Goal: Obtain resource: Obtain resource

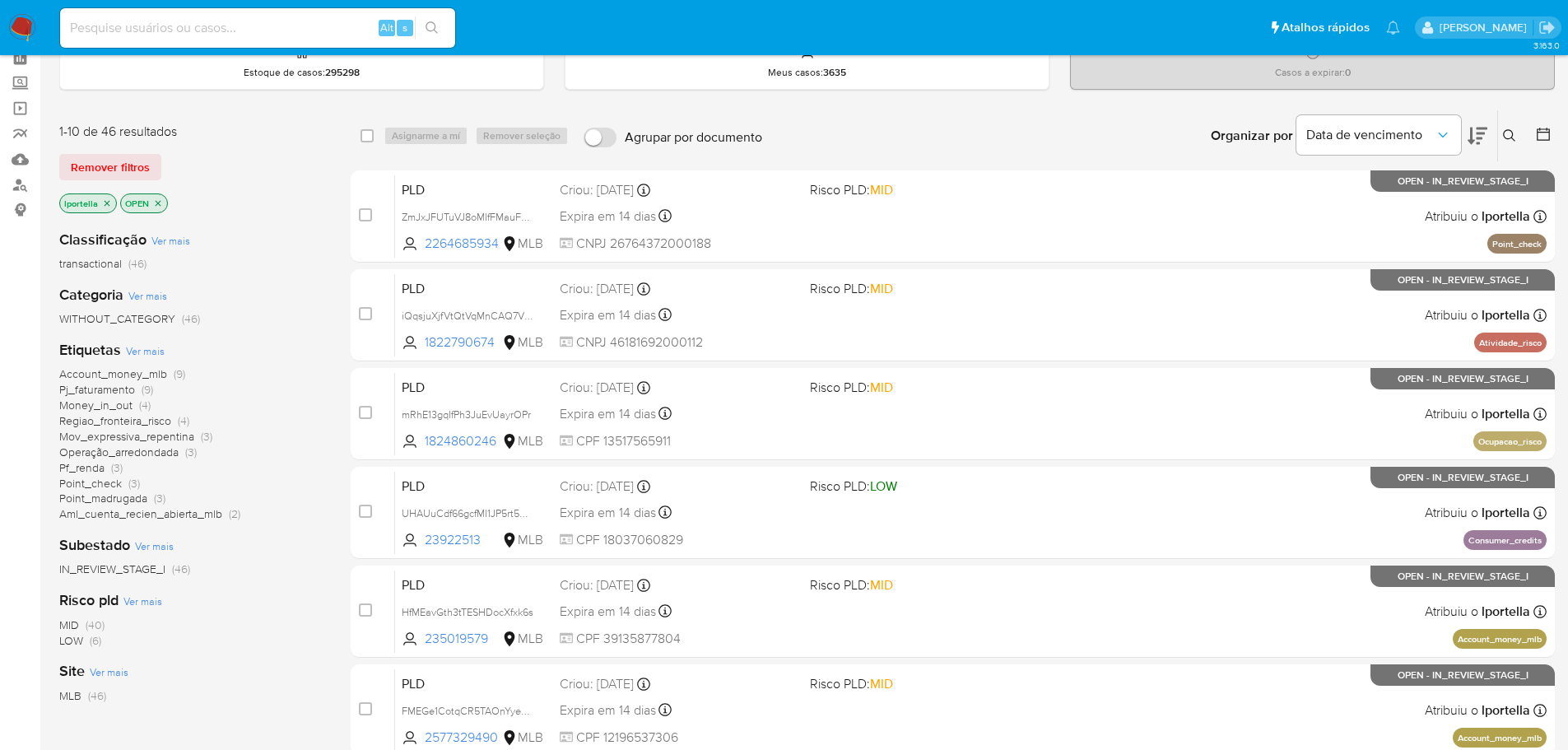
scroll to position [82, 0]
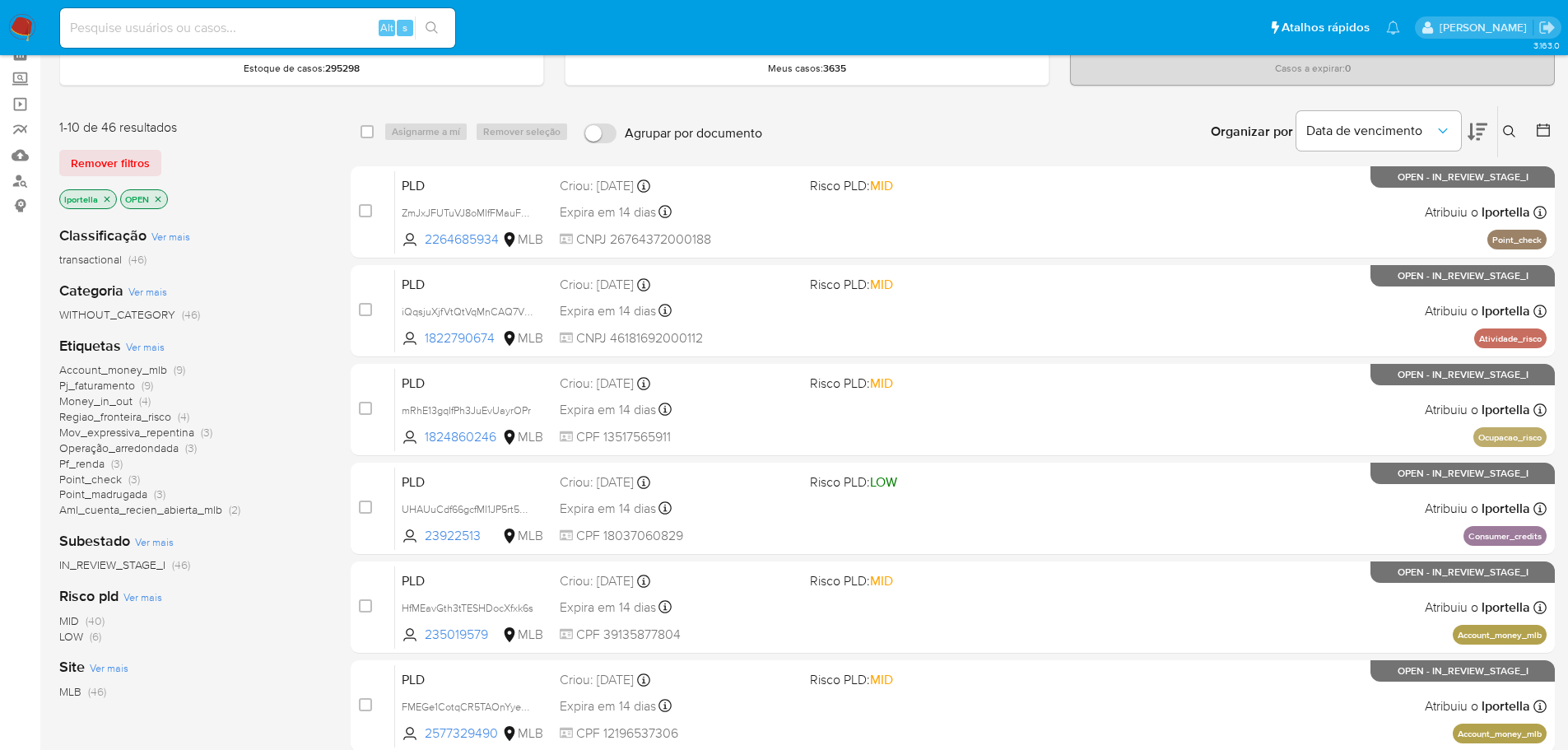
click at [112, 374] on span "Account_money_mlb" at bounding box center [113, 369] width 108 height 16
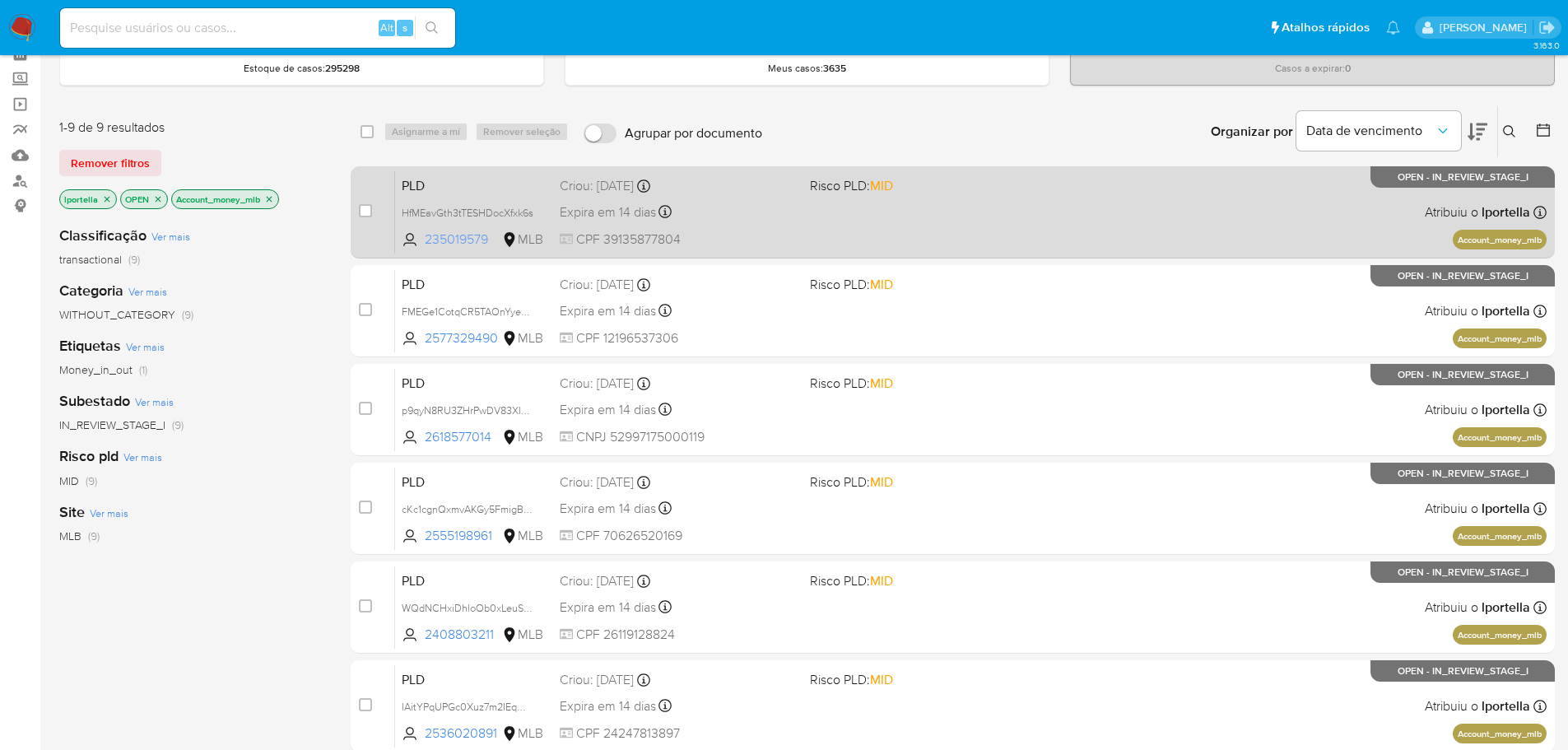
click at [464, 237] on span "235019579" at bounding box center [462, 239] width 74 height 18
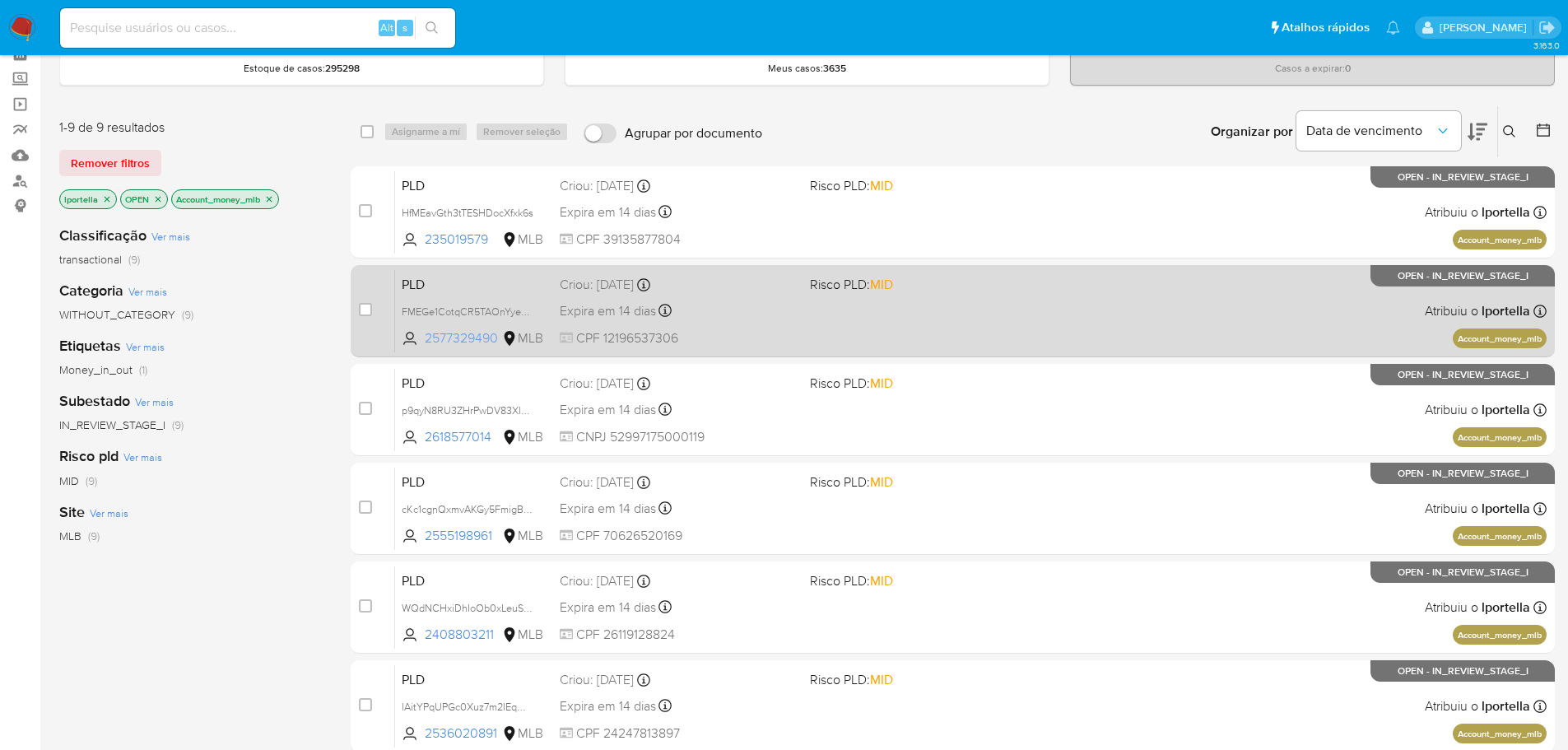
click at [475, 334] on span "2577329490" at bounding box center [462, 338] width 74 height 18
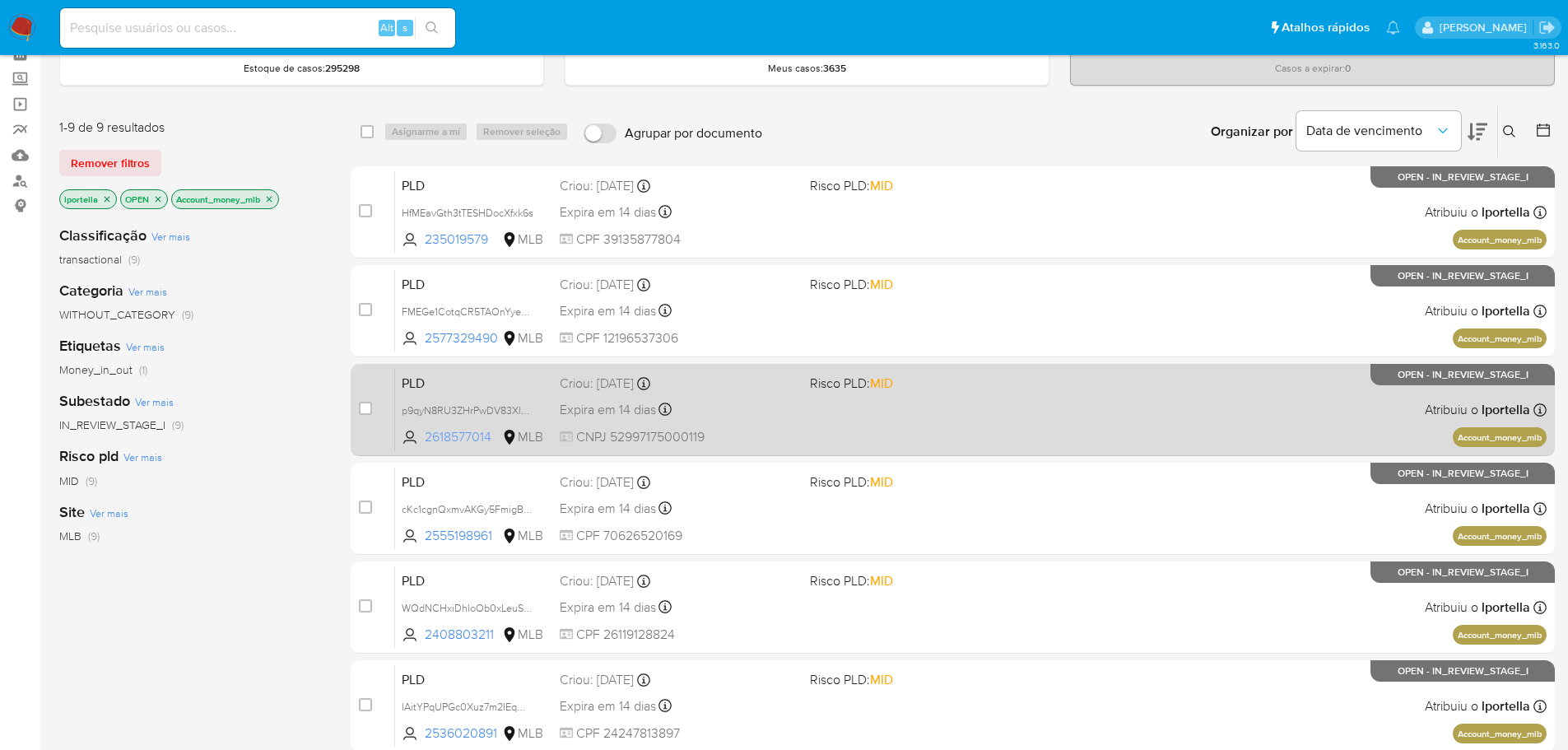
click at [466, 430] on span "2618577014" at bounding box center [462, 437] width 74 height 18
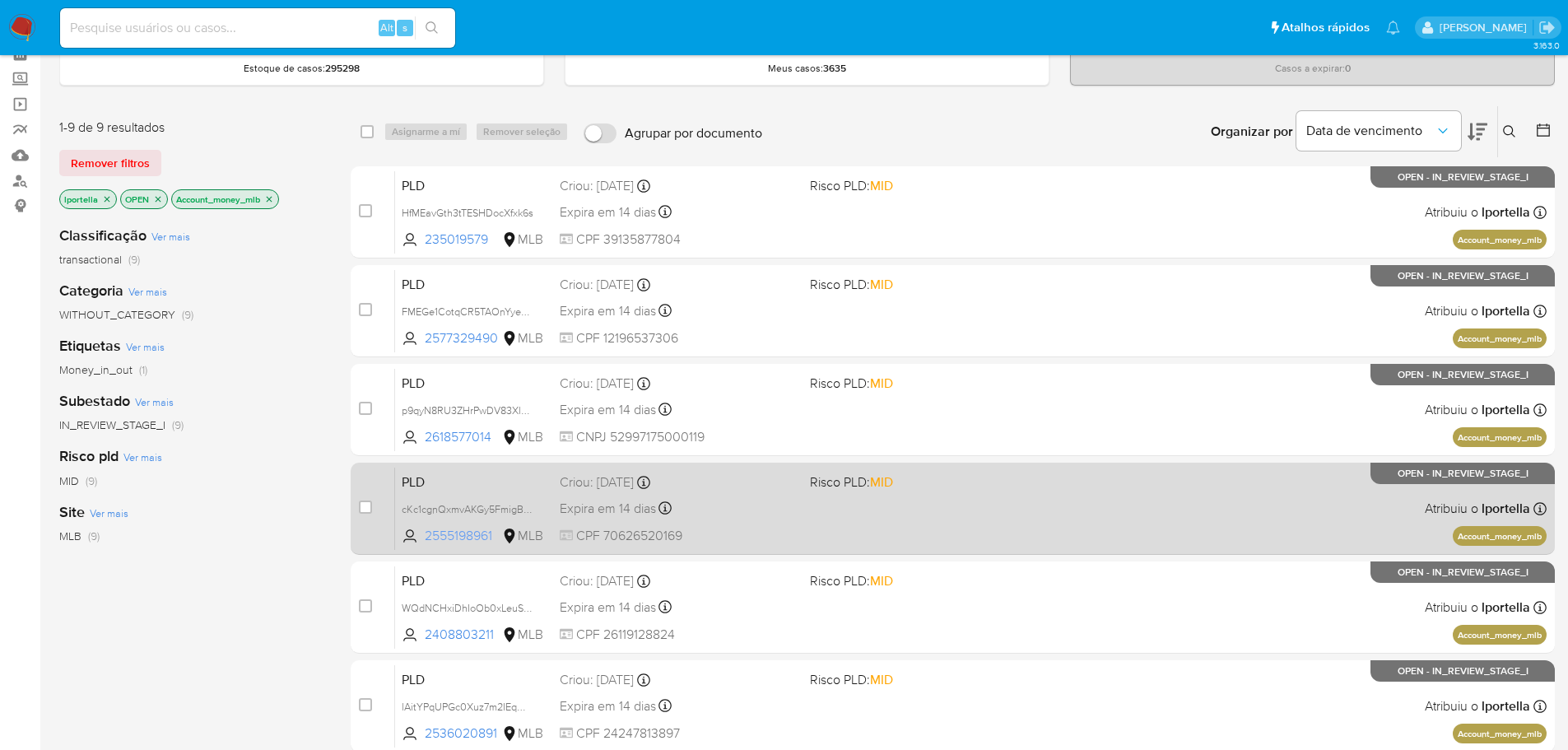
click at [462, 531] on span "2555198961" at bounding box center [462, 535] width 74 height 18
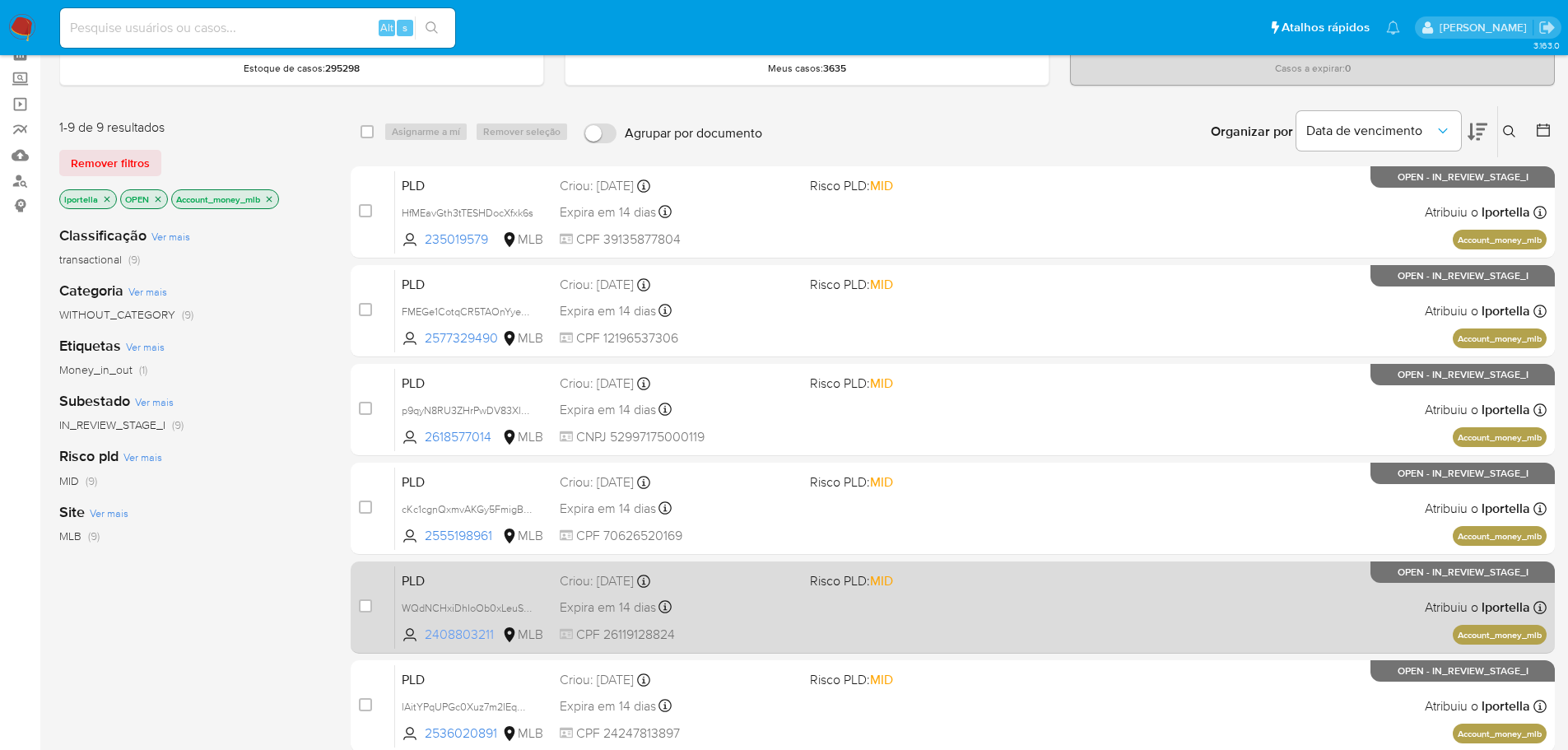
click at [461, 642] on span "2408803211" at bounding box center [462, 635] width 74 height 18
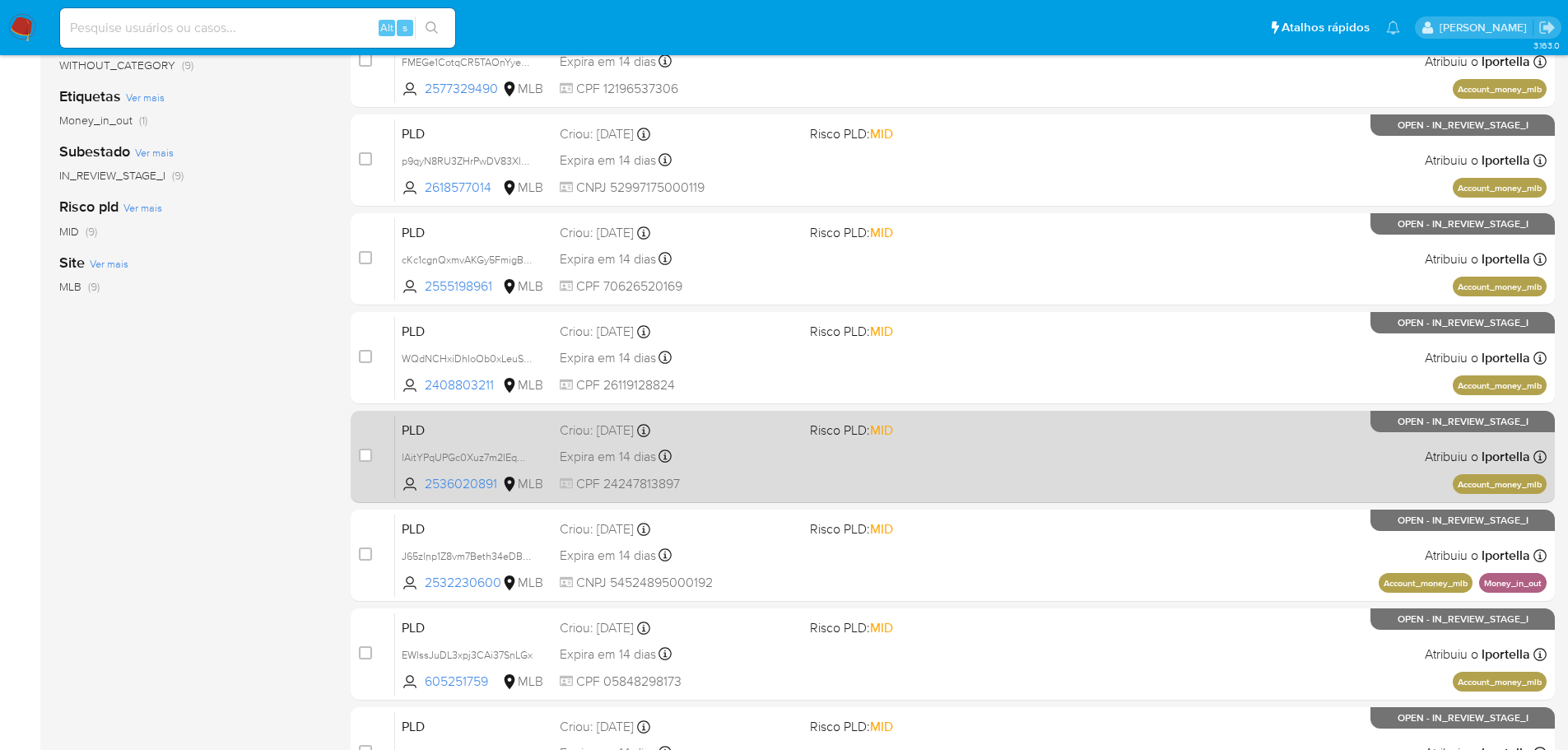
scroll to position [511, 0]
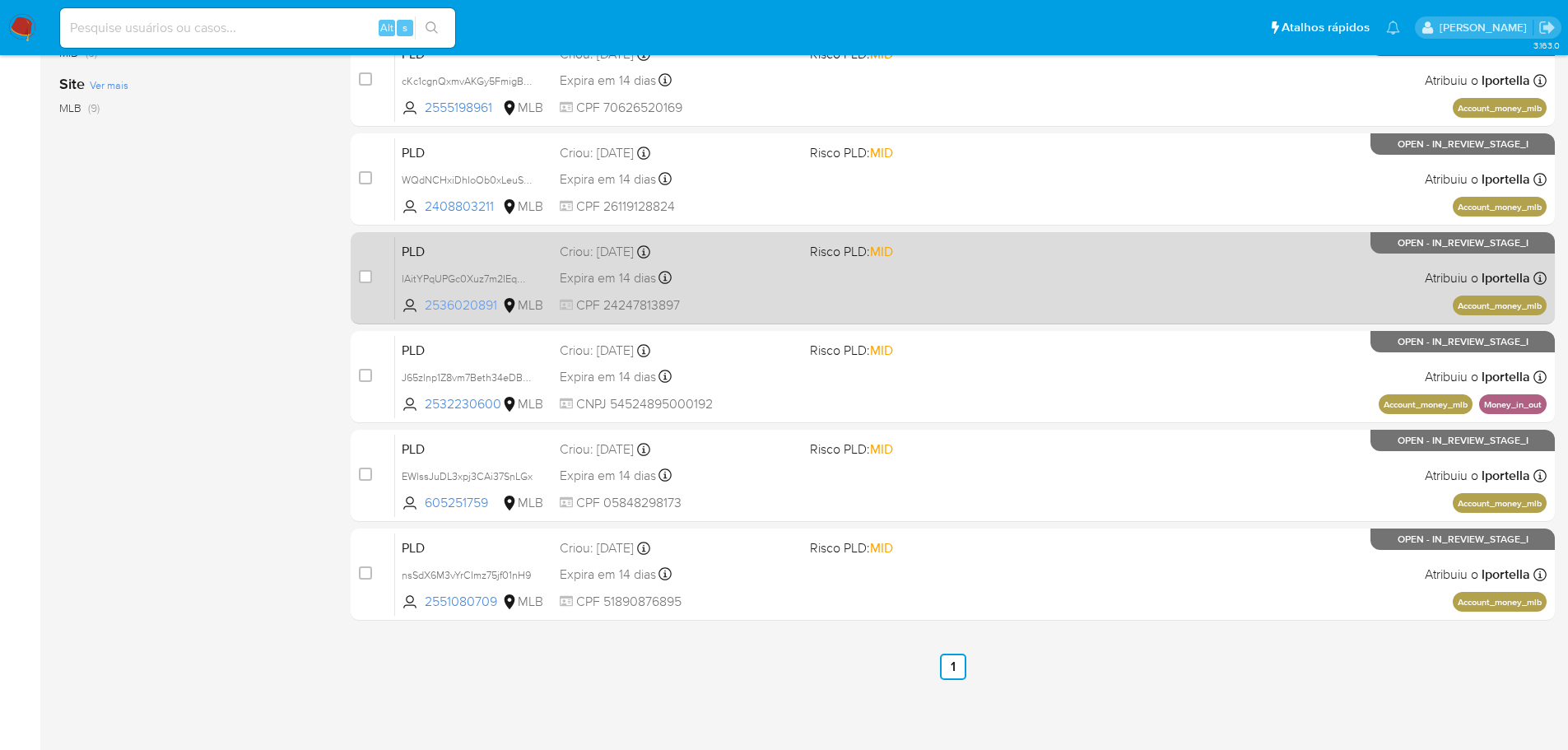
click at [459, 305] on span "2536020891" at bounding box center [462, 305] width 74 height 18
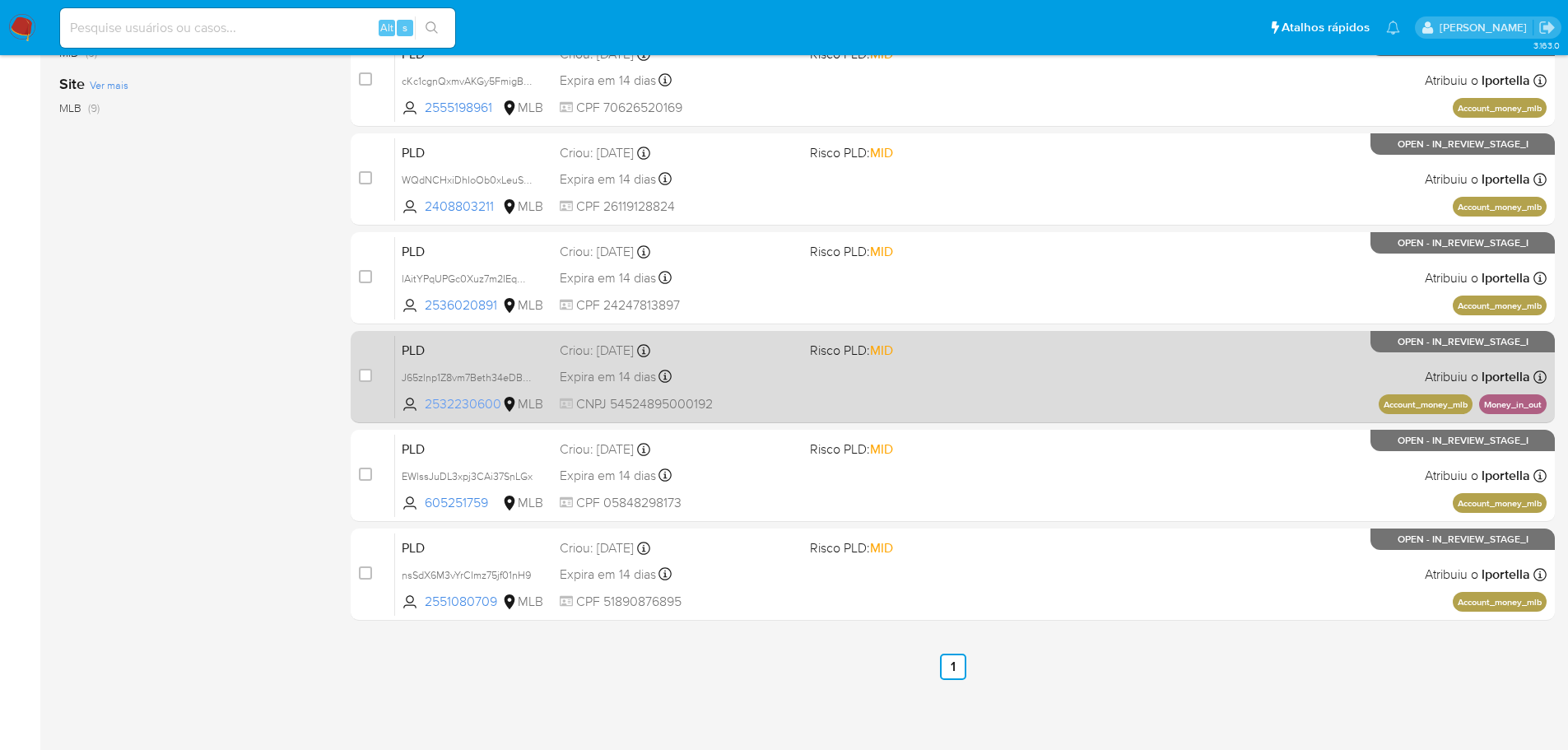
click at [448, 408] on span "2532230600" at bounding box center [462, 404] width 74 height 18
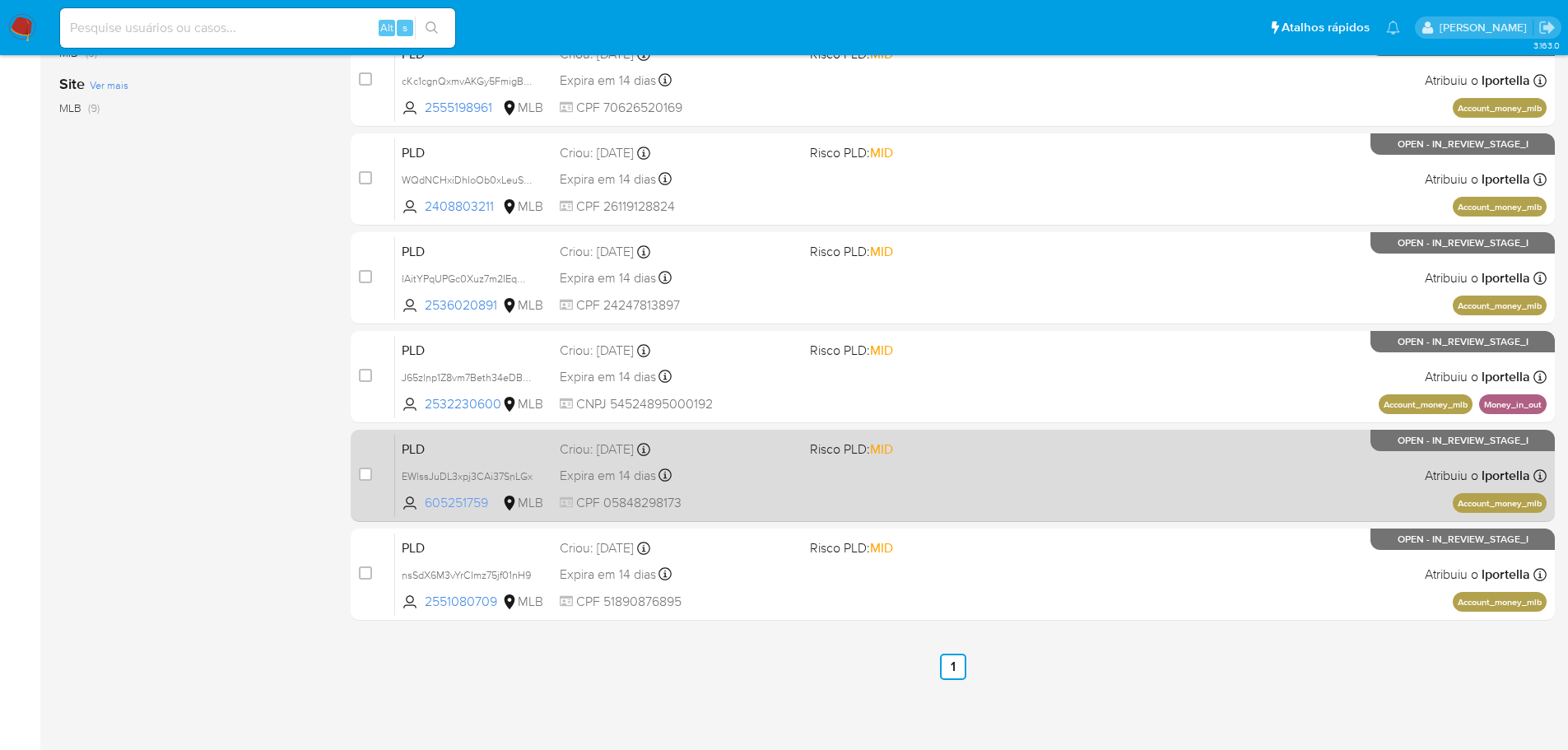
click at [451, 505] on span "605251759" at bounding box center [462, 502] width 74 height 18
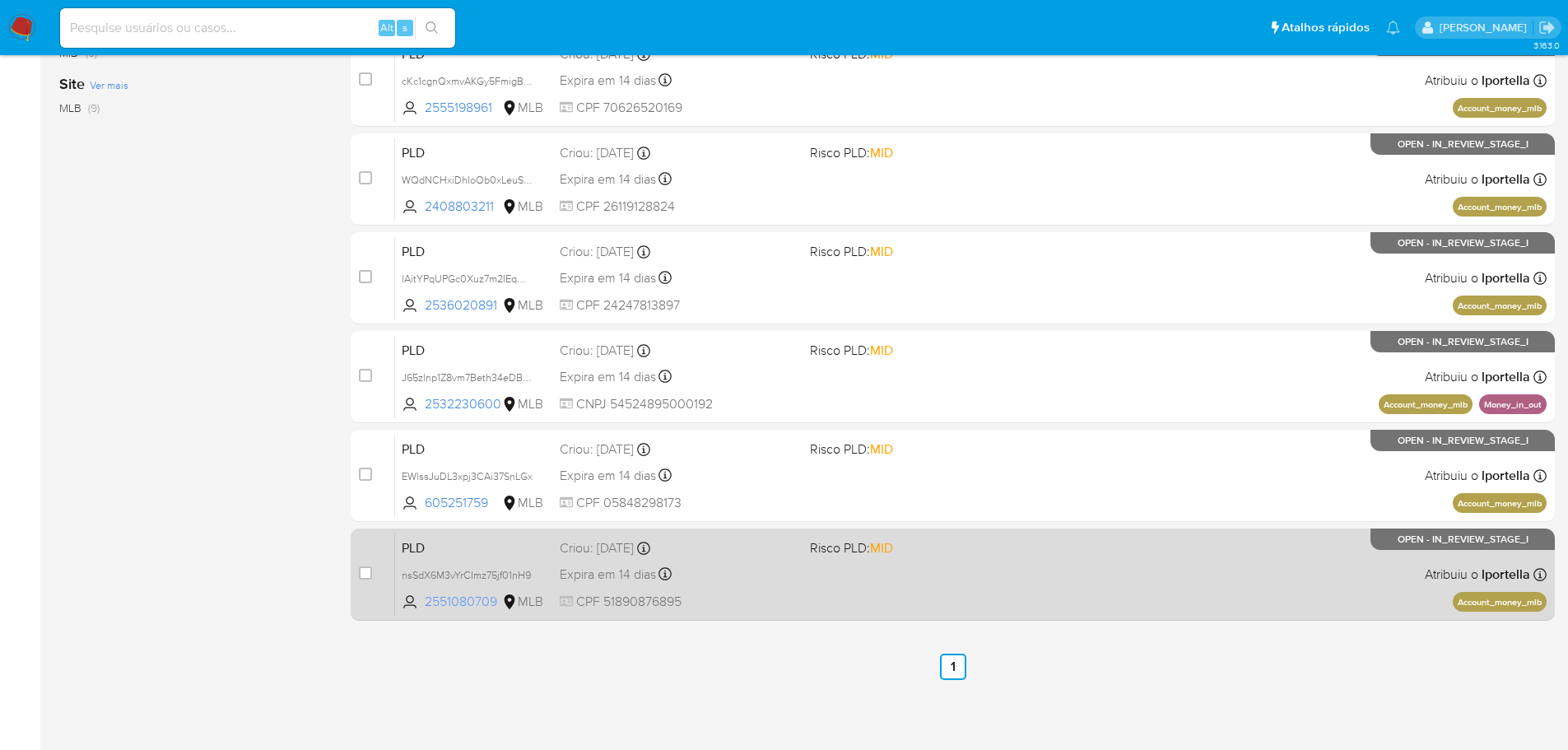
click at [455, 606] on span "2551080709" at bounding box center [462, 602] width 74 height 18
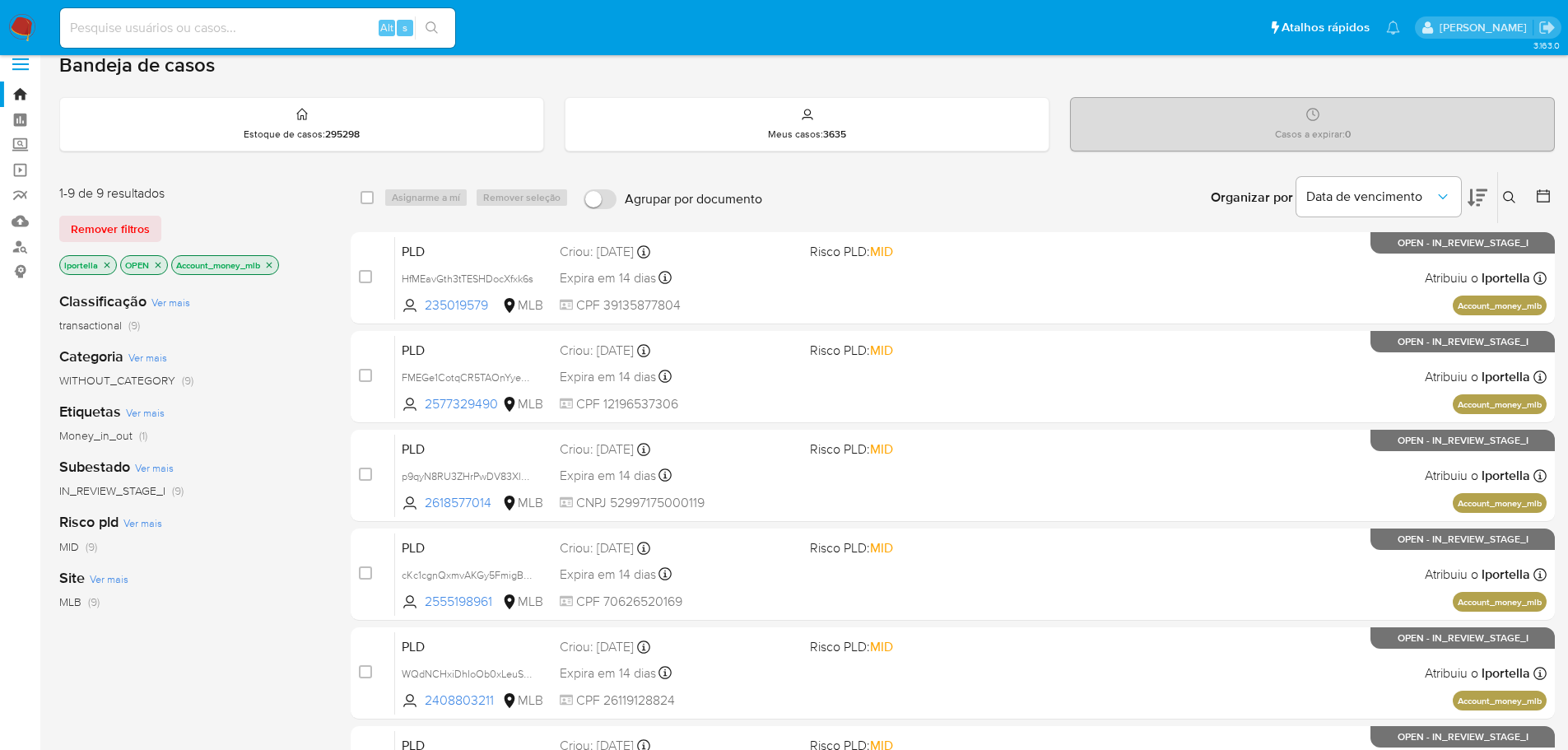
scroll to position [0, 0]
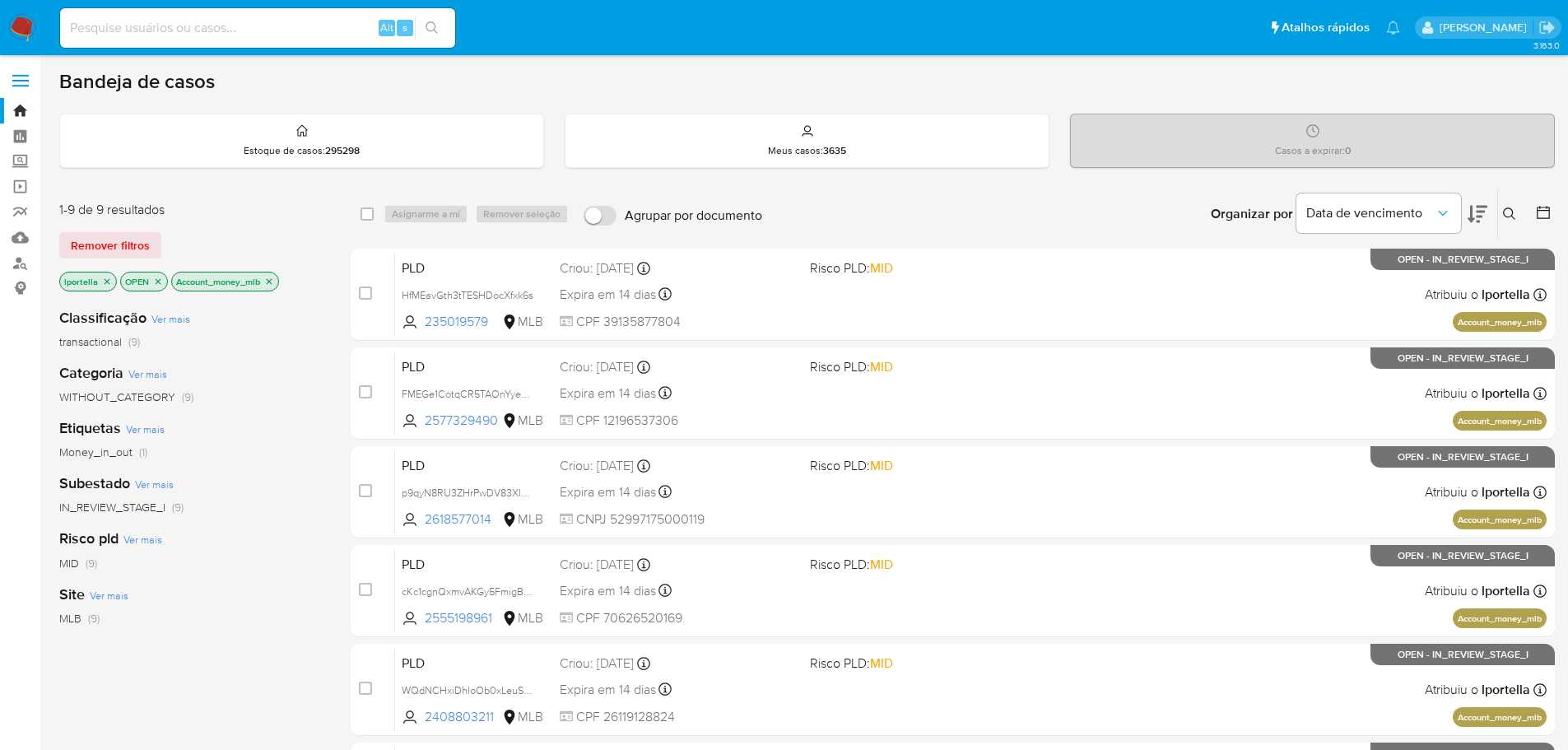
click at [268, 279] on icon "close-filter" at bounding box center [269, 282] width 9 height 9
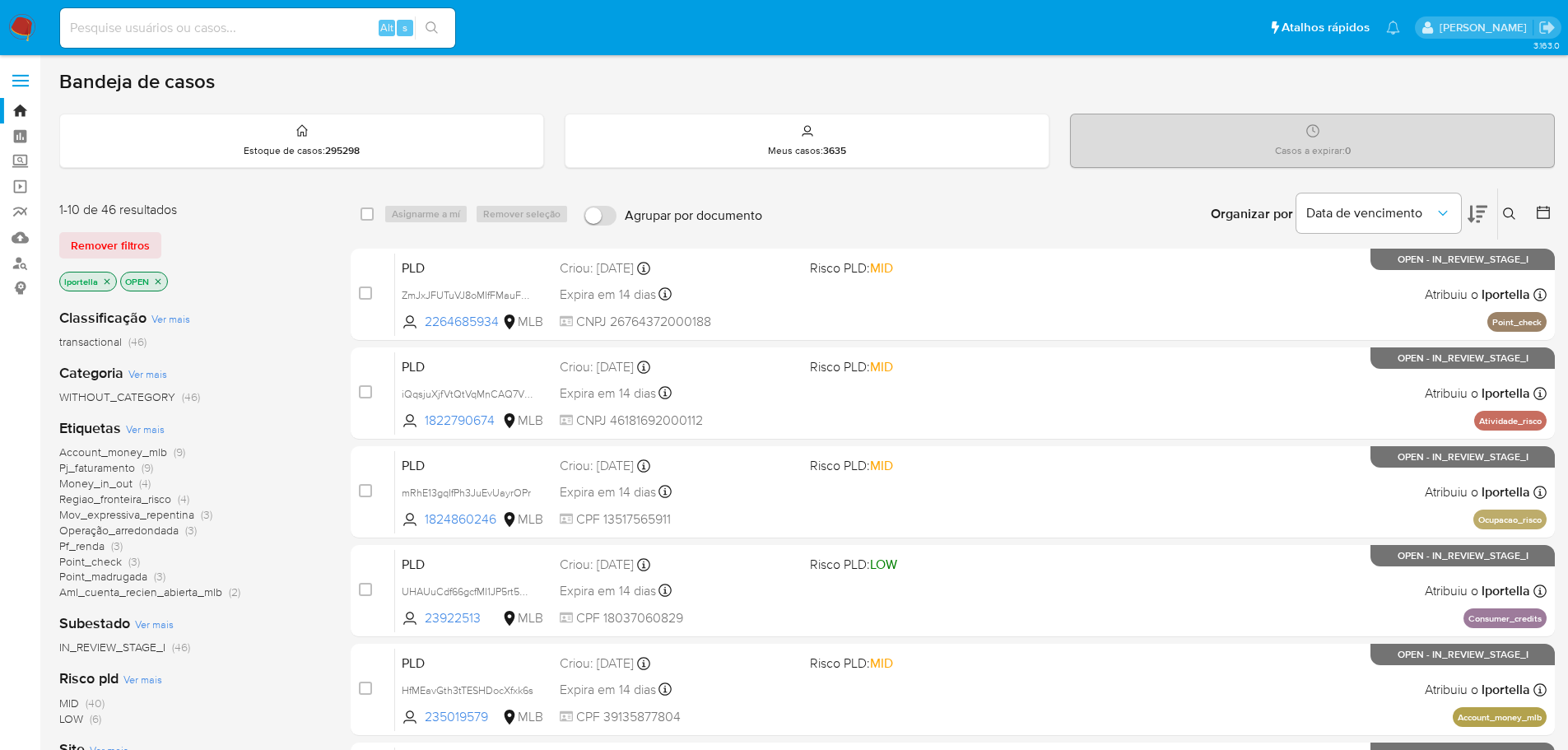
click at [109, 486] on span "Money_in_out" at bounding box center [96, 482] width 73 height 16
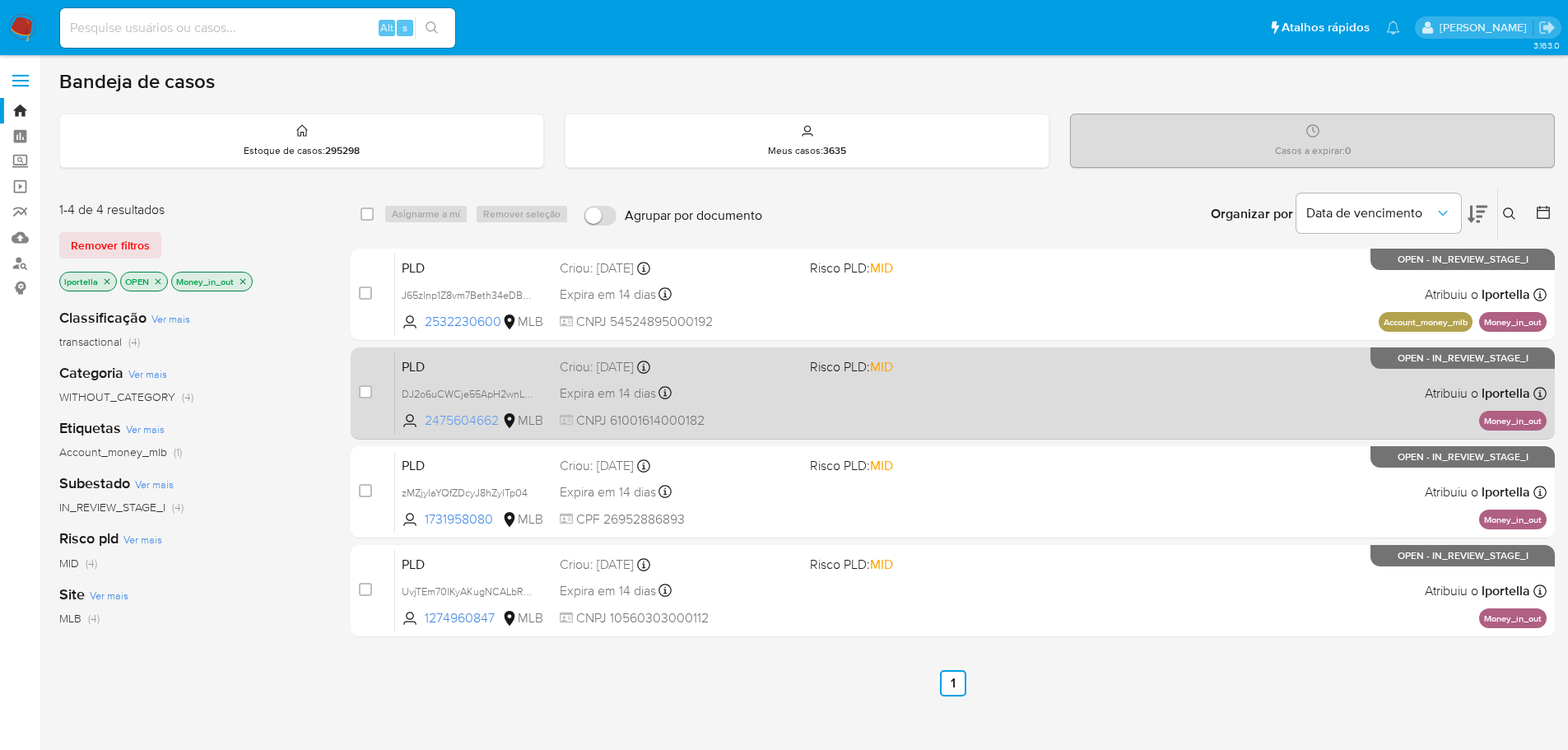
click at [466, 424] on span "2475604662" at bounding box center [462, 420] width 74 height 18
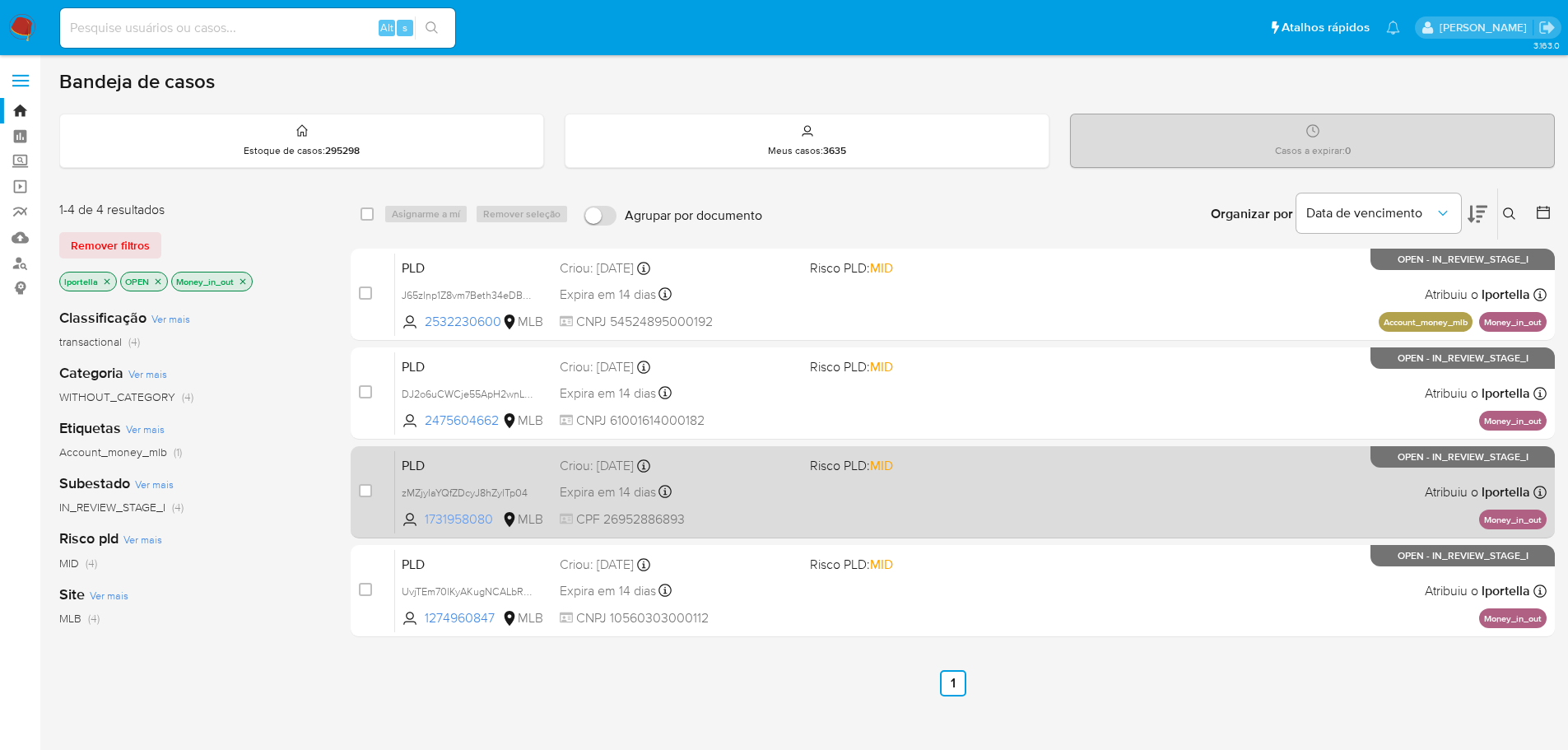
click at [458, 518] on span "1731958080" at bounding box center [462, 519] width 74 height 18
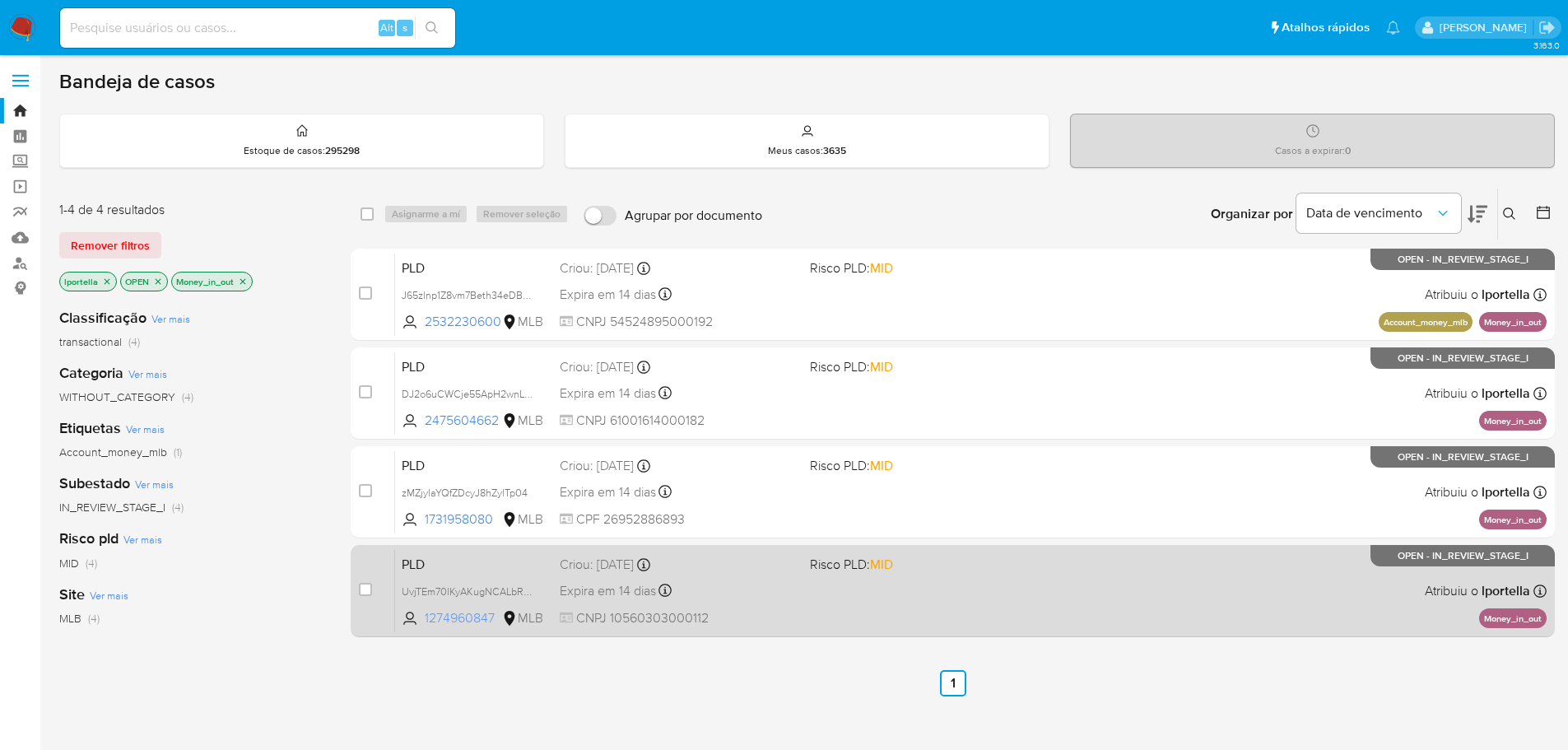
click at [457, 614] on span "1274960847" at bounding box center [462, 618] width 74 height 18
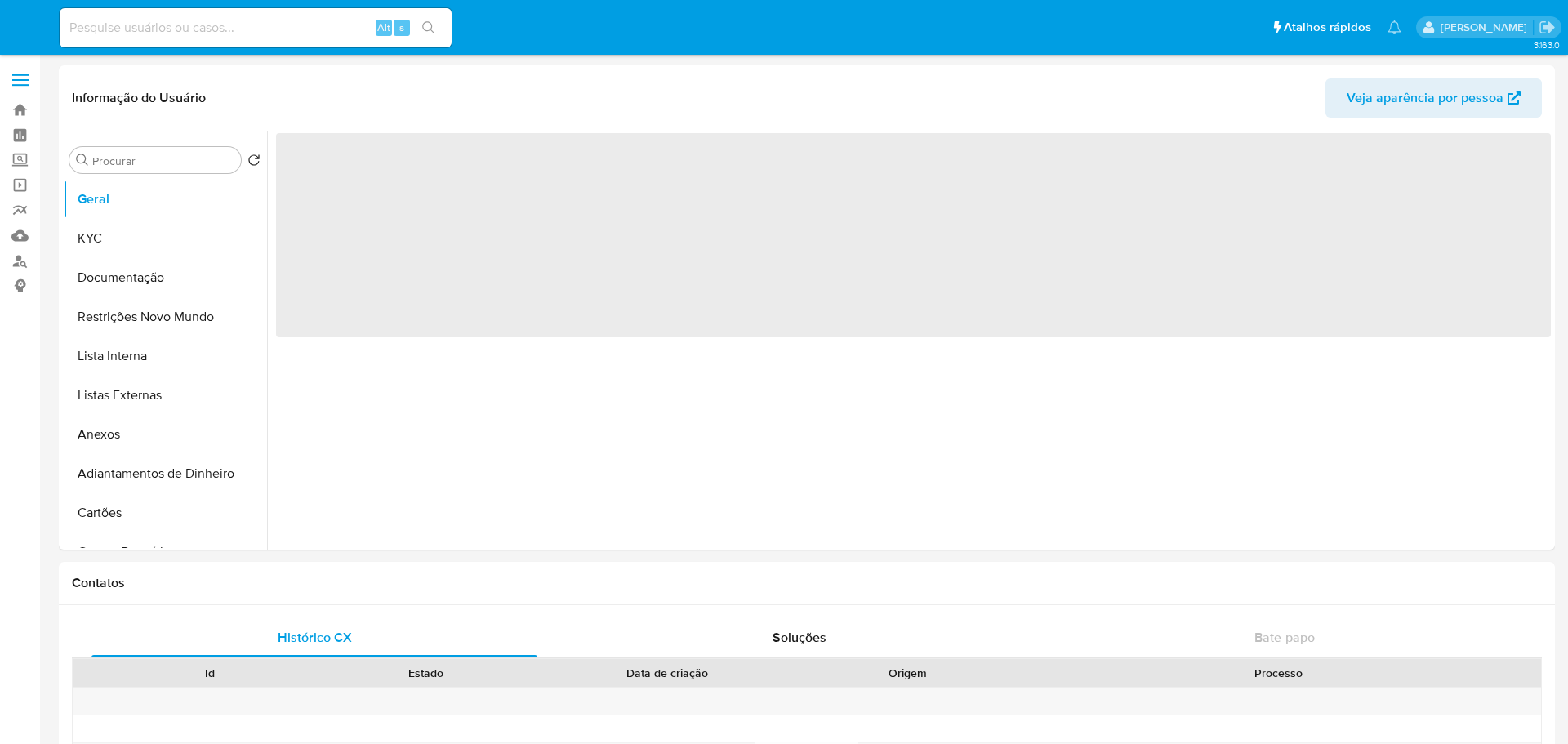
select select "10"
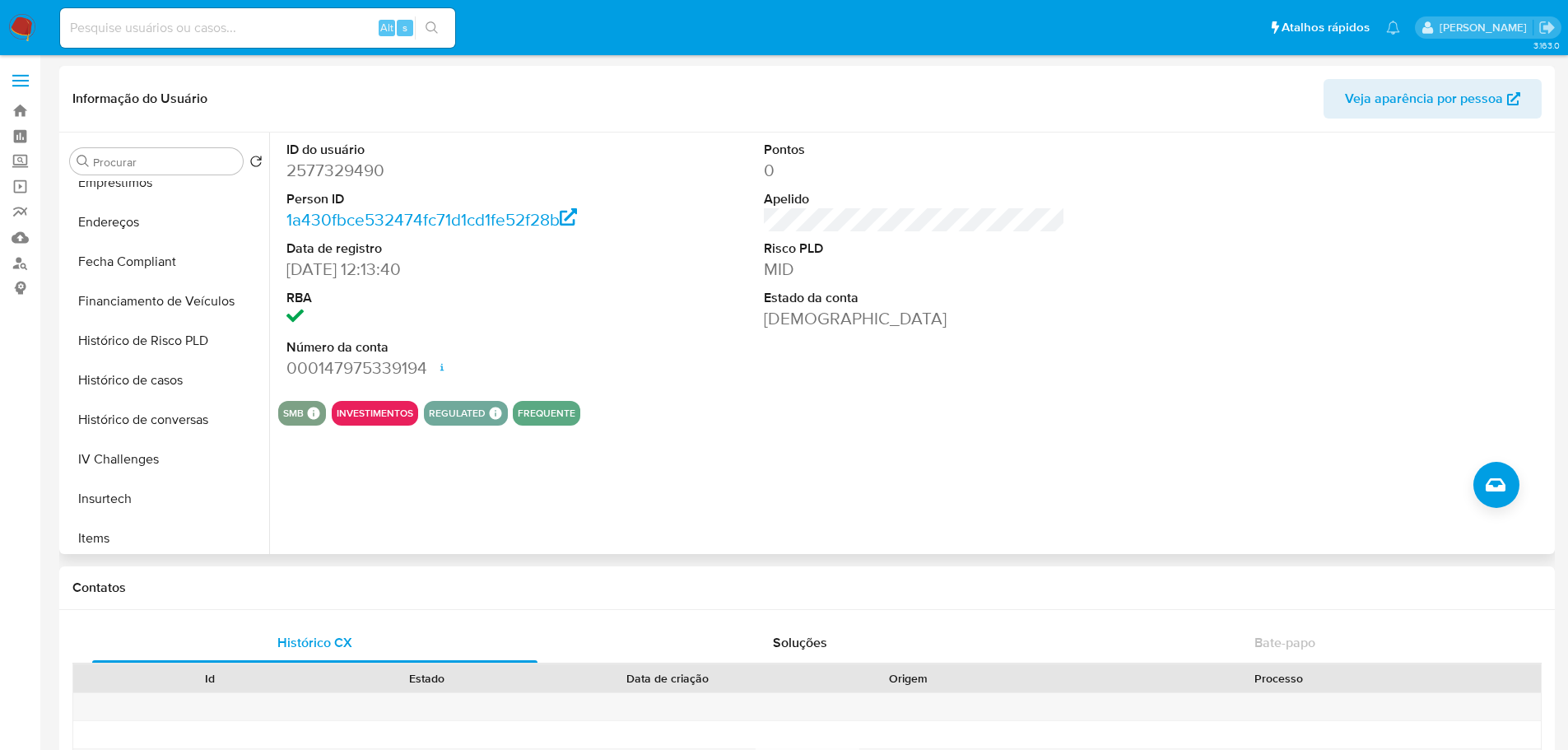
scroll to position [564, 0]
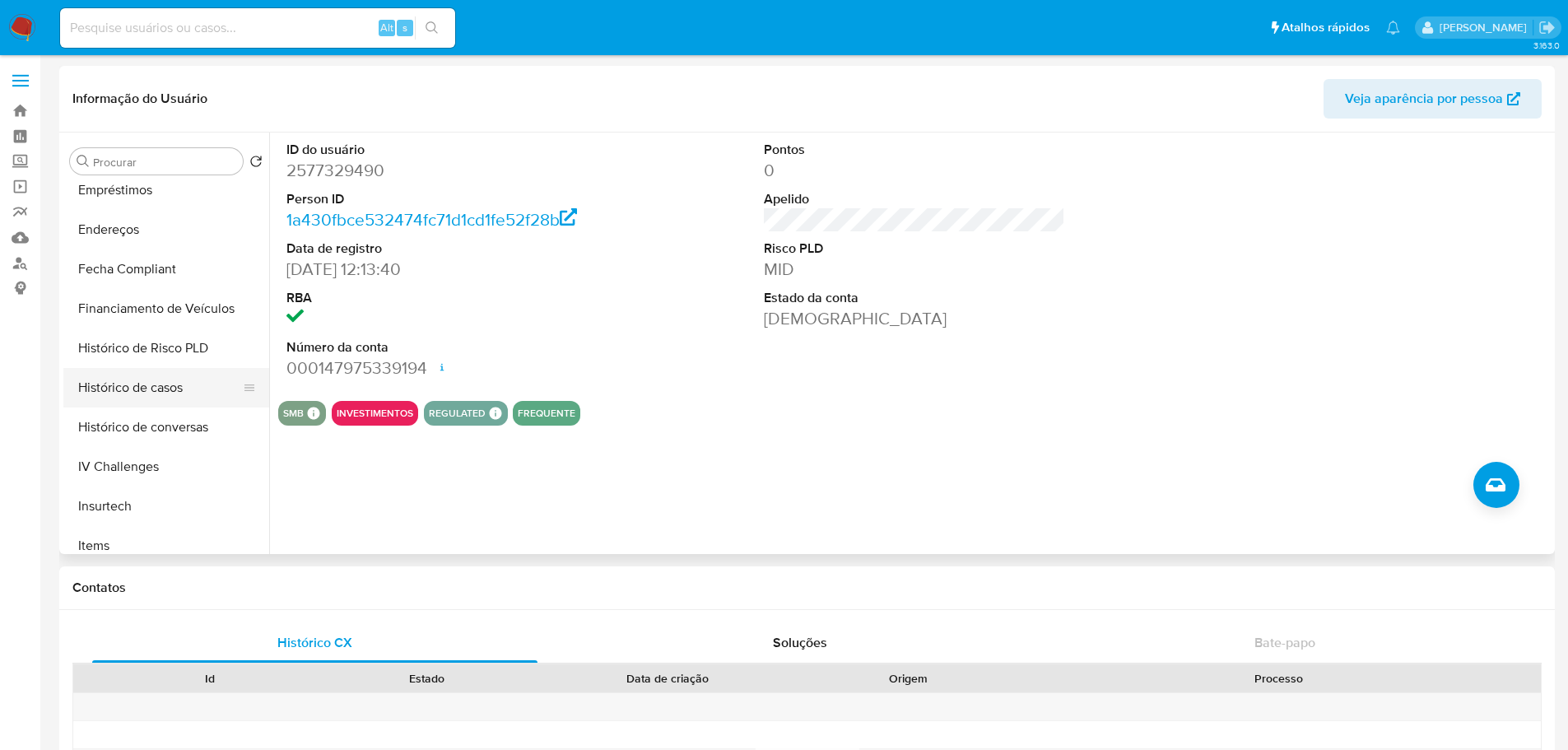
click at [139, 393] on button "Histórico de casos" at bounding box center [160, 388] width 193 height 40
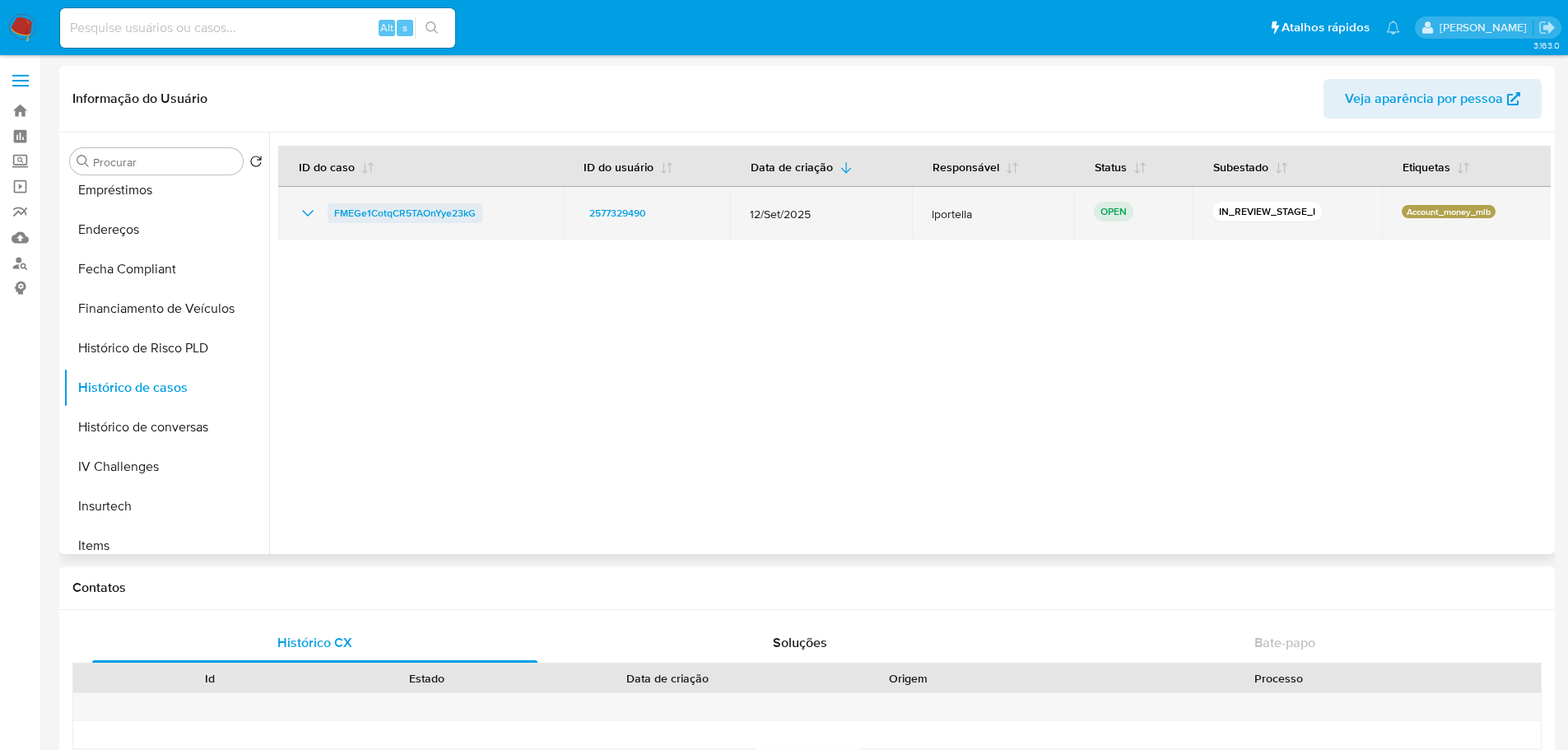
click at [389, 218] on span "FMEGe1CotqCR5TAOnYye23kG" at bounding box center [405, 213] width 142 height 20
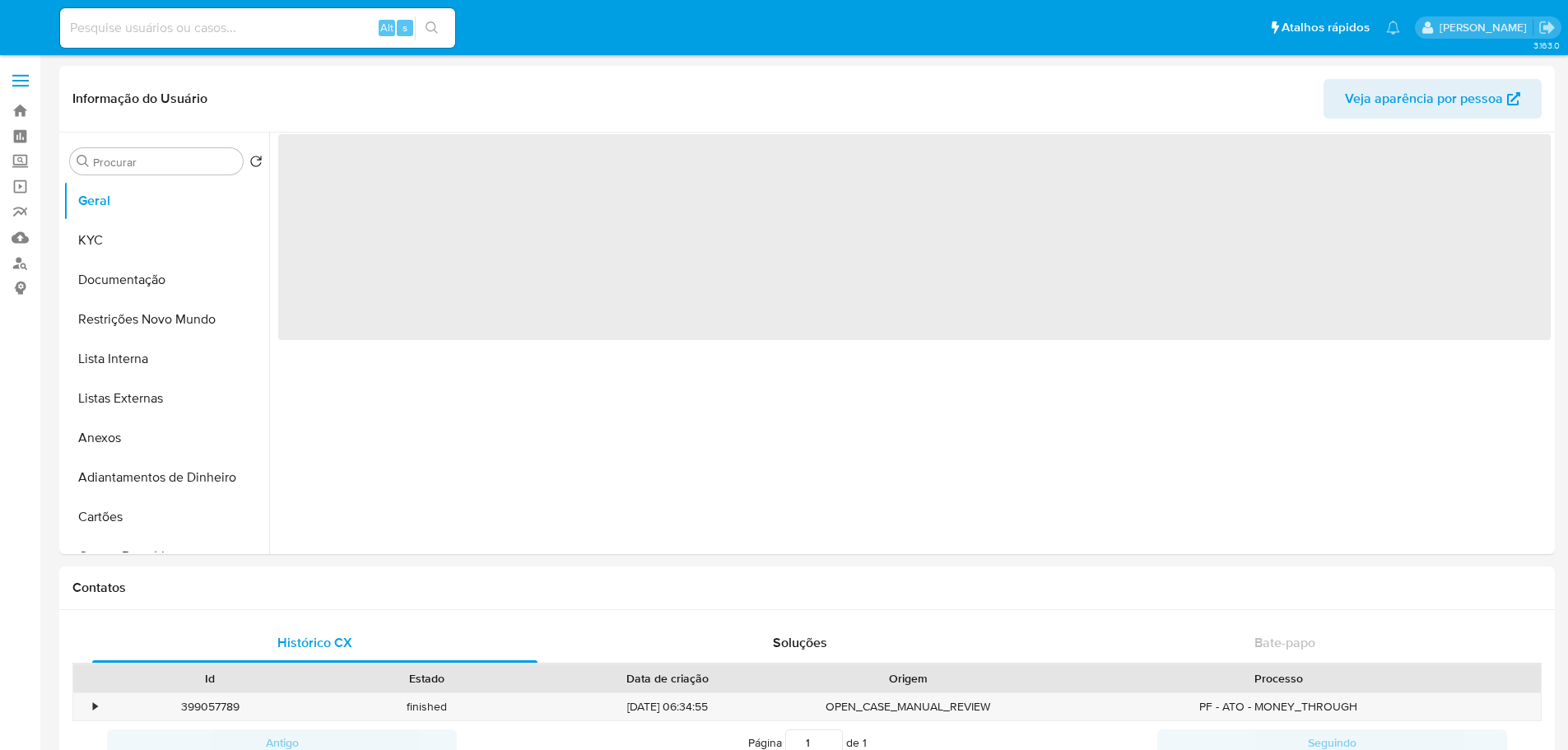
select select "10"
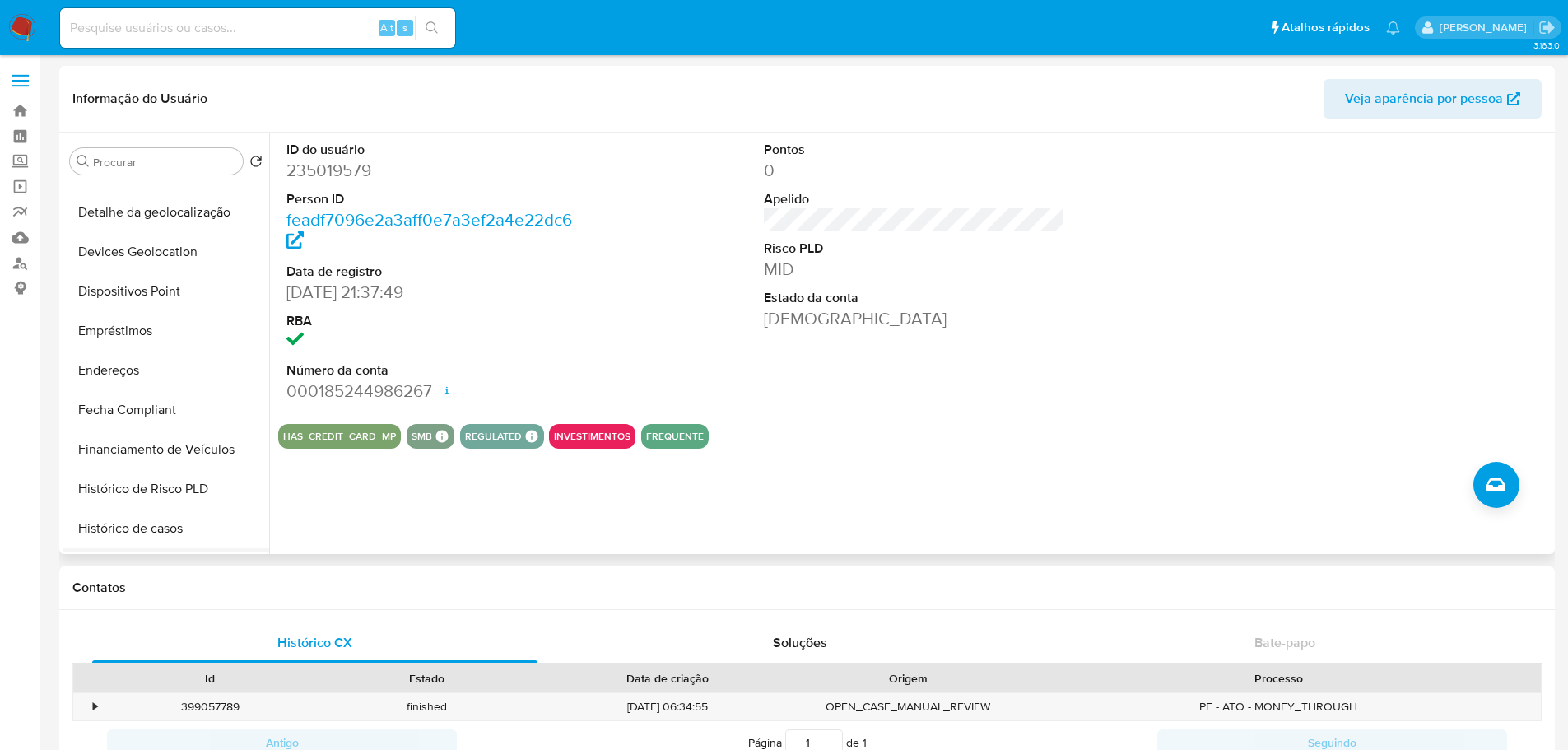
scroll to position [576, 0]
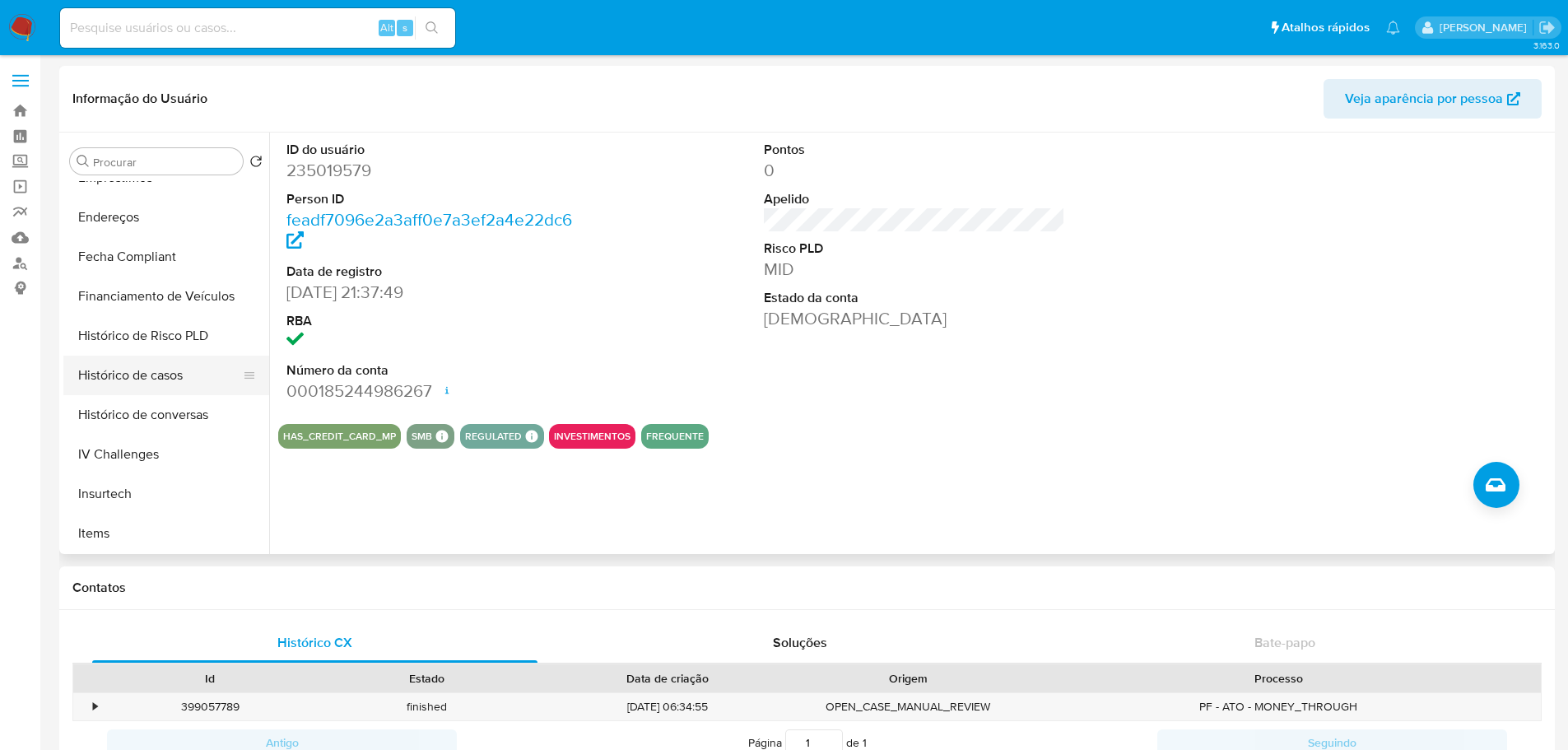
click at [159, 372] on button "Histórico de casos" at bounding box center [160, 375] width 193 height 40
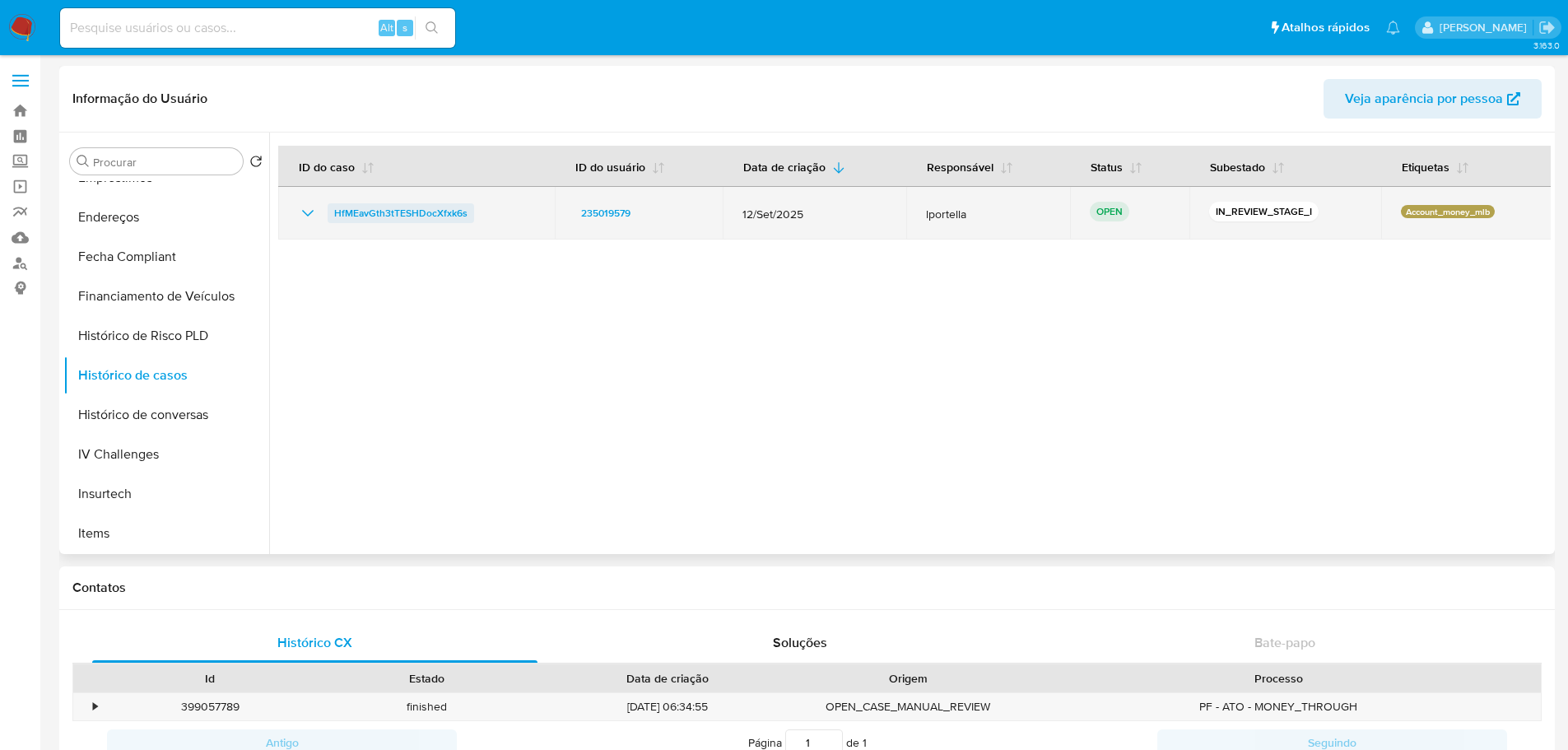
click at [359, 213] on span "HfMEavGth3tTESHDocXfxk6s" at bounding box center [400, 213] width 133 height 20
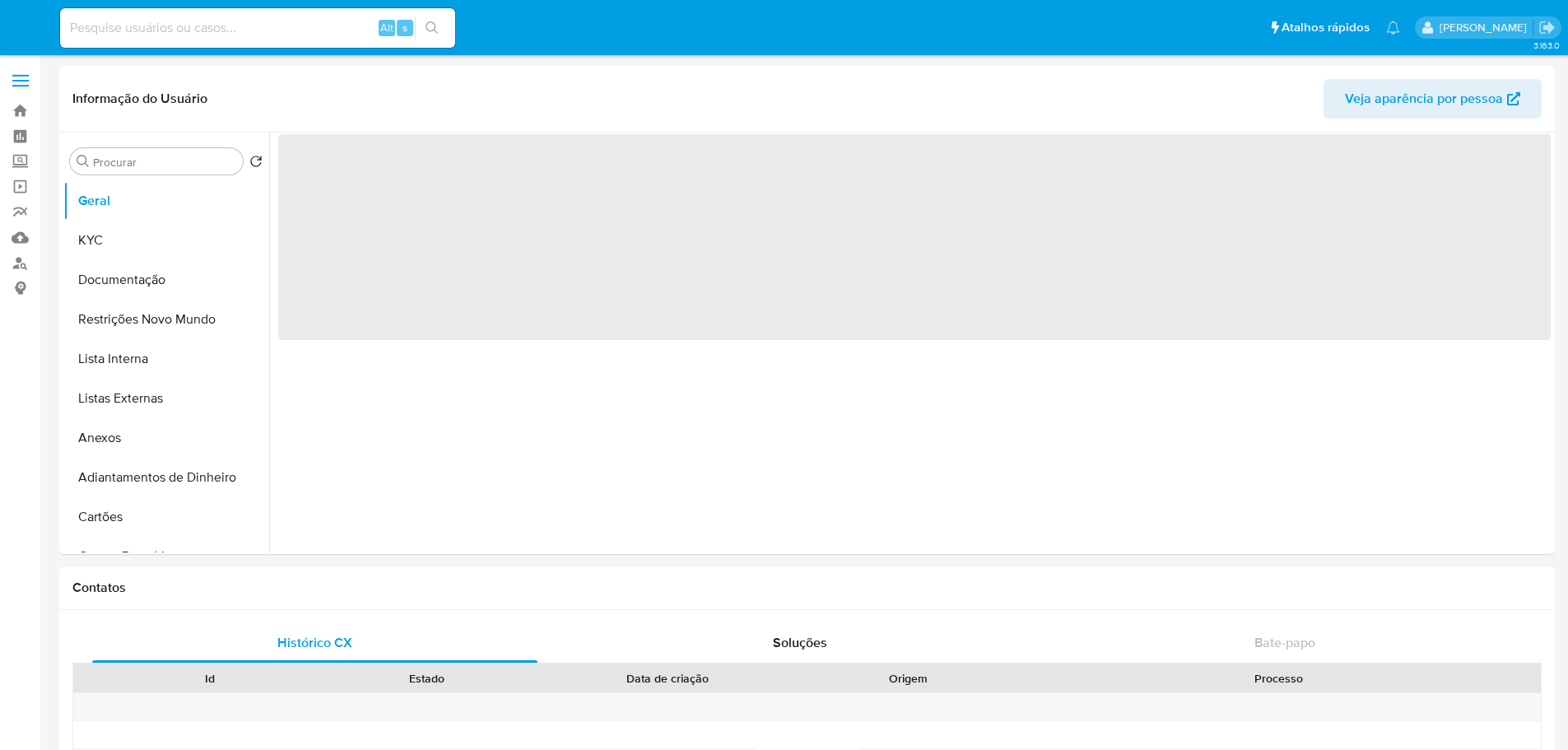
select select "10"
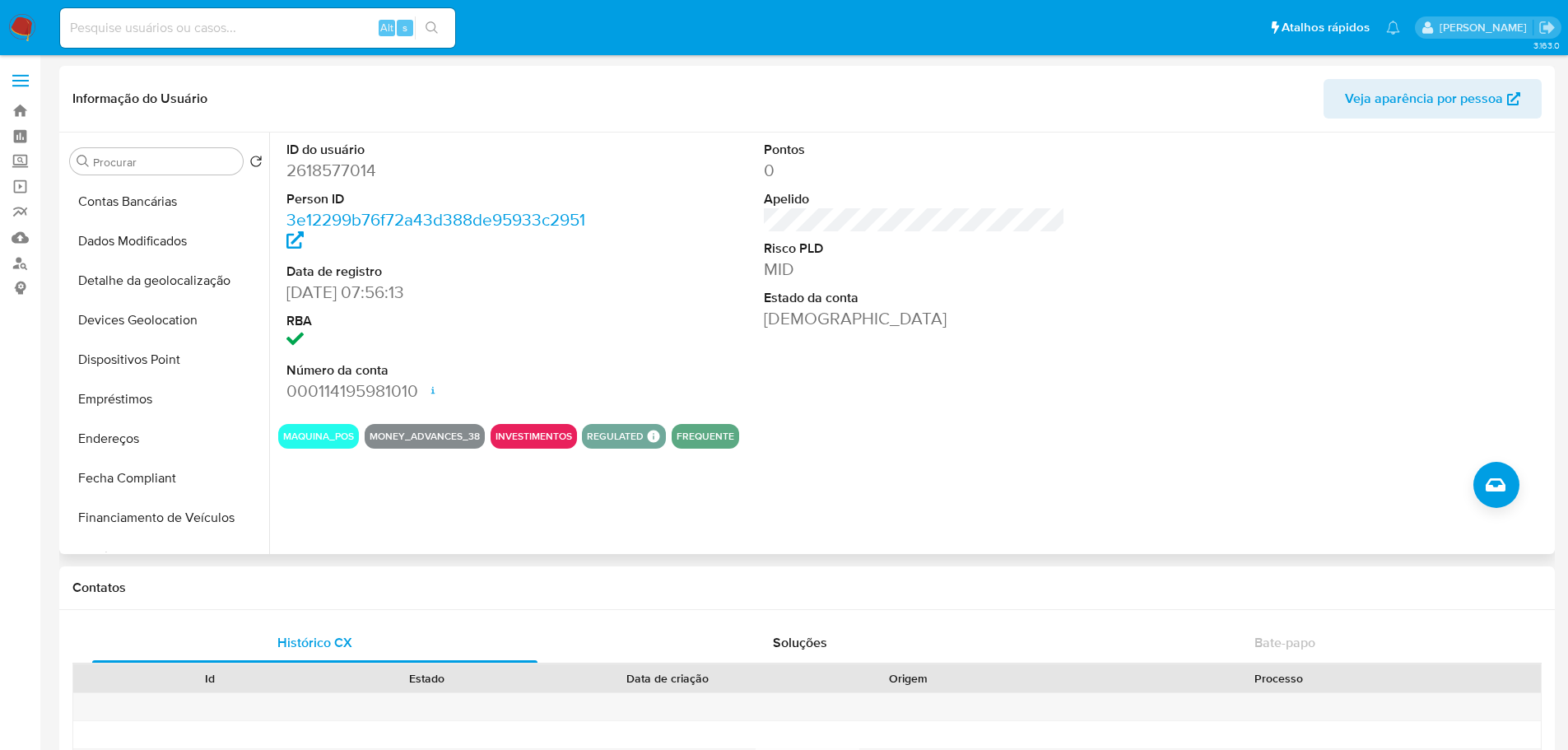
scroll to position [658, 0]
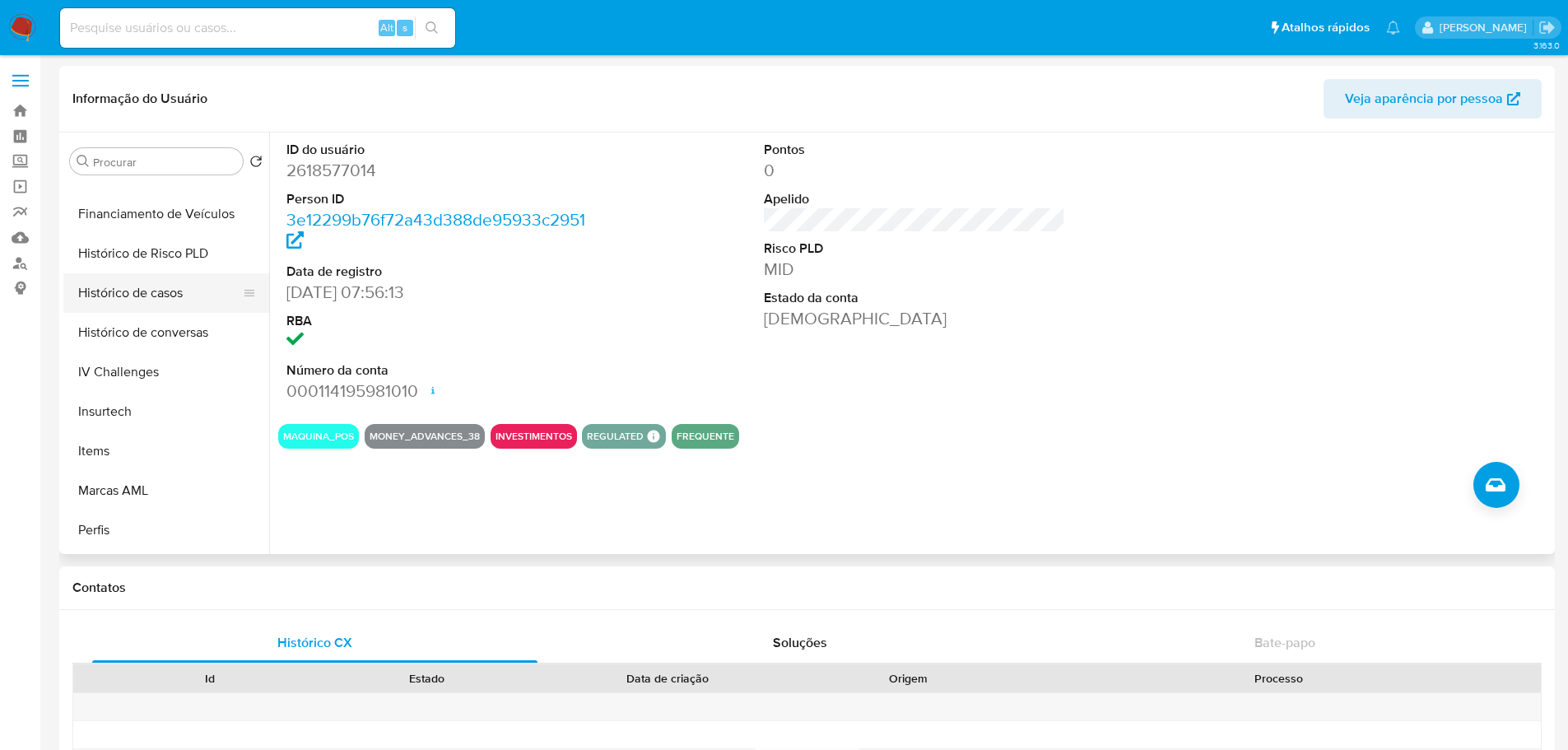
click at [142, 293] on button "Histórico de casos" at bounding box center [160, 293] width 193 height 40
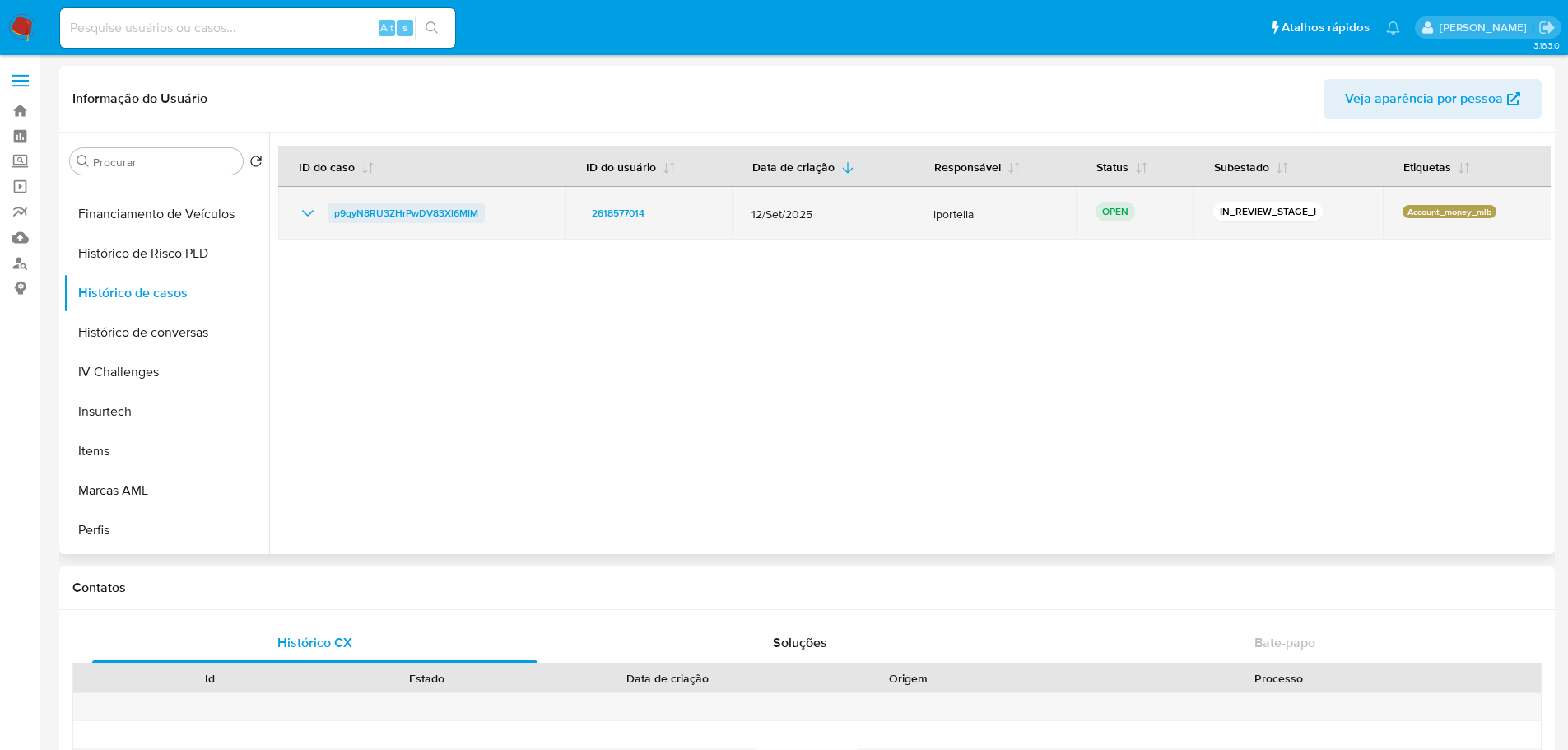
click at [340, 216] on span "p9qyN8RU3ZHrPwDV83Xl6MIM" at bounding box center [406, 213] width 144 height 20
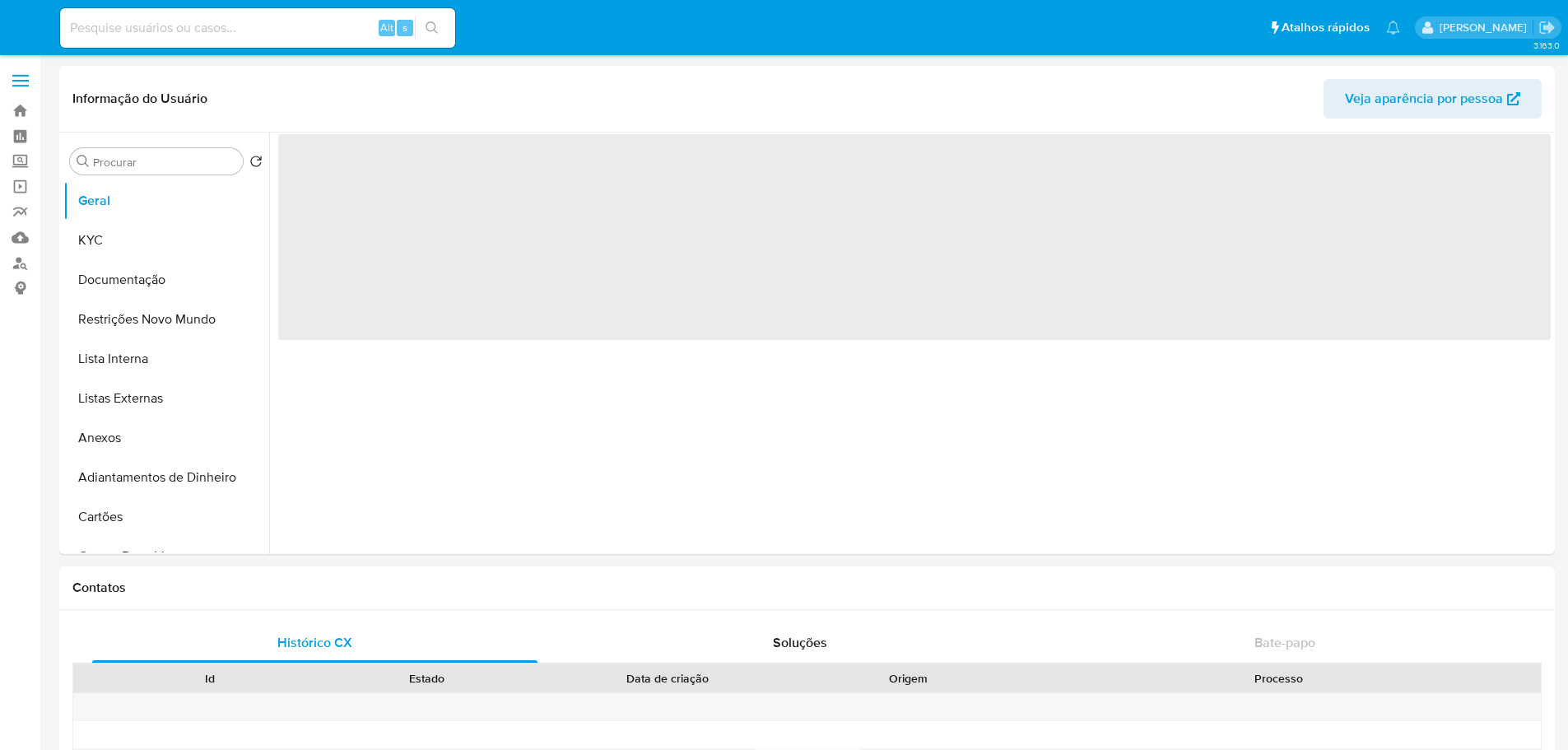
select select "10"
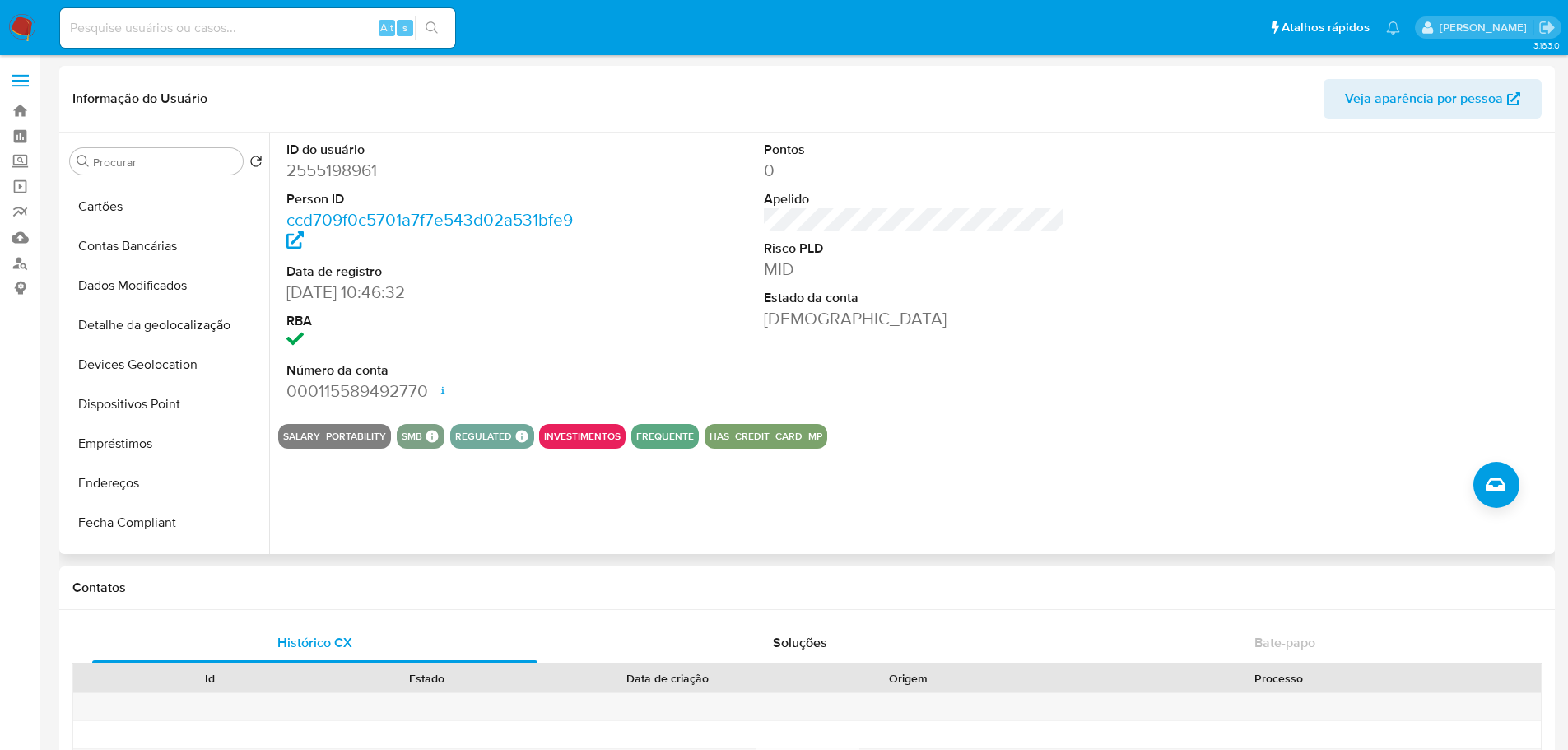
scroll to position [576, 0]
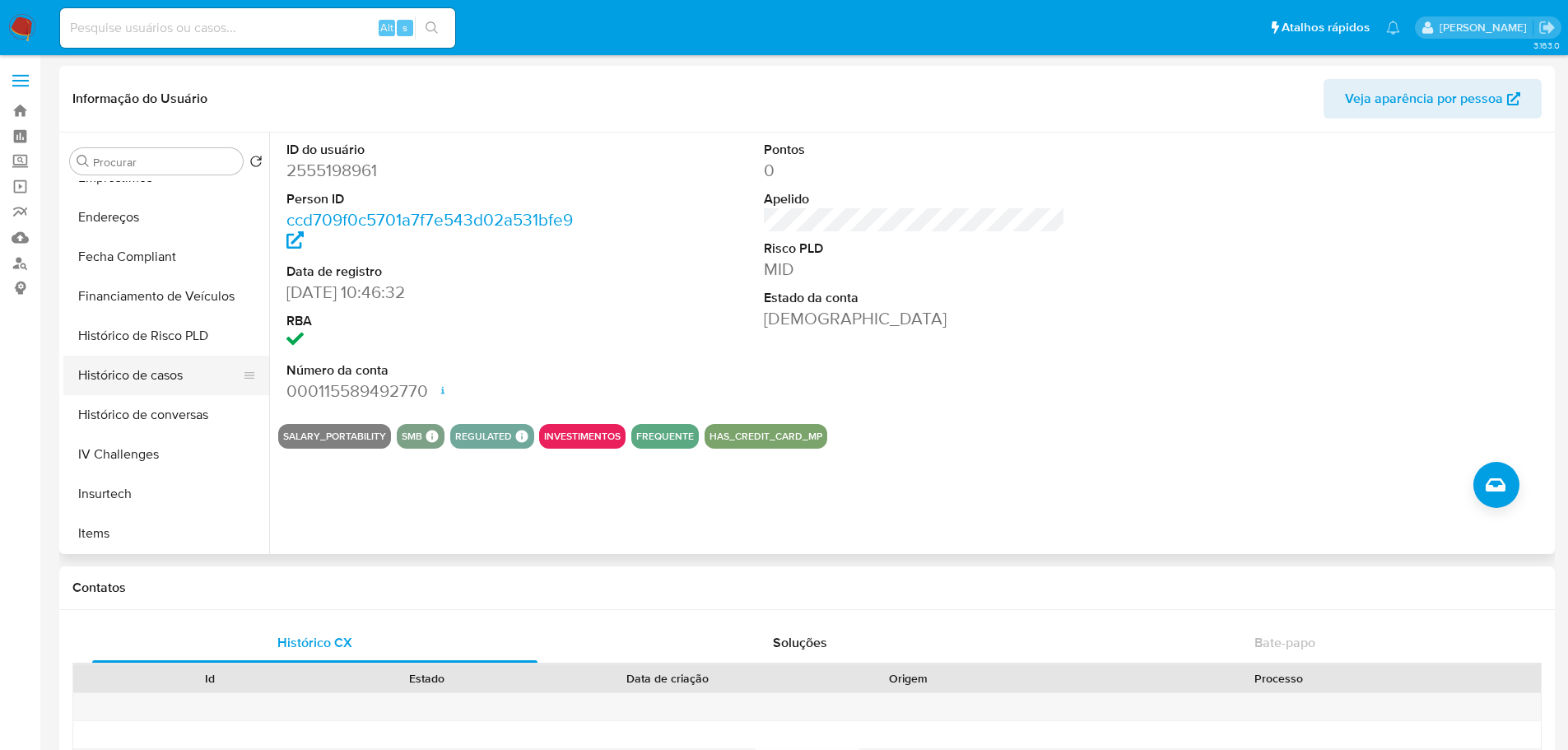
click at [172, 389] on button "Histórico de casos" at bounding box center [160, 375] width 193 height 40
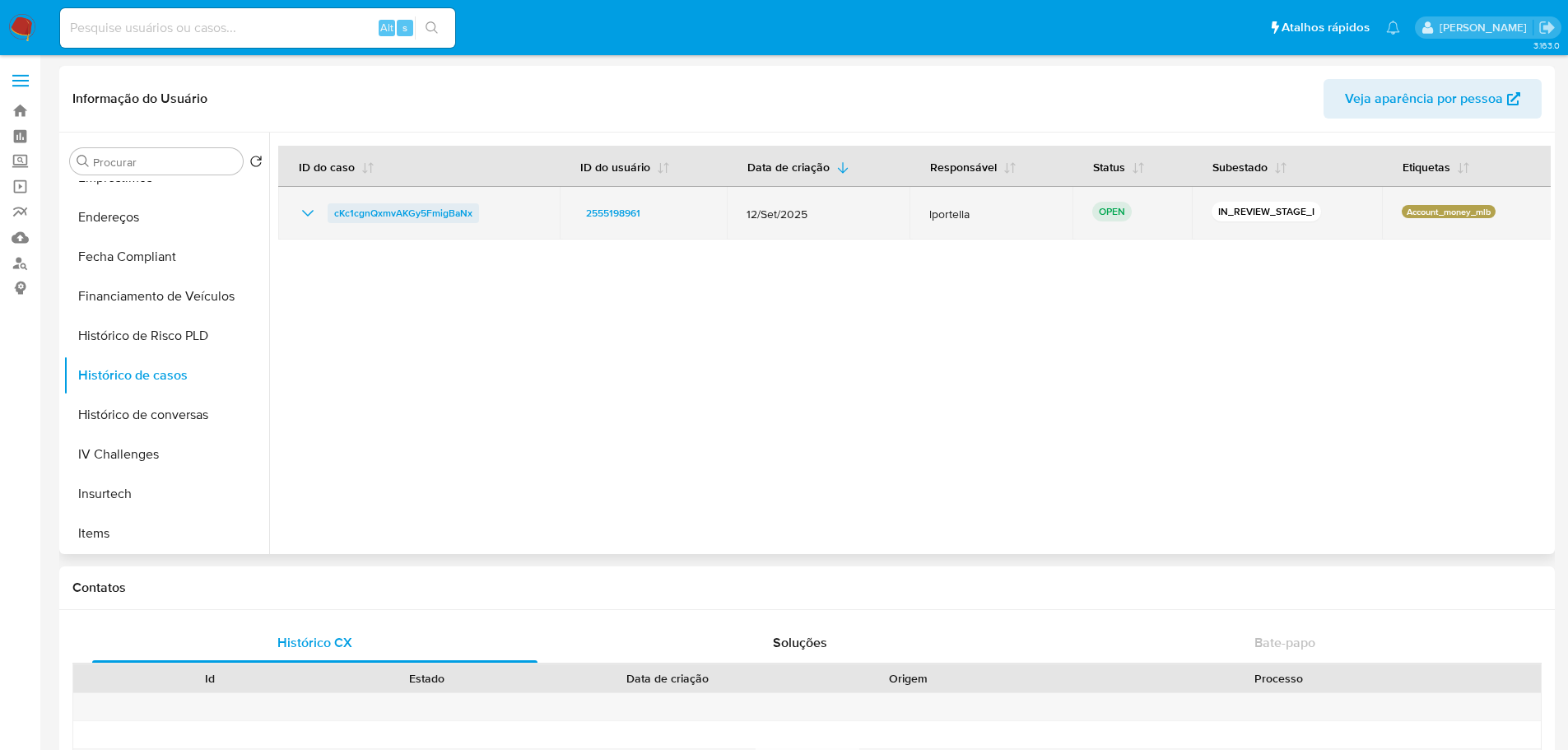
click at [454, 206] on span "cKc1cgnQxmvAKGy5FmigBaNx" at bounding box center [403, 213] width 138 height 20
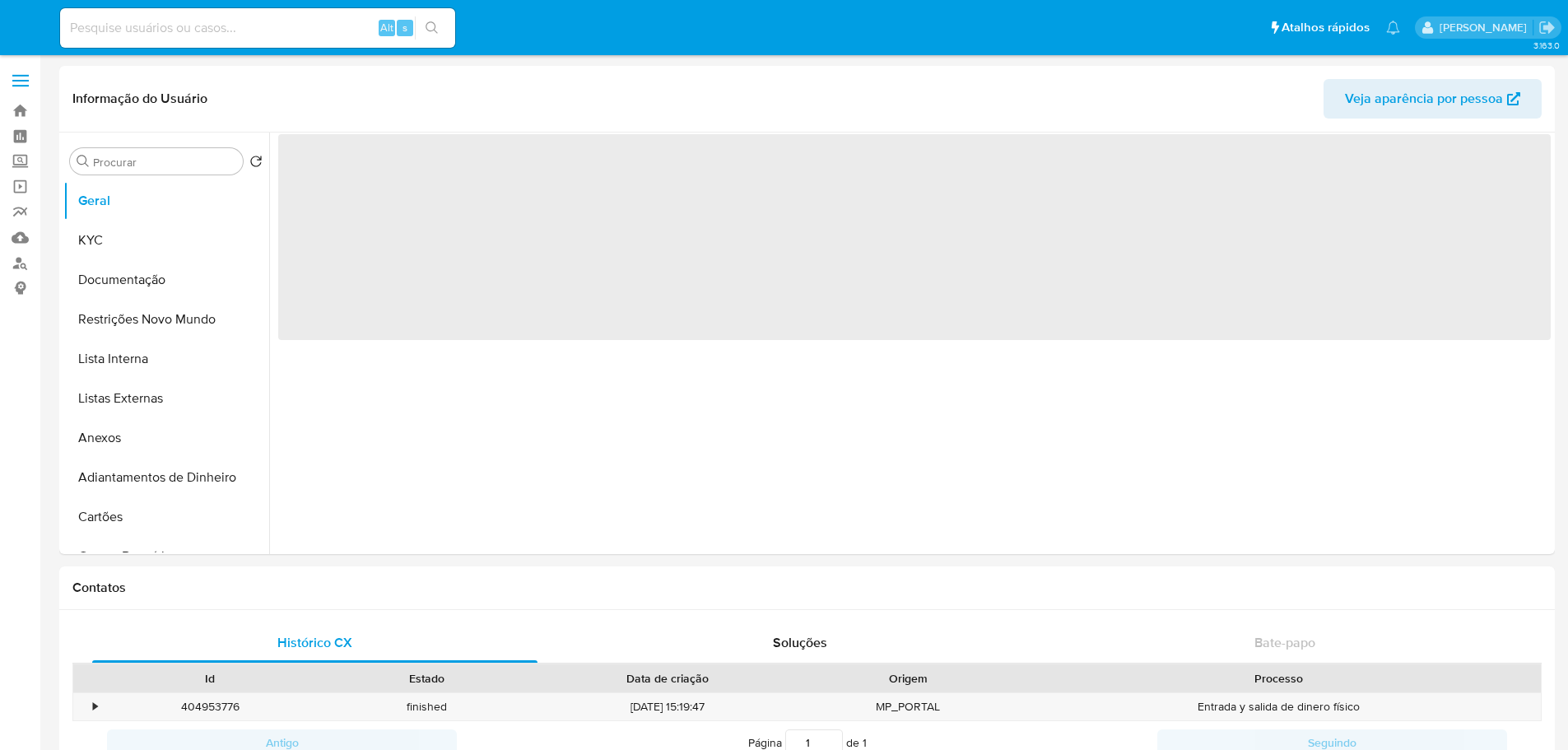
select select "10"
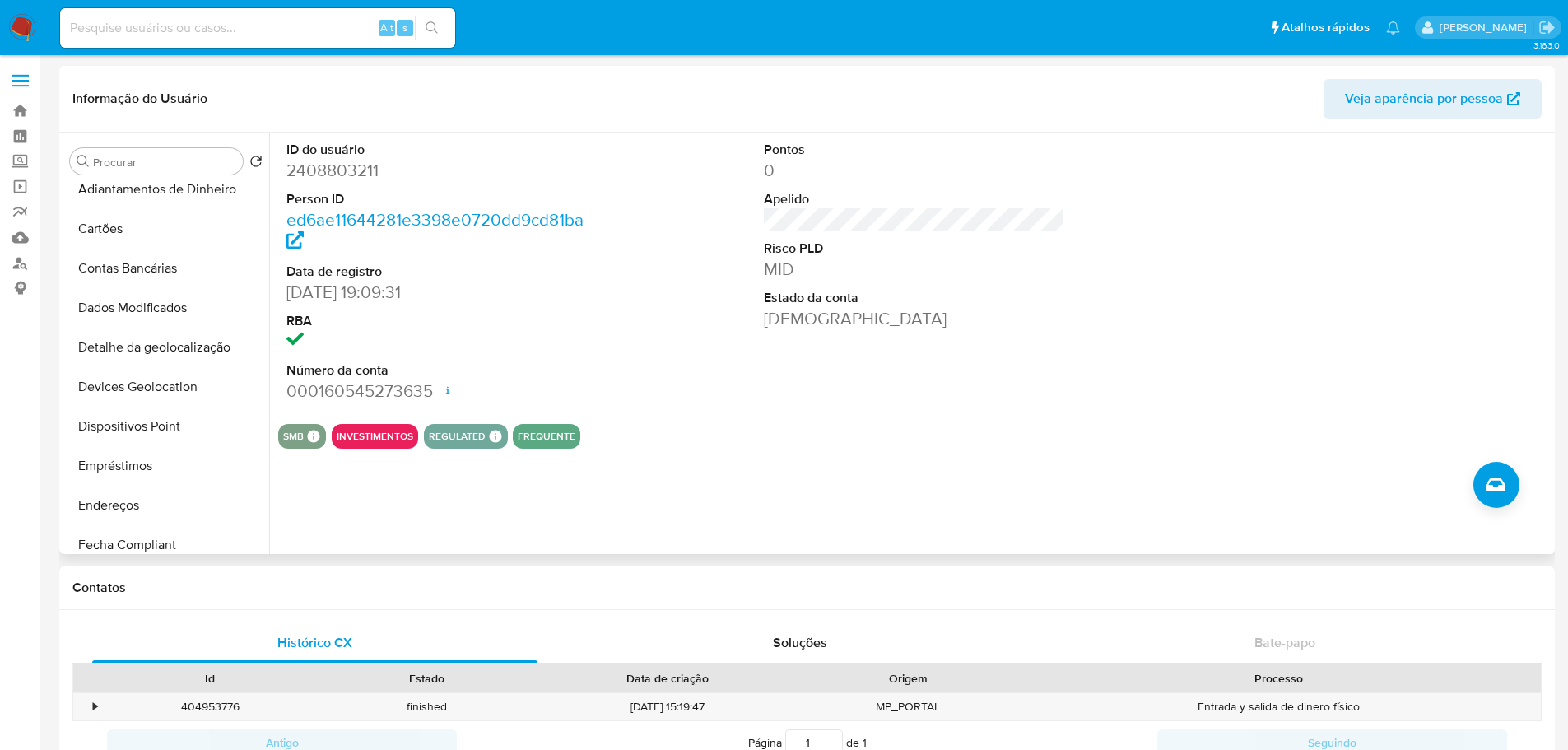
scroll to position [576, 0]
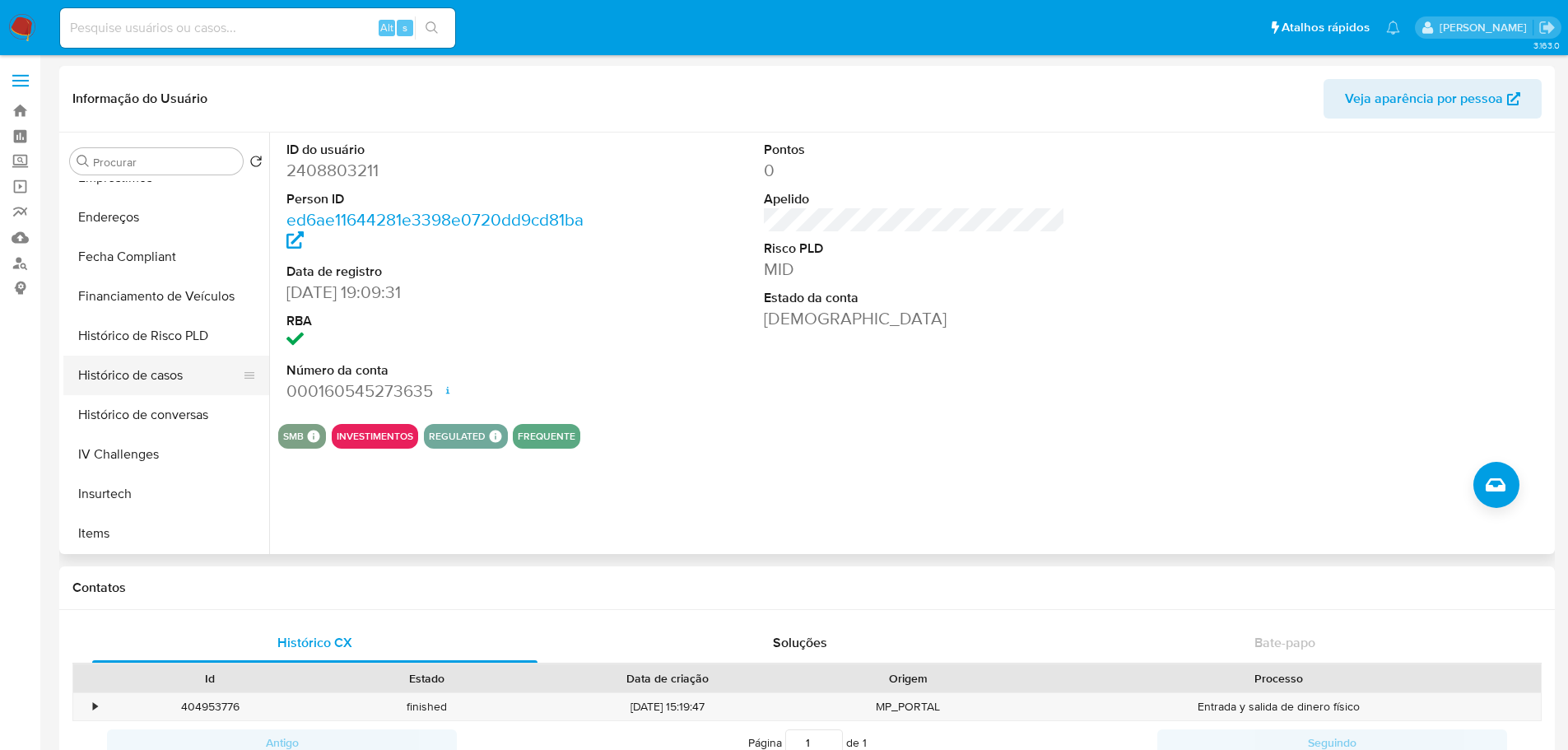
click at [149, 385] on button "Histórico de casos" at bounding box center [160, 375] width 193 height 40
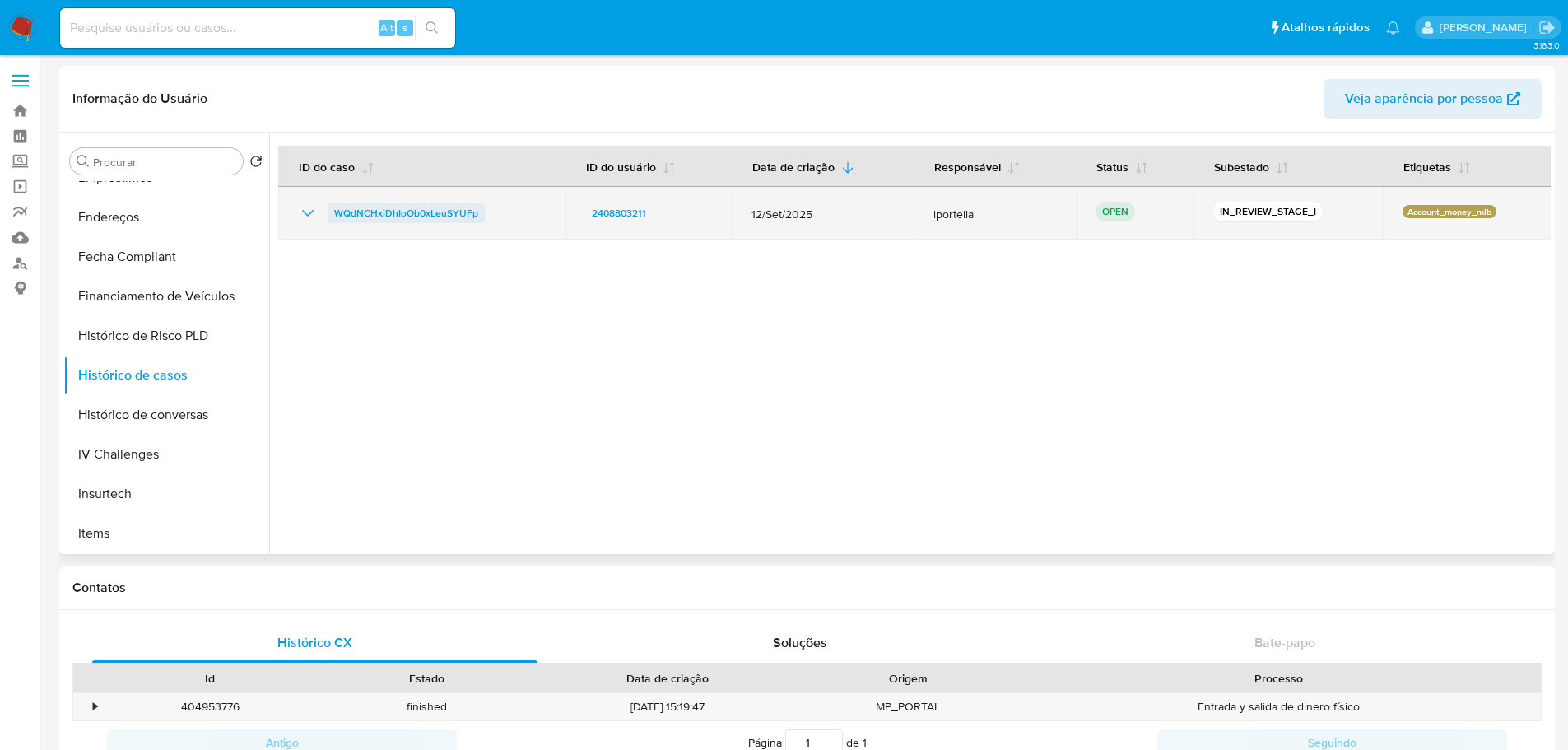
click at [439, 214] on span "WQdNCHxiDhIoOb0xLeuSYUFp" at bounding box center [406, 213] width 144 height 20
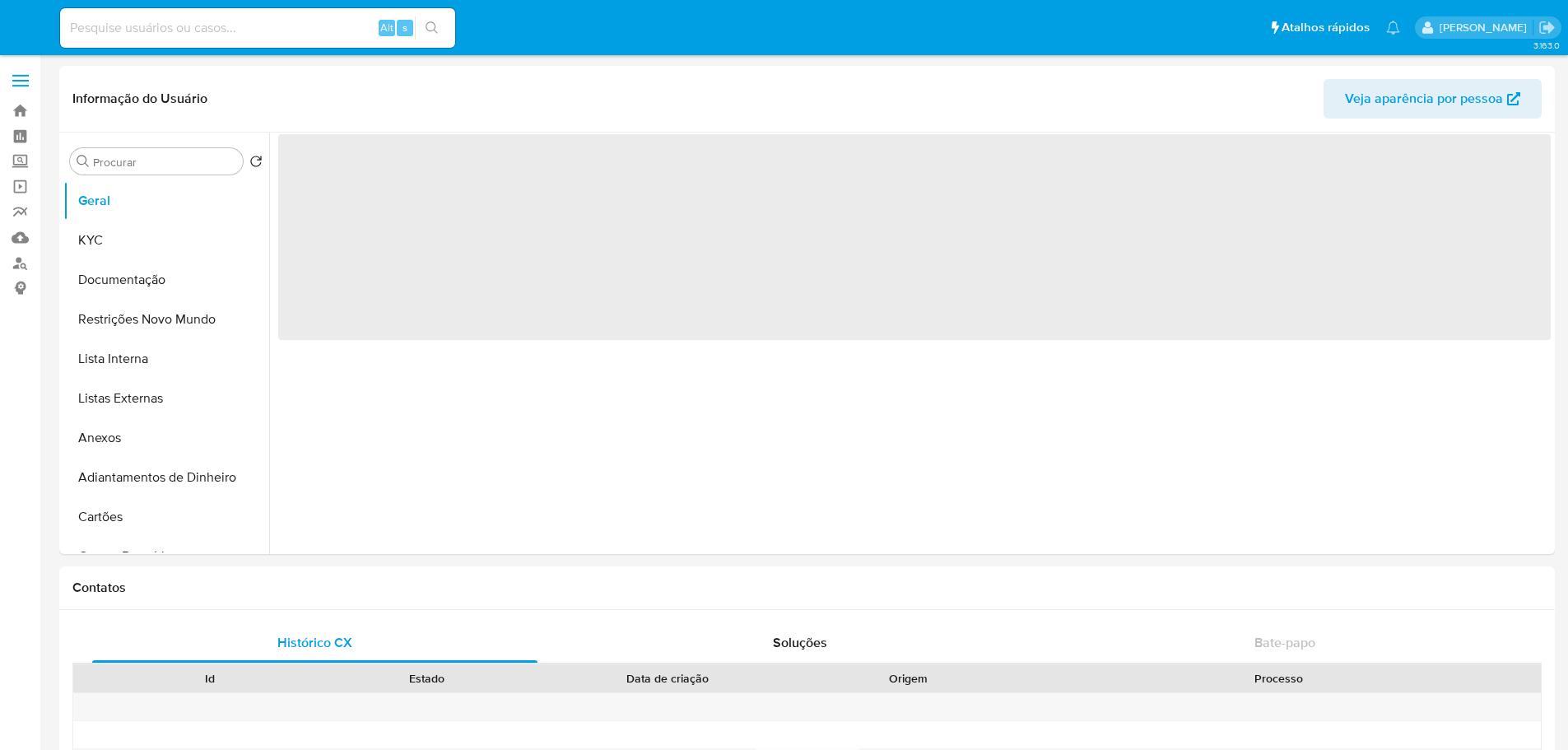
select select "10"
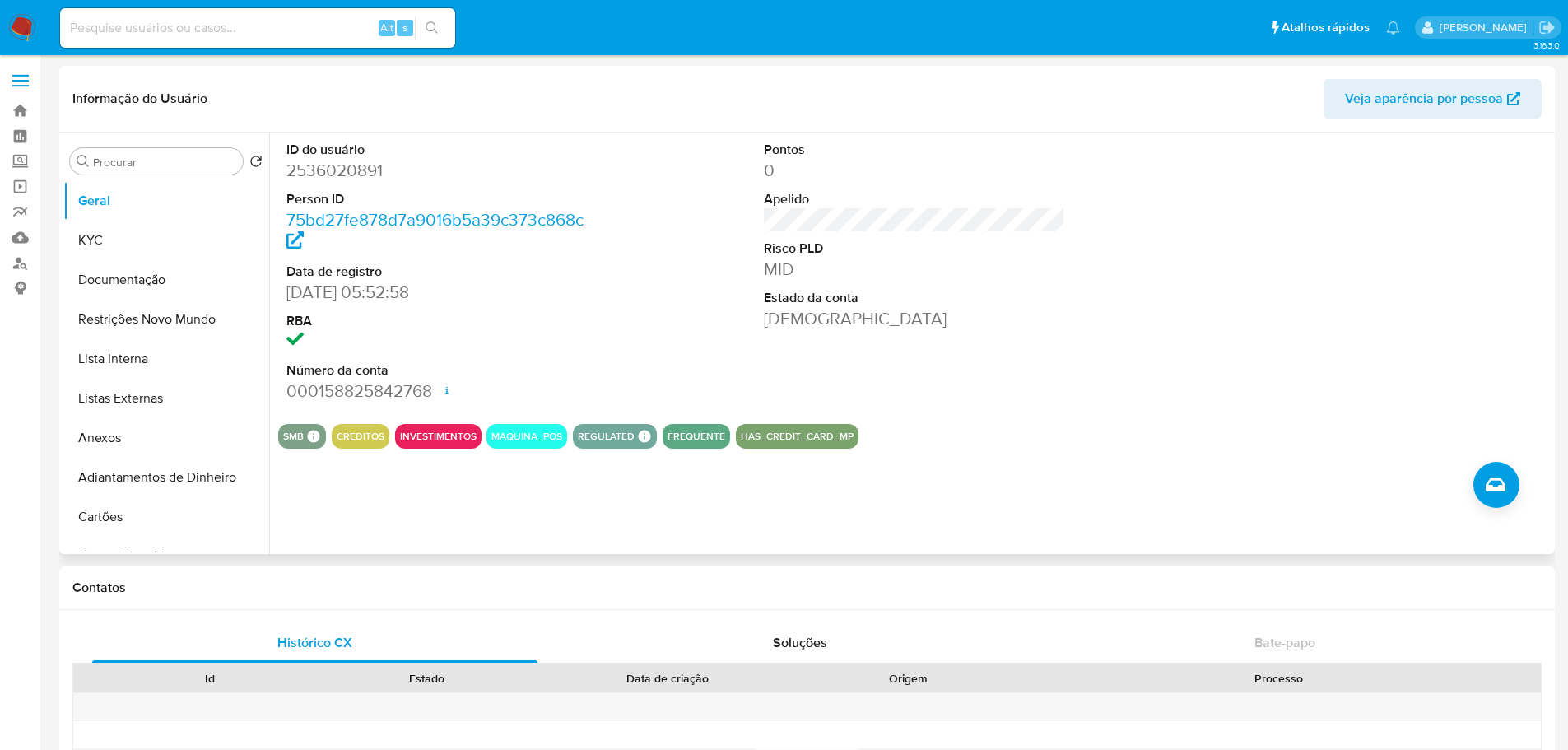
scroll to position [658, 0]
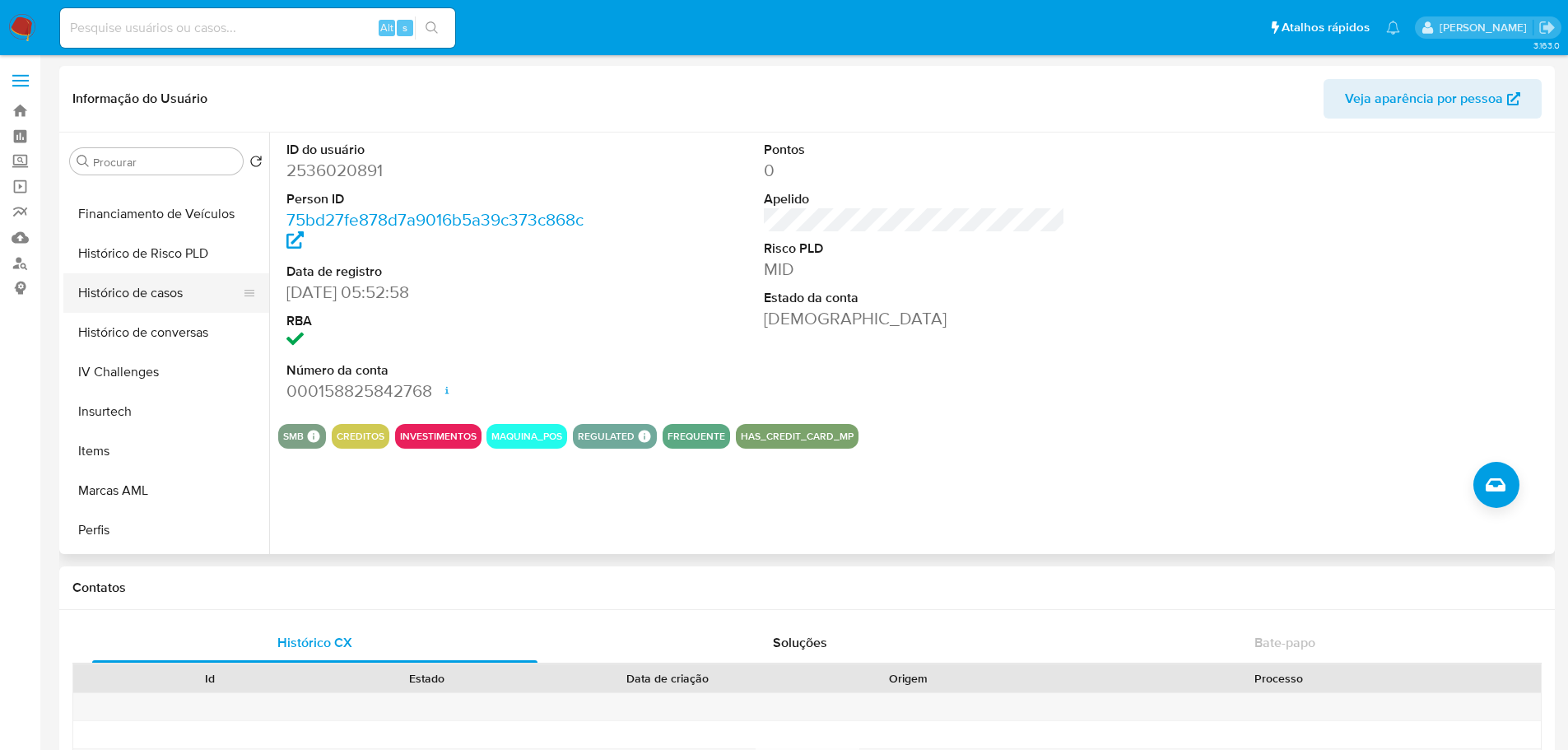
click at [169, 298] on button "Histórico de casos" at bounding box center [160, 293] width 193 height 40
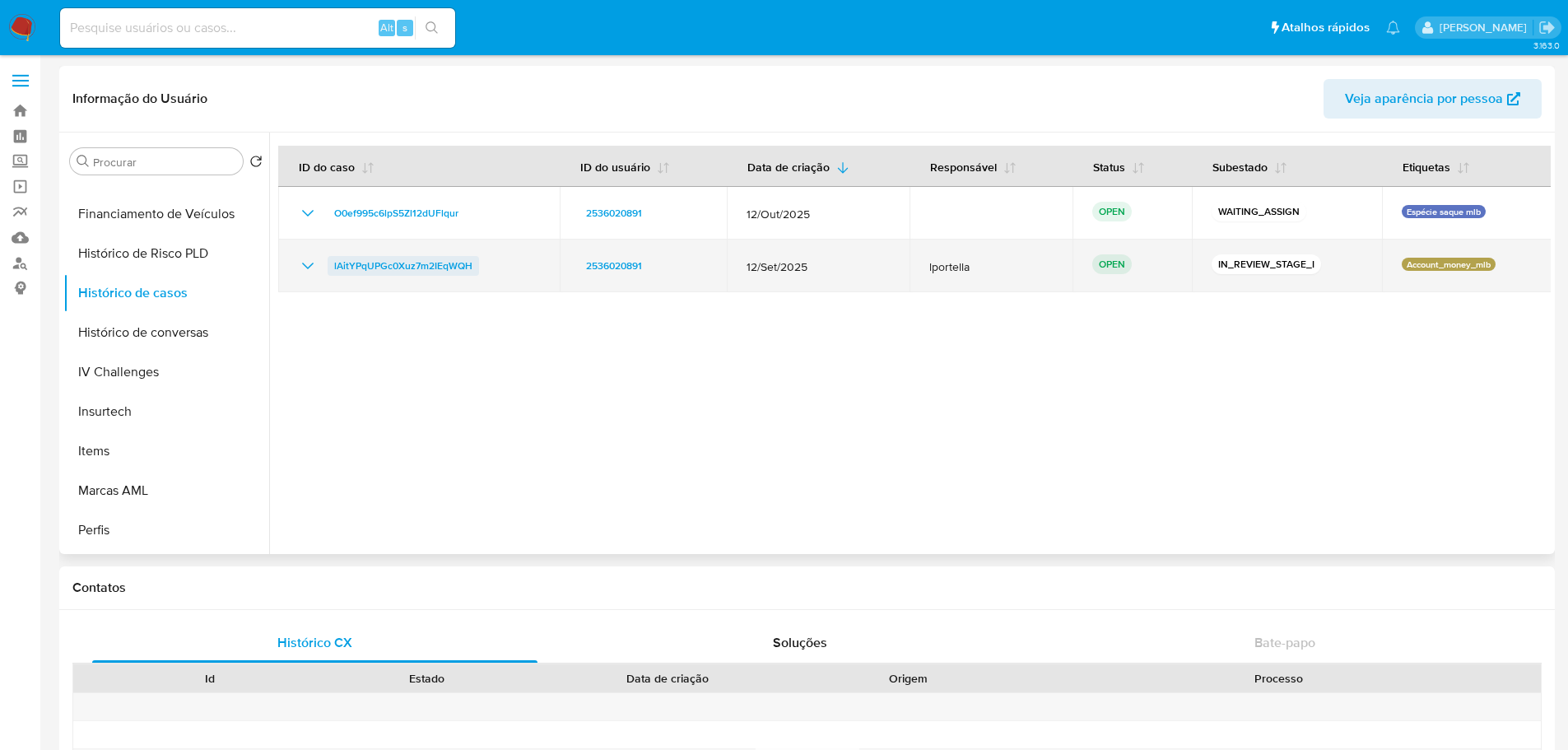
click at [424, 264] on span "lAitYPqUPGc0Xuz7m2IEqWQH" at bounding box center [403, 266] width 138 height 20
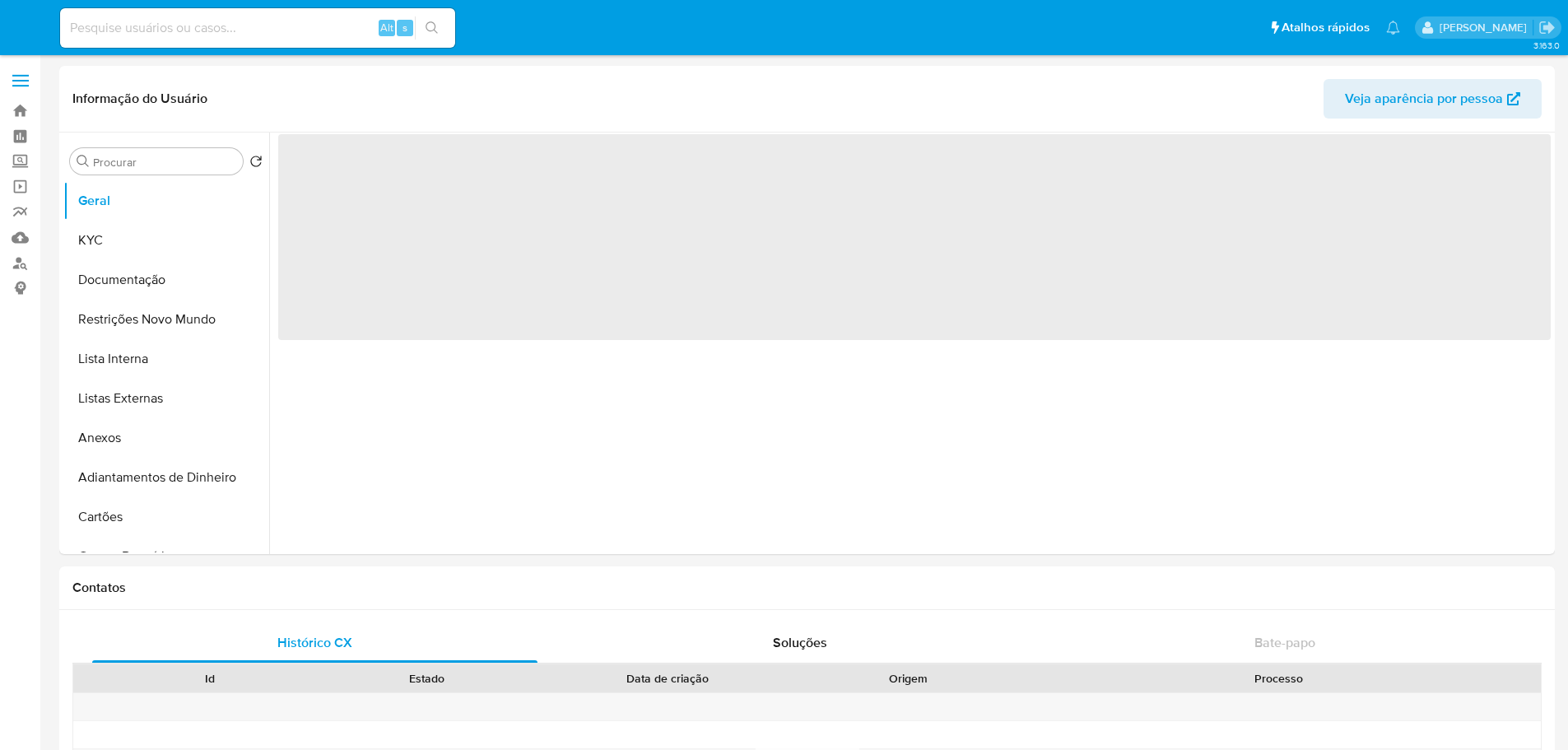
select select "10"
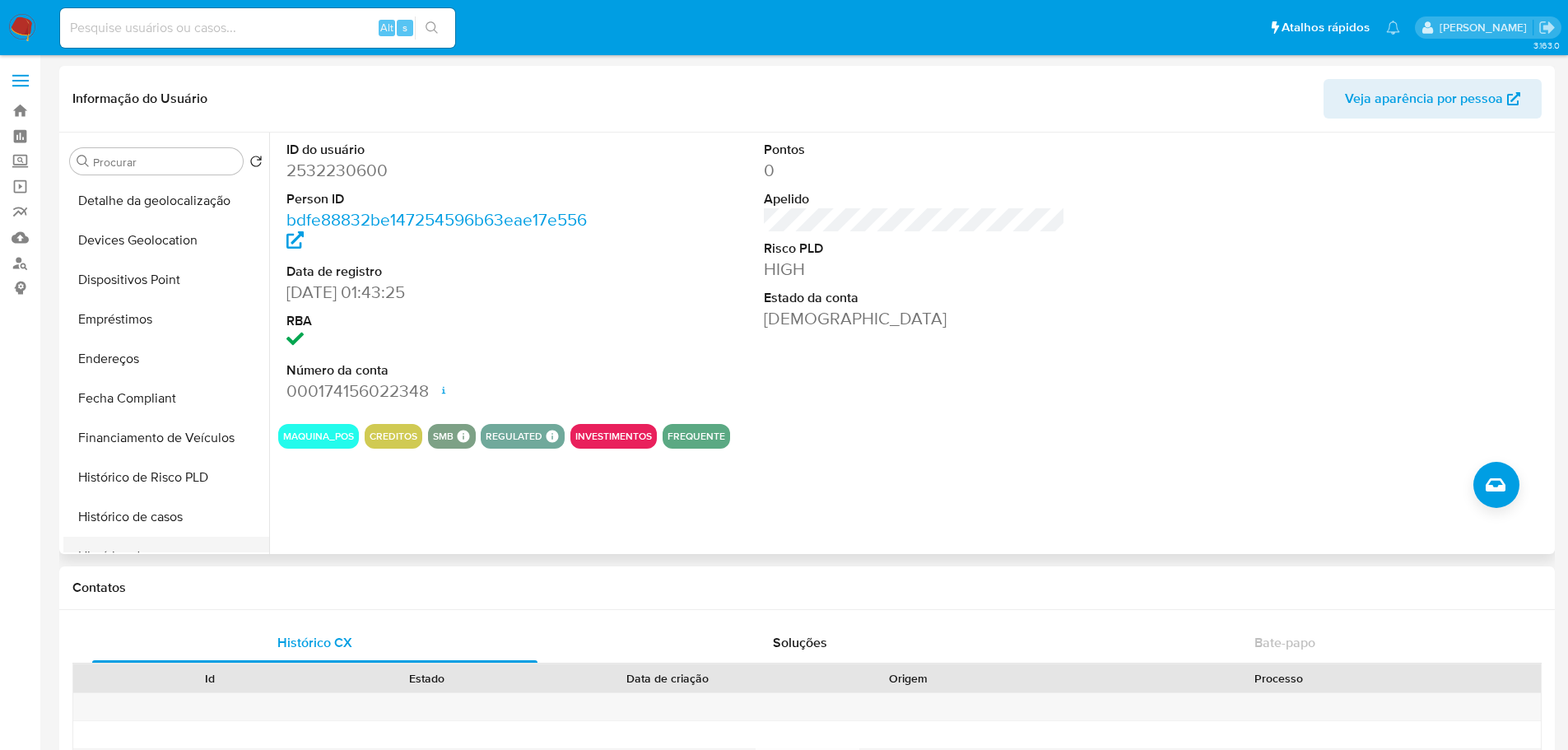
scroll to position [576, 0]
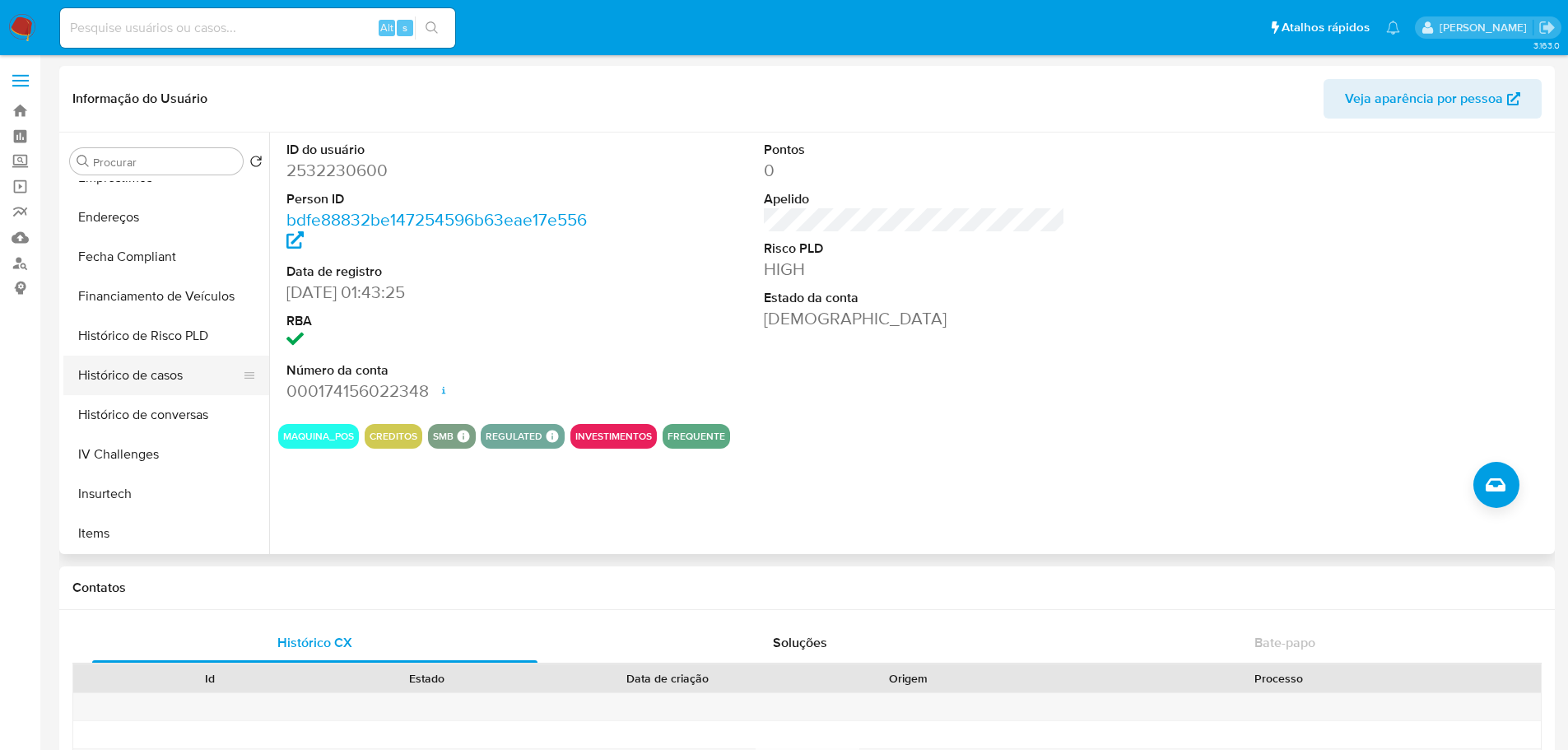
click at [148, 366] on button "Histórico de casos" at bounding box center [160, 375] width 193 height 40
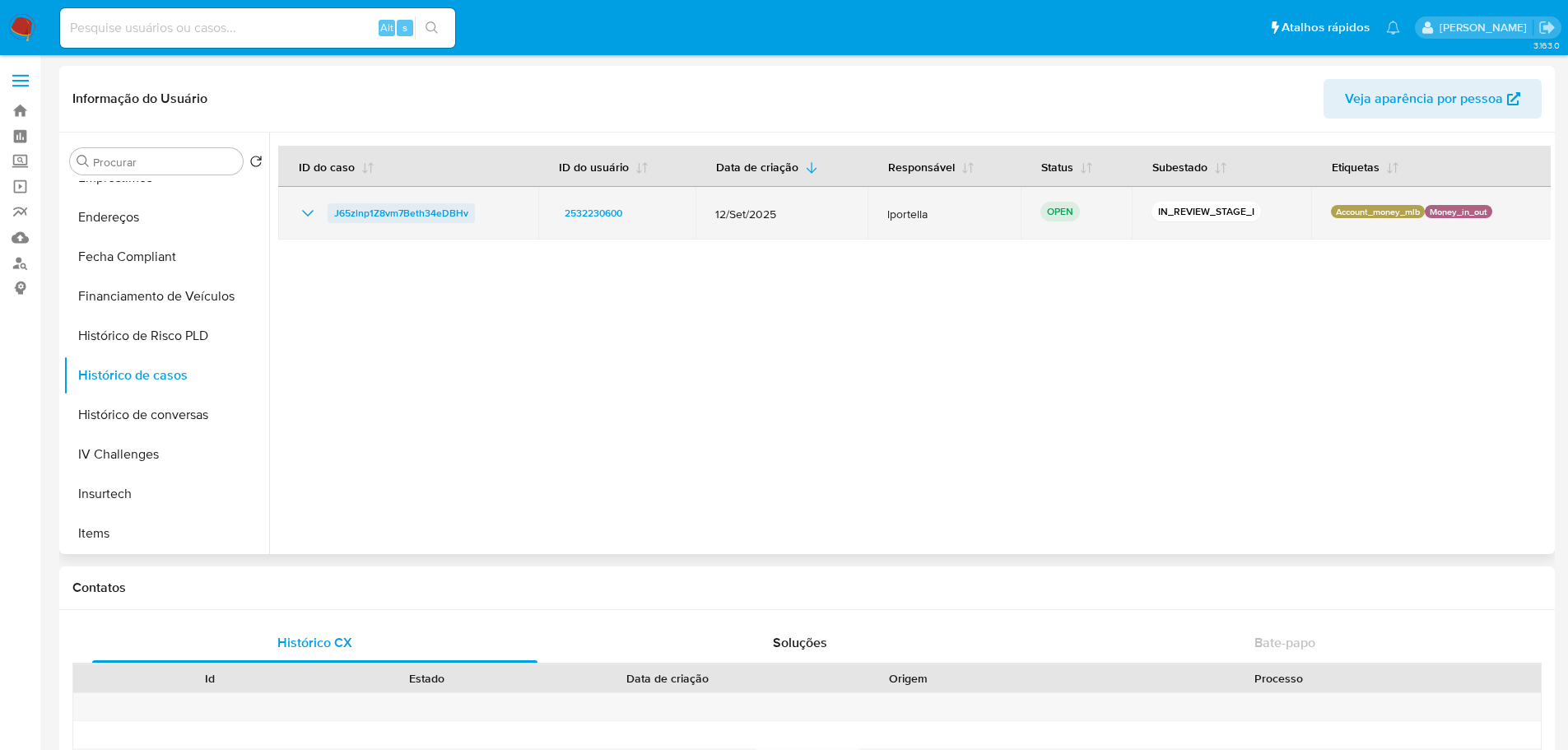
click at [419, 216] on span "J65zlnp1Z8vm7Beth34eDBHv" at bounding box center [401, 213] width 134 height 20
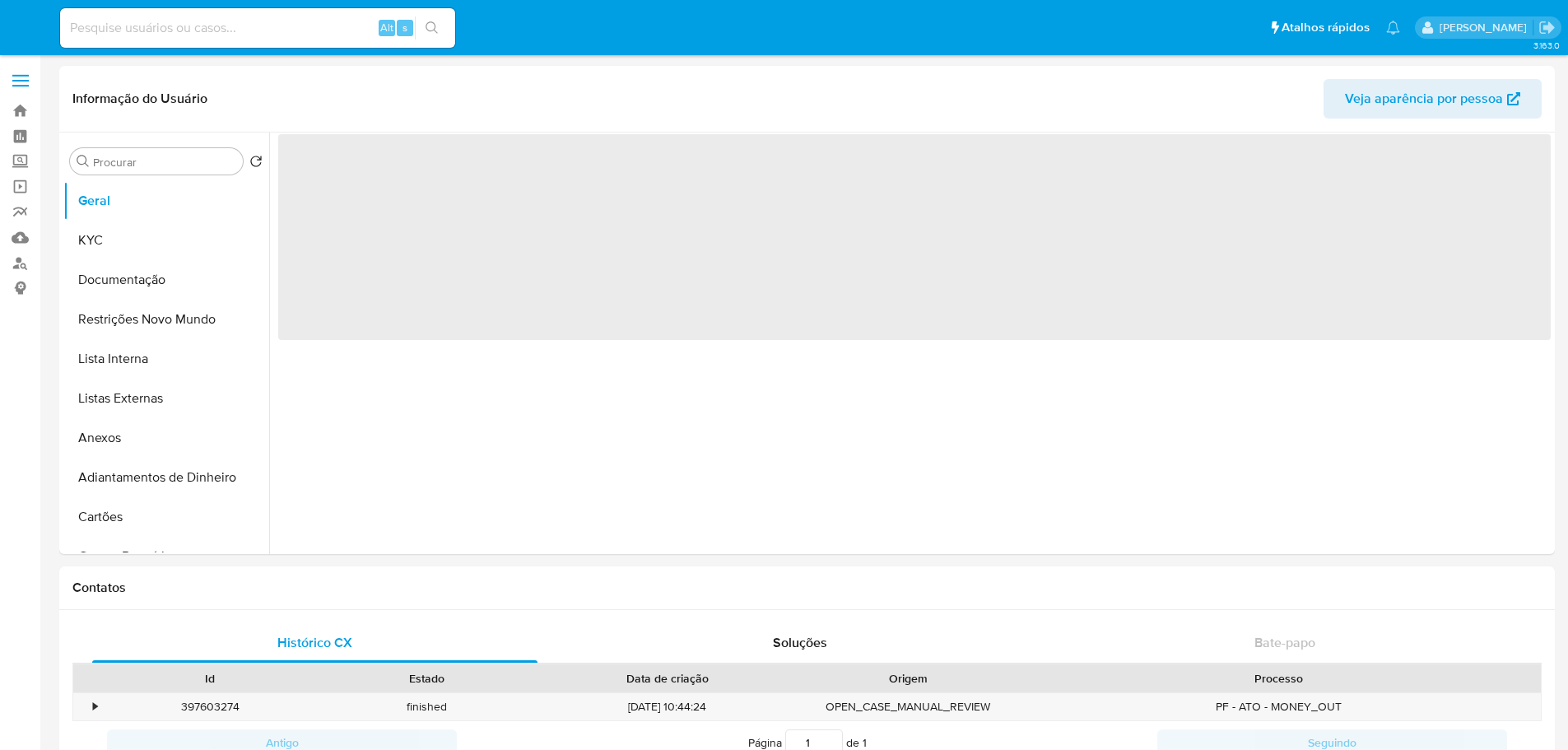
select select "10"
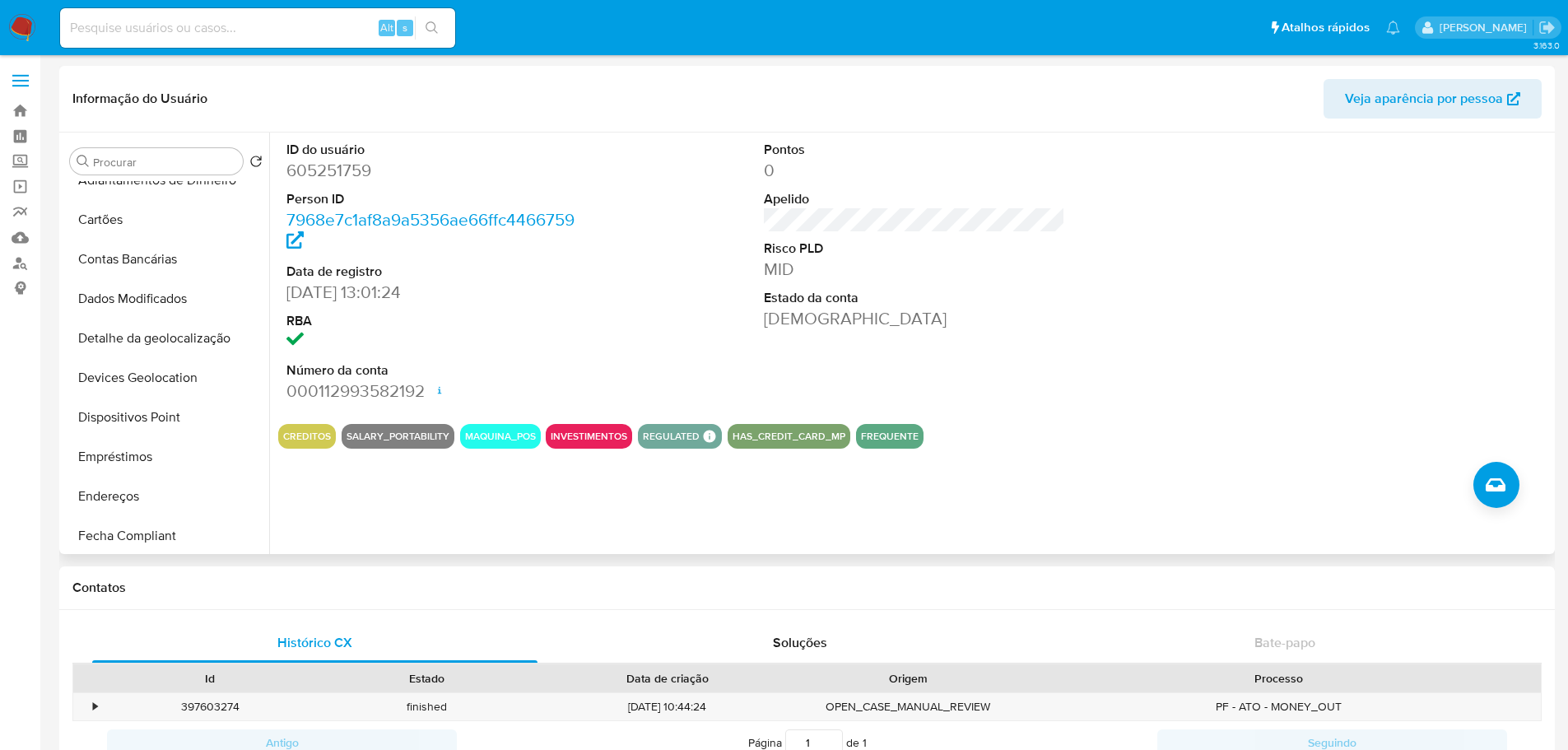
scroll to position [576, 0]
click at [156, 369] on button "Histórico de casos" at bounding box center [160, 375] width 193 height 40
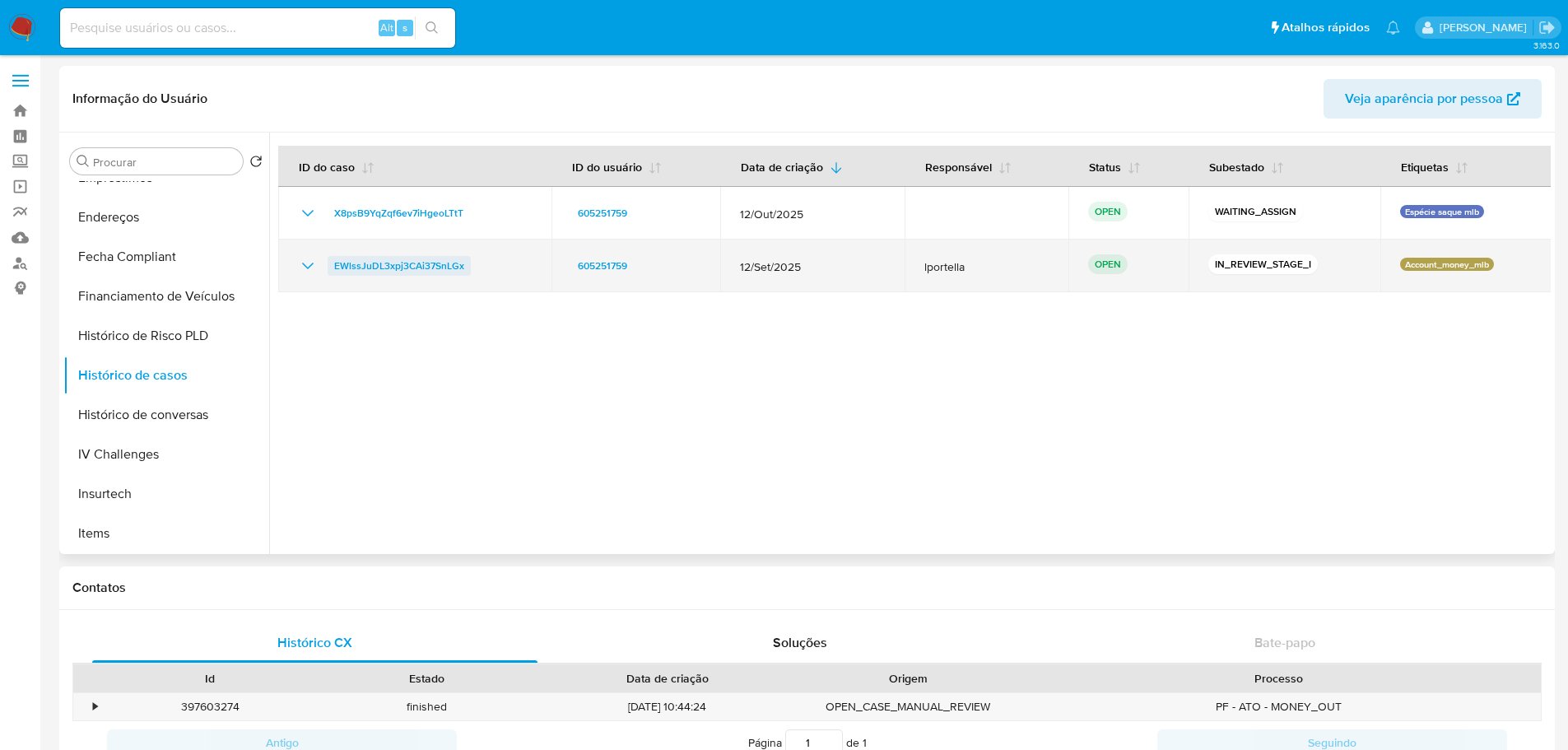
click at [417, 270] on span "EWlssJuDL3xpj3CAi37SnLGx" at bounding box center [399, 266] width 131 height 20
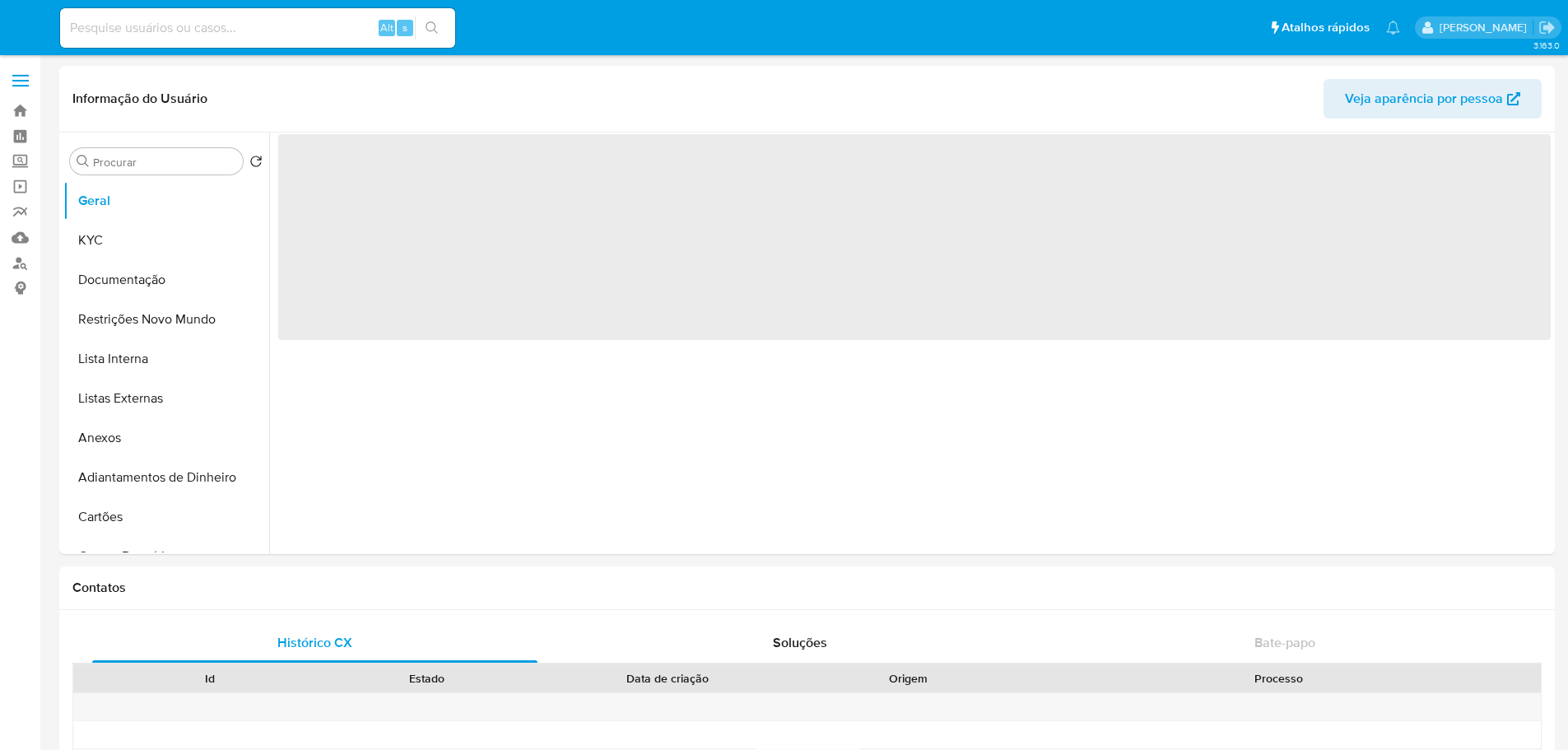
select select "10"
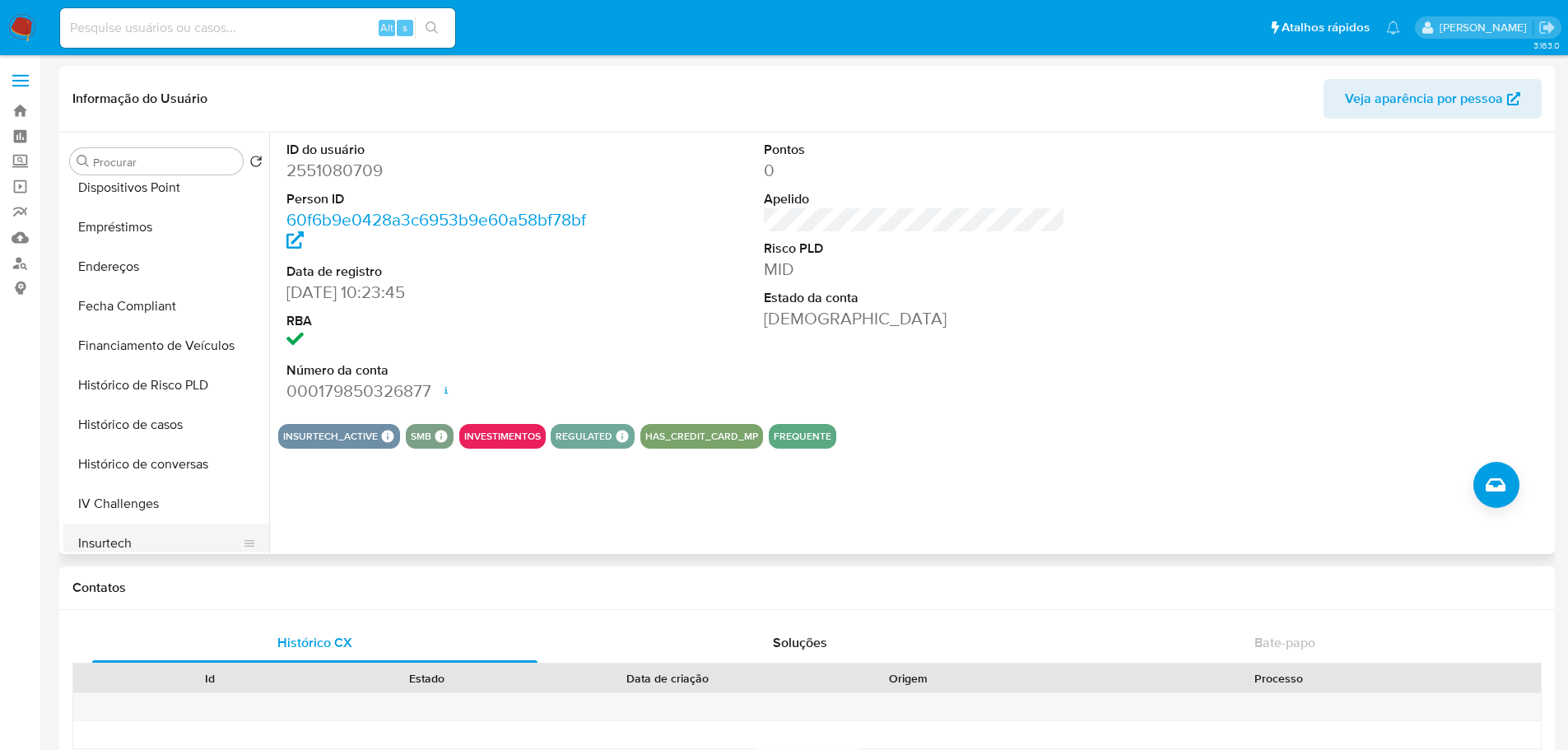
scroll to position [658, 0]
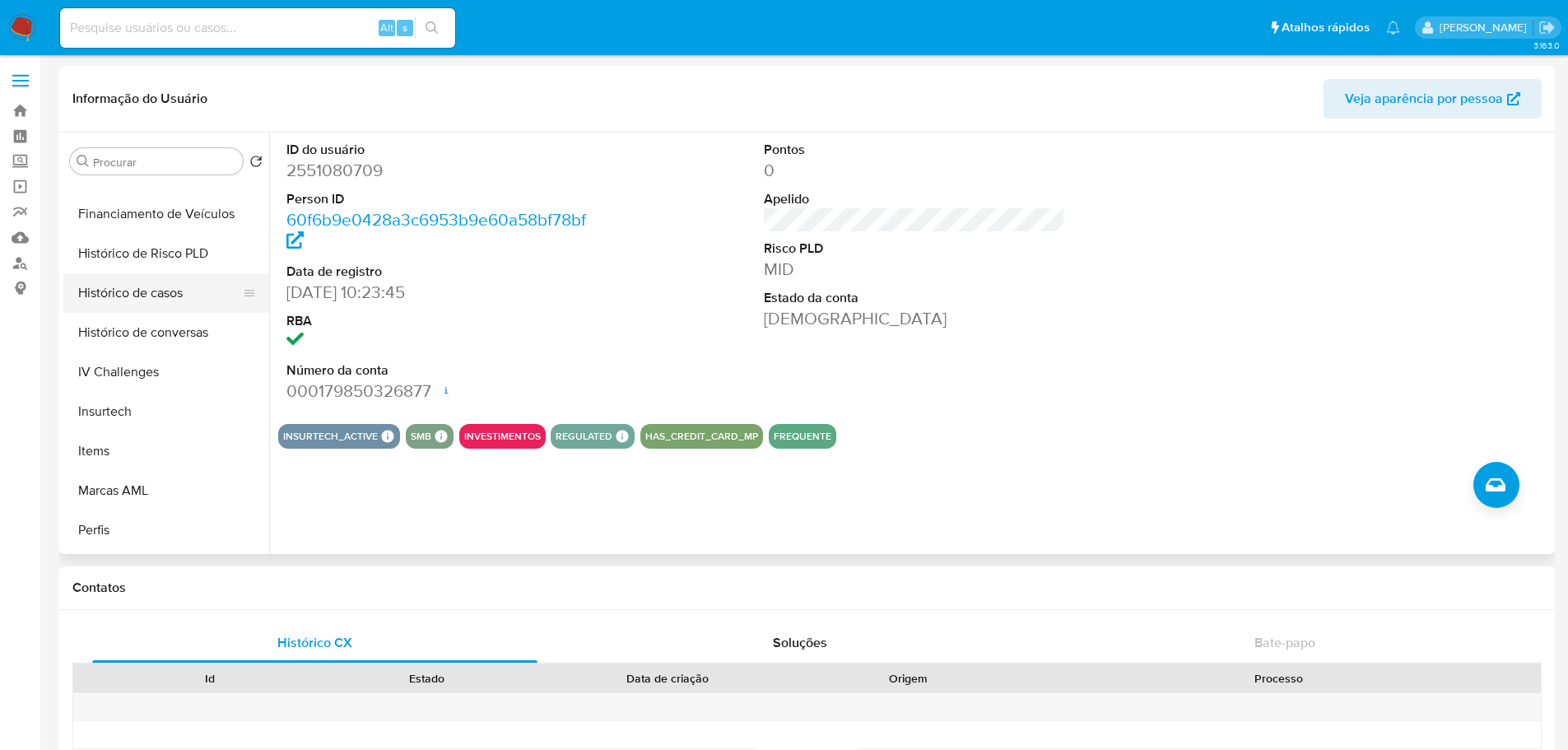
click at [156, 282] on button "Histórico de casos" at bounding box center [160, 293] width 193 height 40
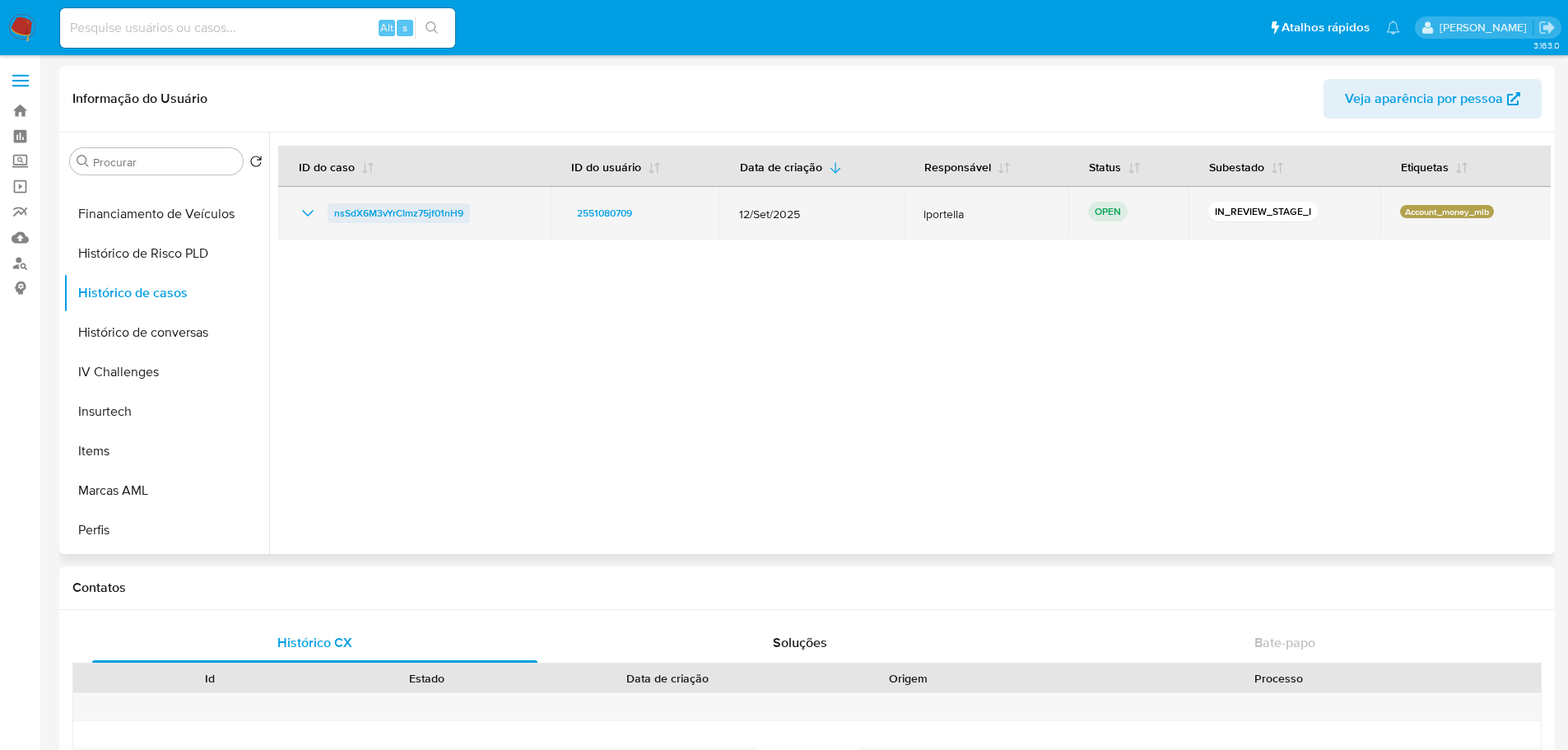
click at [385, 213] on span "nsSdX6M3vYrCImz75jf01nH9" at bounding box center [398, 213] width 130 height 20
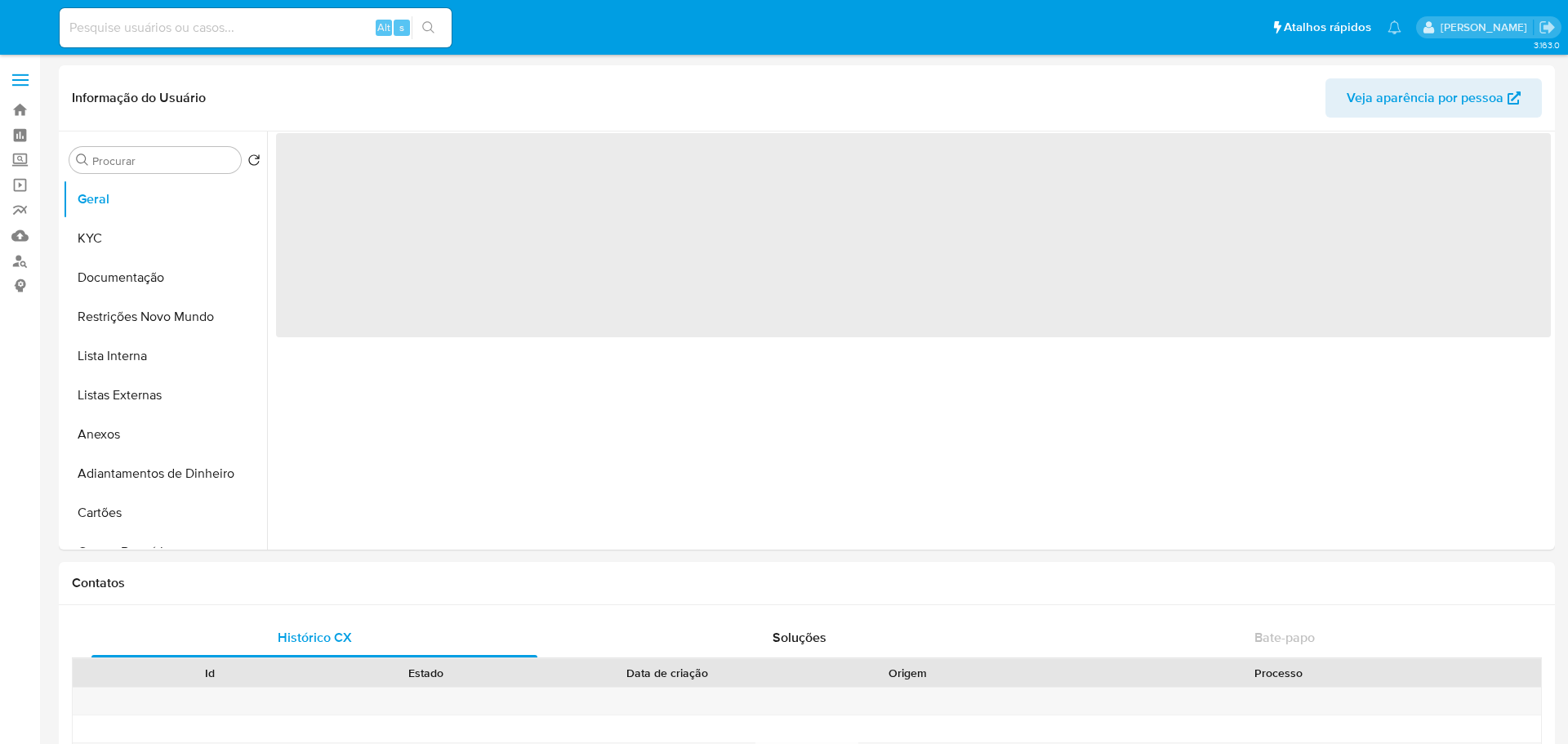
select select "10"
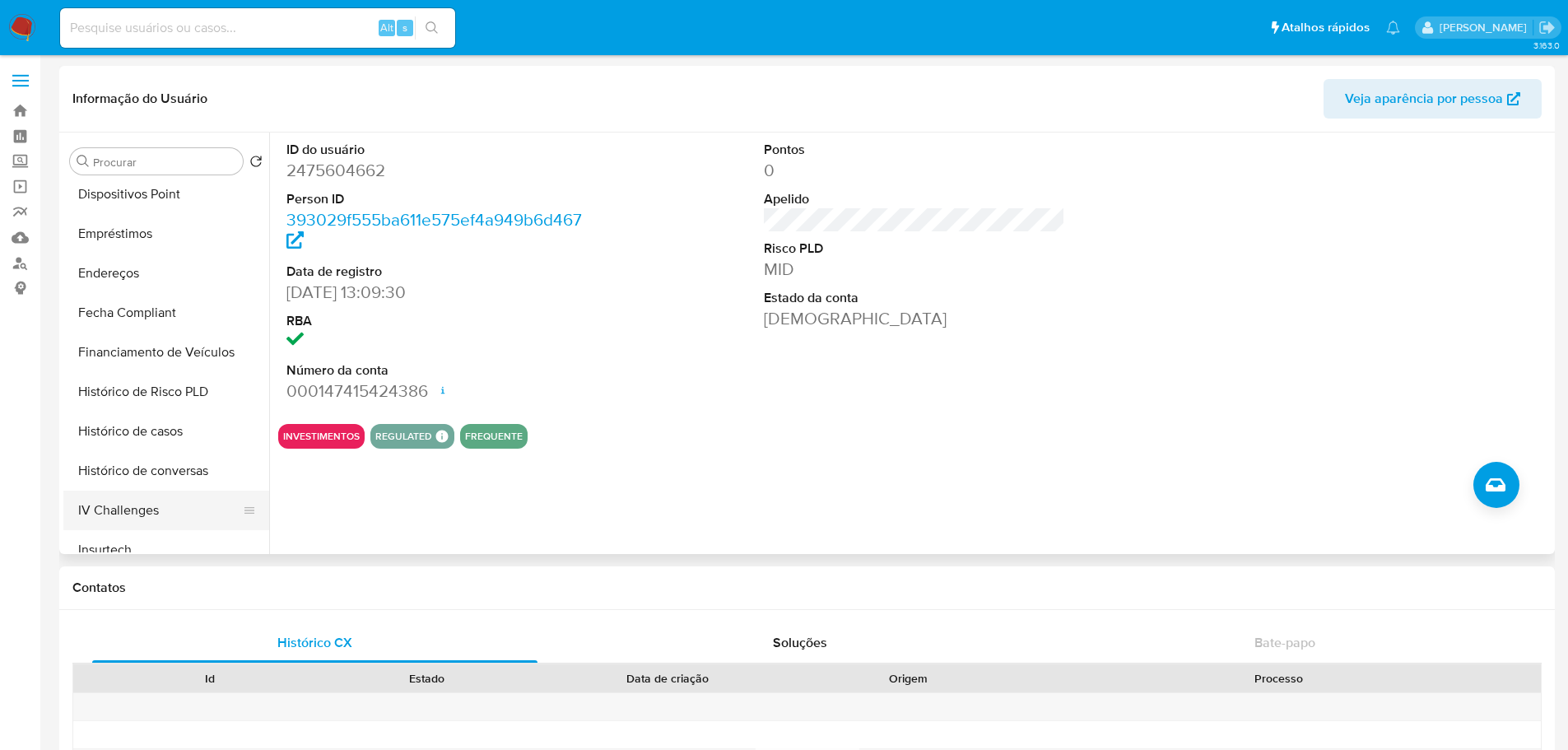
scroll to position [576, 0]
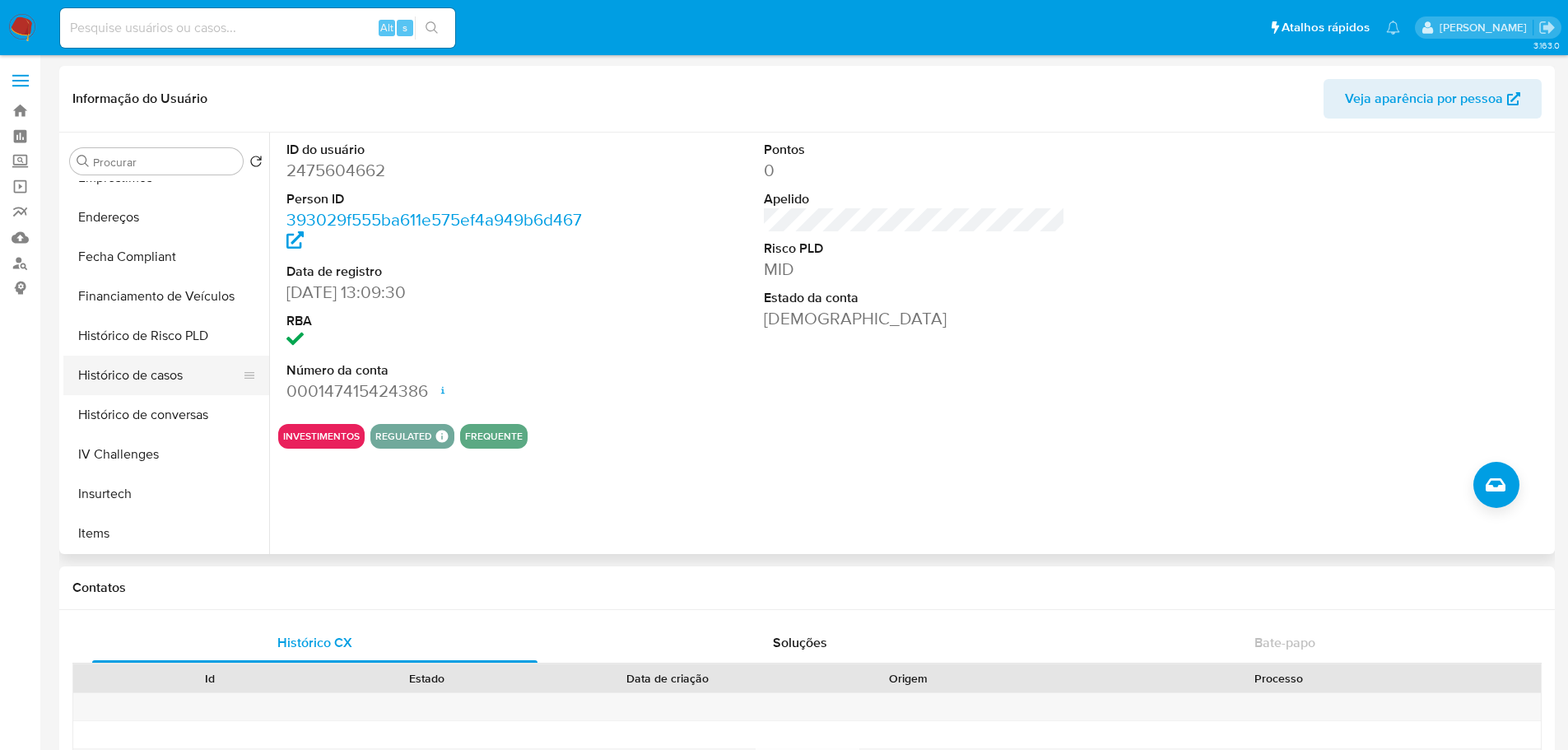
click at [118, 377] on button "Histórico de casos" at bounding box center [160, 375] width 193 height 40
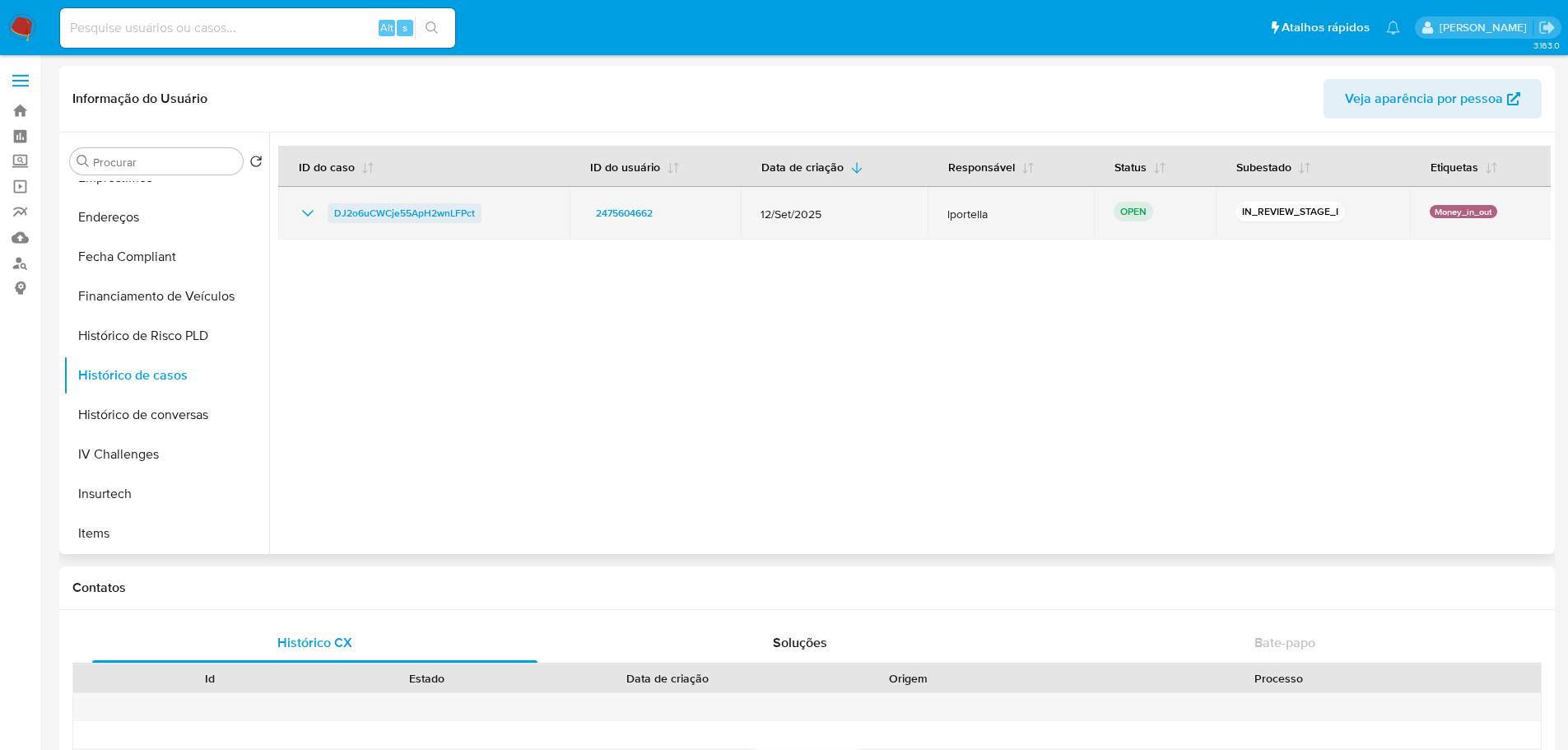
click at [404, 217] on span "DJ2o6uCWCje55ApH2wnLFPct" at bounding box center [404, 213] width 141 height 20
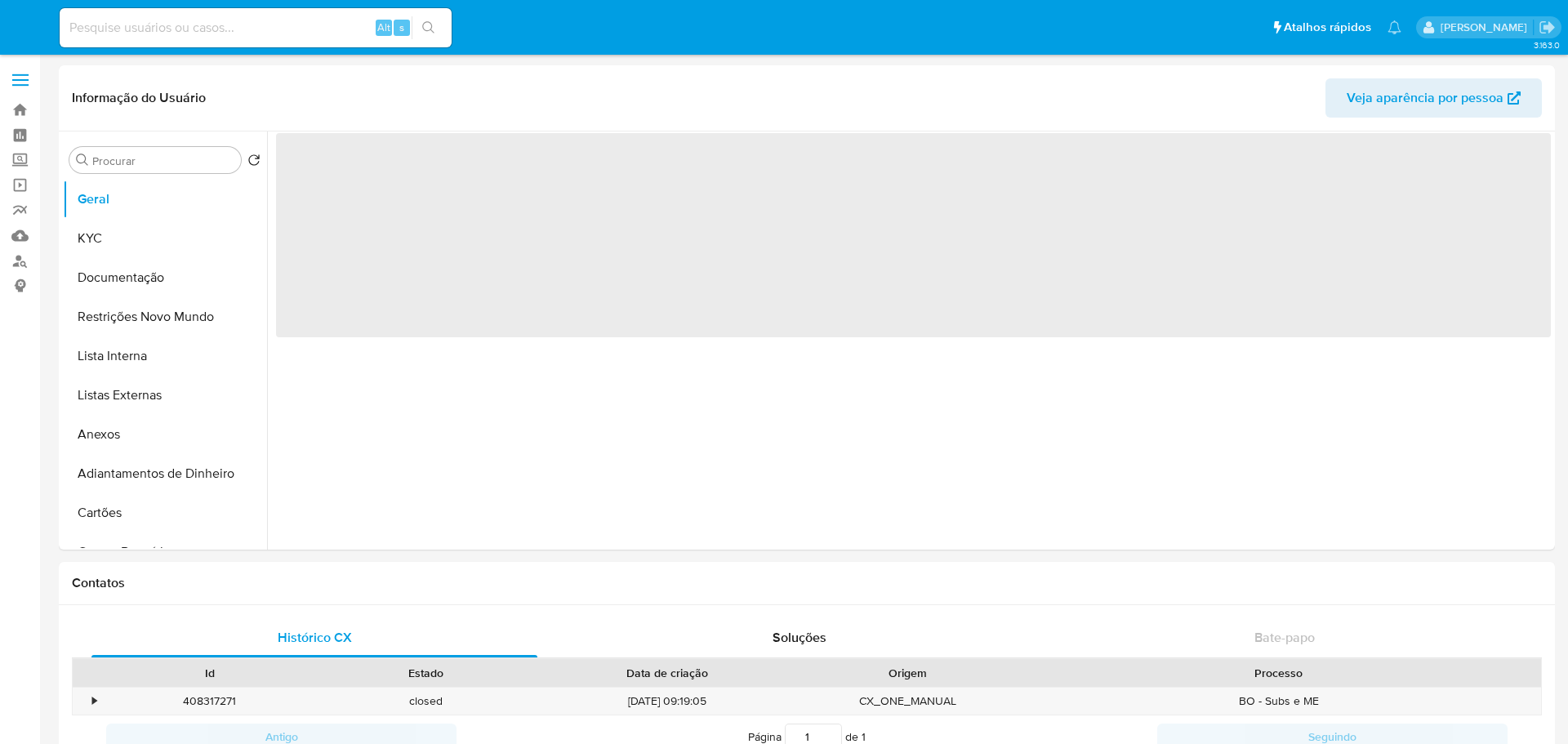
select select "10"
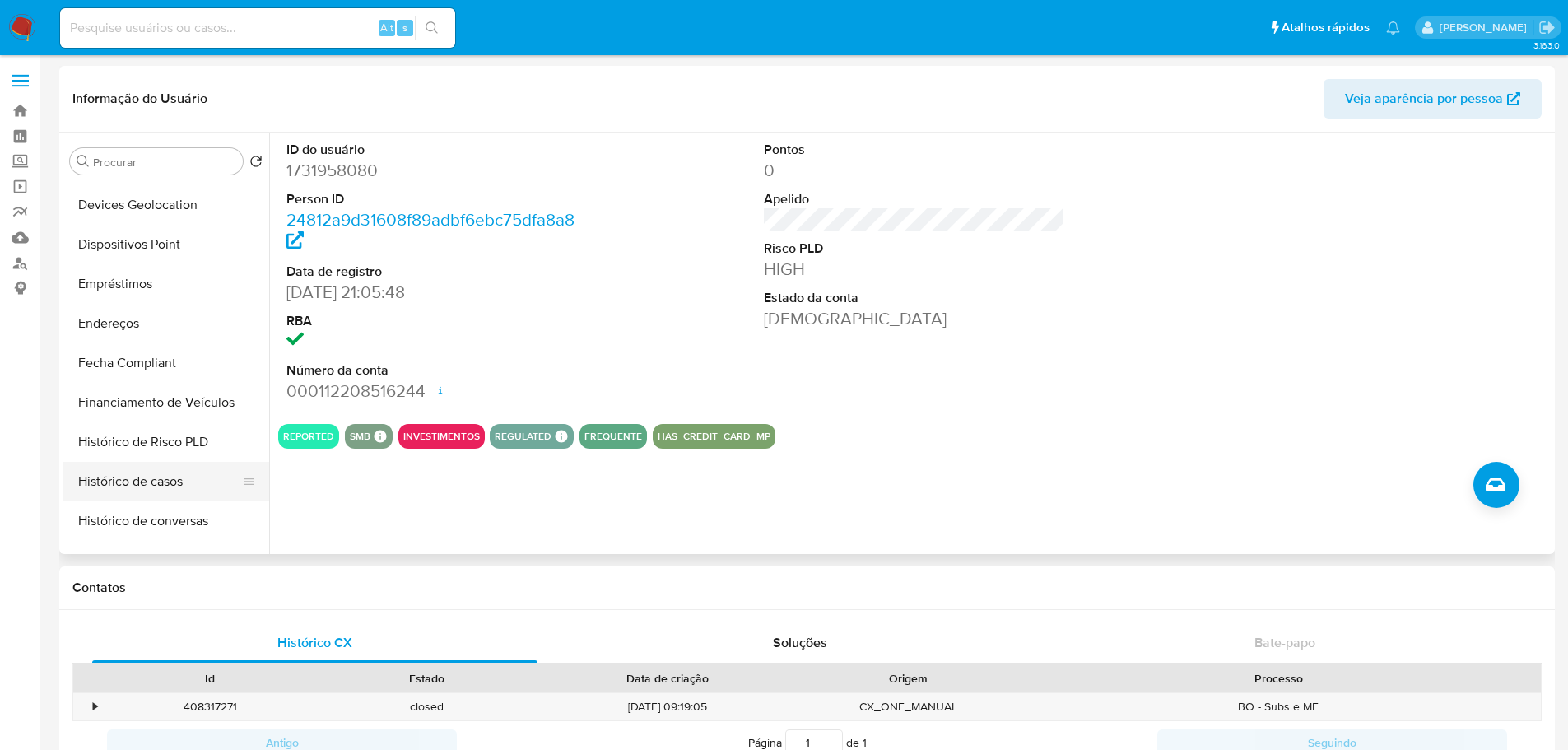
scroll to position [576, 0]
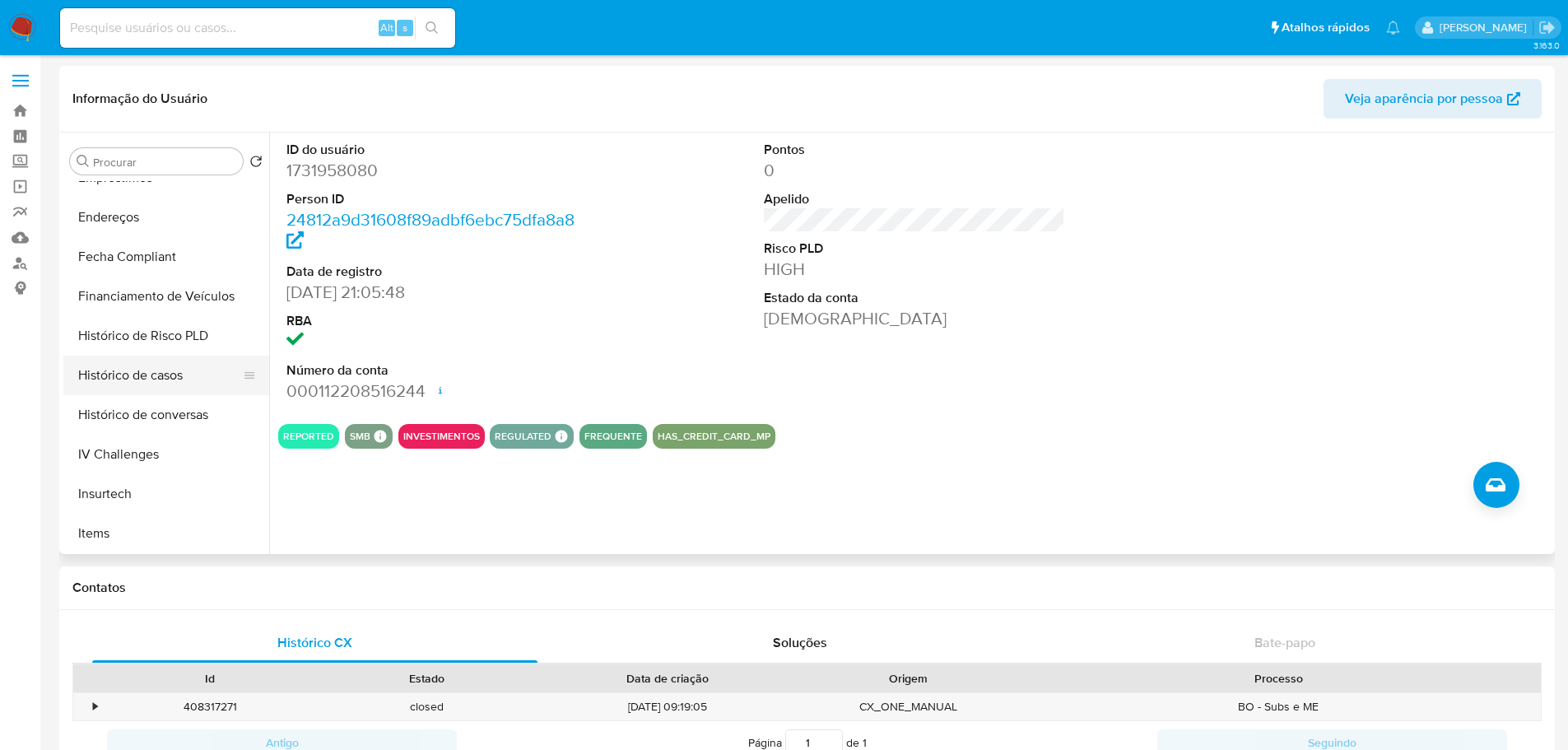
click at [166, 374] on button "Histórico de casos" at bounding box center [160, 375] width 193 height 40
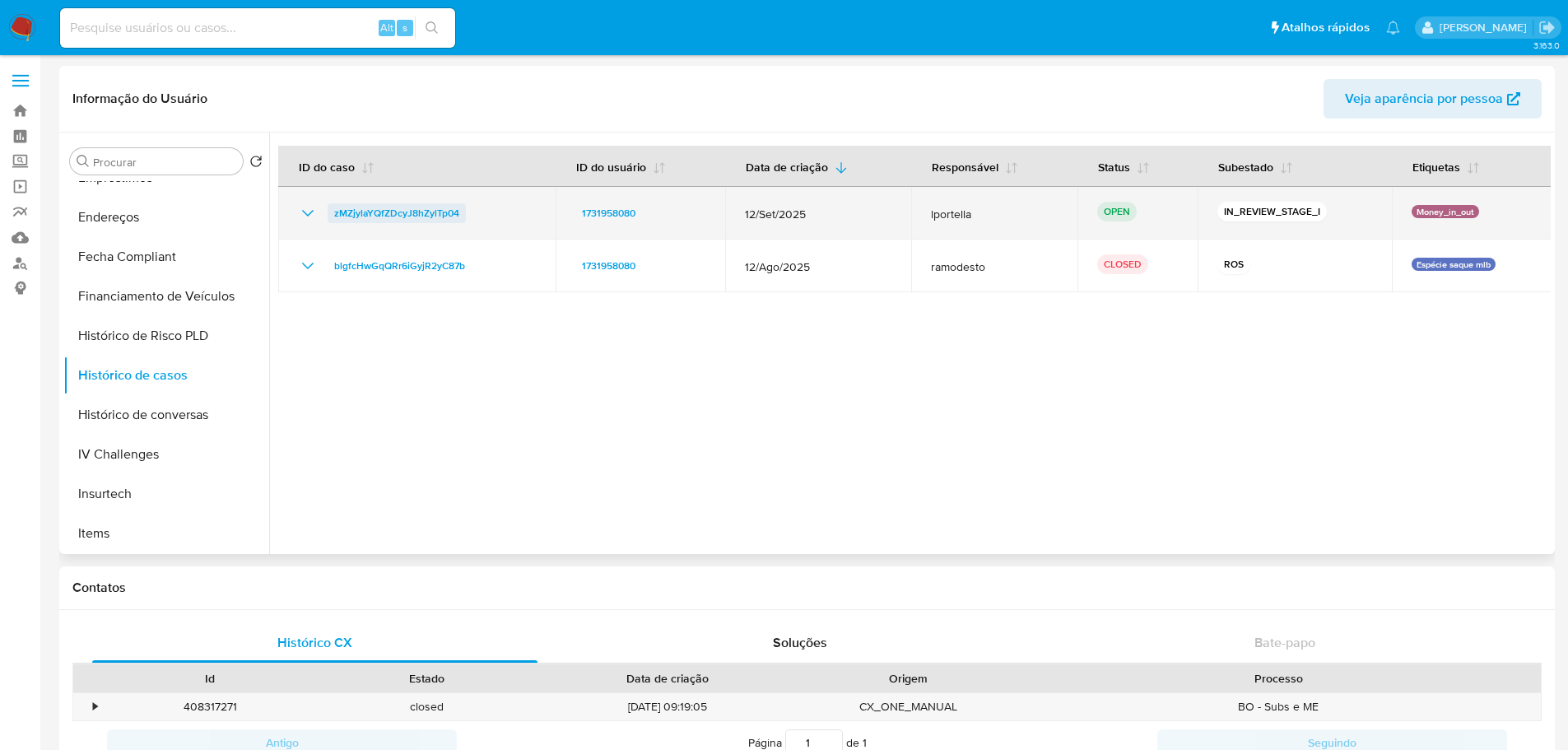
click at [407, 216] on span "zMZjylaYQfZDcyJ8hZylTp04" at bounding box center [396, 213] width 125 height 20
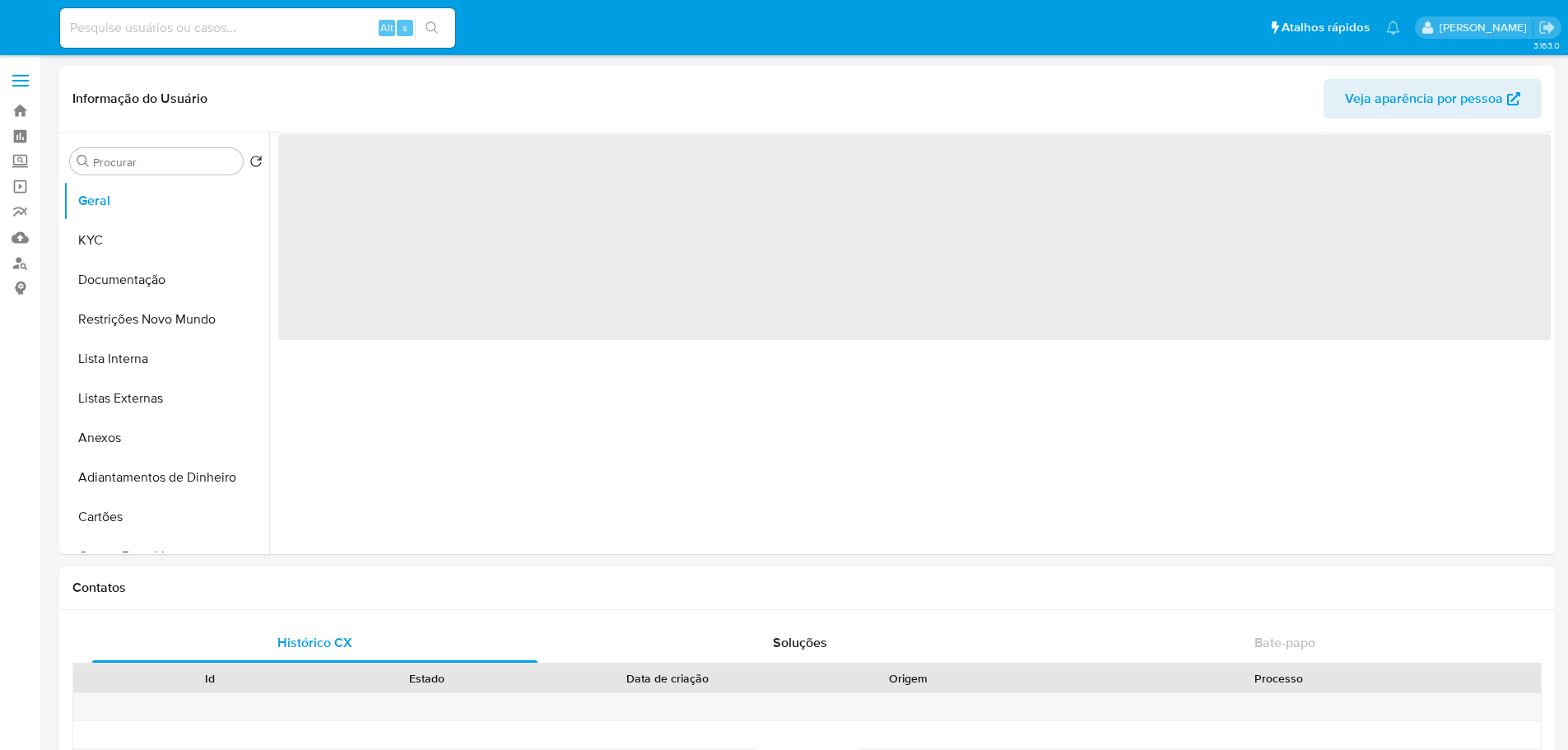
select select "10"
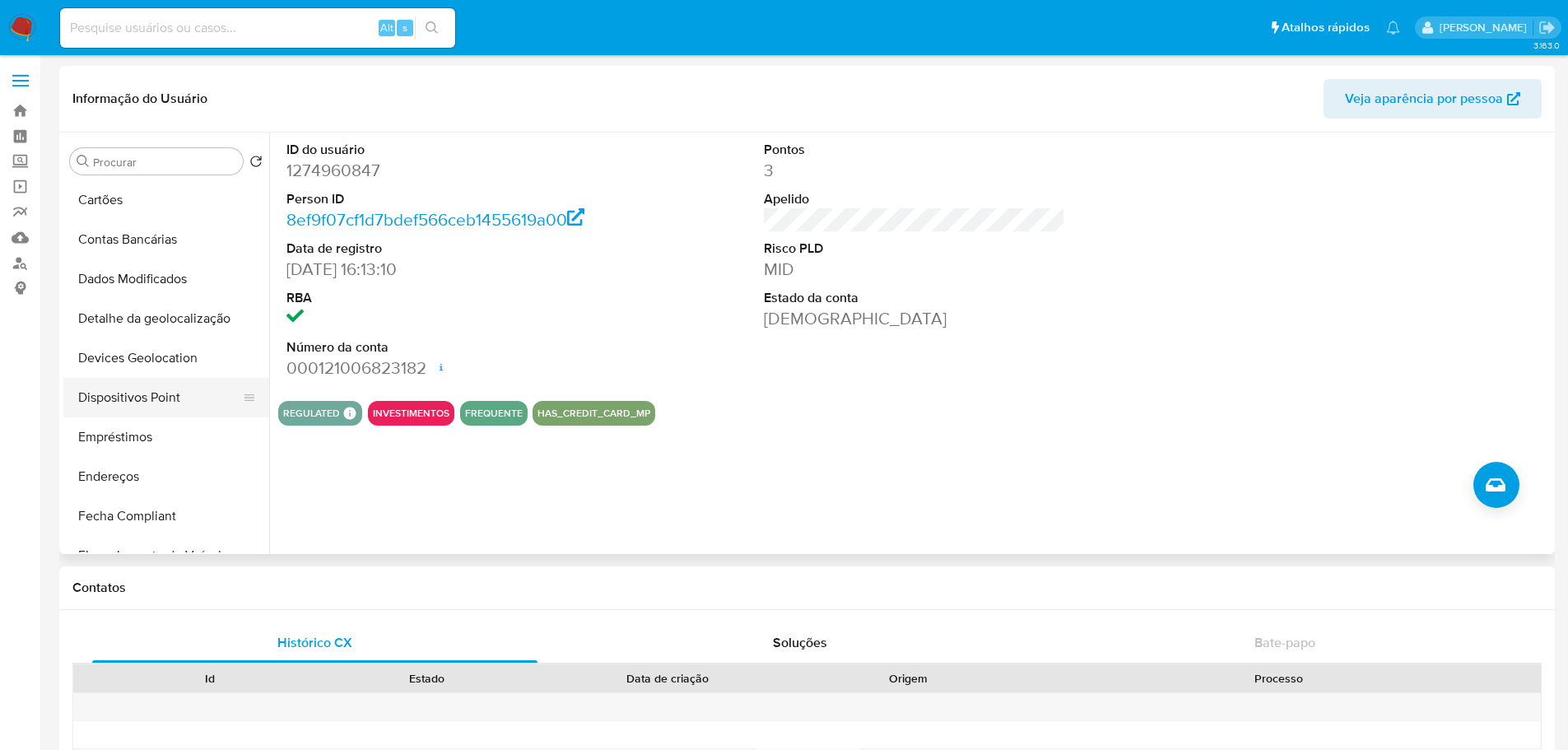
scroll to position [481, 0]
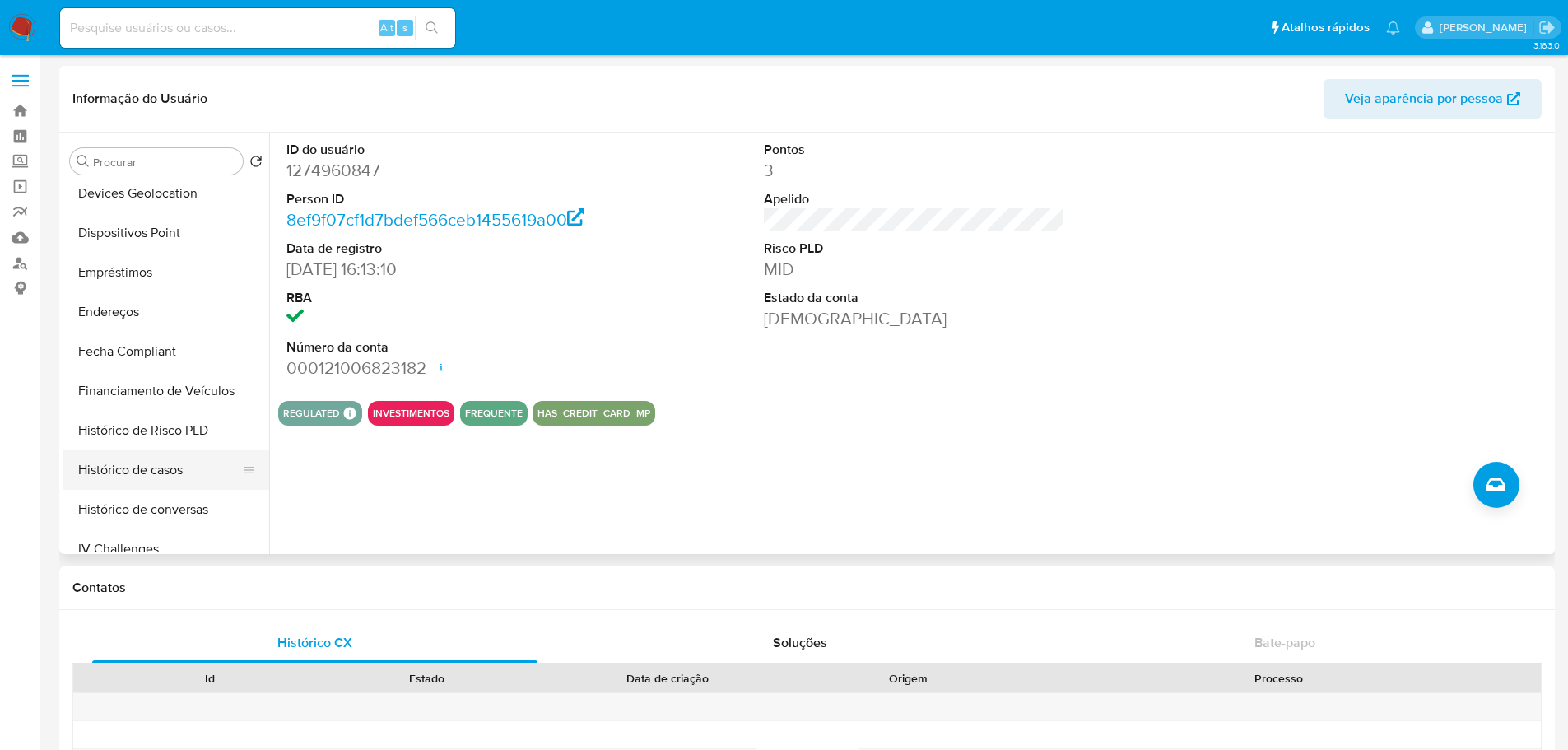
click at [180, 477] on button "Histórico de casos" at bounding box center [160, 470] width 193 height 40
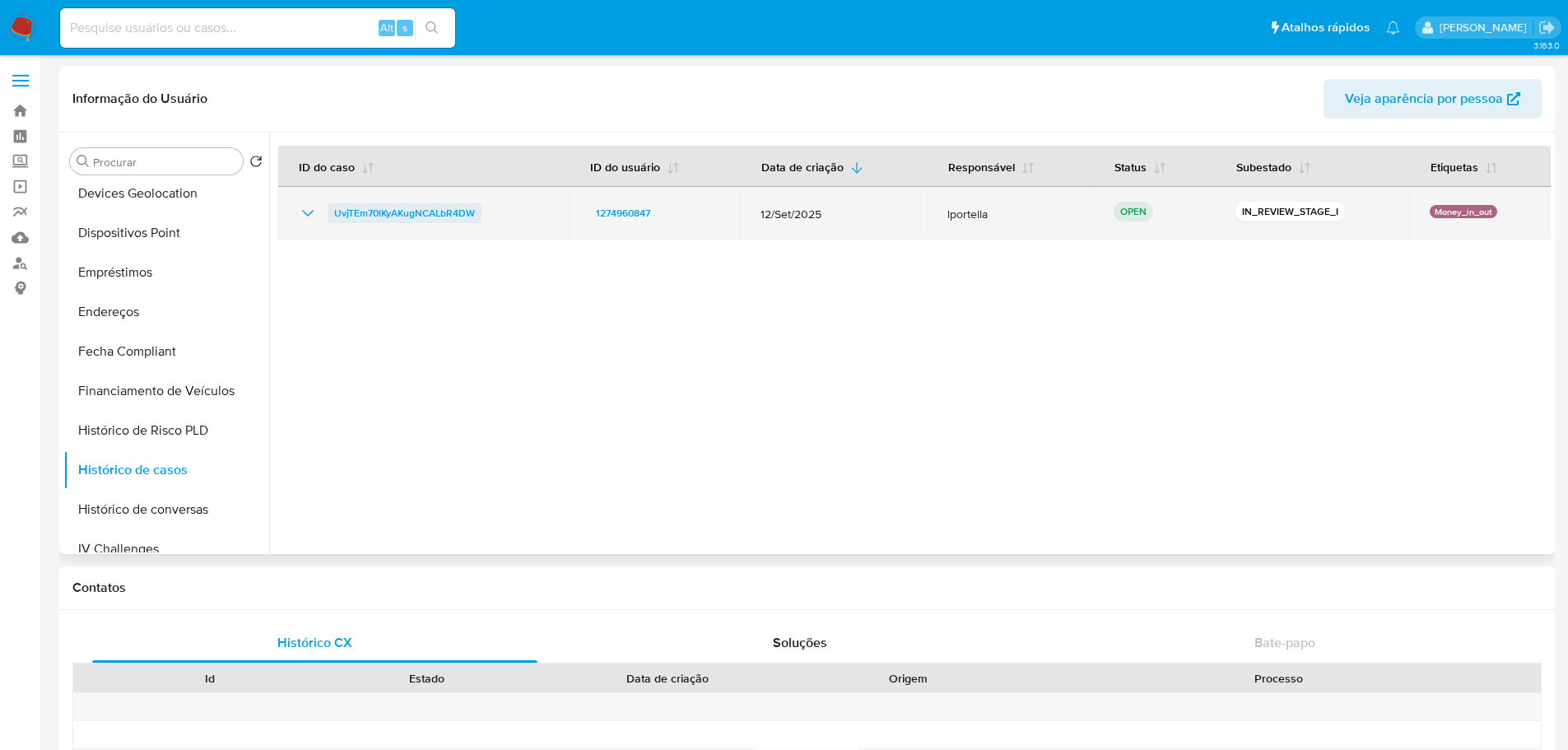
click at [397, 208] on span "UvjTEm70lKyAKugNCALbR4DW" at bounding box center [404, 213] width 141 height 20
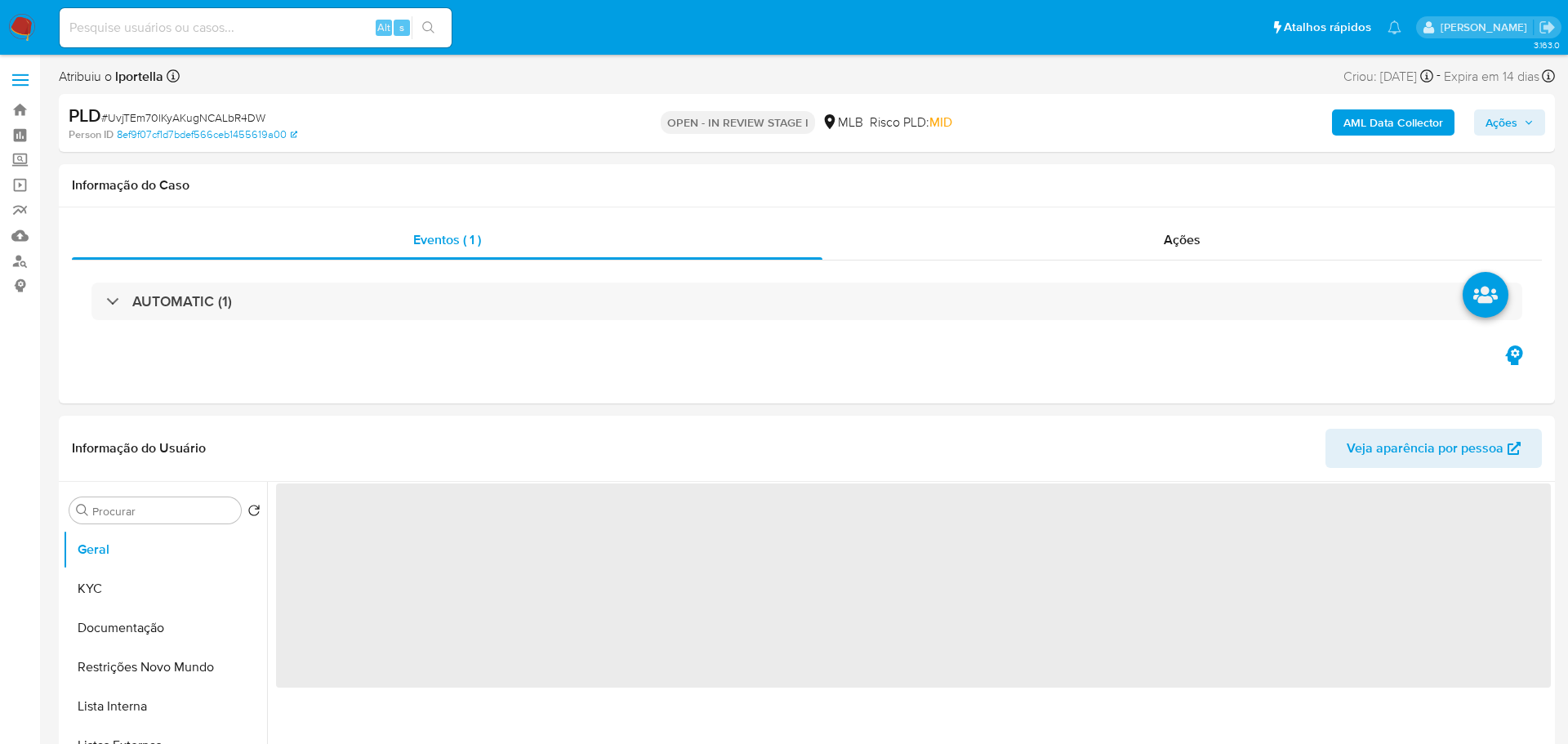
select select "10"
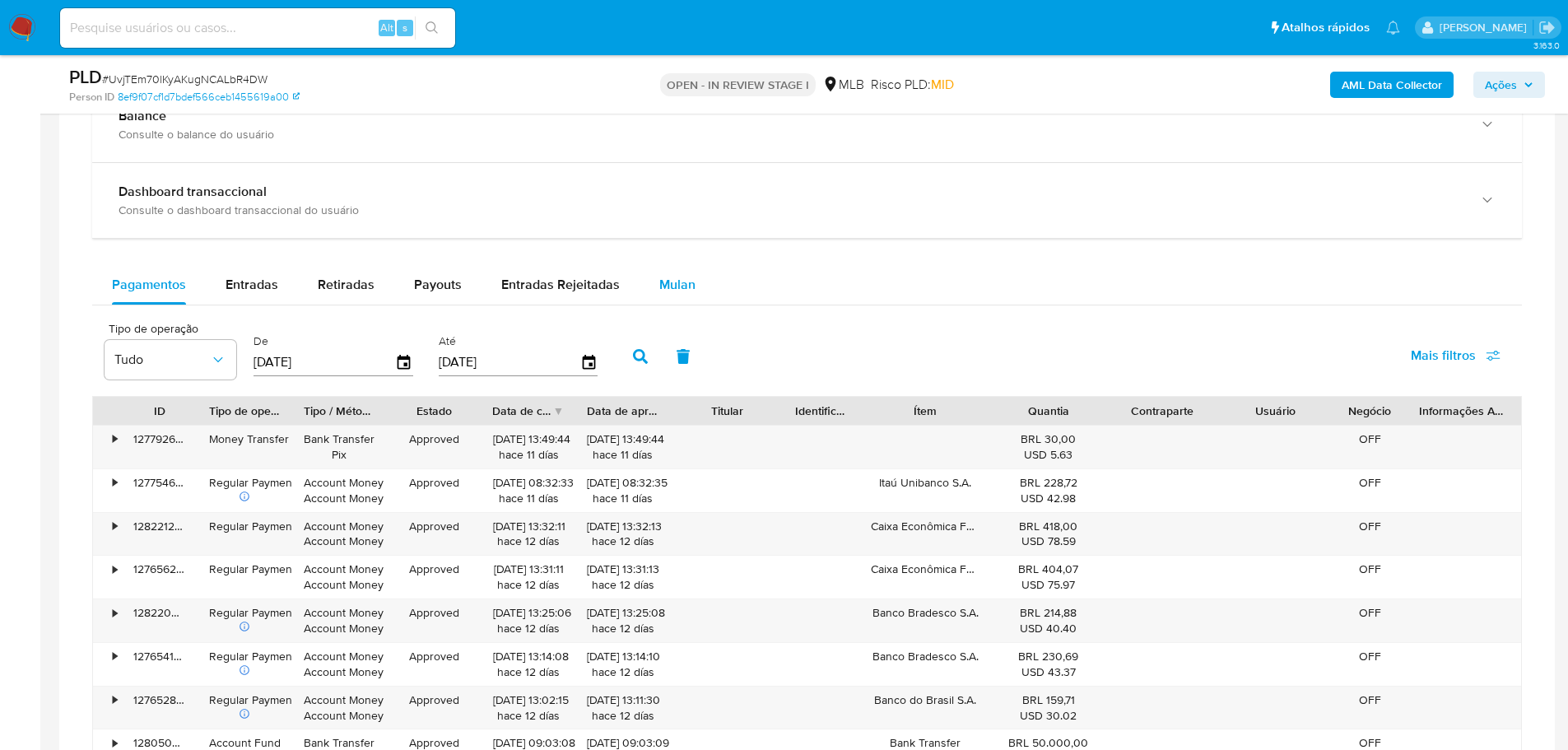
click at [687, 288] on span "Mulan" at bounding box center [677, 285] width 36 height 19
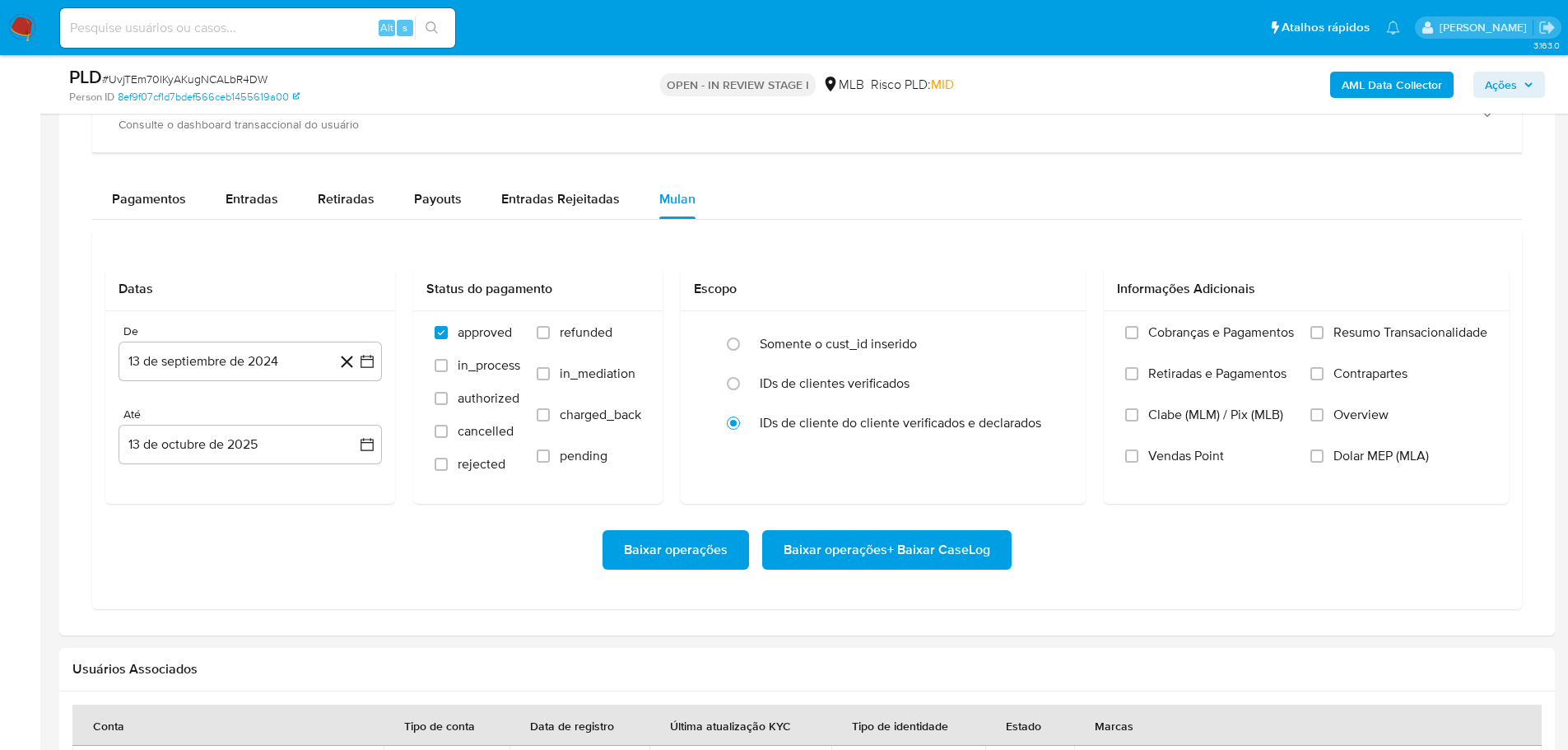
scroll to position [1400, 0]
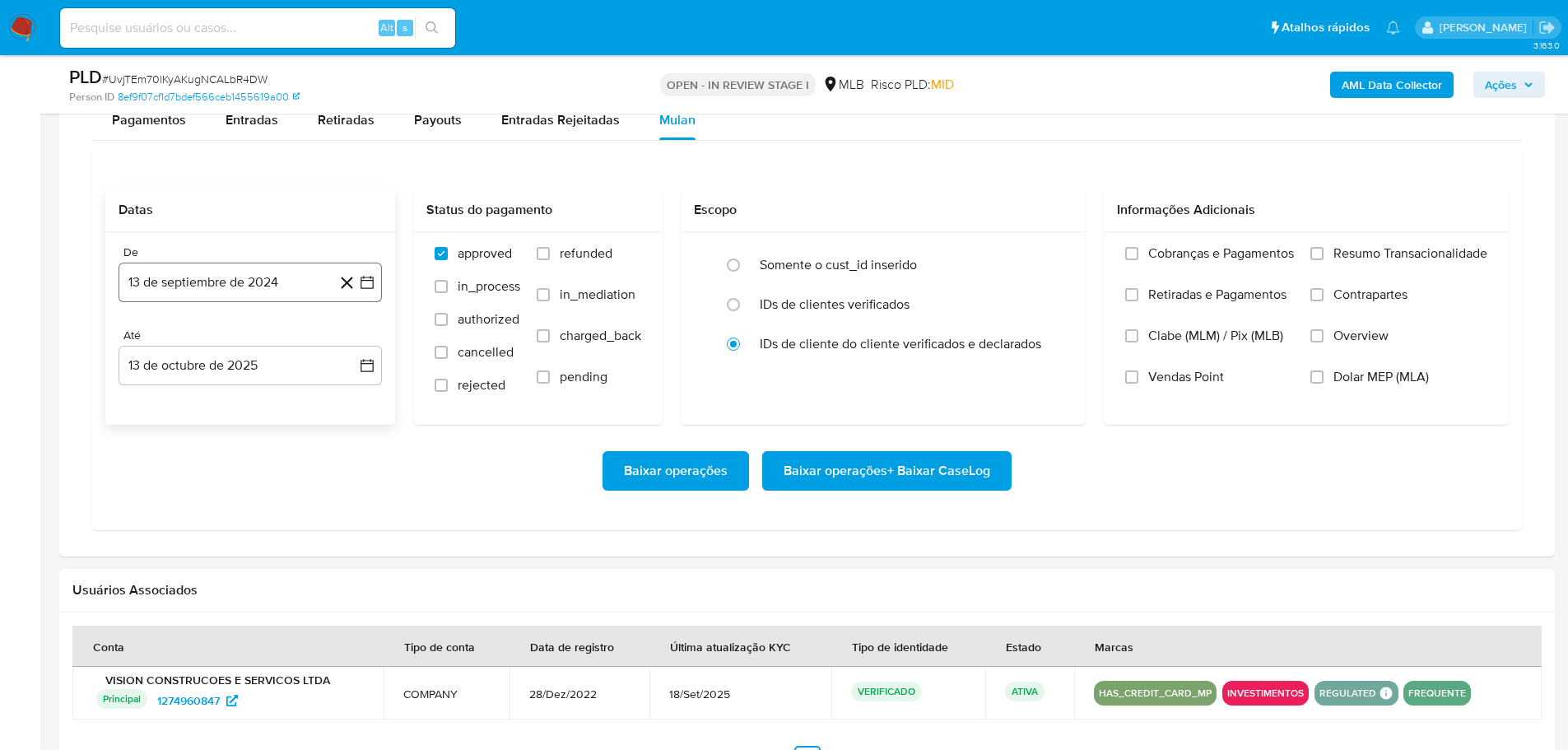
click at [184, 288] on button "13 de septiembre de 2024" at bounding box center [250, 283] width 264 height 40
click at [347, 339] on icon "Mes siguiente" at bounding box center [352, 341] width 20 height 20
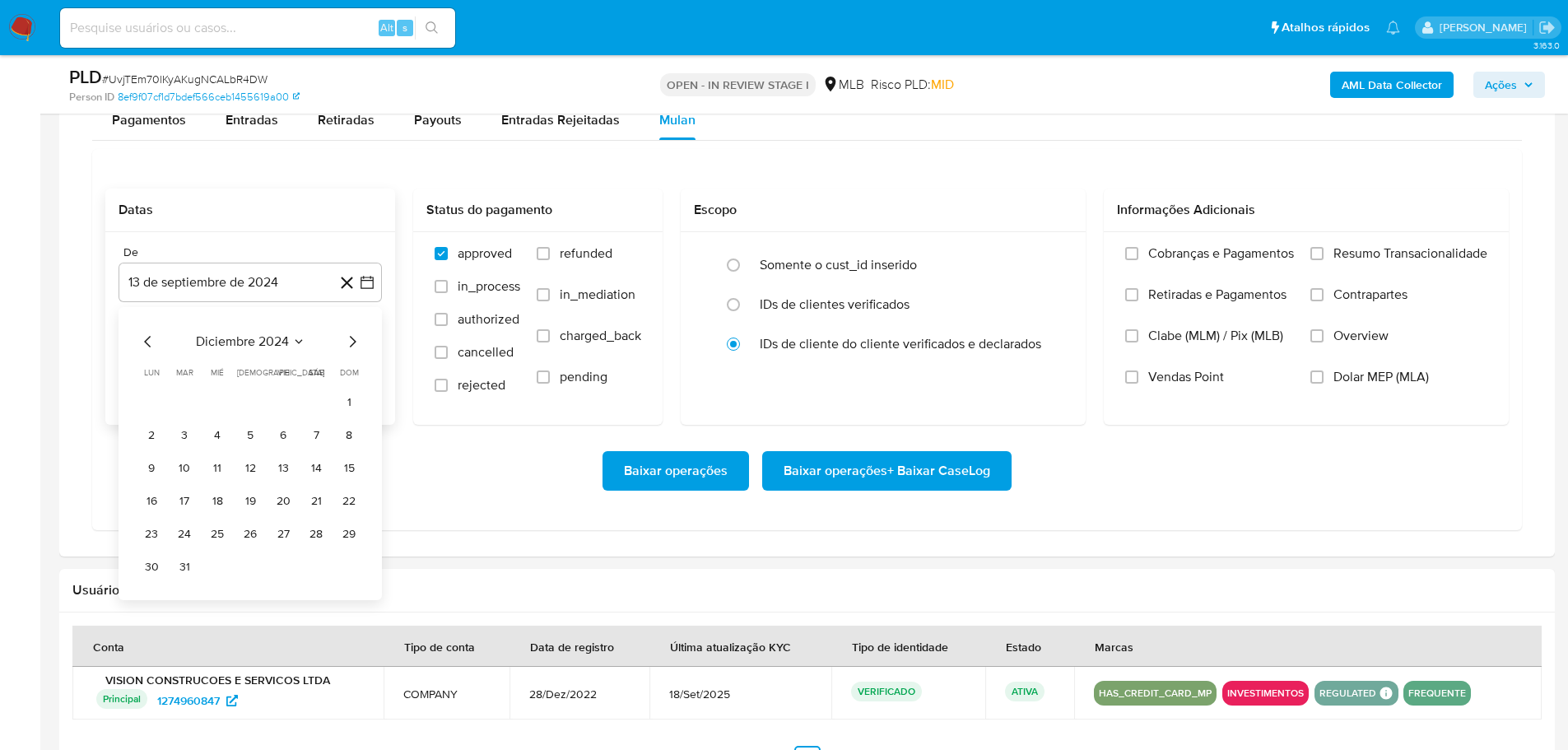
click at [347, 339] on icon "Mes siguiente" at bounding box center [352, 341] width 20 height 20
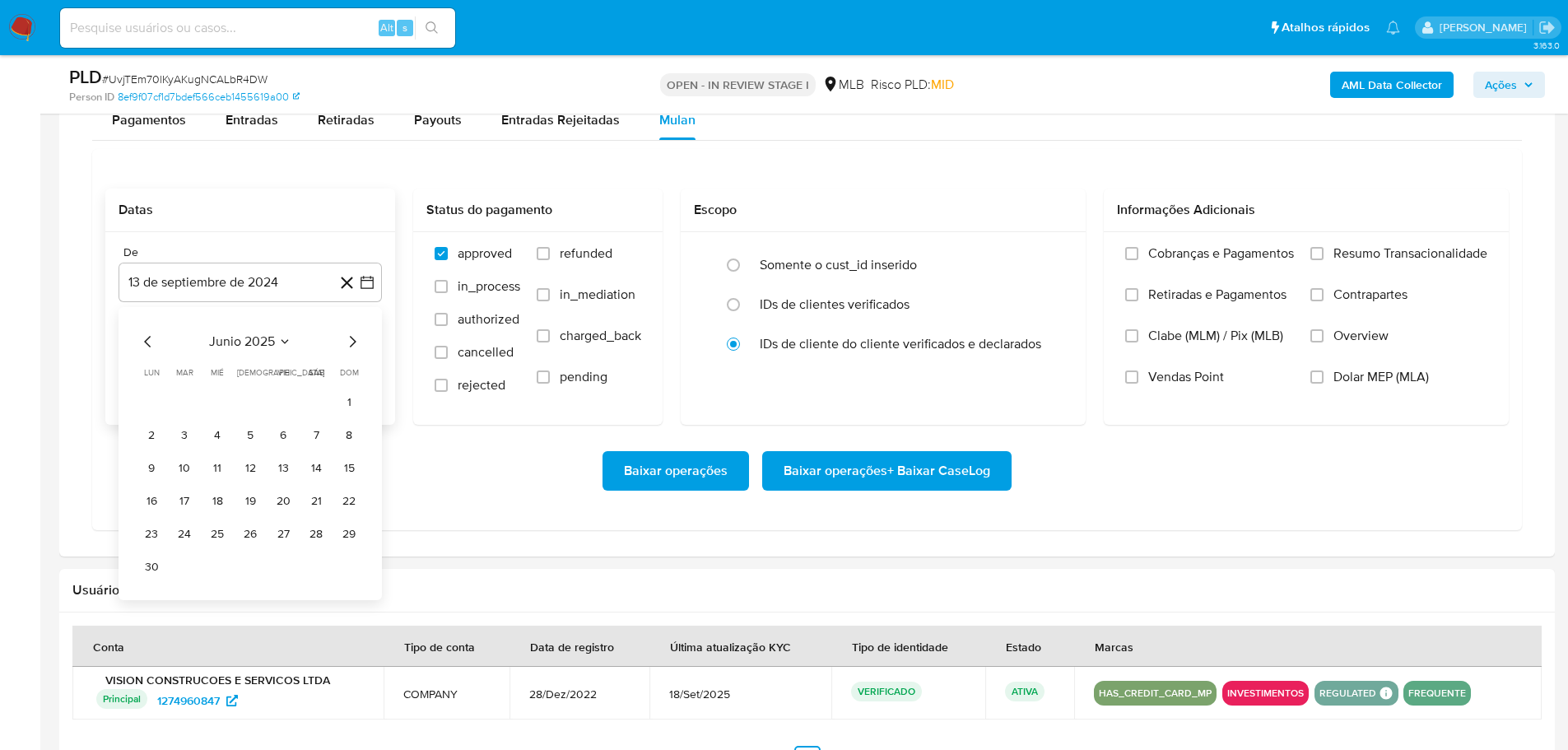
click at [347, 339] on icon "Mes siguiente" at bounding box center [352, 341] width 20 height 20
click at [352, 332] on icon "Mes siguiente" at bounding box center [352, 341] width 20 height 20
click at [286, 397] on button "1" at bounding box center [284, 403] width 26 height 26
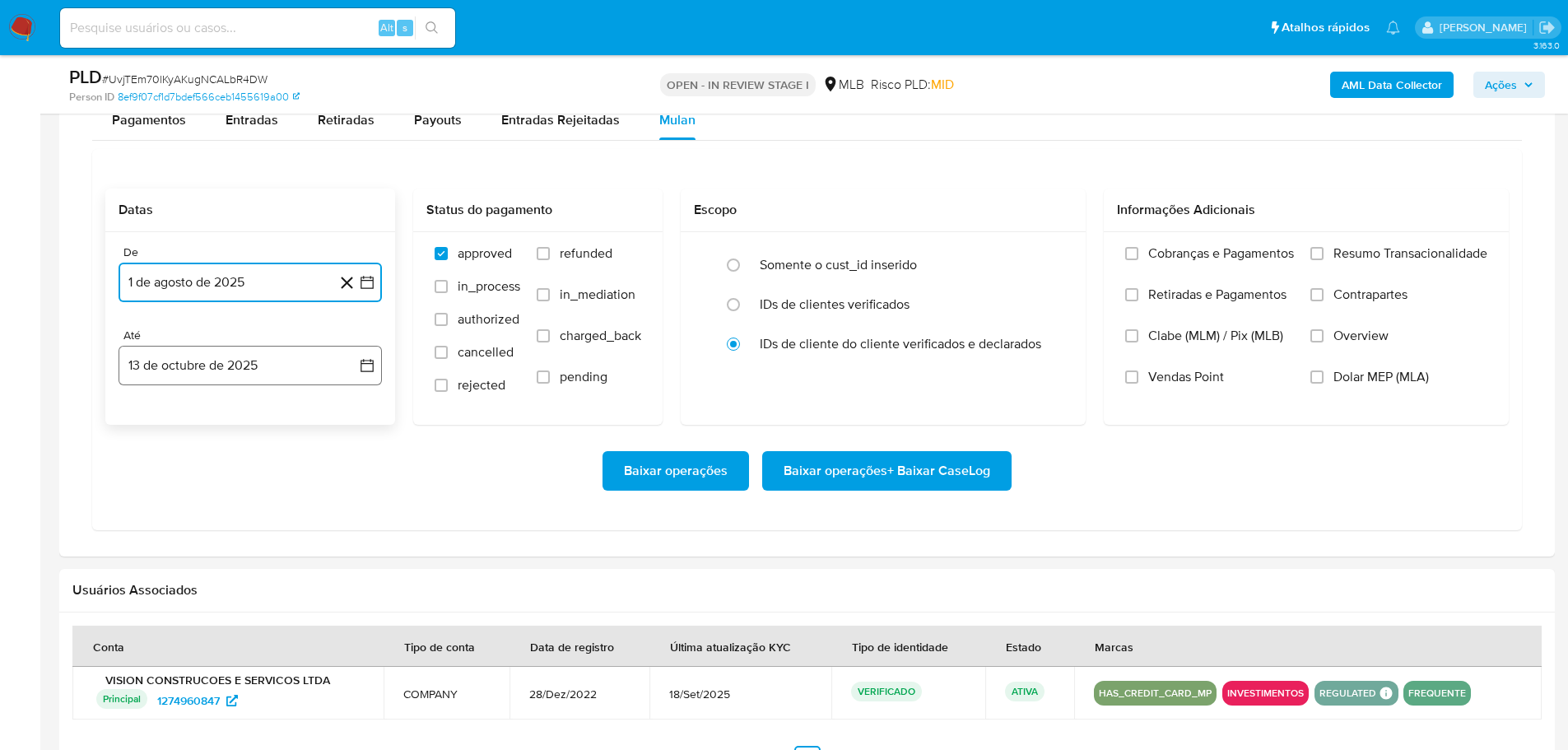
click at [283, 365] on button "13 de octubre de 2025" at bounding box center [250, 366] width 264 height 40
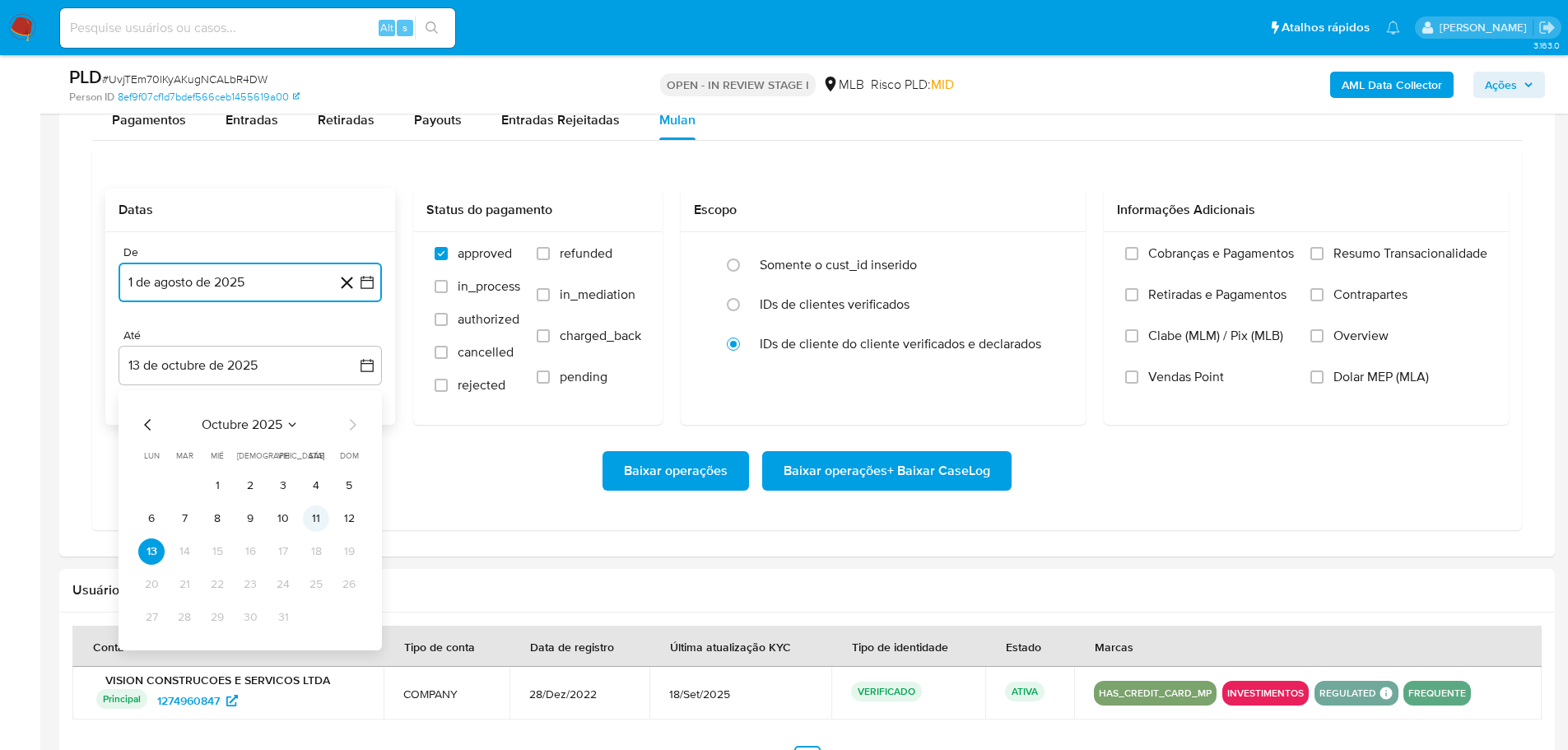
click at [317, 522] on button "11" at bounding box center [316, 519] width 26 height 26
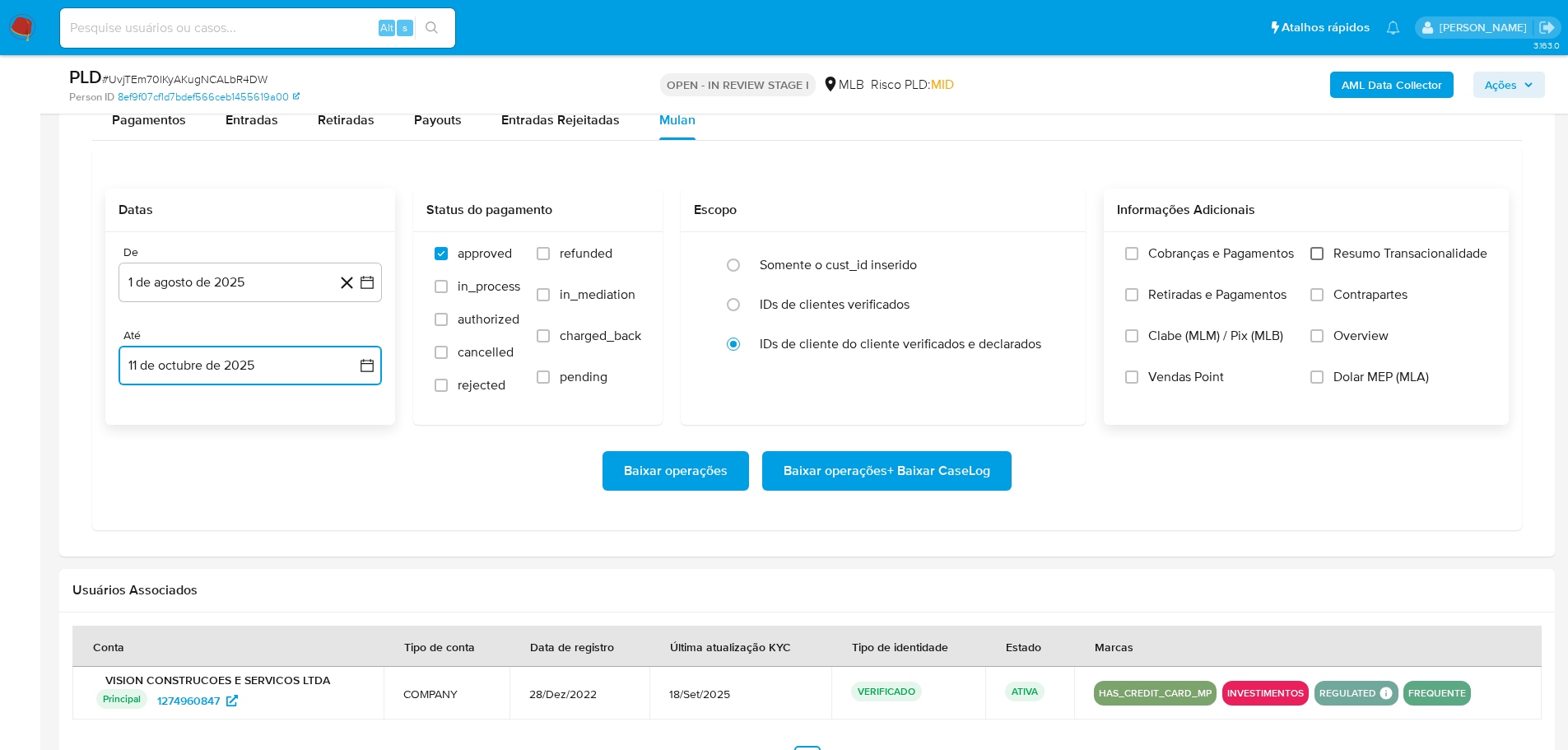
click at [1321, 257] on input "Resumo Transacionalidade" at bounding box center [1317, 253] width 13 height 13
click at [954, 474] on span "Baixar operações + Baixar CaseLog" at bounding box center [887, 471] width 207 height 36
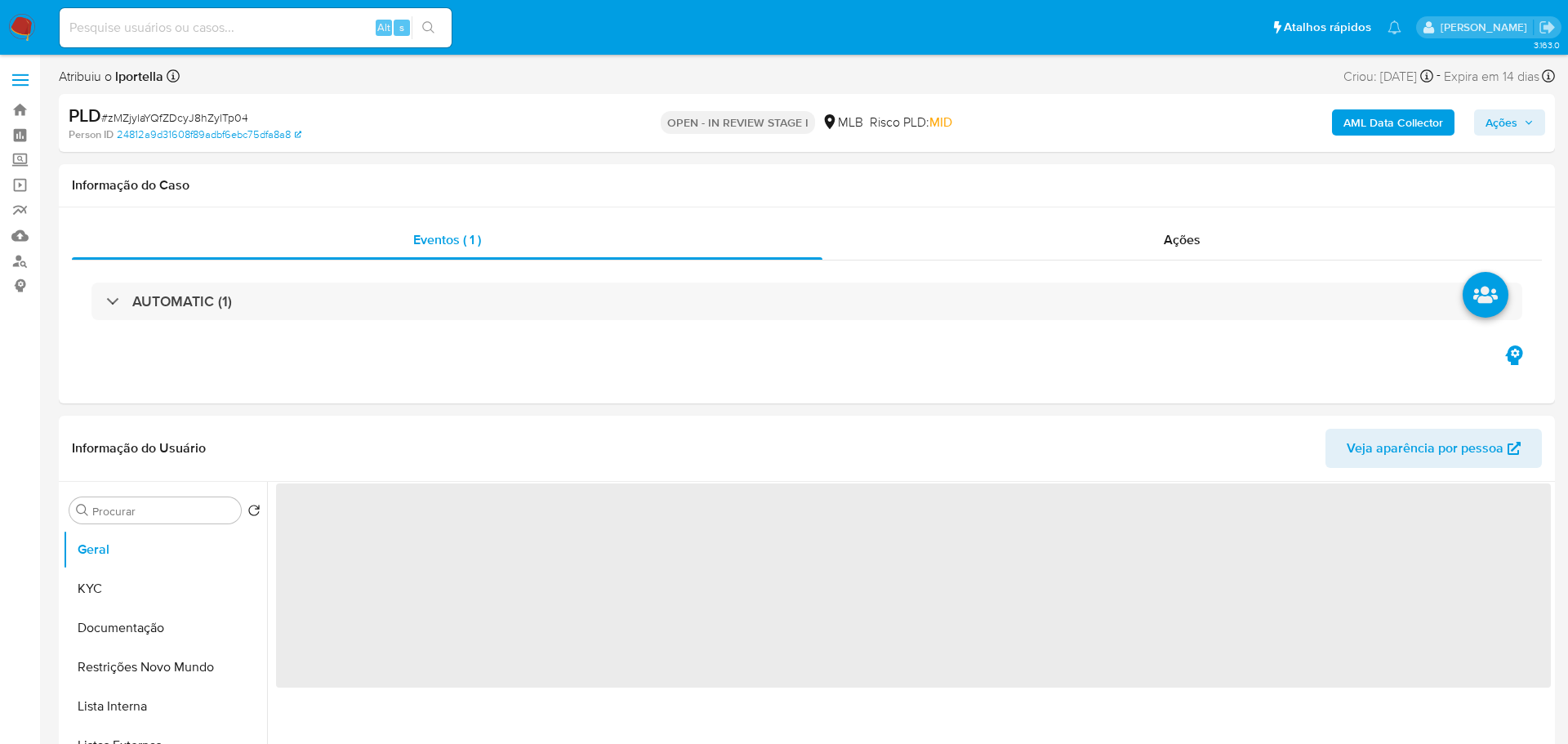
select select "10"
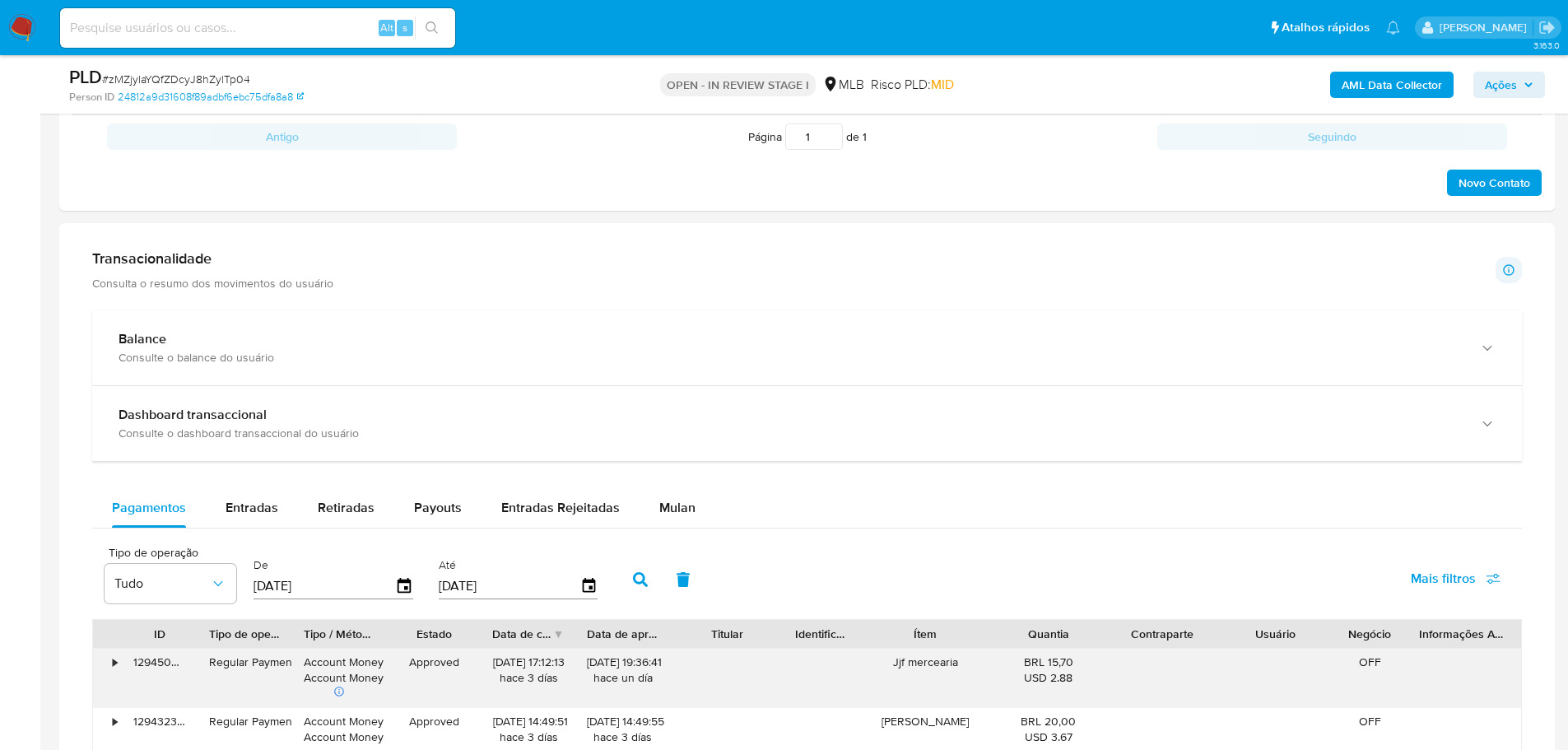
scroll to position [1153, 0]
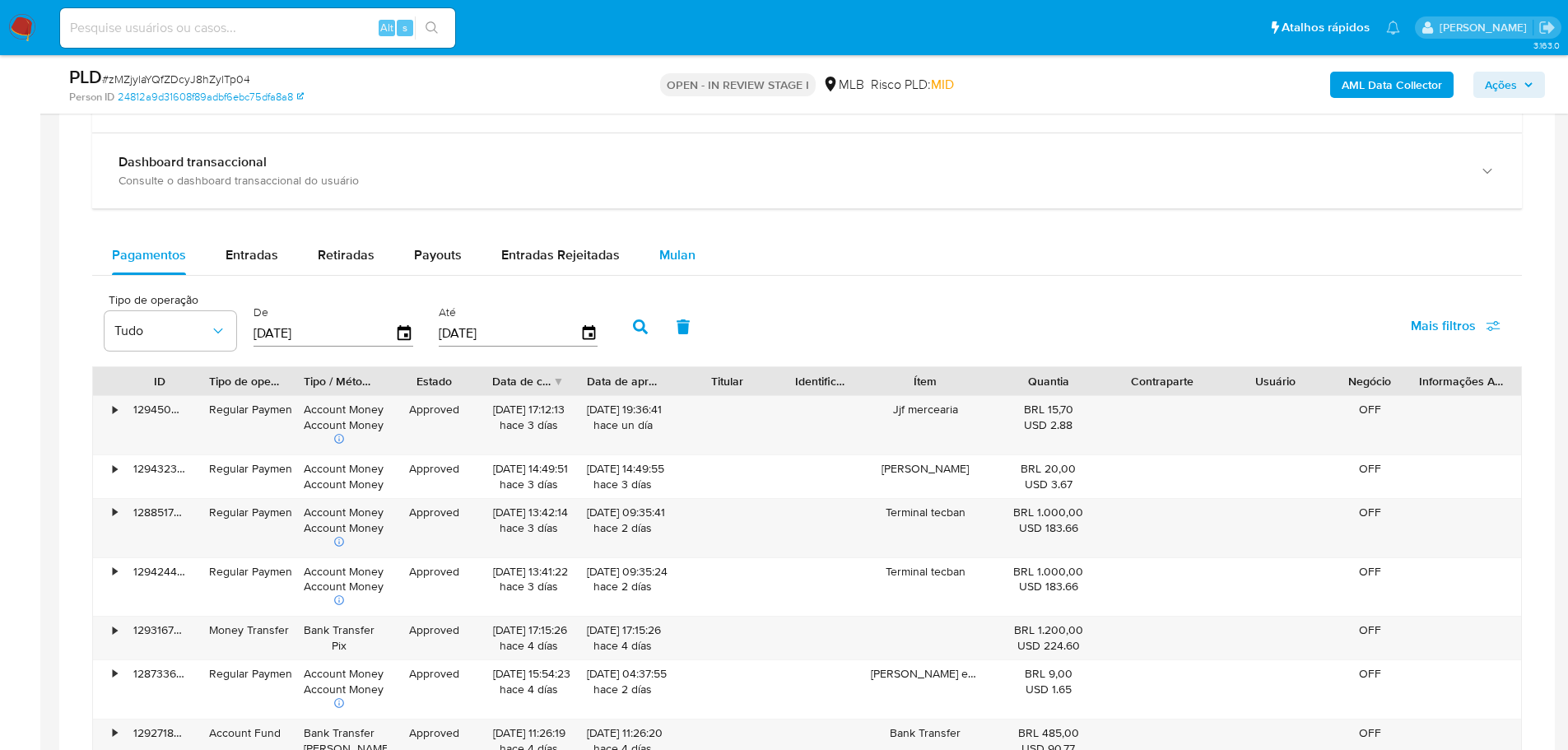
click at [671, 256] on span "Mulan" at bounding box center [677, 254] width 36 height 19
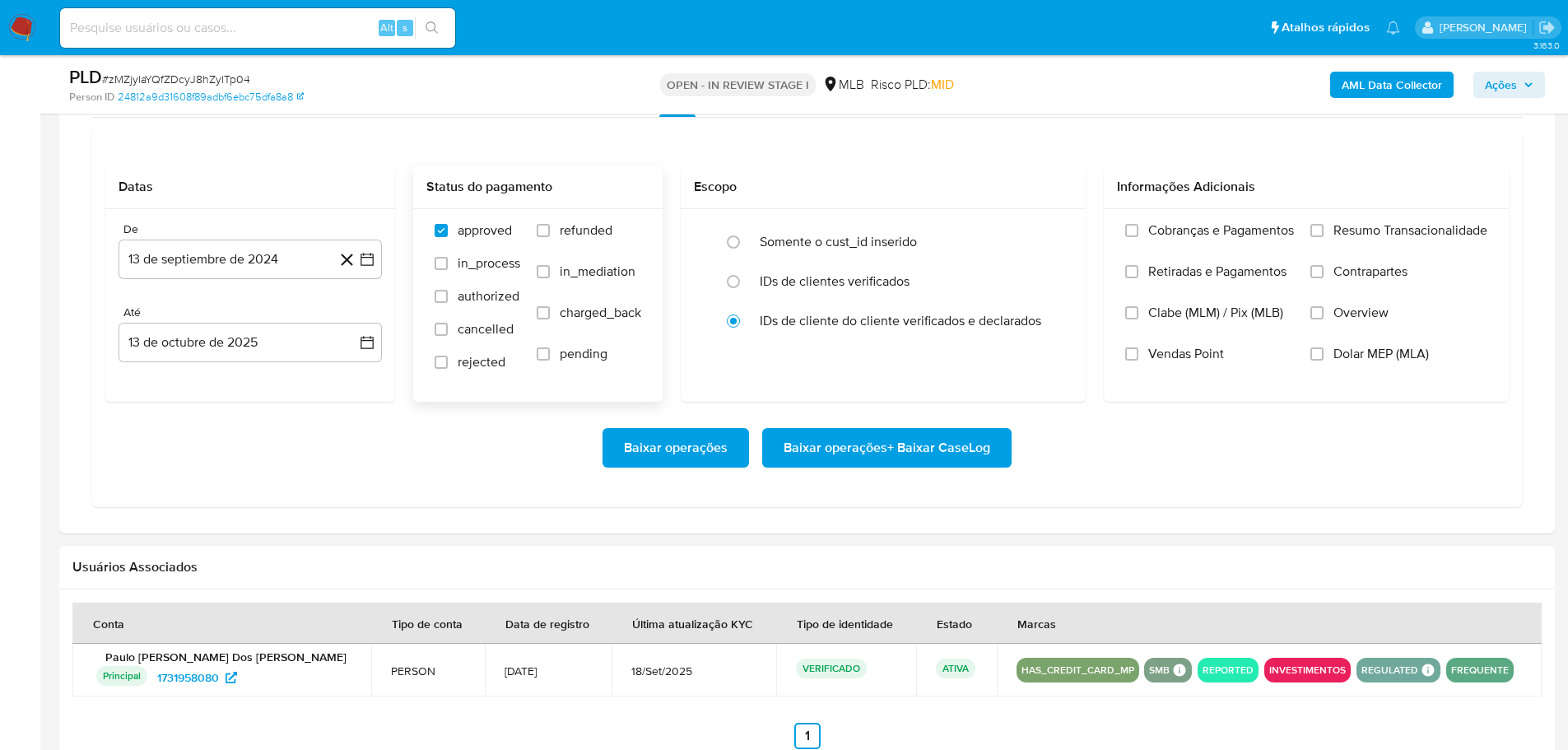
scroll to position [1317, 0]
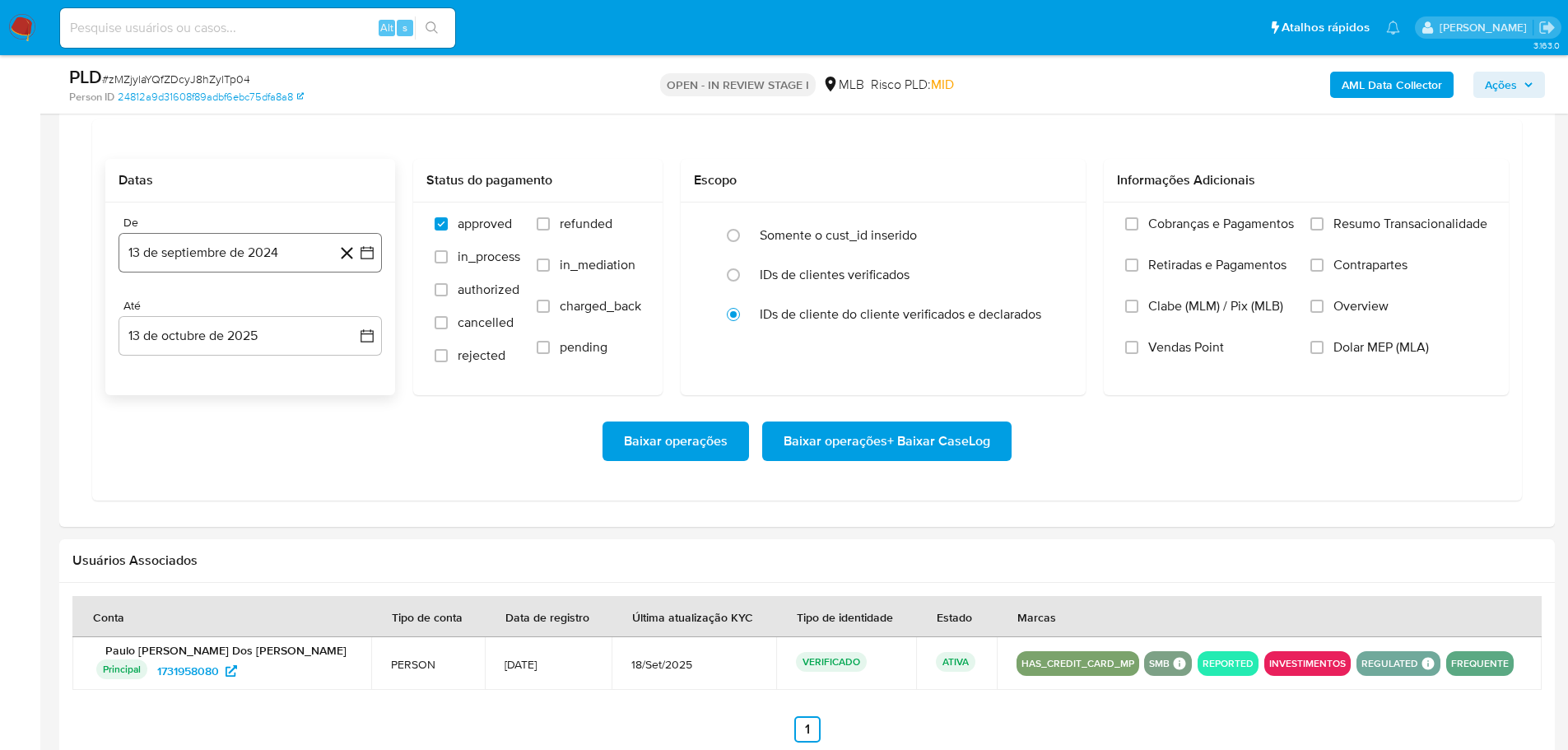
click at [175, 255] on button "13 de septiembre de 2024" at bounding box center [250, 253] width 264 height 40
click at [363, 304] on div "septiembre 2024 septiembre 2024 lun lunes mar martes mié miércoles jue jueves v…" at bounding box center [250, 424] width 264 height 293
click at [355, 312] on icon "Mes siguiente" at bounding box center [353, 312] width 7 height 11
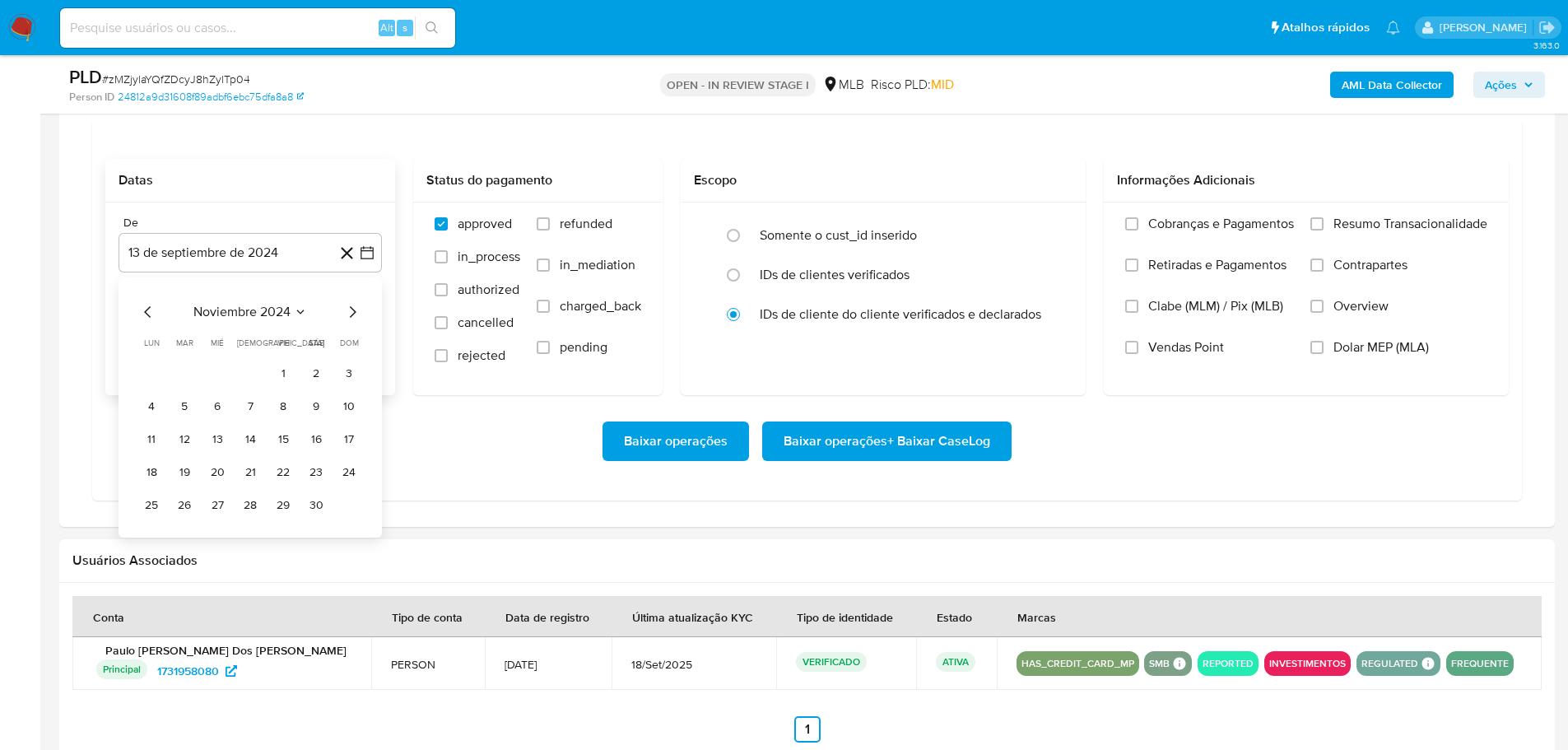
click at [355, 312] on icon "Mes siguiente" at bounding box center [353, 312] width 7 height 11
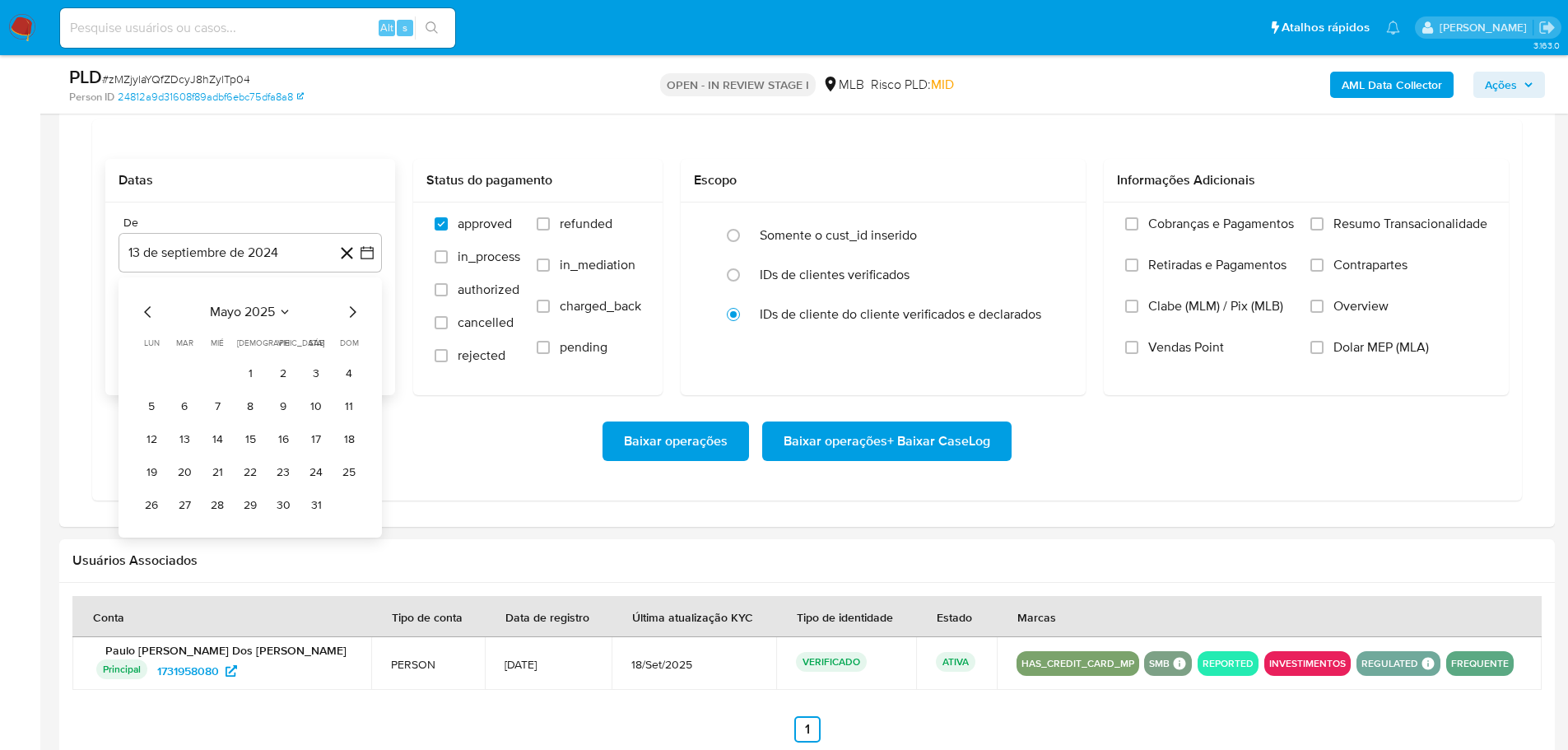
click at [355, 312] on icon "Mes siguiente" at bounding box center [353, 312] width 7 height 11
click at [287, 373] on button "1" at bounding box center [284, 373] width 26 height 26
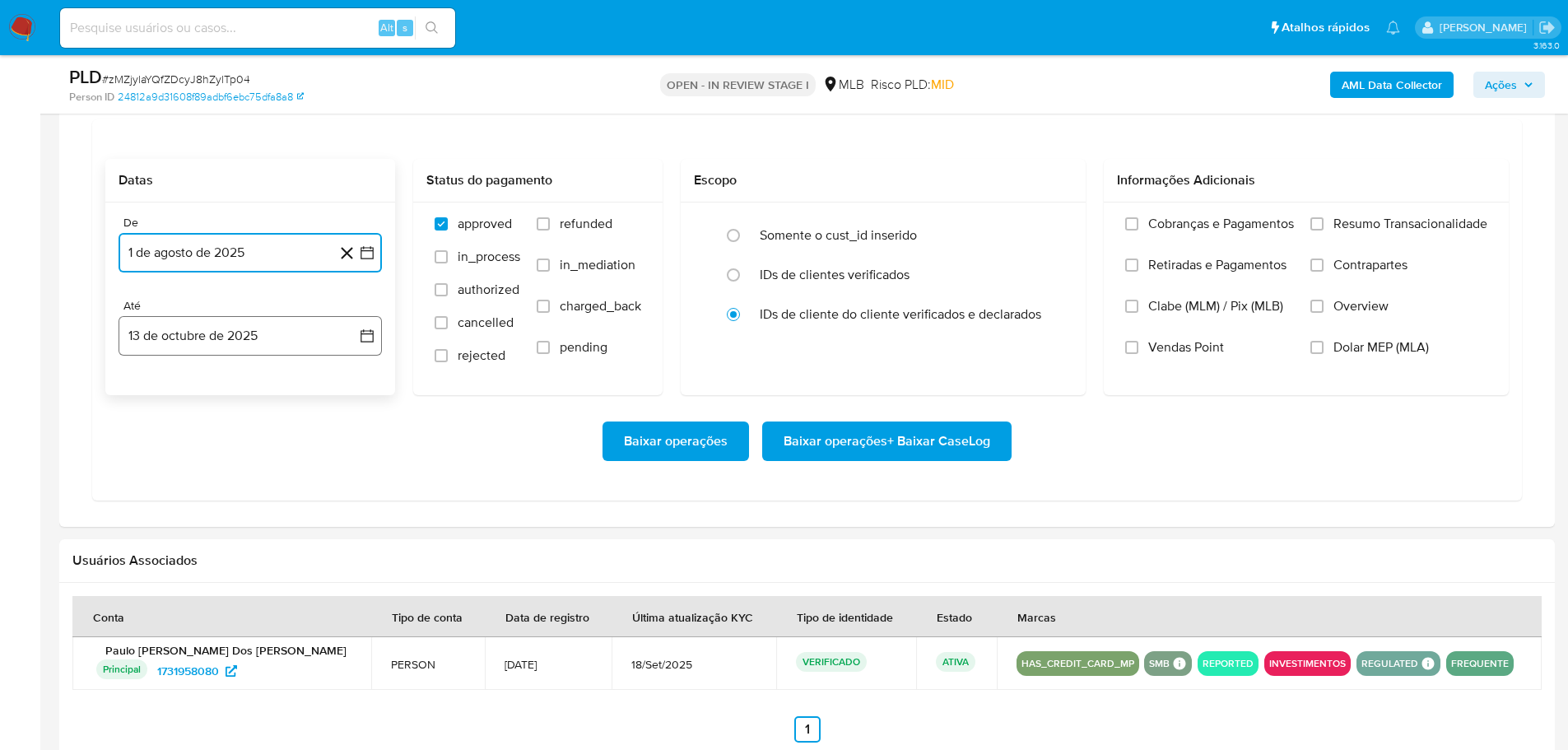
click at [294, 342] on button "13 de octubre de 2025" at bounding box center [250, 336] width 264 height 40
click at [313, 489] on button "11" at bounding box center [316, 489] width 26 height 26
click at [1338, 232] on span "Resumo Transacionalidade" at bounding box center [1410, 223] width 154 height 16
click at [1324, 231] on input "Resumo Transacionalidade" at bounding box center [1317, 224] width 13 height 13
click at [922, 428] on span "Baixar operações + Baixar CaseLog" at bounding box center [887, 441] width 207 height 36
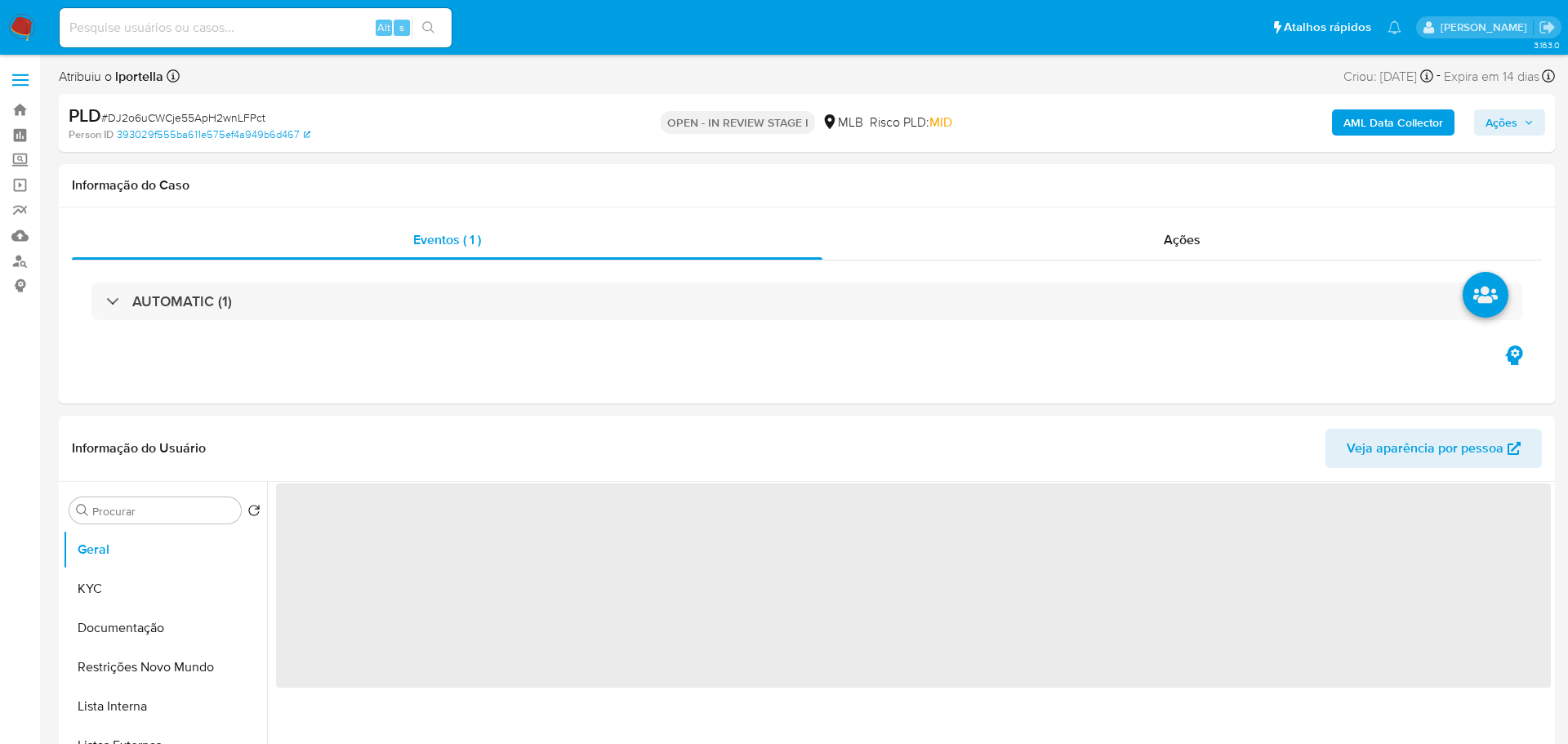
select select "10"
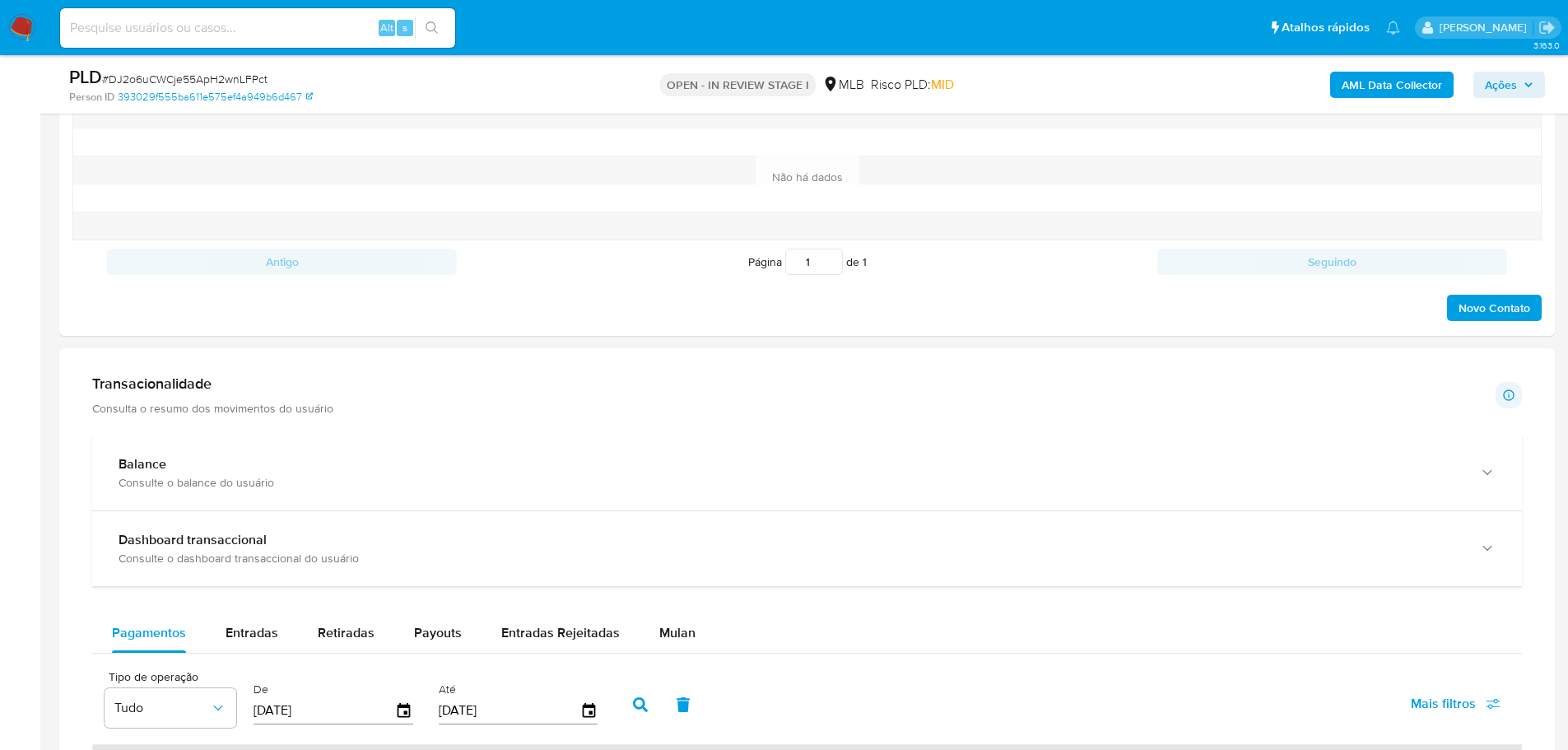
scroll to position [1071, 0]
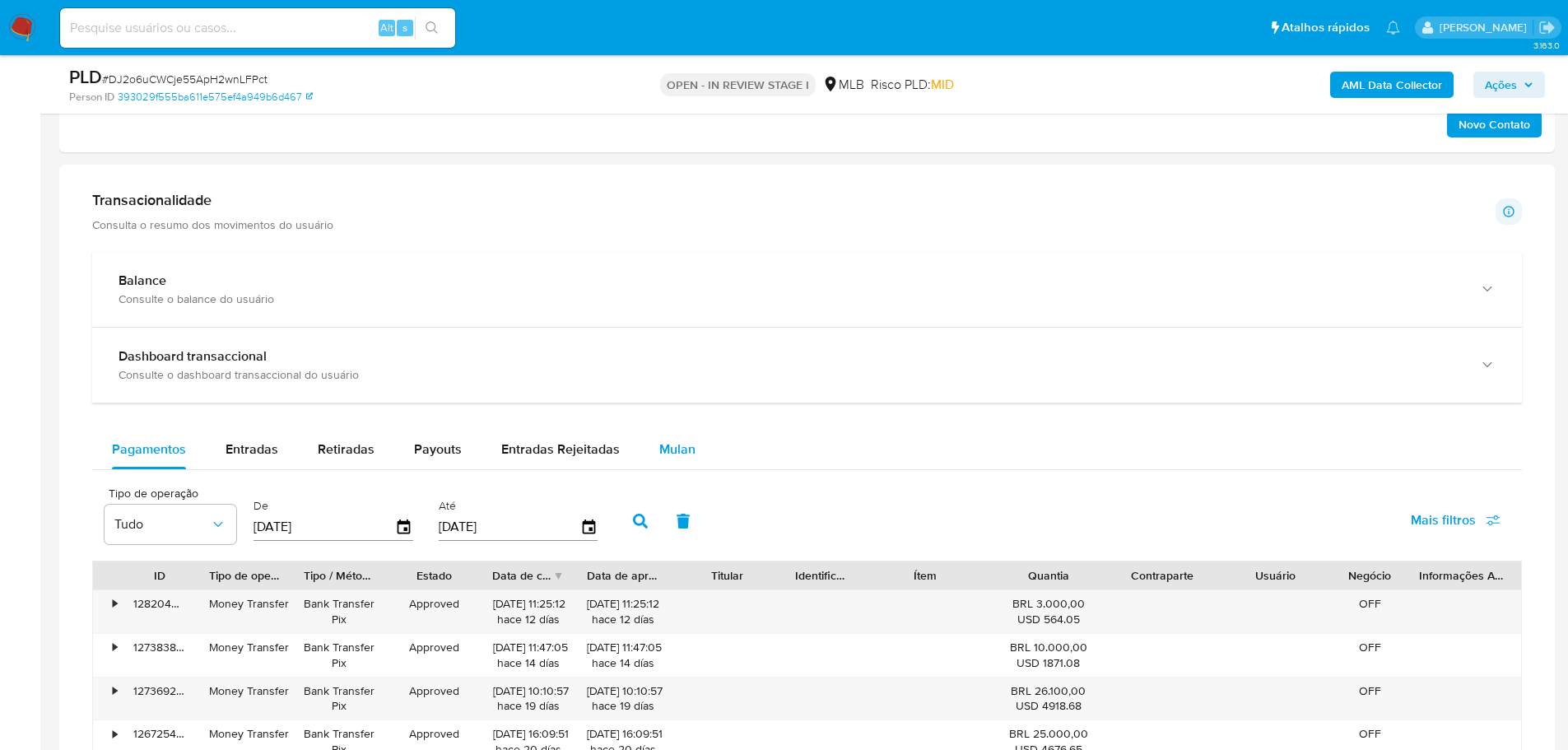
click at [652, 461] on button "Mulan" at bounding box center [677, 449] width 76 height 40
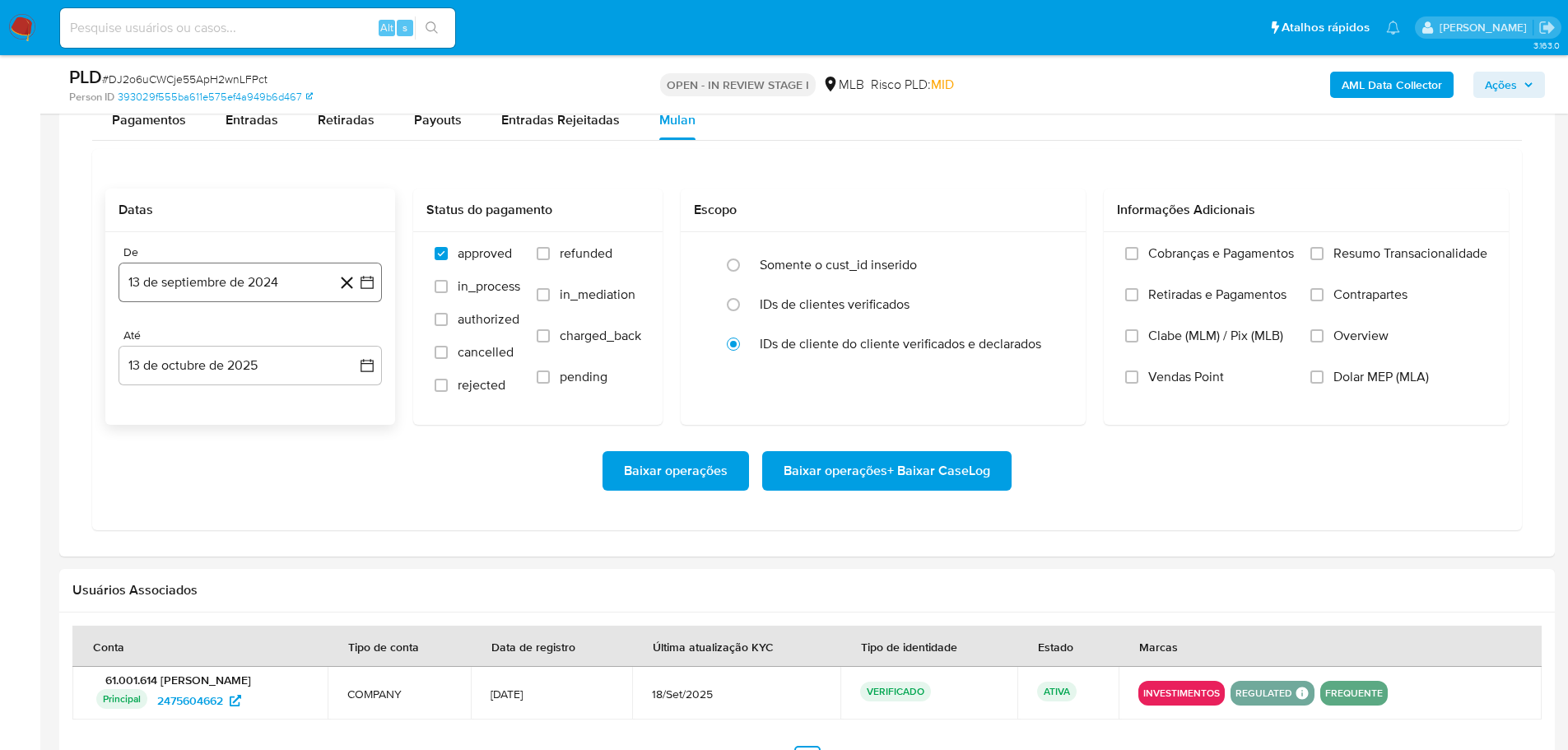
click at [173, 296] on button "13 de septiembre de 2024" at bounding box center [250, 283] width 264 height 40
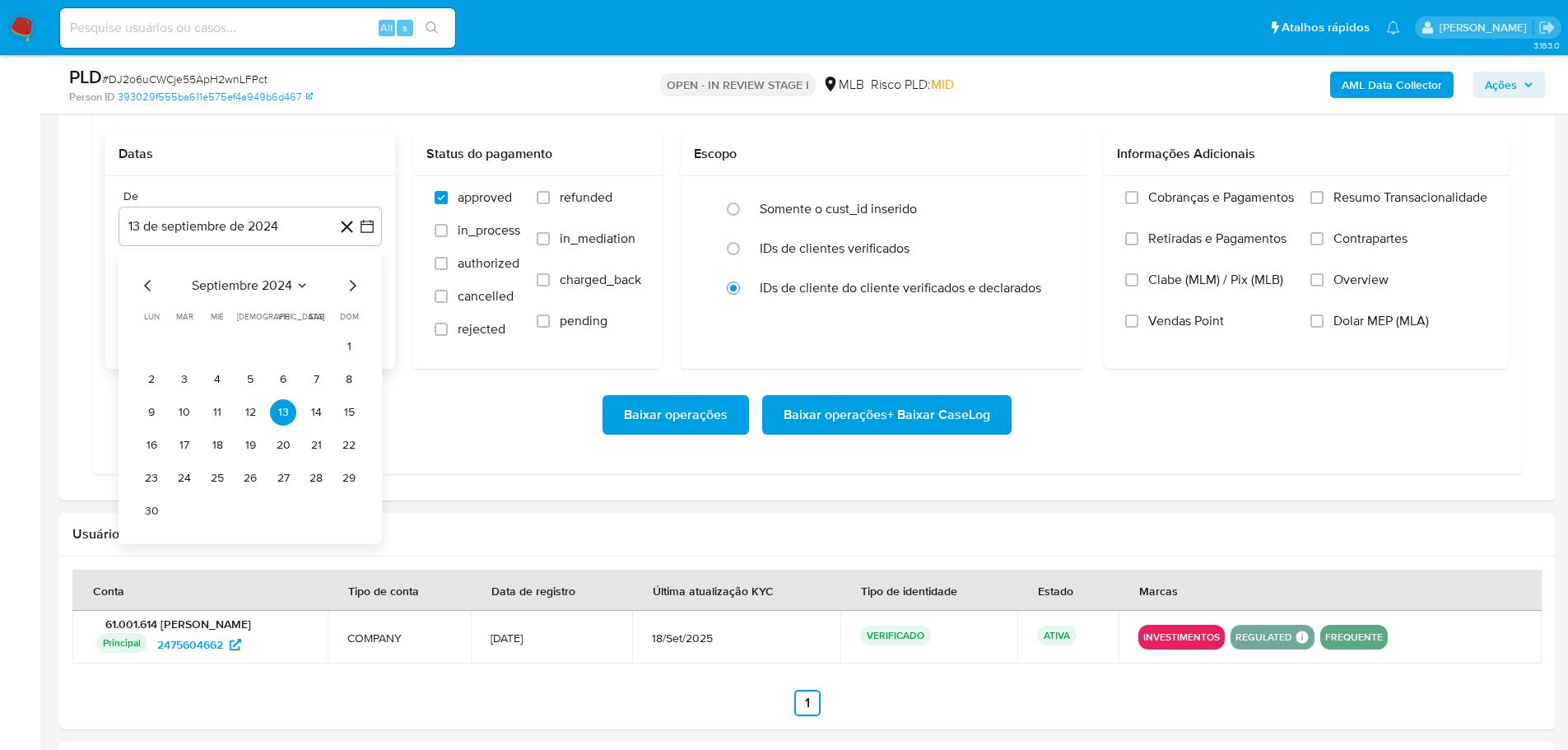
scroll to position [1482, 0]
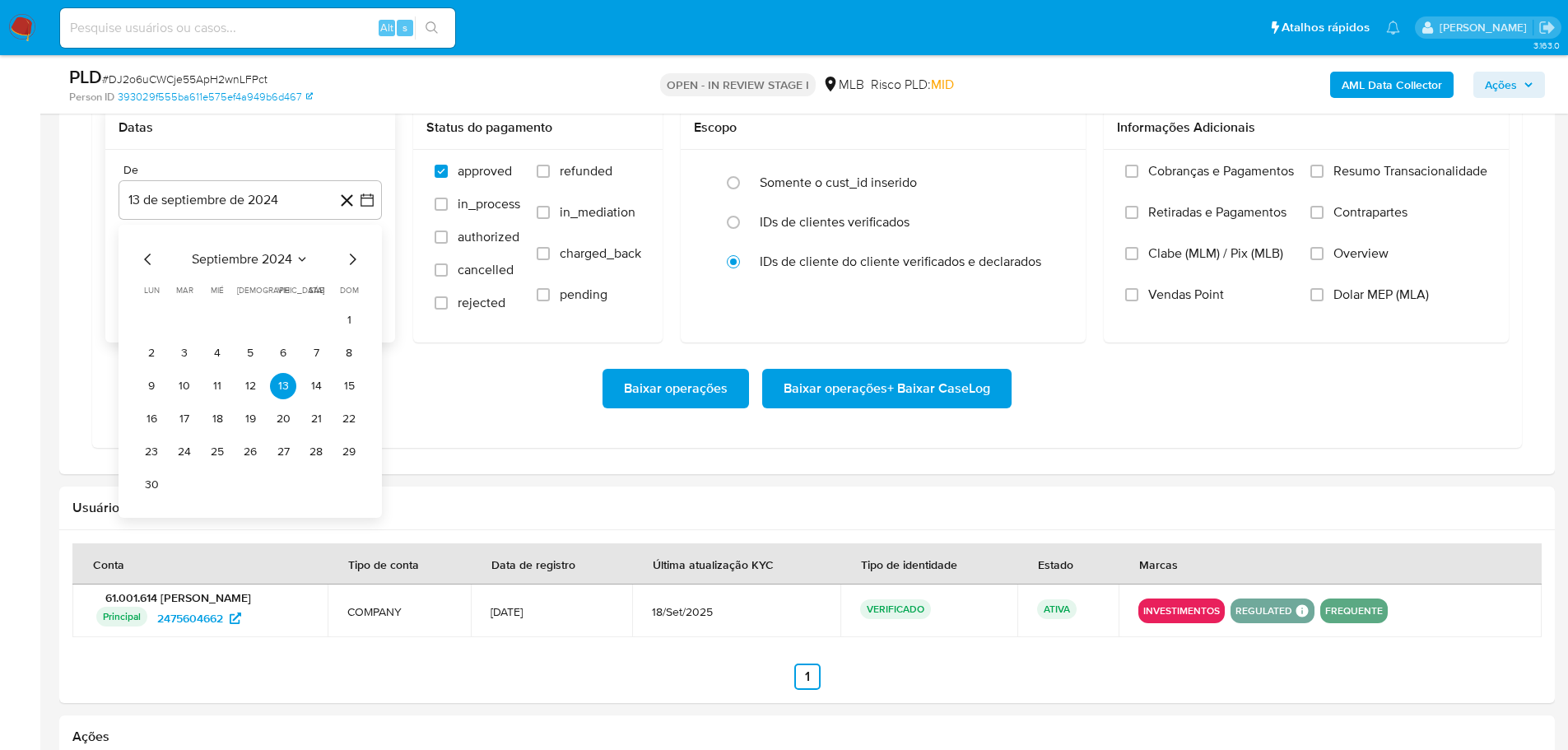
click at [355, 253] on icon "Mes siguiente" at bounding box center [352, 259] width 20 height 20
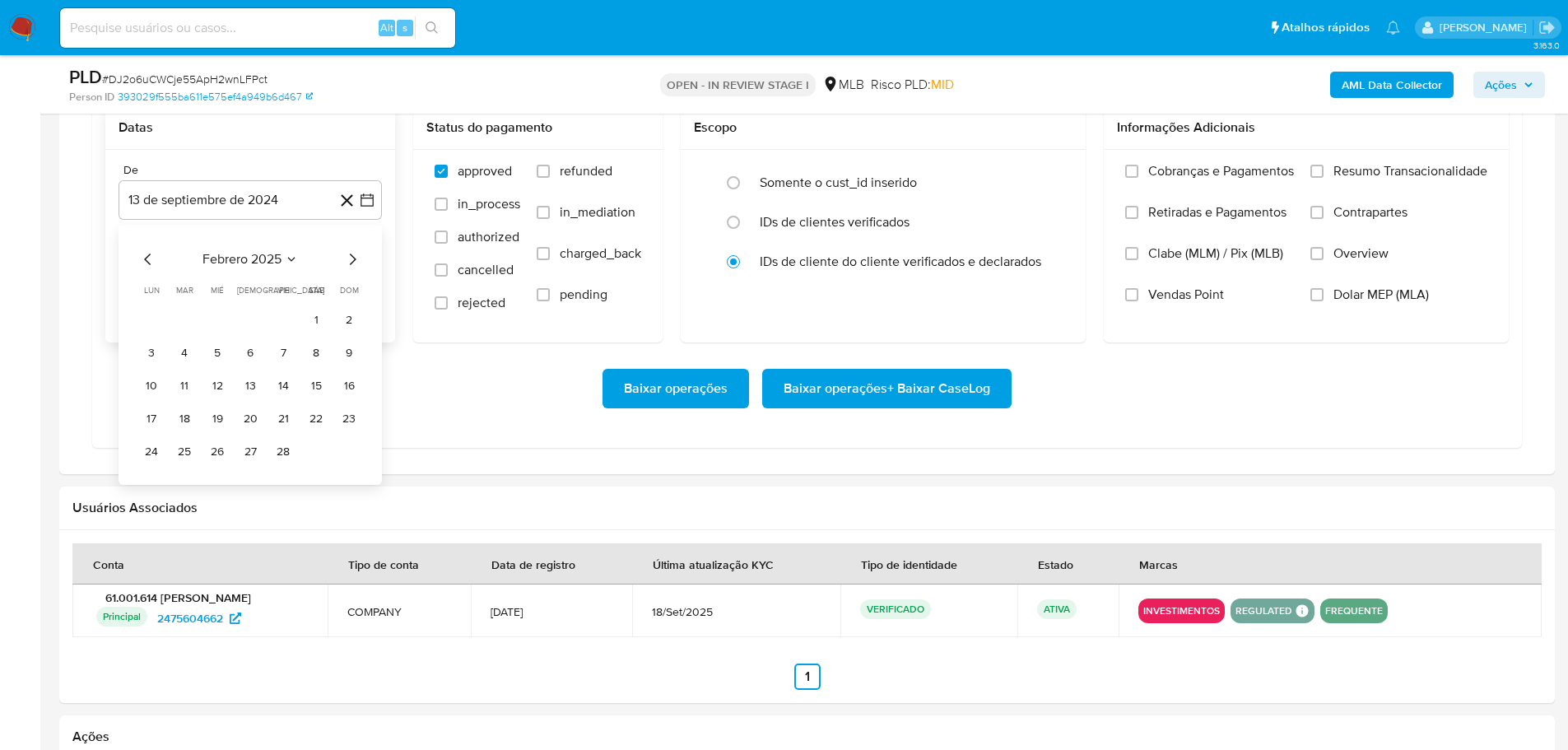
click at [355, 253] on icon "Mes siguiente" at bounding box center [352, 259] width 20 height 20
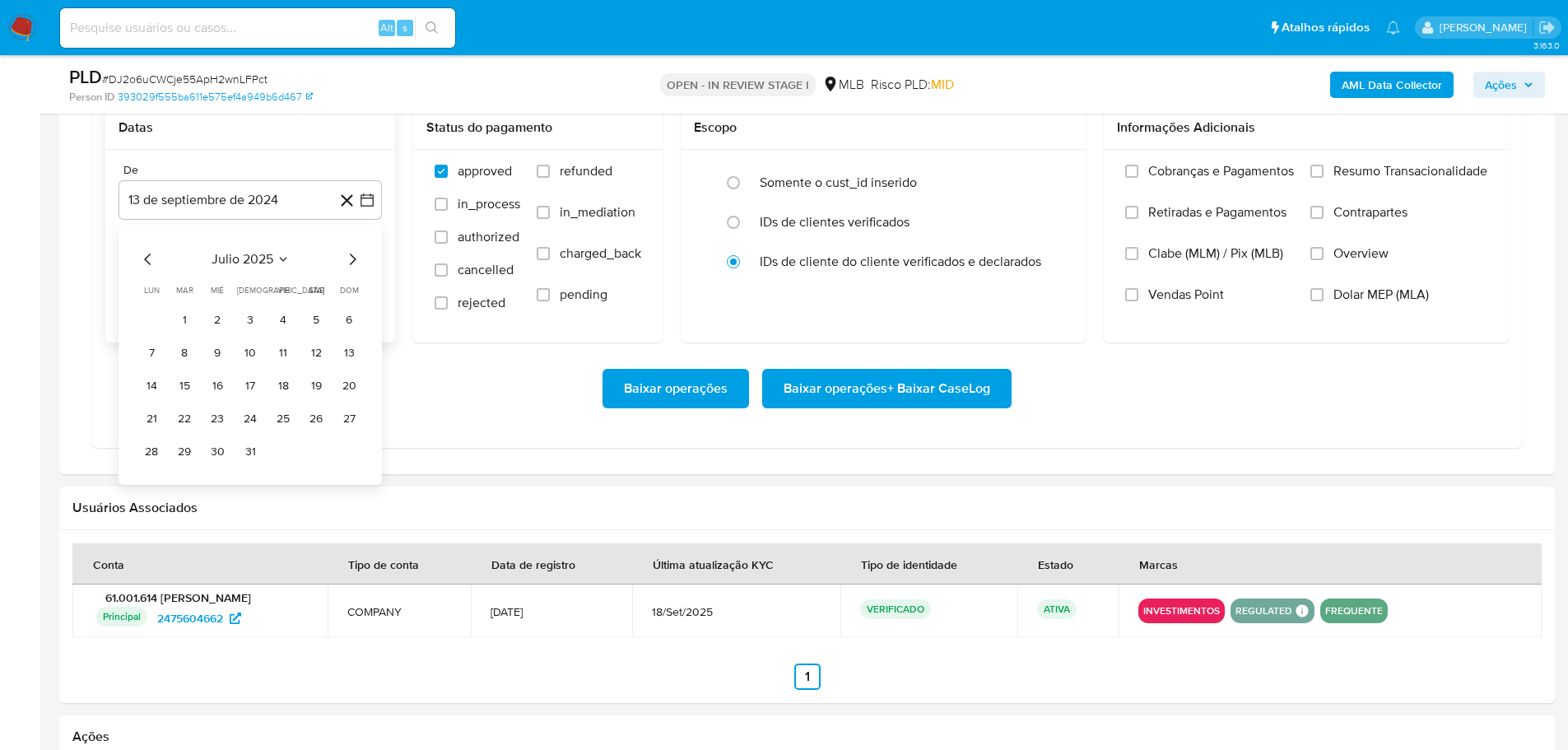
click at [355, 253] on icon "Mes siguiente" at bounding box center [352, 259] width 20 height 20
click at [281, 317] on button "1" at bounding box center [284, 321] width 26 height 26
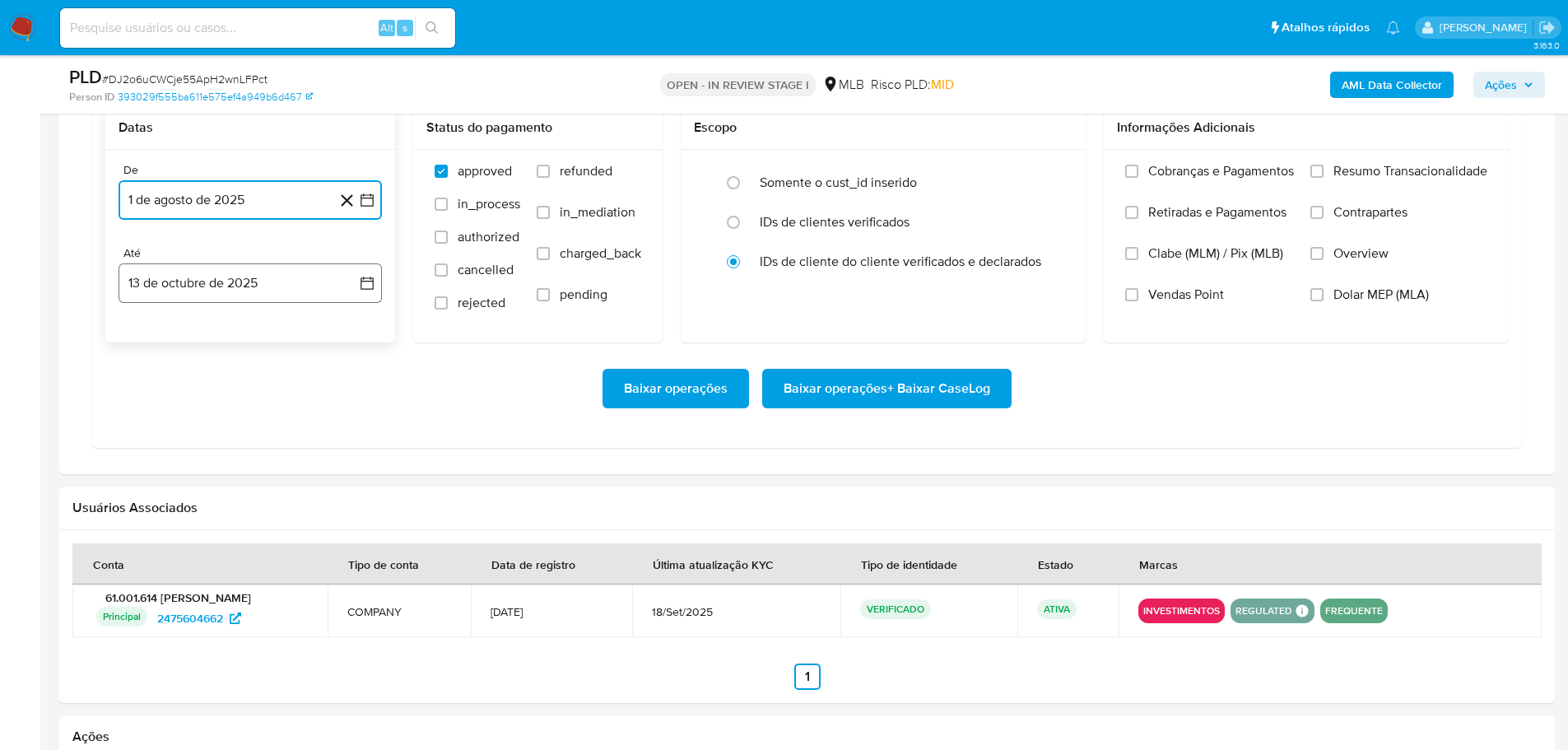
click at [268, 279] on button "13 de octubre de 2025" at bounding box center [250, 284] width 264 height 40
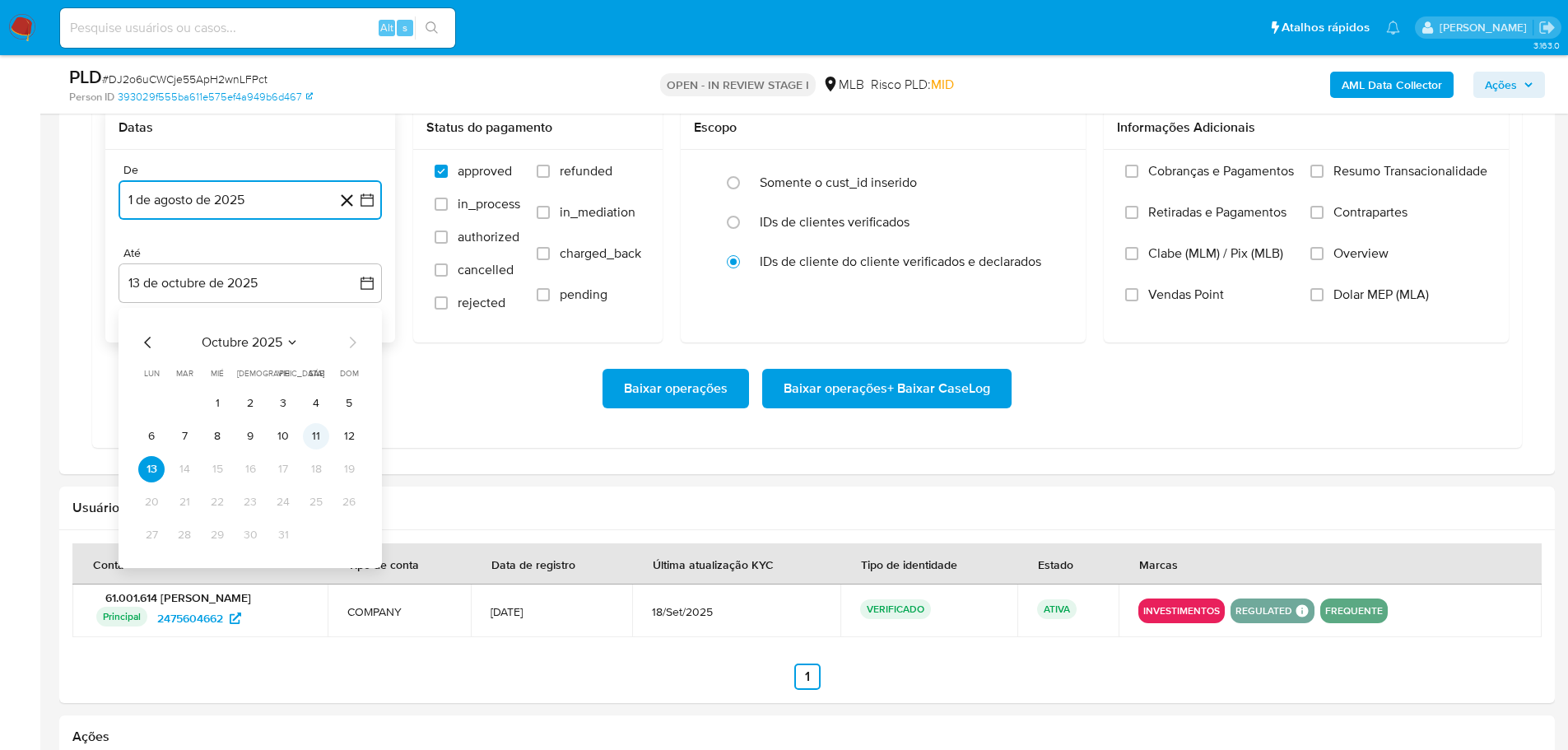
click at [321, 435] on button "11" at bounding box center [316, 436] width 26 height 26
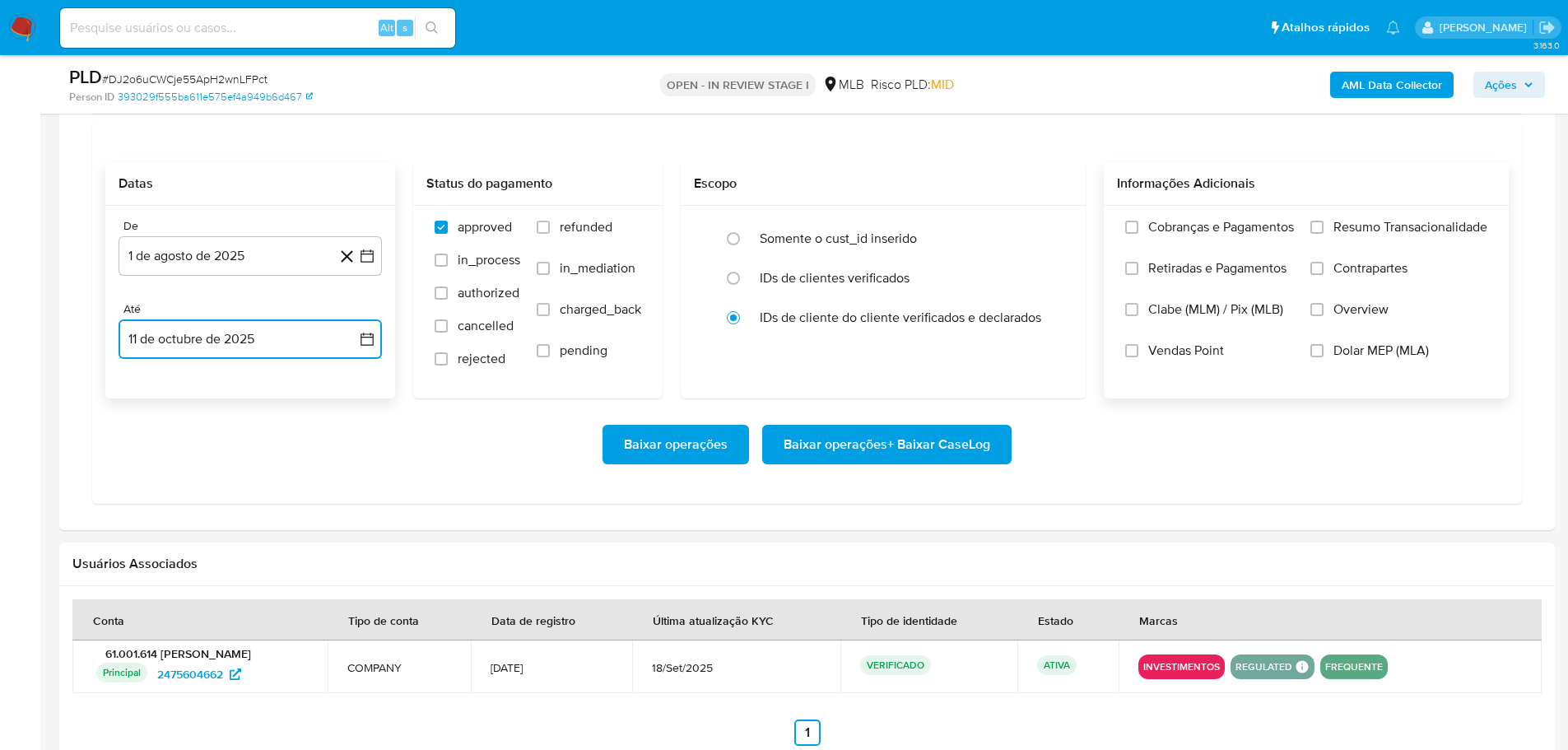
scroll to position [1400, 0]
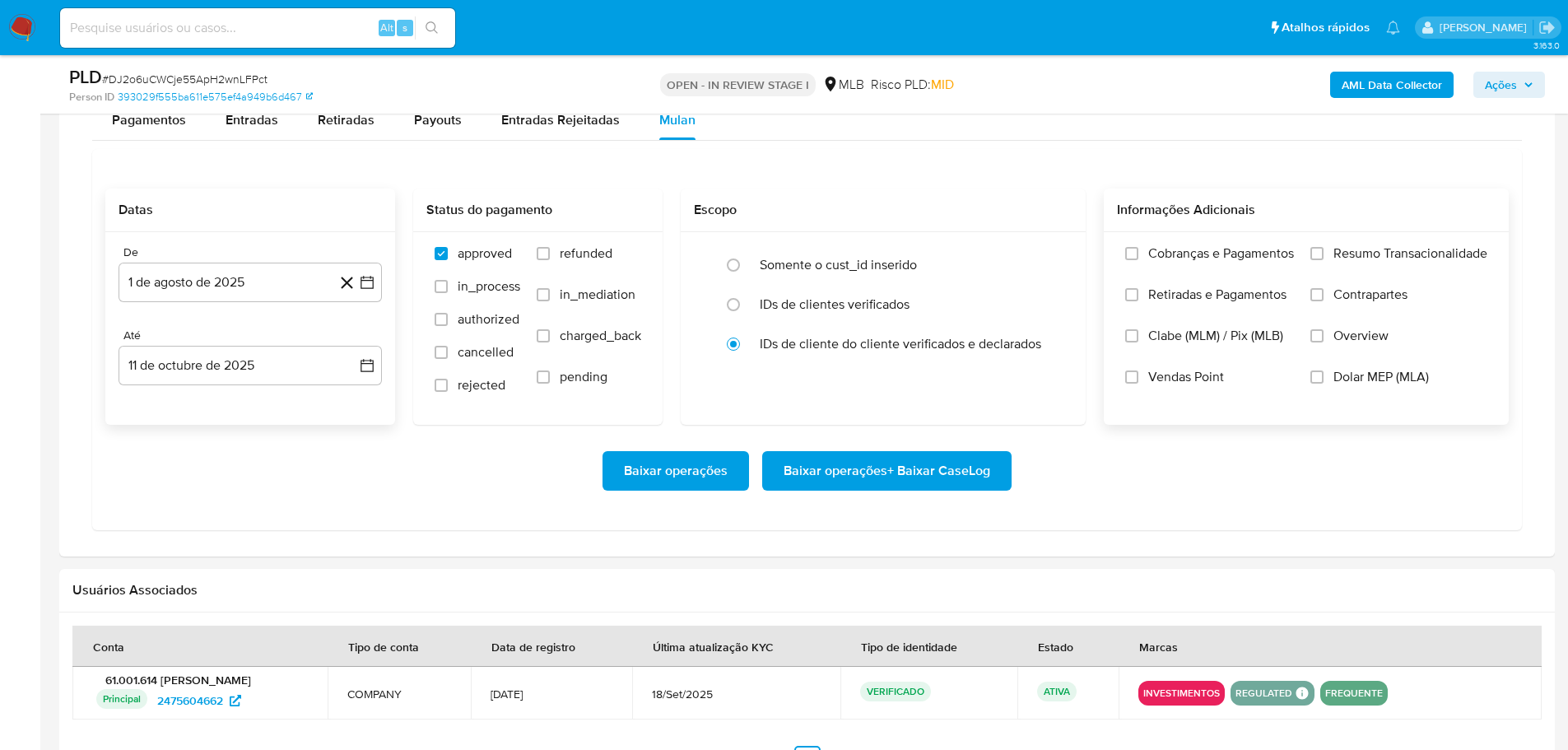
click at [1332, 256] on label "Resumo Transacionalidade" at bounding box center [1399, 266] width 177 height 42
click at [1324, 256] on input "Resumo Transacionalidade" at bounding box center [1317, 253] width 13 height 13
click at [828, 474] on span "Baixar operações + Baixar CaseLog" at bounding box center [887, 471] width 207 height 36
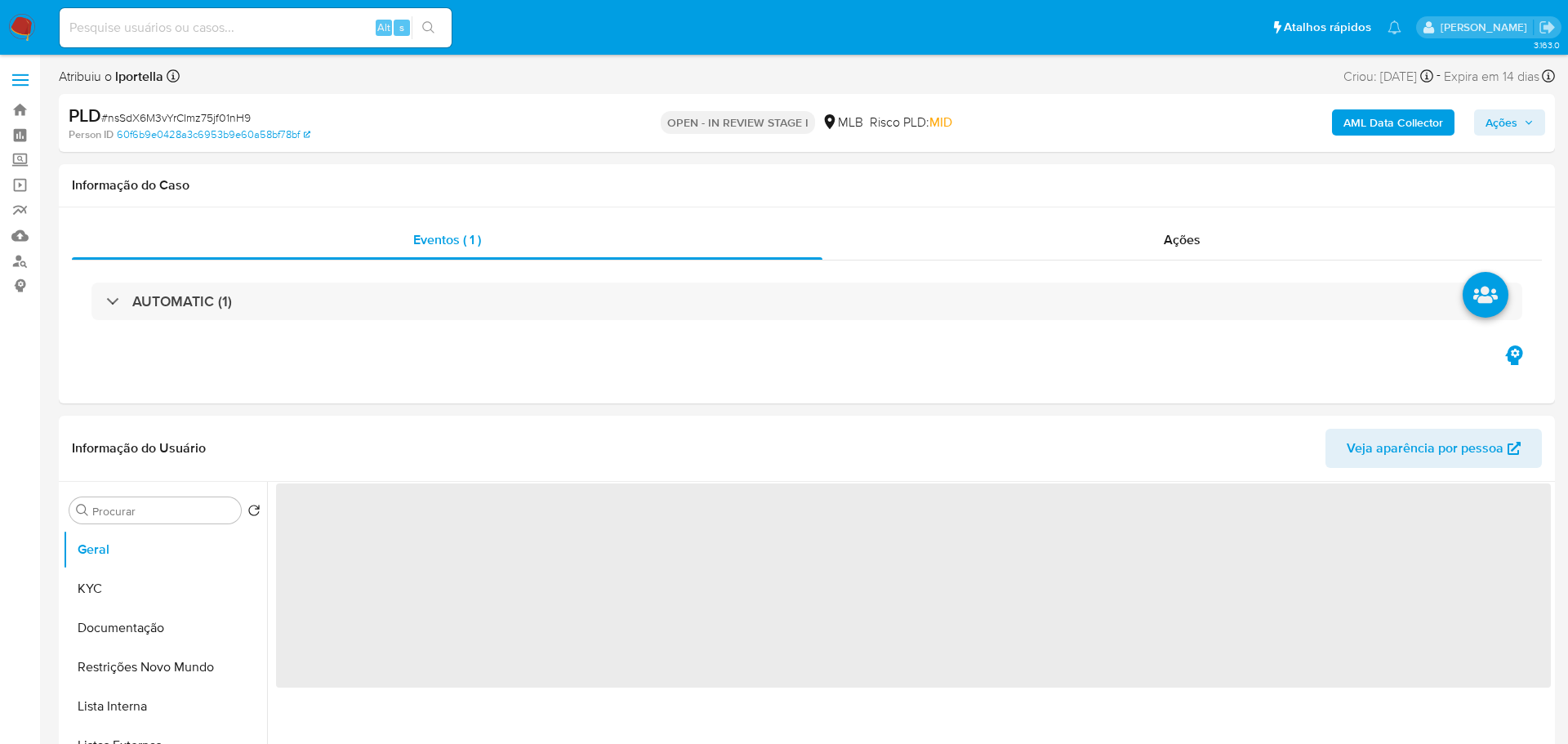
select select "10"
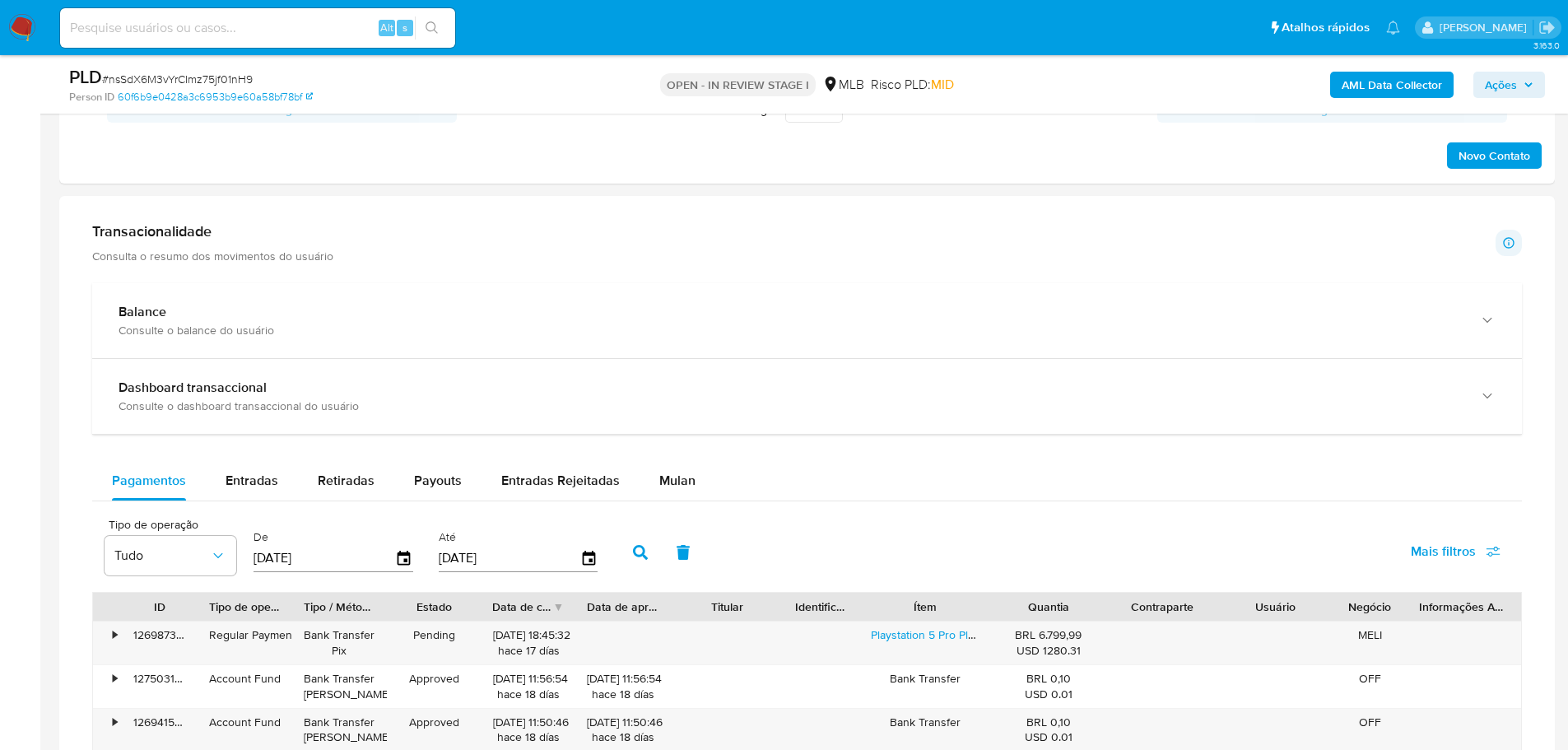
scroll to position [1400, 0]
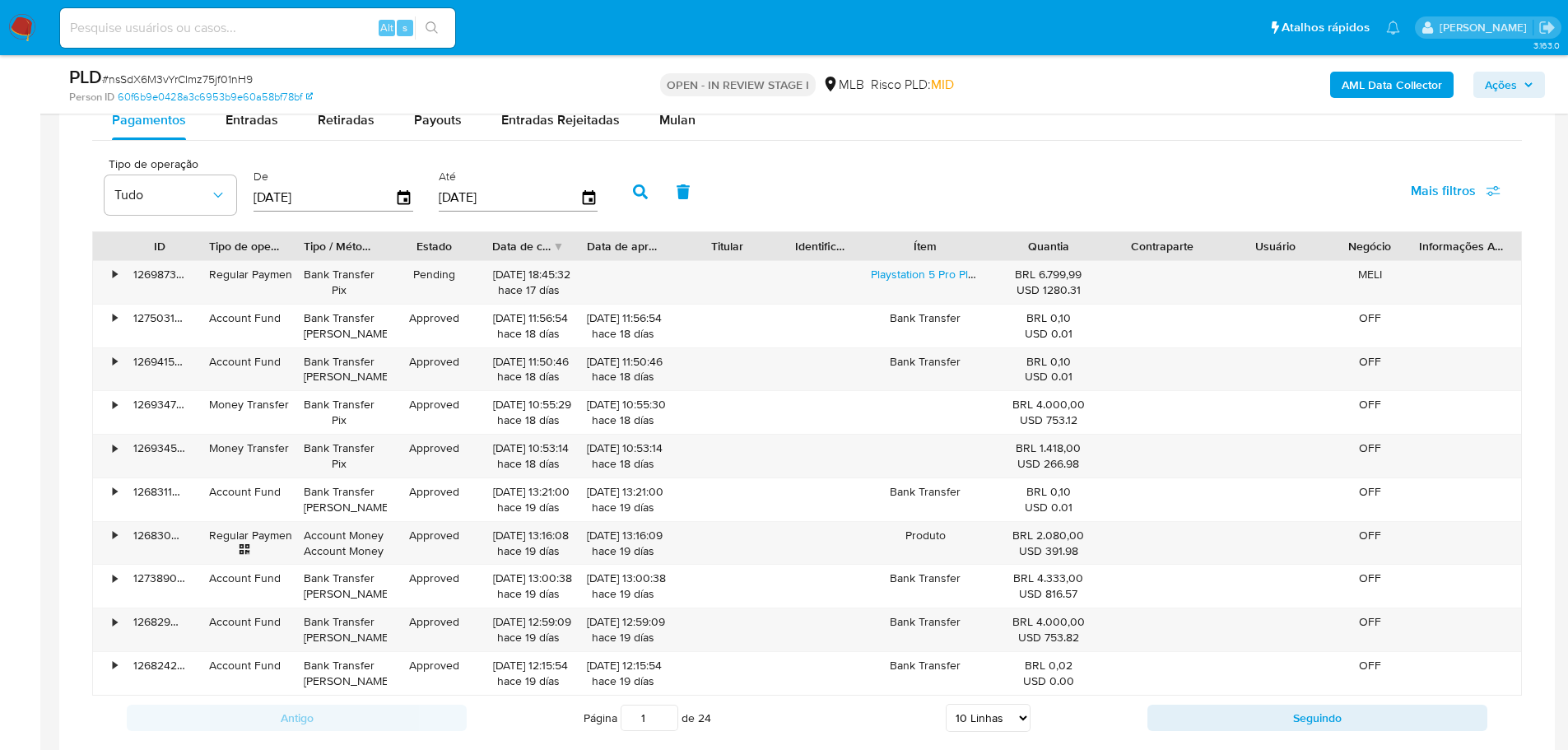
click at [686, 113] on div "PLD # nsSdX6M3vYrCImz75jf01nH9 Person ID 60f6b9e0428a3c6953b9e60a58bf78bf OPEN …" at bounding box center [808, 84] width 1496 height 59
click at [669, 131] on div "Mulan" at bounding box center [677, 120] width 36 height 40
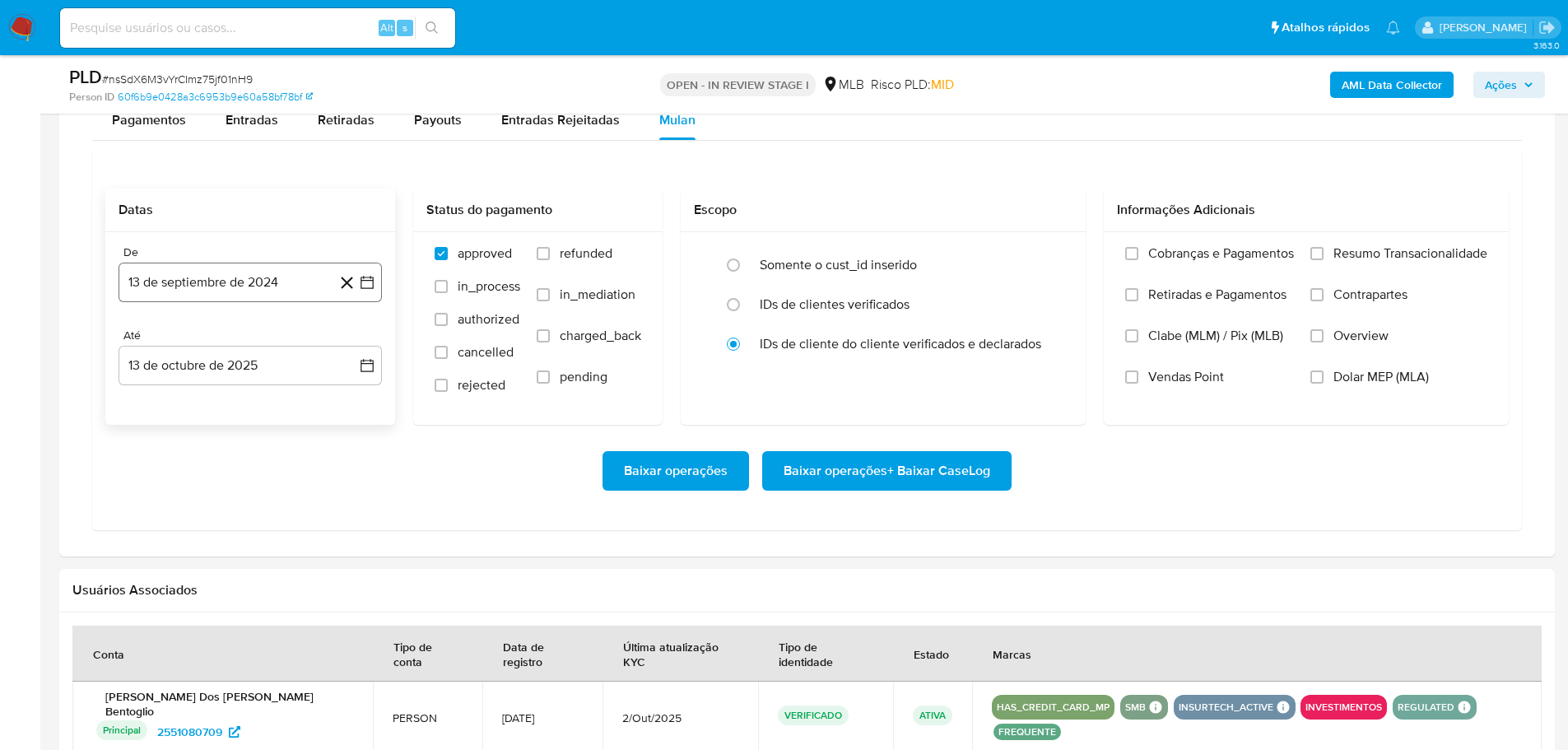
click at [198, 294] on button "13 de septiembre de 2024" at bounding box center [250, 283] width 264 height 40
click at [353, 334] on icon "Mes siguiente" at bounding box center [352, 341] width 20 height 20
click at [352, 334] on icon "Mes siguiente" at bounding box center [352, 341] width 20 height 20
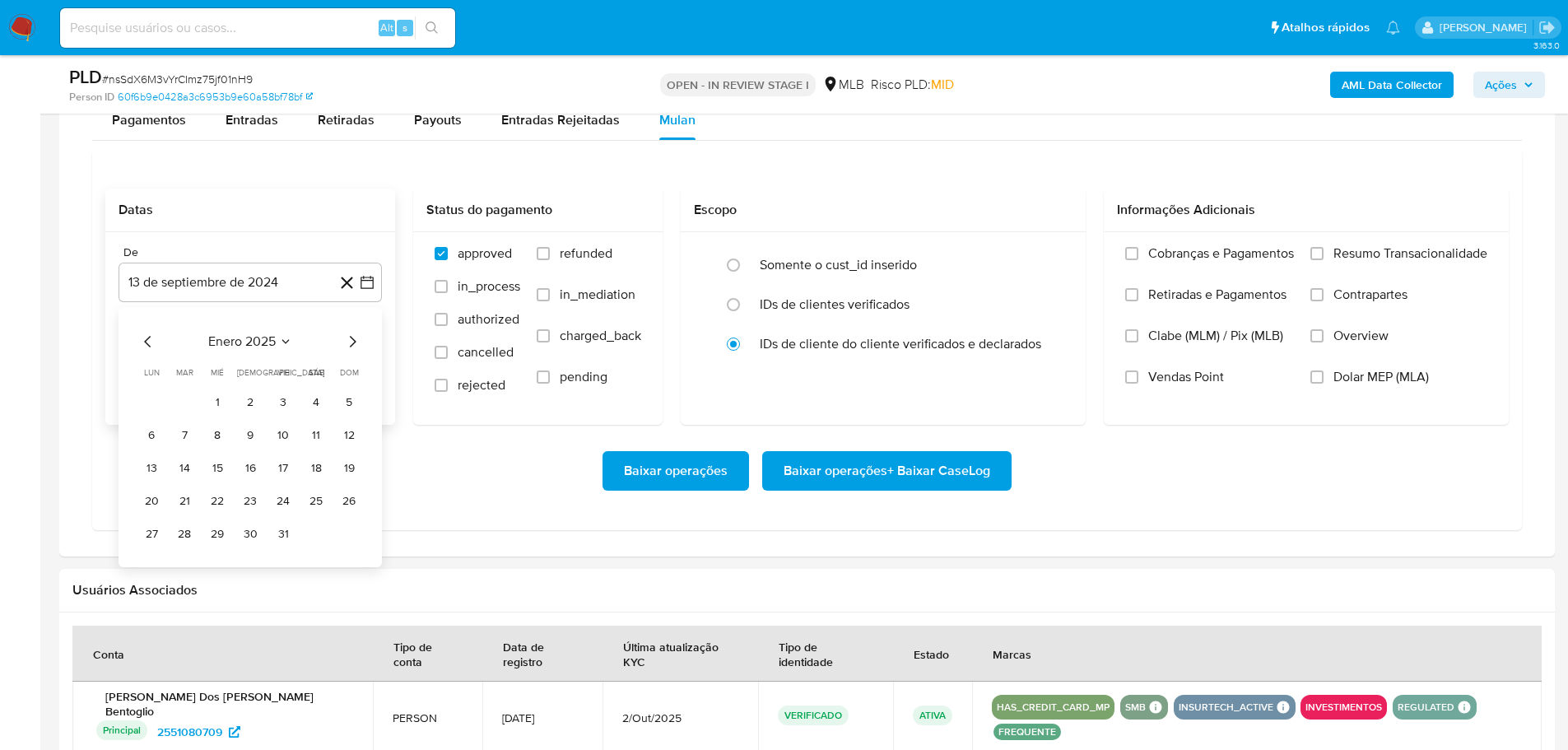
click at [352, 334] on icon "Mes siguiente" at bounding box center [352, 341] width 20 height 20
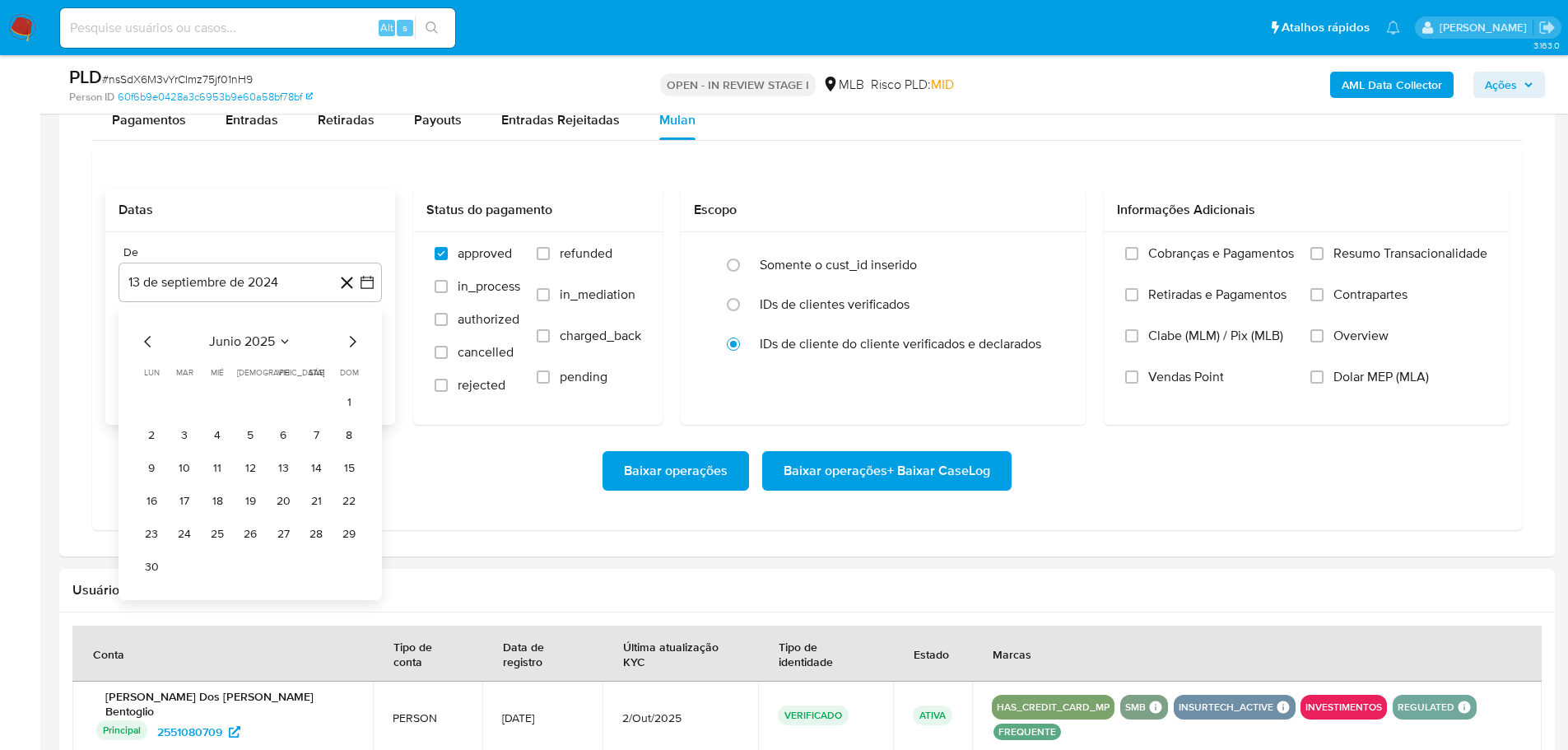
click at [352, 334] on icon "Mes siguiente" at bounding box center [352, 341] width 20 height 20
click at [277, 407] on button "1" at bounding box center [284, 403] width 26 height 26
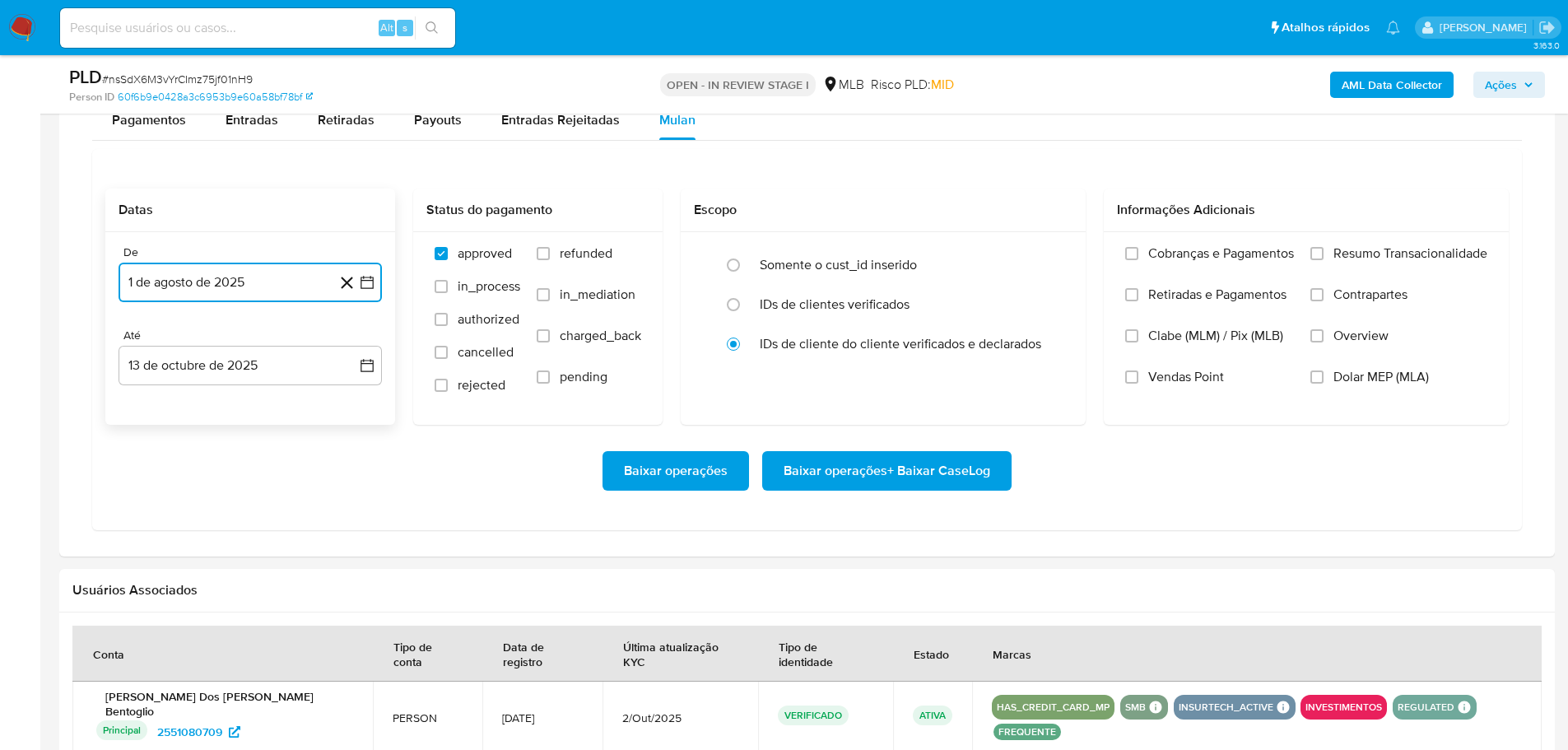
drag, startPoint x: 278, startPoint y: 375, endPoint x: 271, endPoint y: 388, distance: 14.8
click at [277, 375] on button "13 de octubre de 2025" at bounding box center [250, 366] width 264 height 40
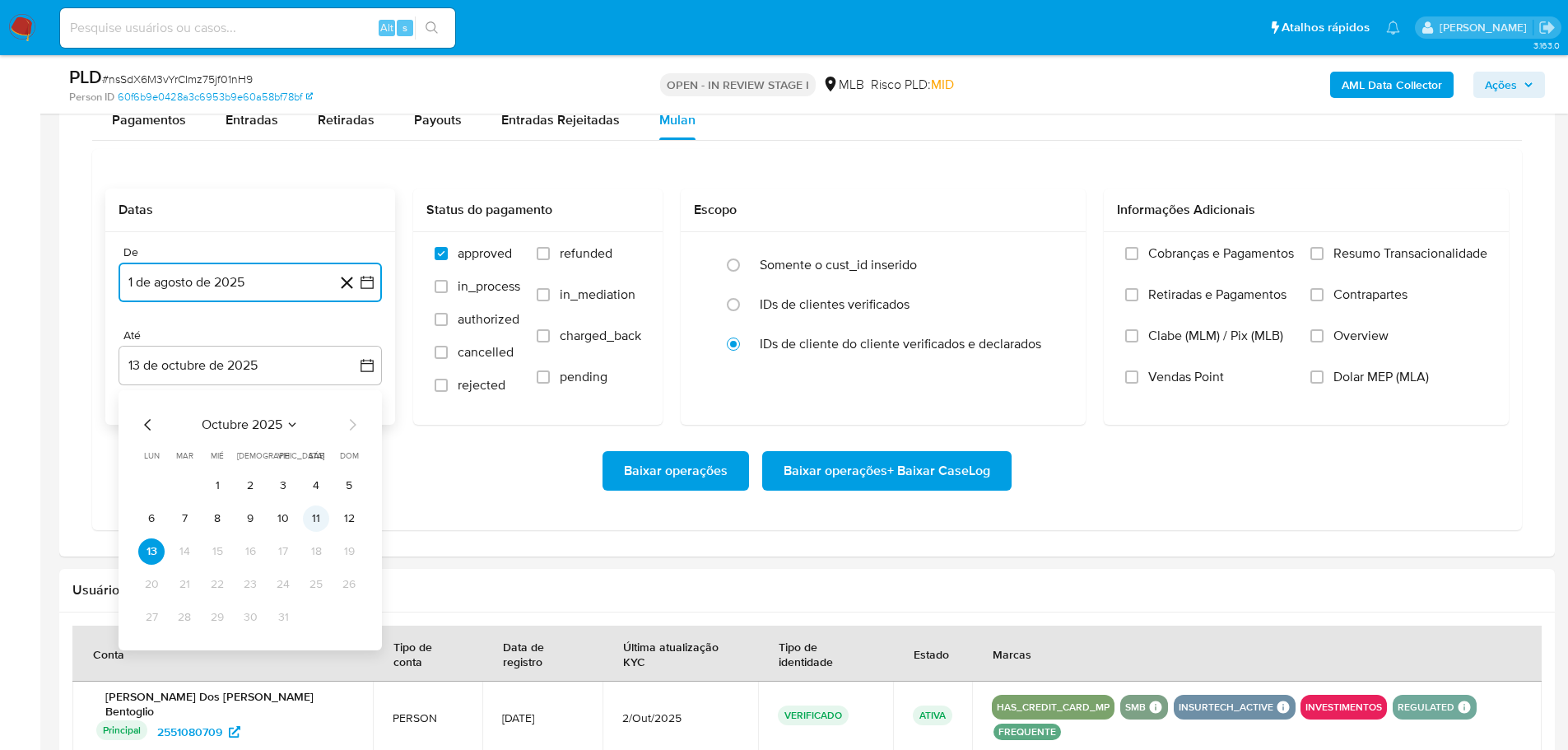
click at [325, 519] on button "11" at bounding box center [316, 519] width 26 height 26
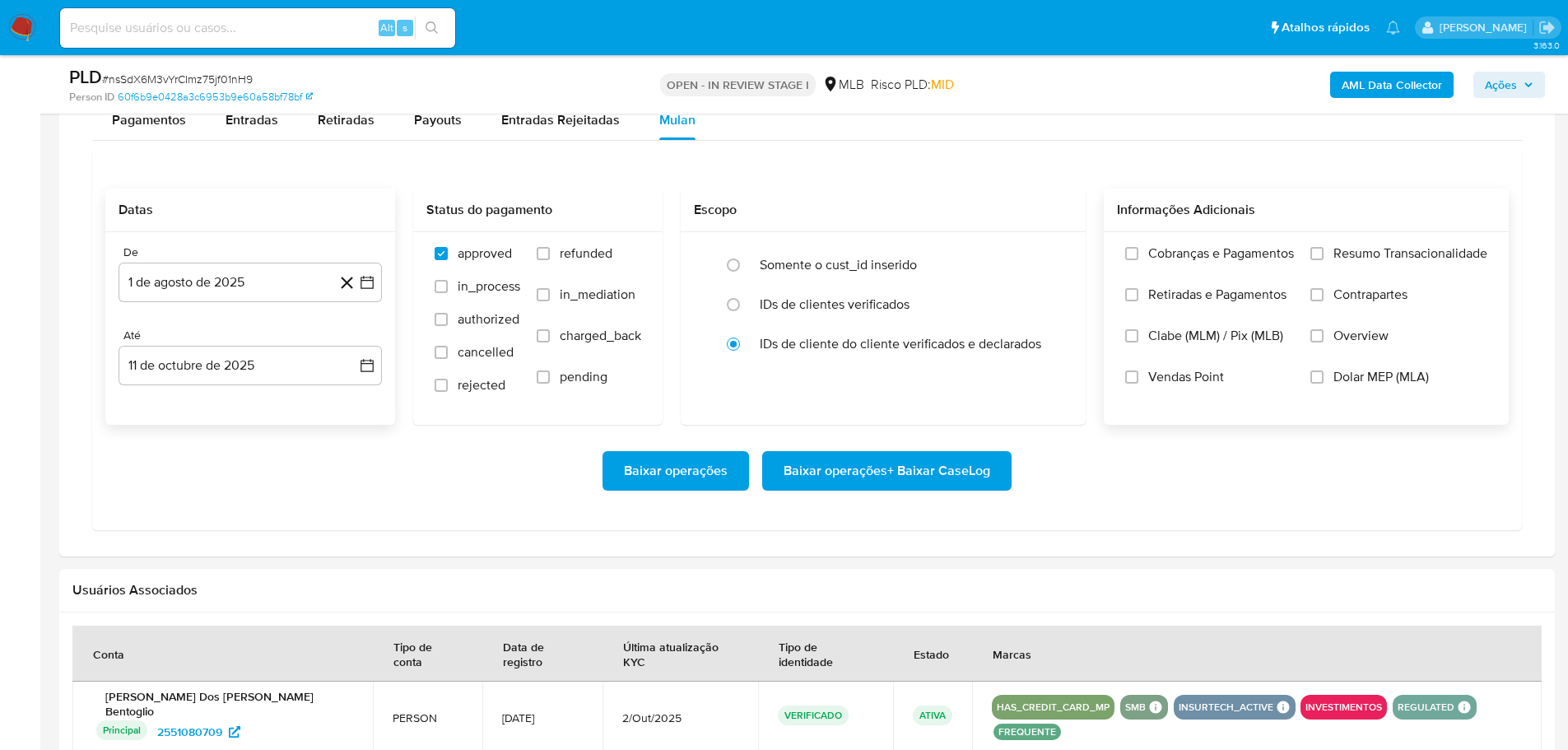
click at [1344, 255] on span "Resumo Transacionalidade" at bounding box center [1410, 253] width 154 height 16
click at [1324, 255] on input "Resumo Transacionalidade" at bounding box center [1317, 253] width 13 height 13
click at [925, 482] on span "Baixar operações + Baixar CaseLog" at bounding box center [887, 471] width 207 height 36
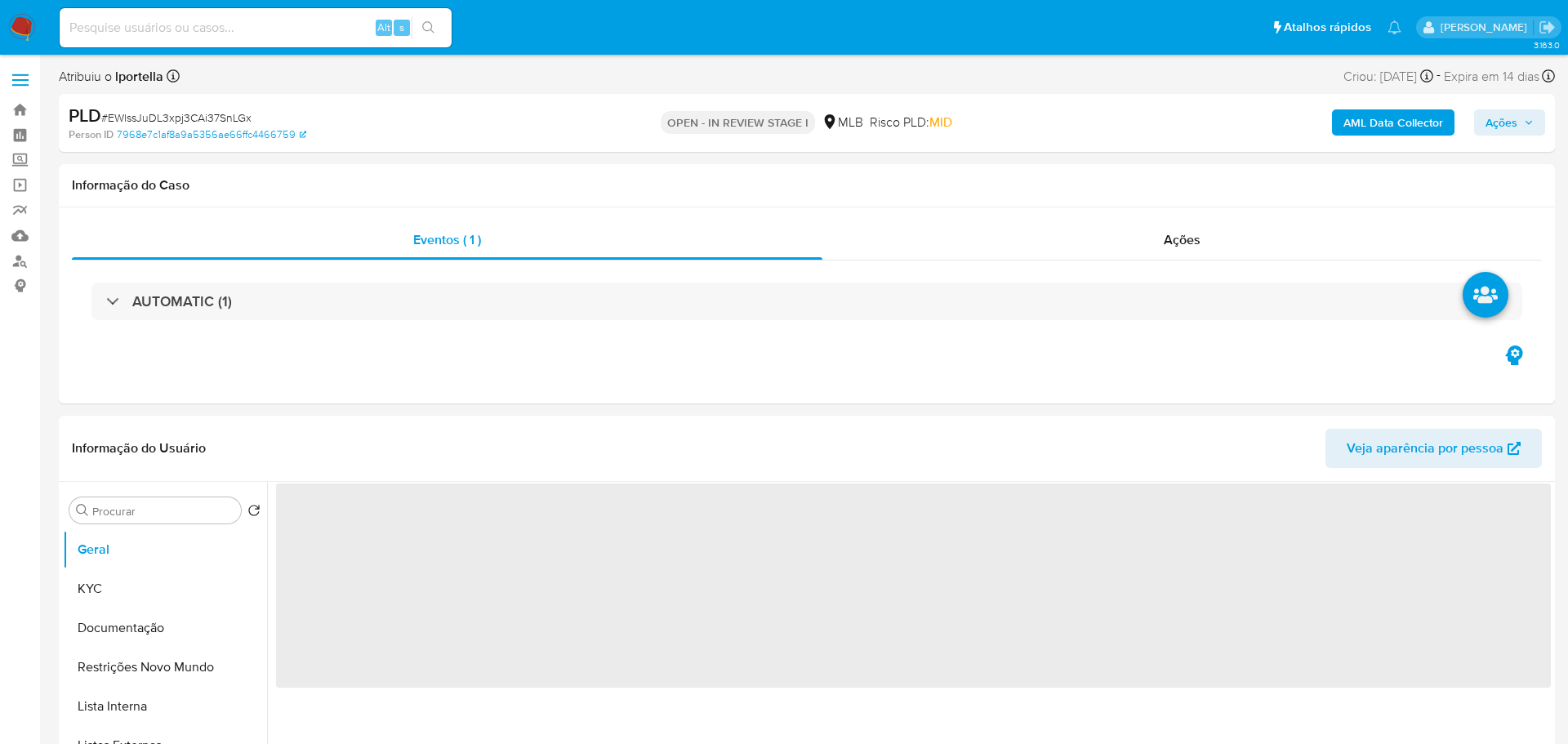
select select "10"
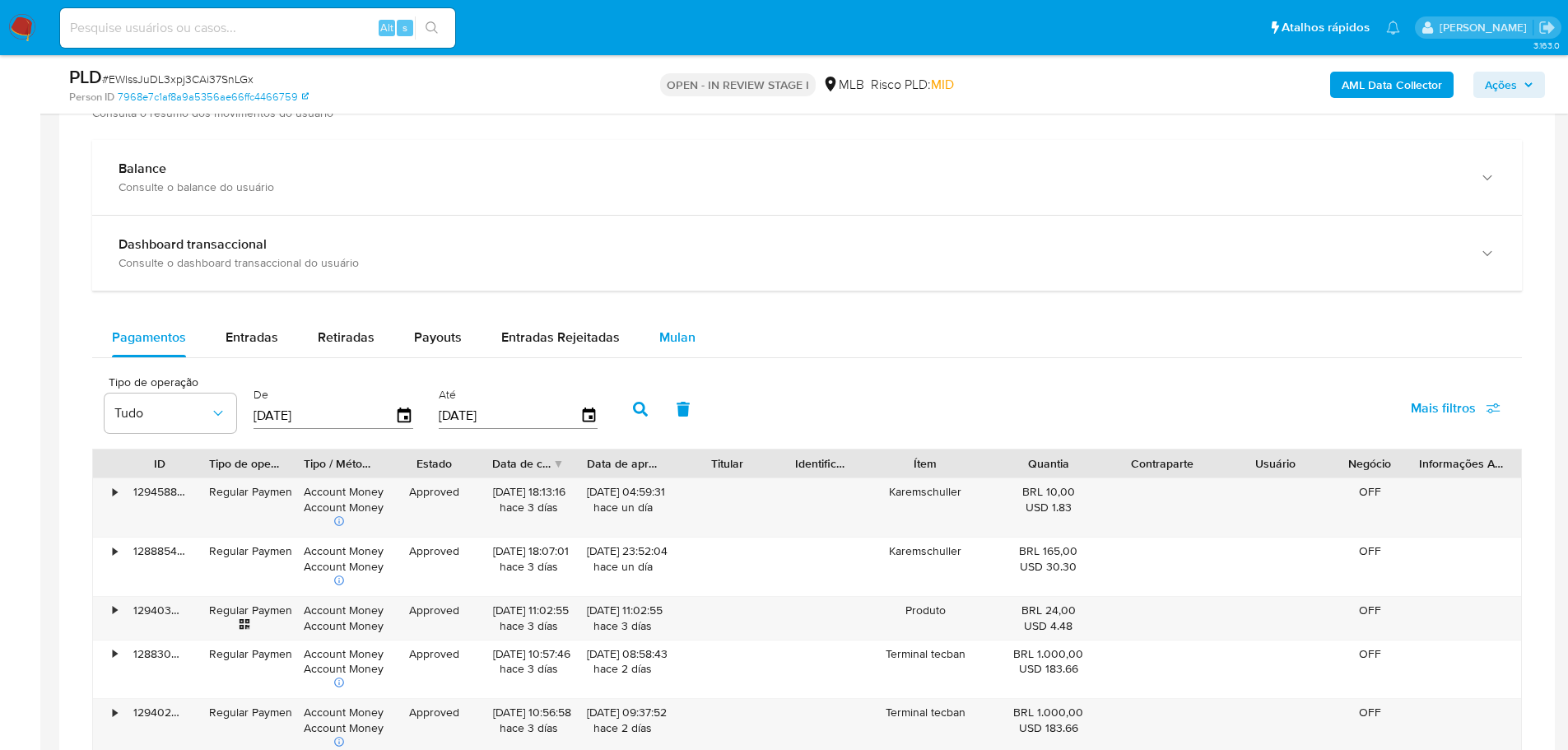
click at [681, 346] on span "Mulan" at bounding box center [677, 337] width 36 height 19
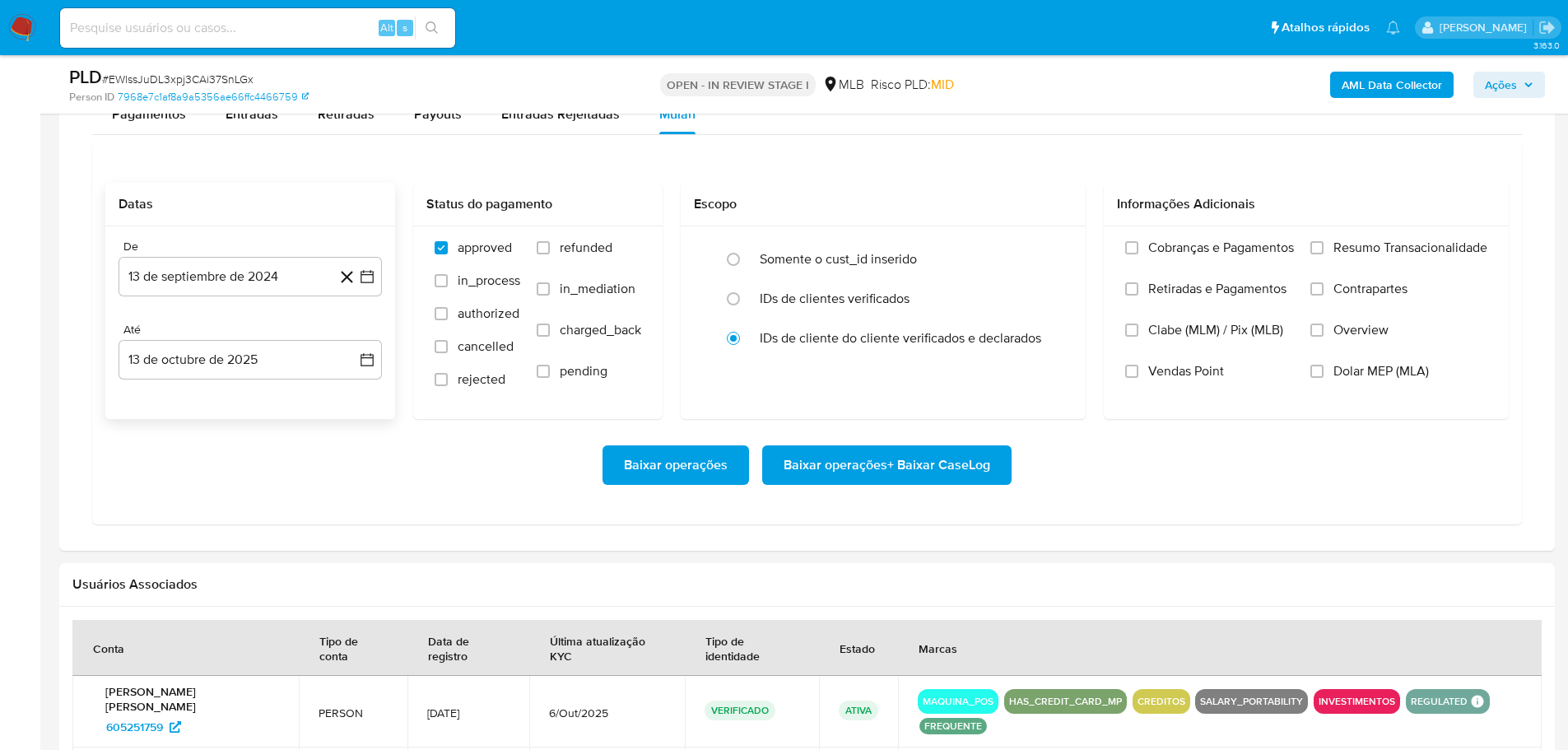
scroll to position [1317, 0]
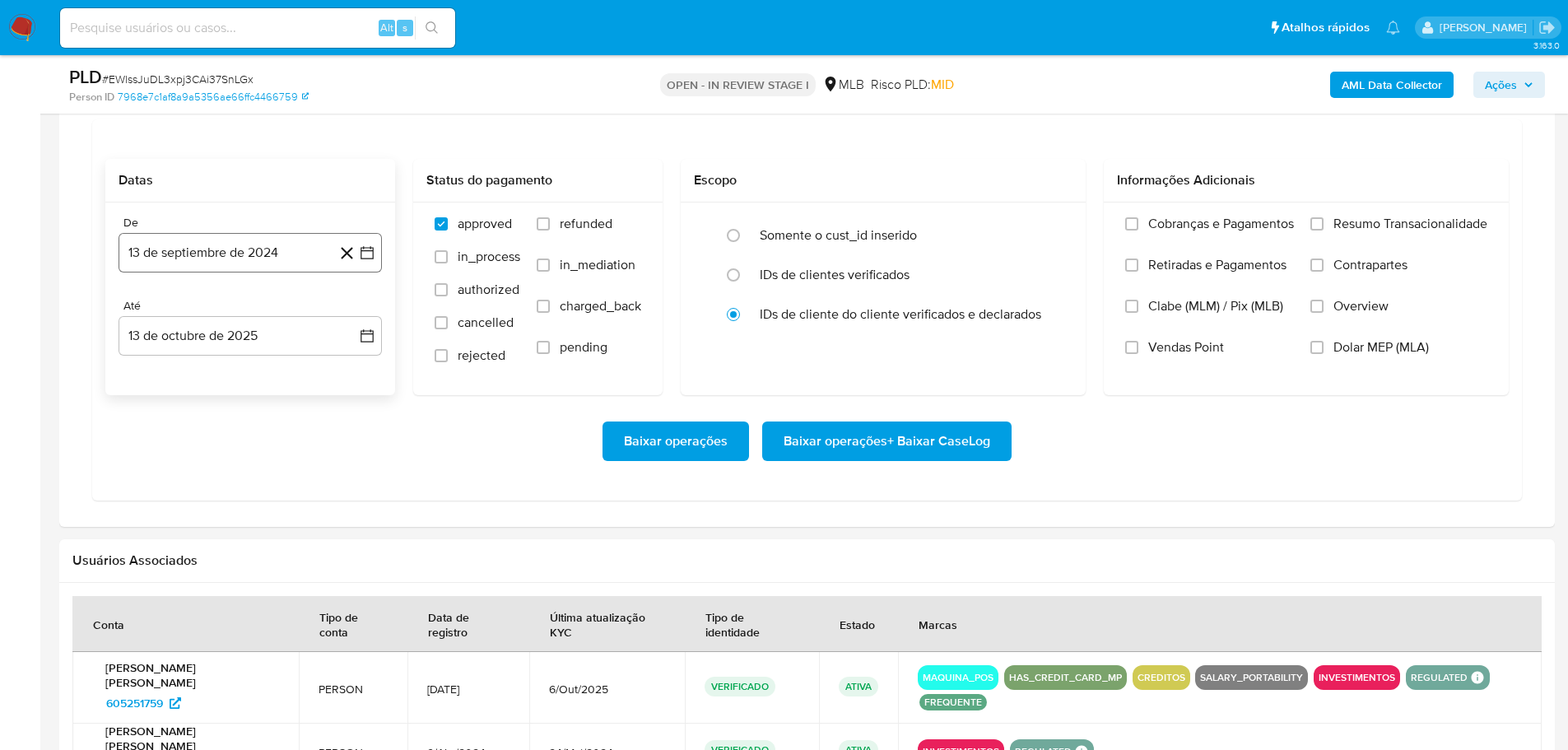
click at [166, 258] on button "13 de septiembre de 2024" at bounding box center [250, 253] width 264 height 40
click at [348, 312] on icon "Mes siguiente" at bounding box center [352, 311] width 20 height 20
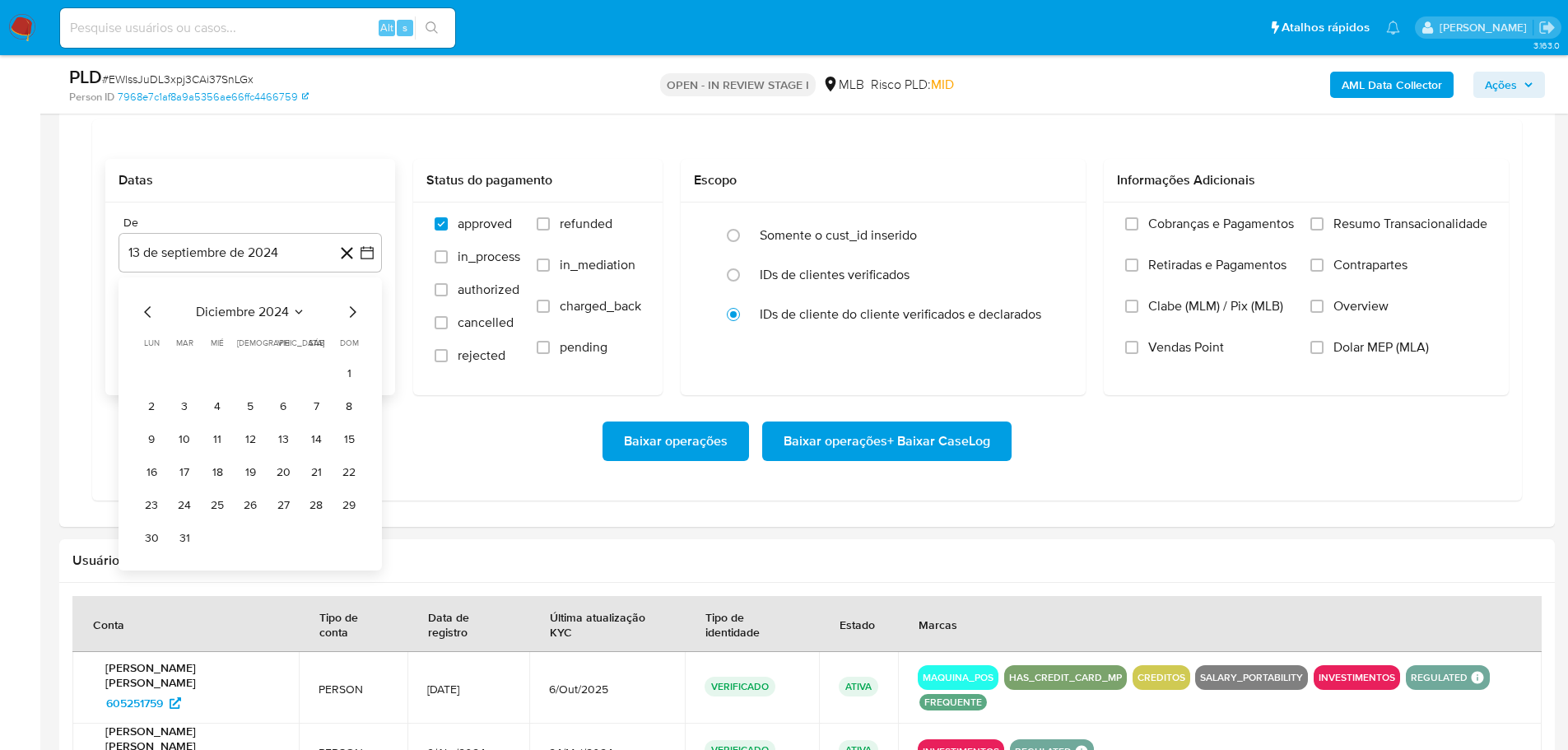
click at [348, 312] on icon "Mes siguiente" at bounding box center [352, 311] width 20 height 20
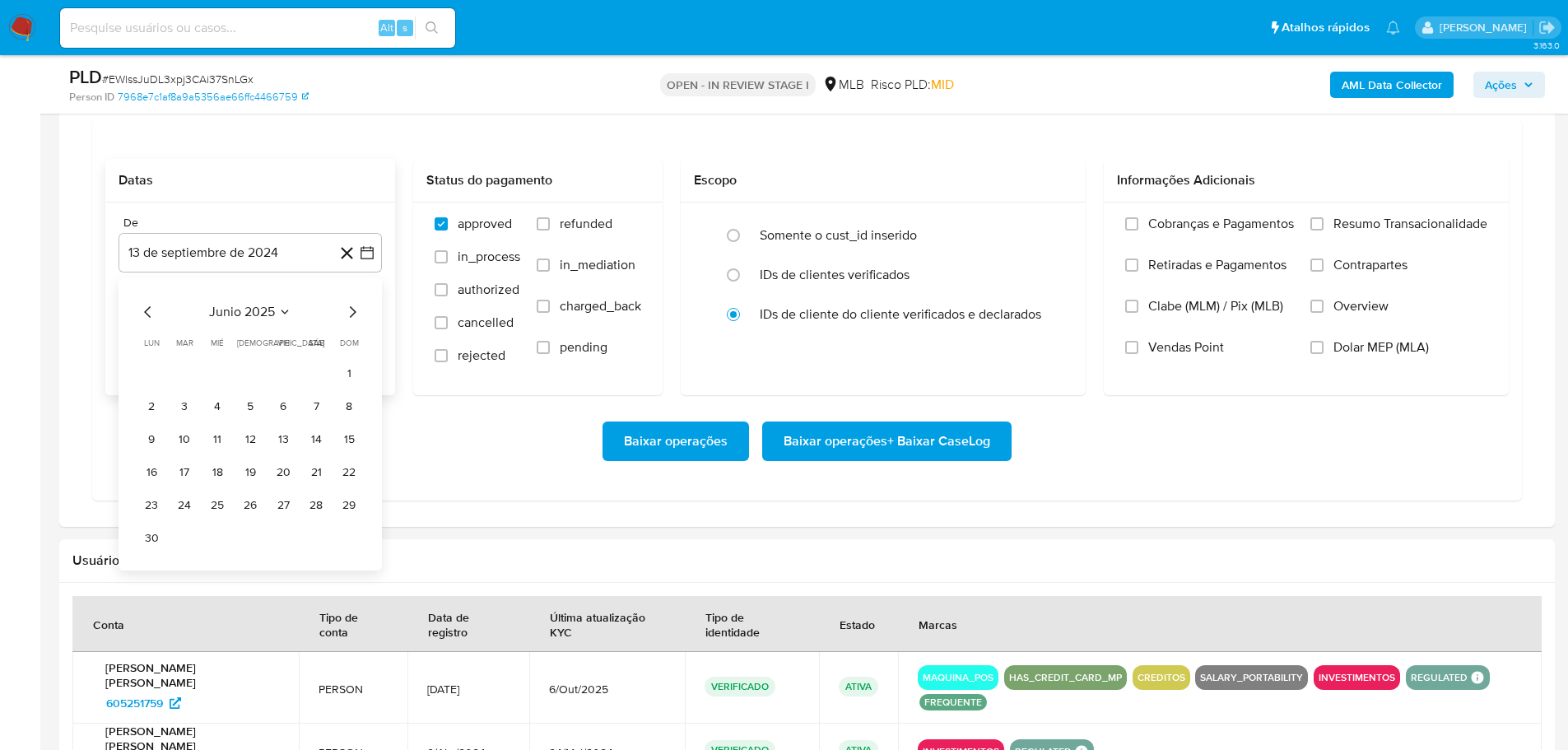
click at [348, 312] on icon "Mes siguiente" at bounding box center [352, 311] width 20 height 20
click at [287, 372] on button "1" at bounding box center [284, 373] width 26 height 26
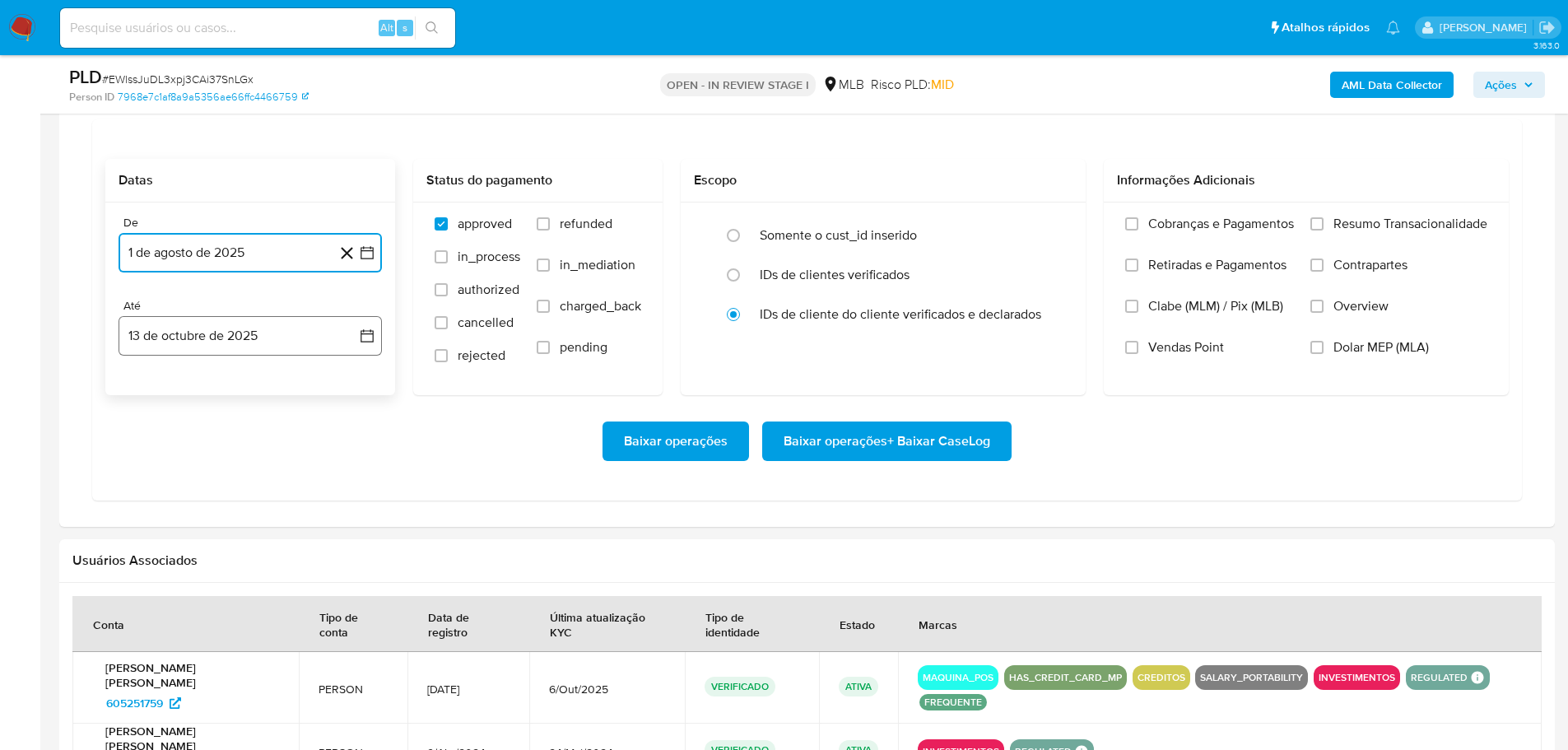
click at [299, 334] on button "13 de octubre de 2025" at bounding box center [250, 336] width 264 height 40
click at [318, 493] on button "11" at bounding box center [316, 489] width 26 height 26
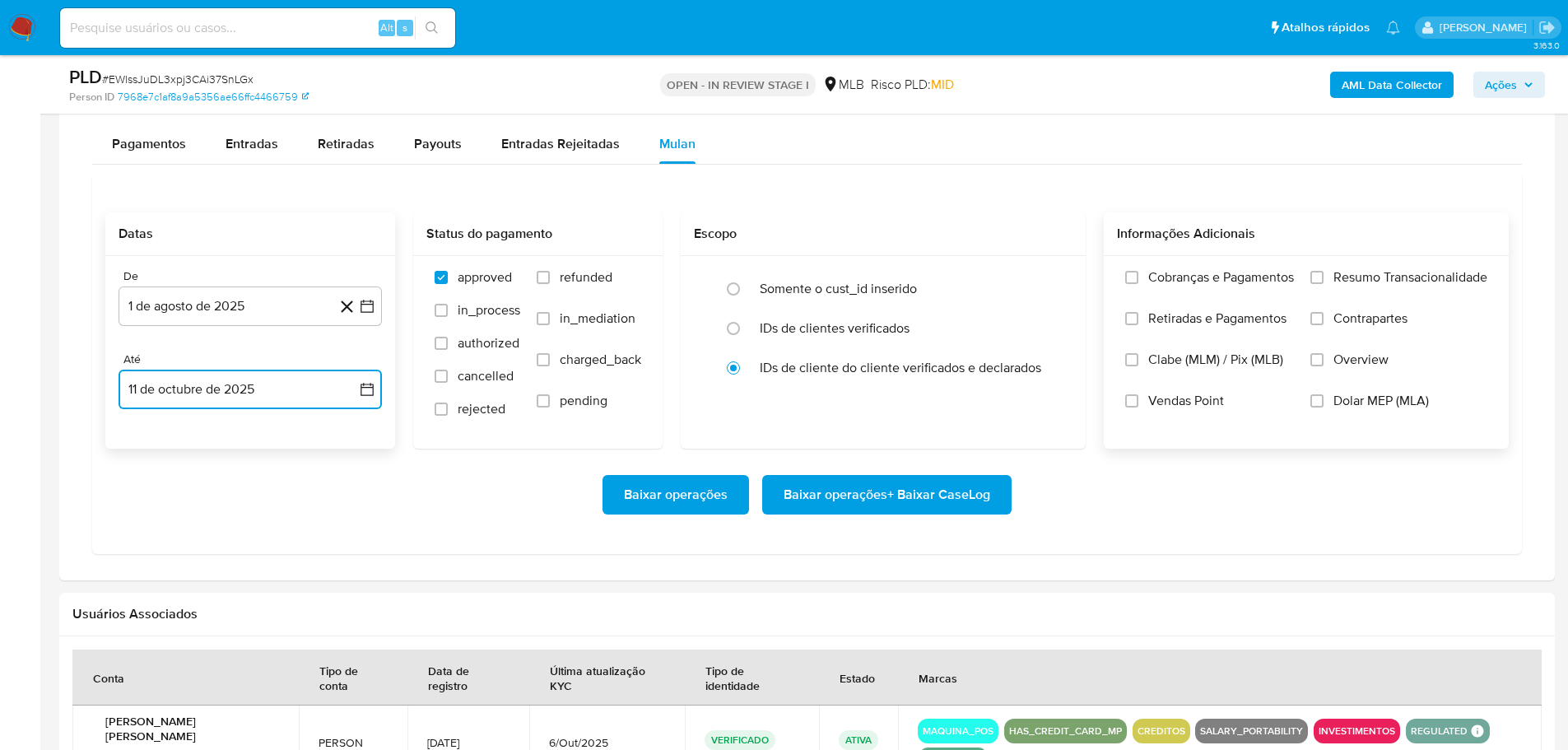
scroll to position [1235, 0]
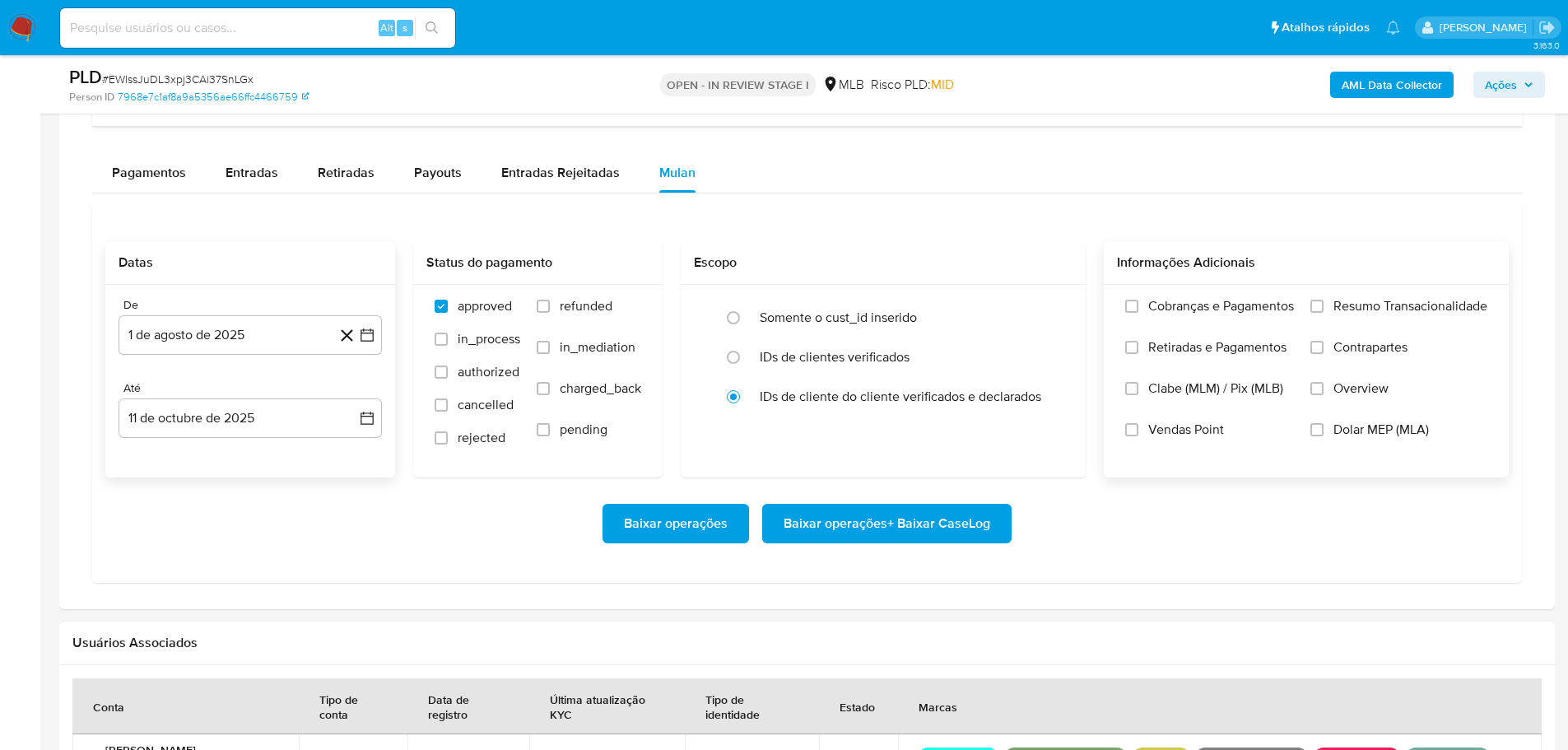
click at [1334, 304] on span "Resumo Transacionalidade" at bounding box center [1410, 305] width 154 height 16
click at [1324, 304] on input "Resumo Transacionalidade" at bounding box center [1317, 306] width 13 height 13
click at [932, 524] on span "Baixar operações + Baixar CaseLog" at bounding box center [887, 524] width 207 height 36
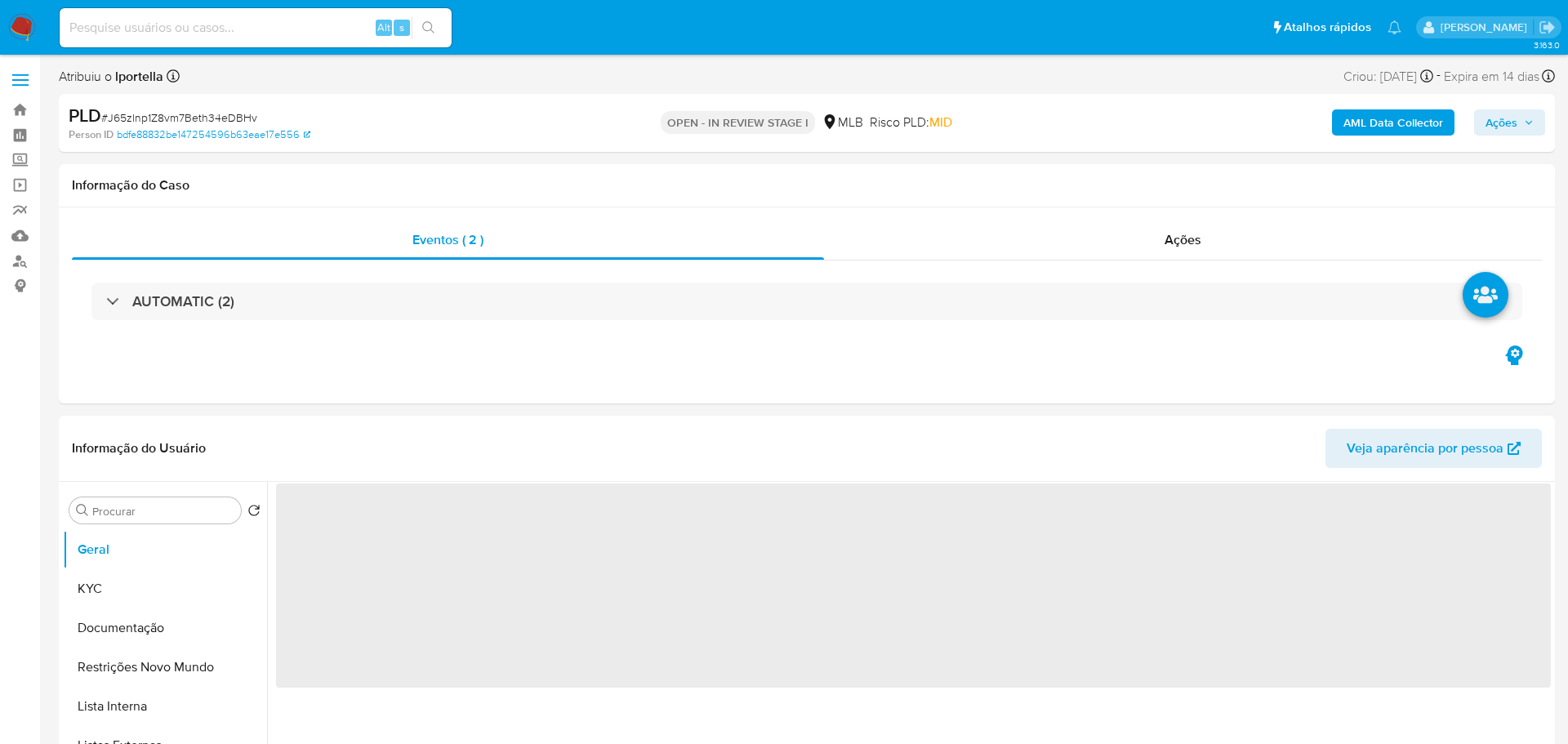
select select "10"
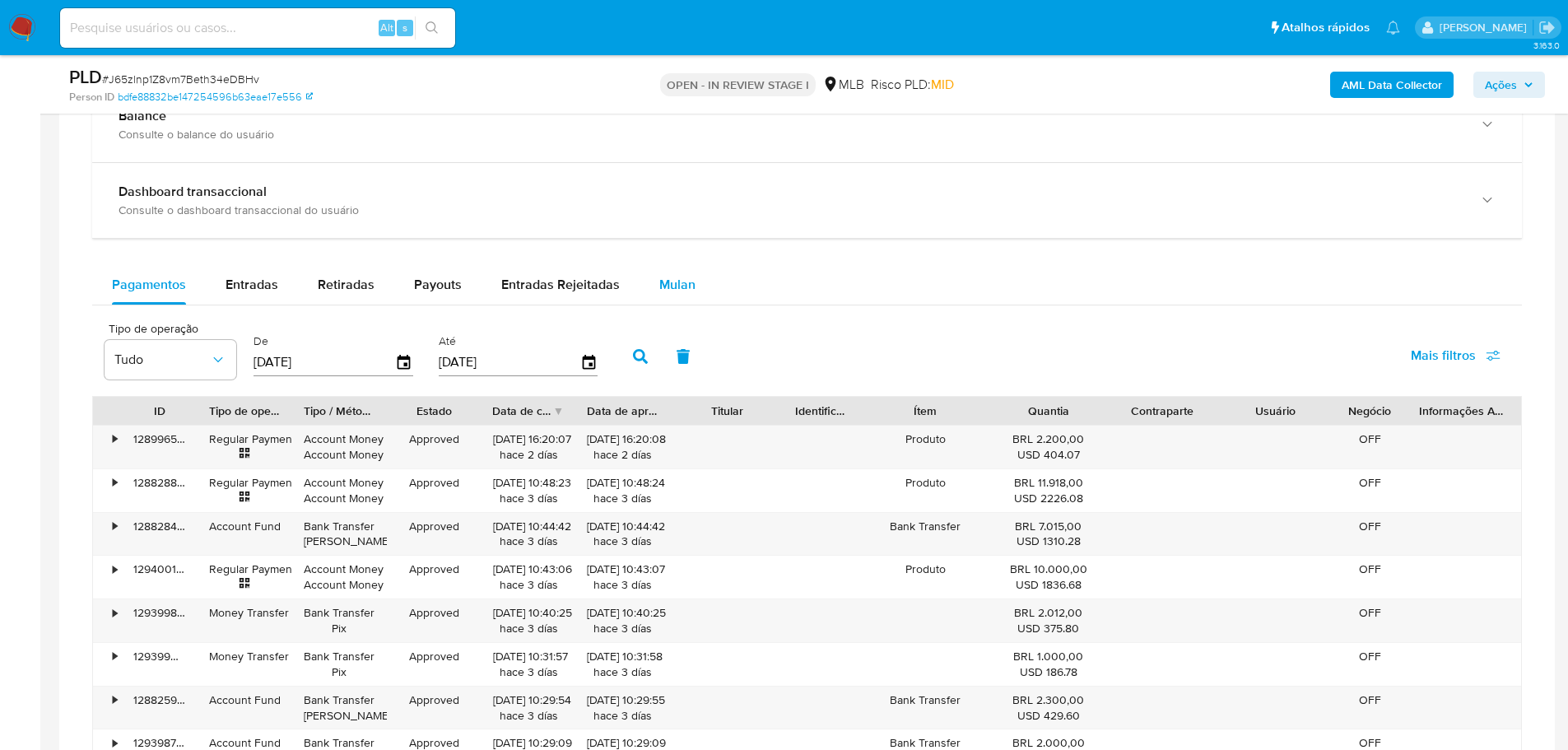
click at [697, 280] on button "Mulan" at bounding box center [677, 285] width 76 height 40
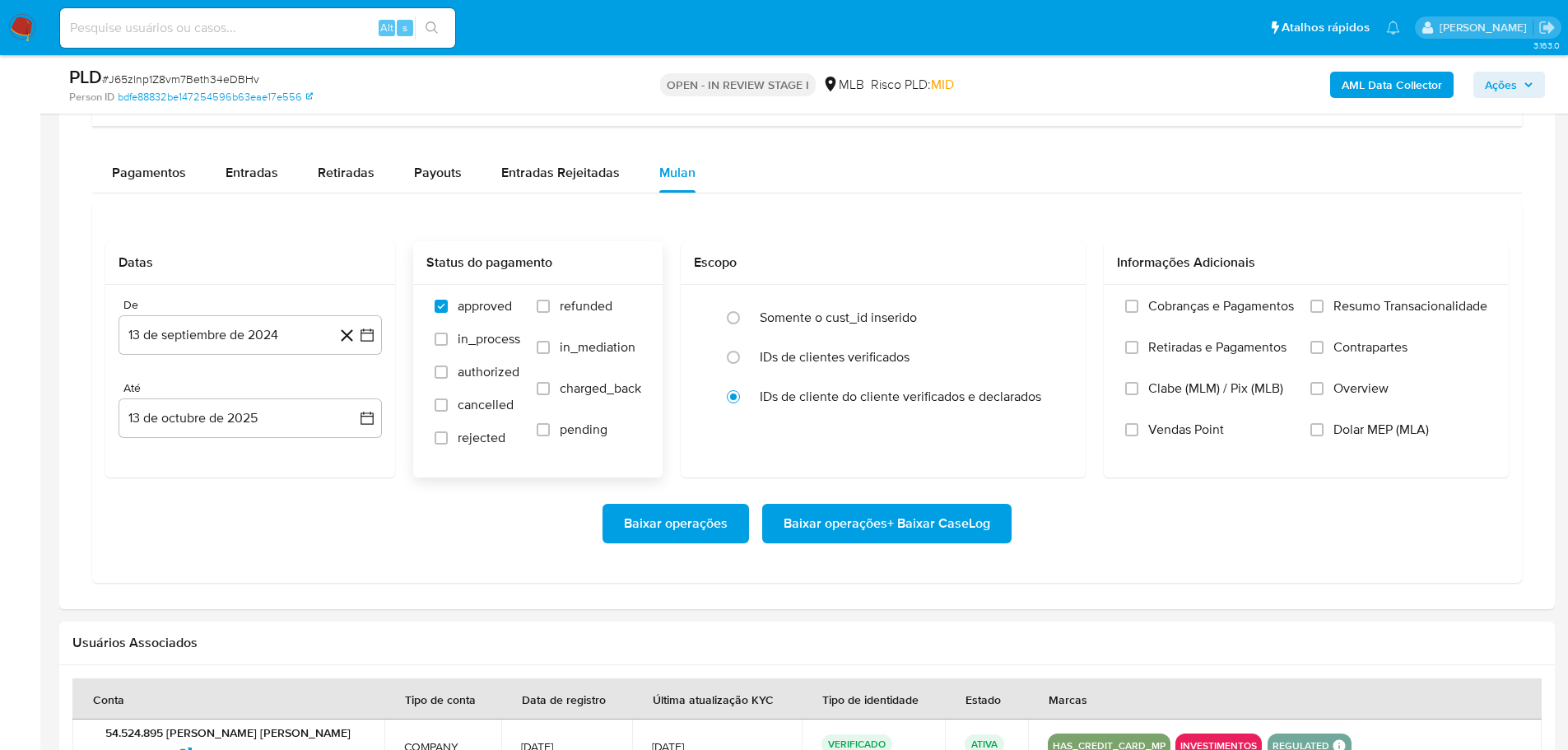
scroll to position [1400, 0]
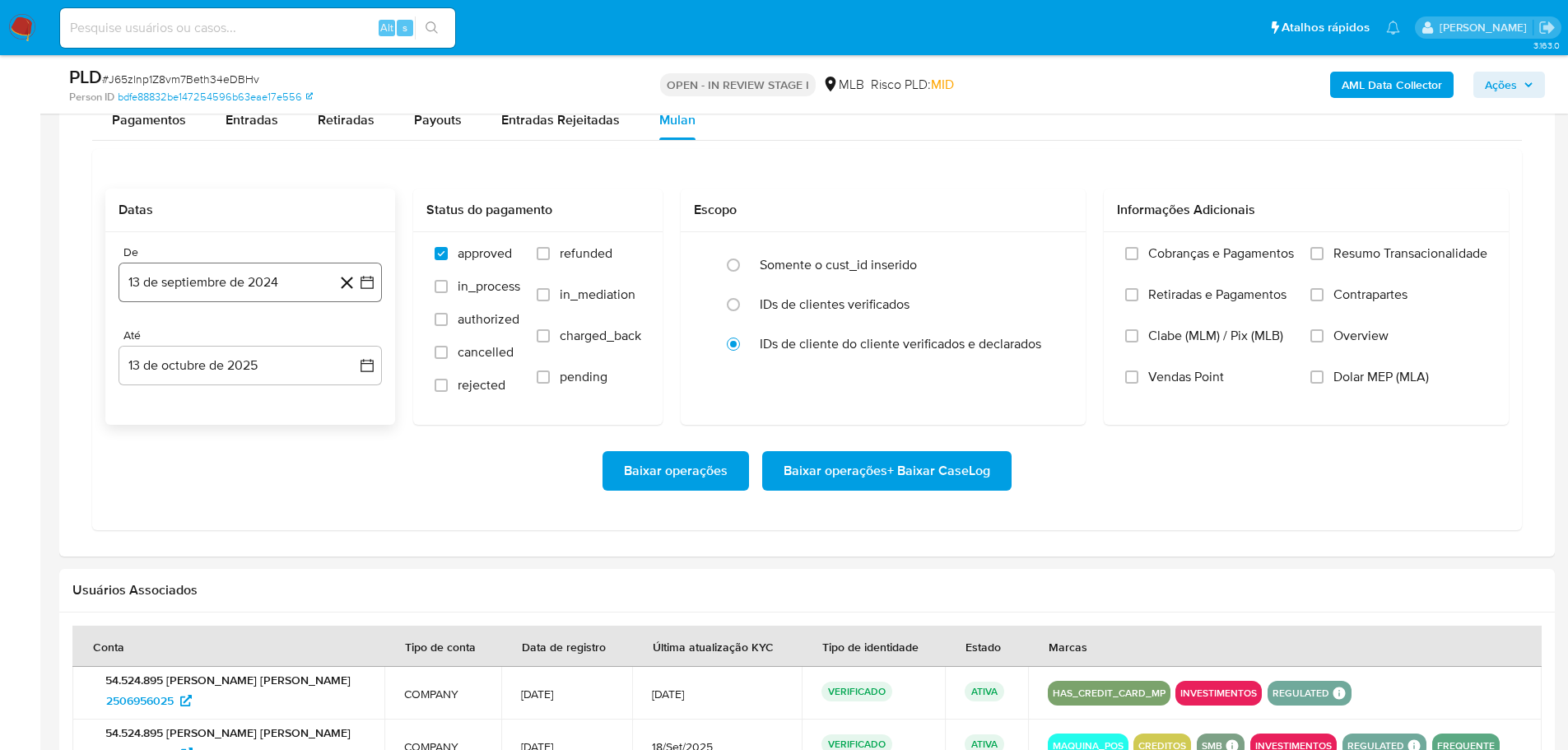
click at [267, 282] on button "13 de septiembre de 2024" at bounding box center [250, 283] width 264 height 40
click at [355, 340] on icon "Mes siguiente" at bounding box center [352, 341] width 20 height 20
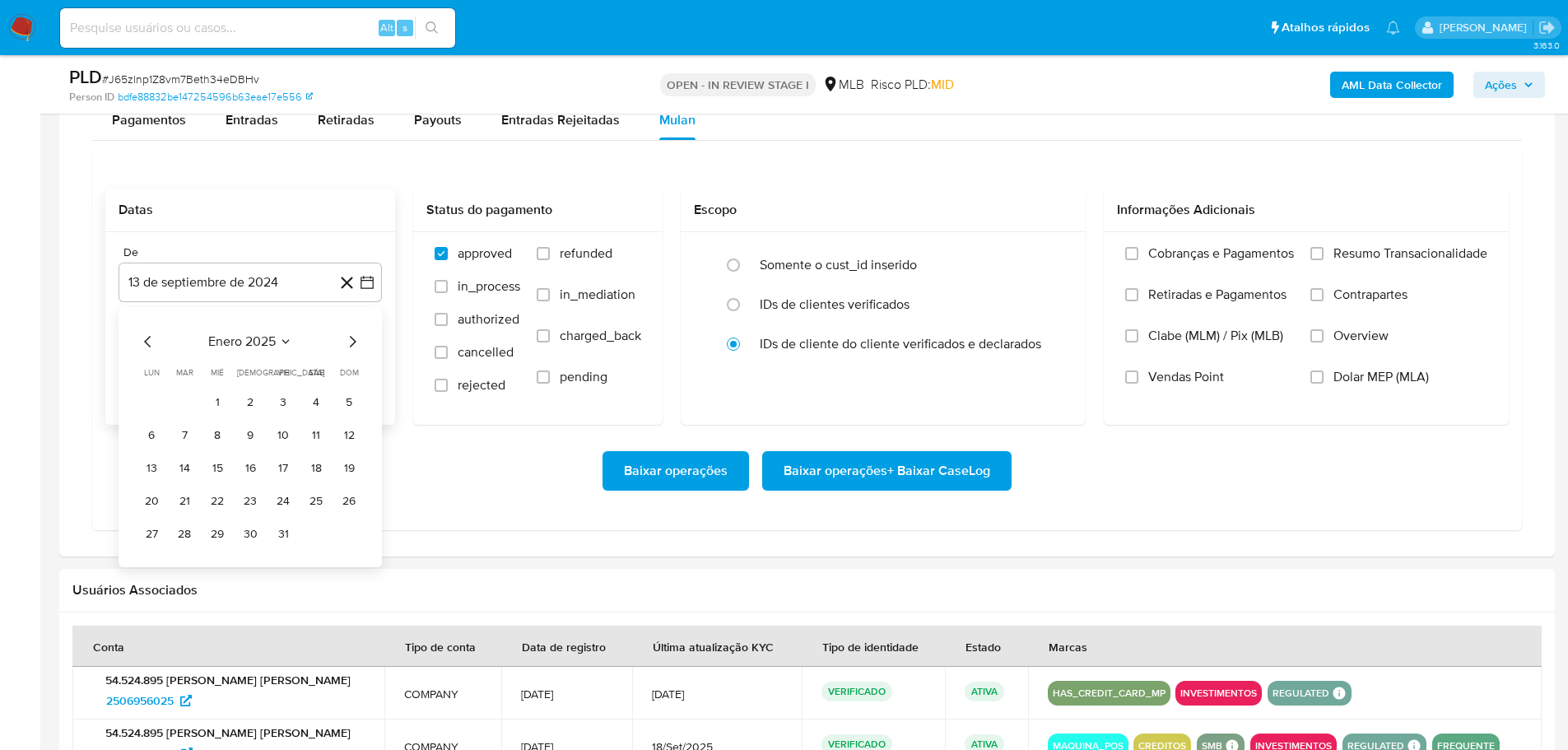
click at [355, 340] on icon "Mes siguiente" at bounding box center [352, 341] width 20 height 20
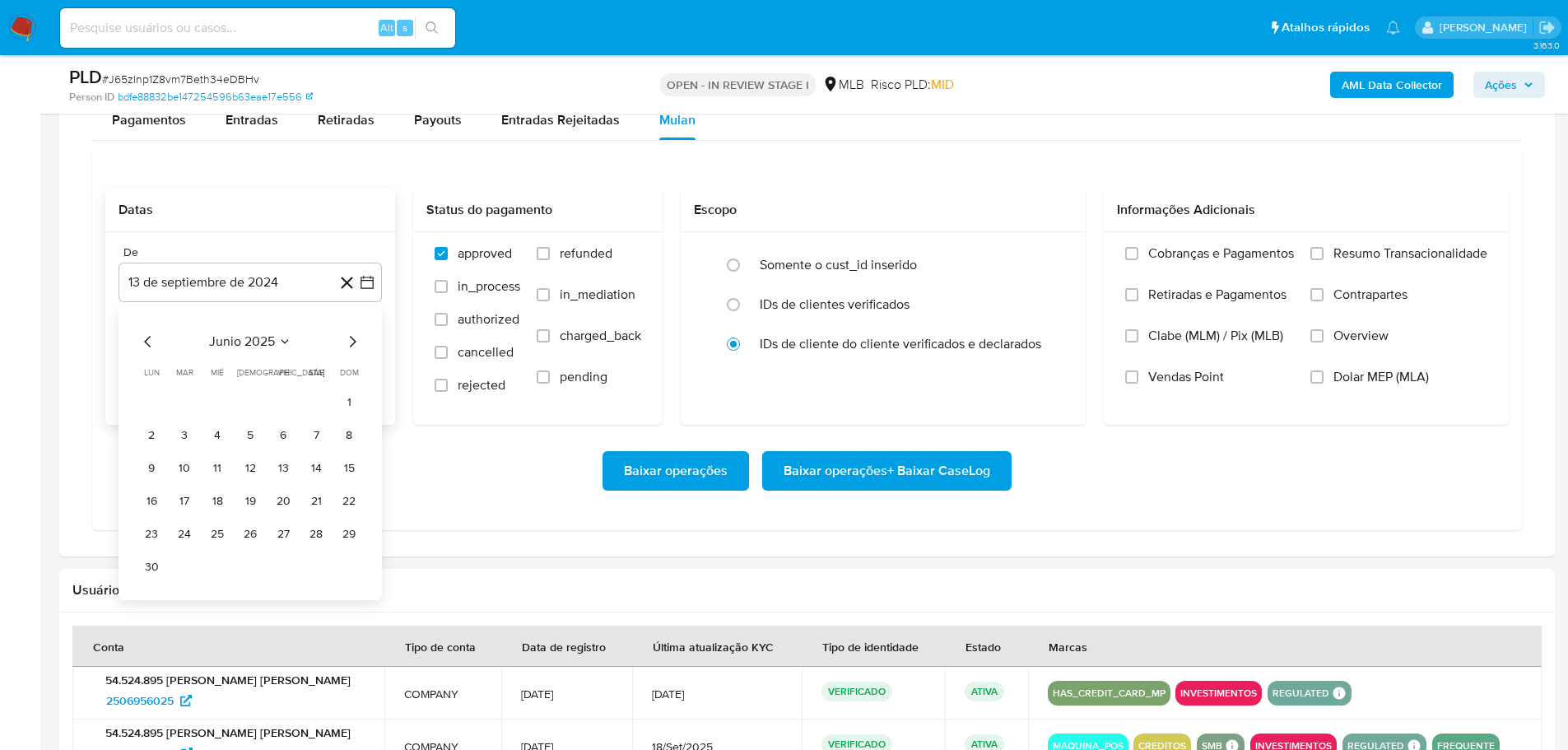
click at [355, 340] on icon "Mes siguiente" at bounding box center [352, 341] width 20 height 20
click at [277, 398] on button "1" at bounding box center [284, 403] width 26 height 26
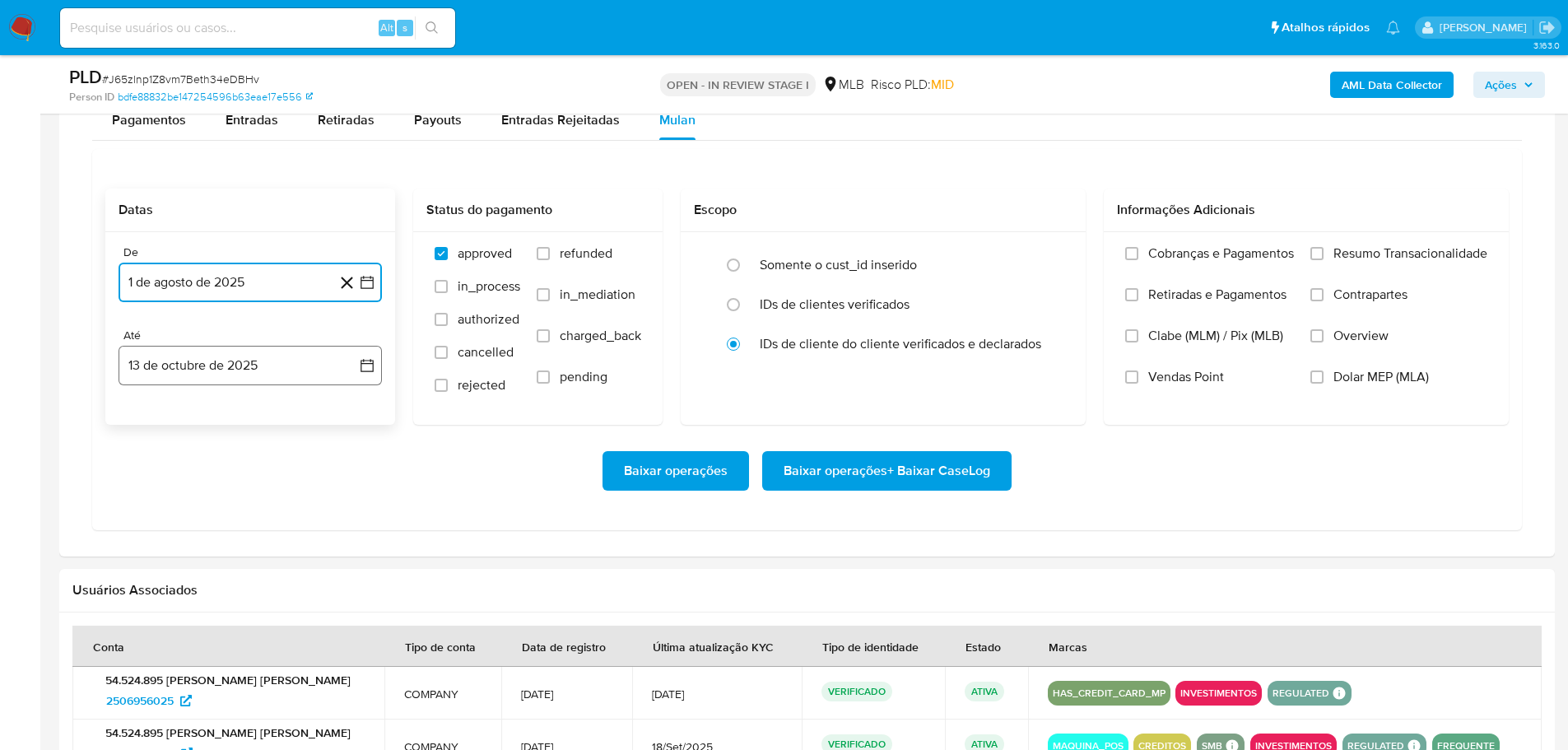
click at [274, 375] on button "13 de octubre de 2025" at bounding box center [250, 366] width 264 height 40
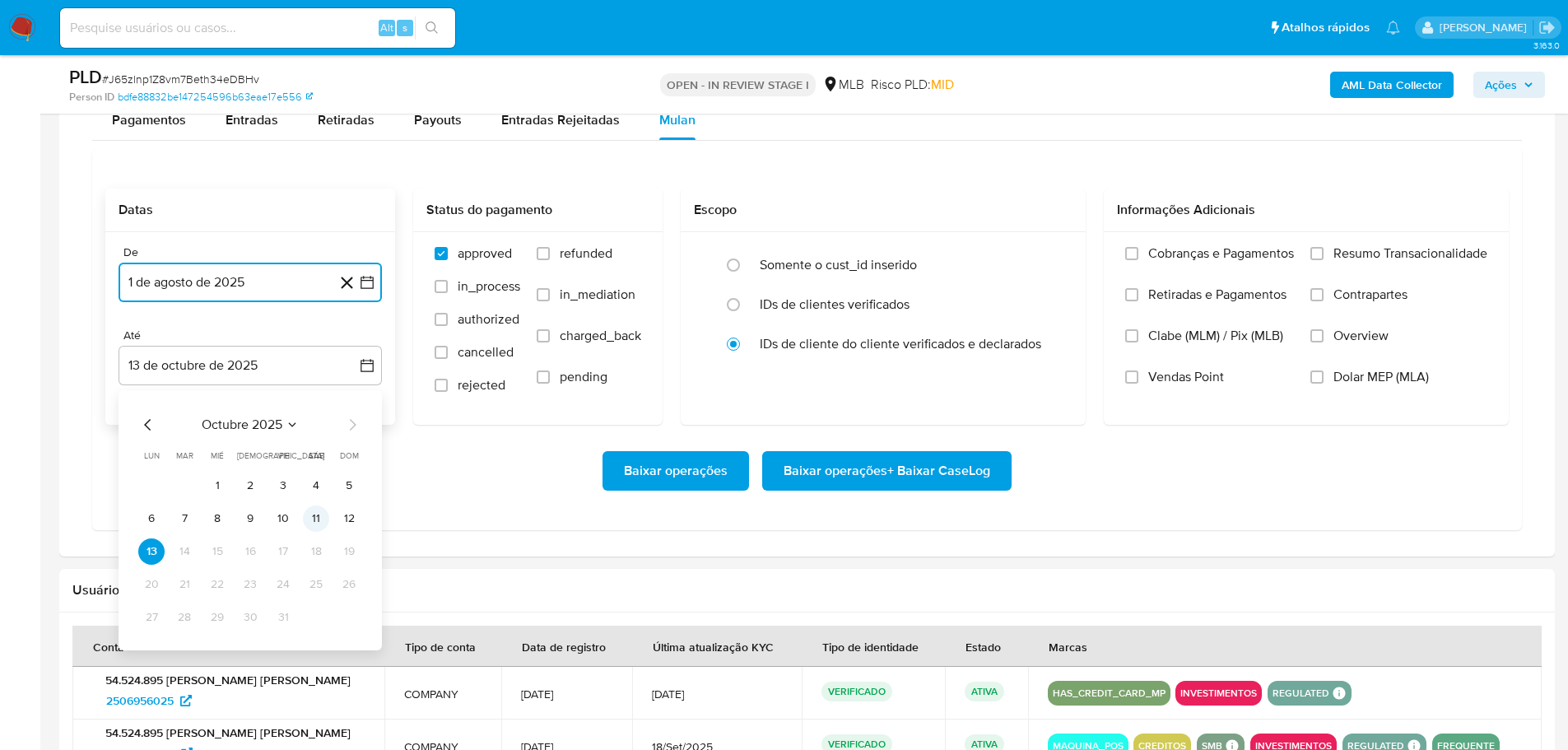
click at [319, 519] on button "11" at bounding box center [316, 519] width 26 height 26
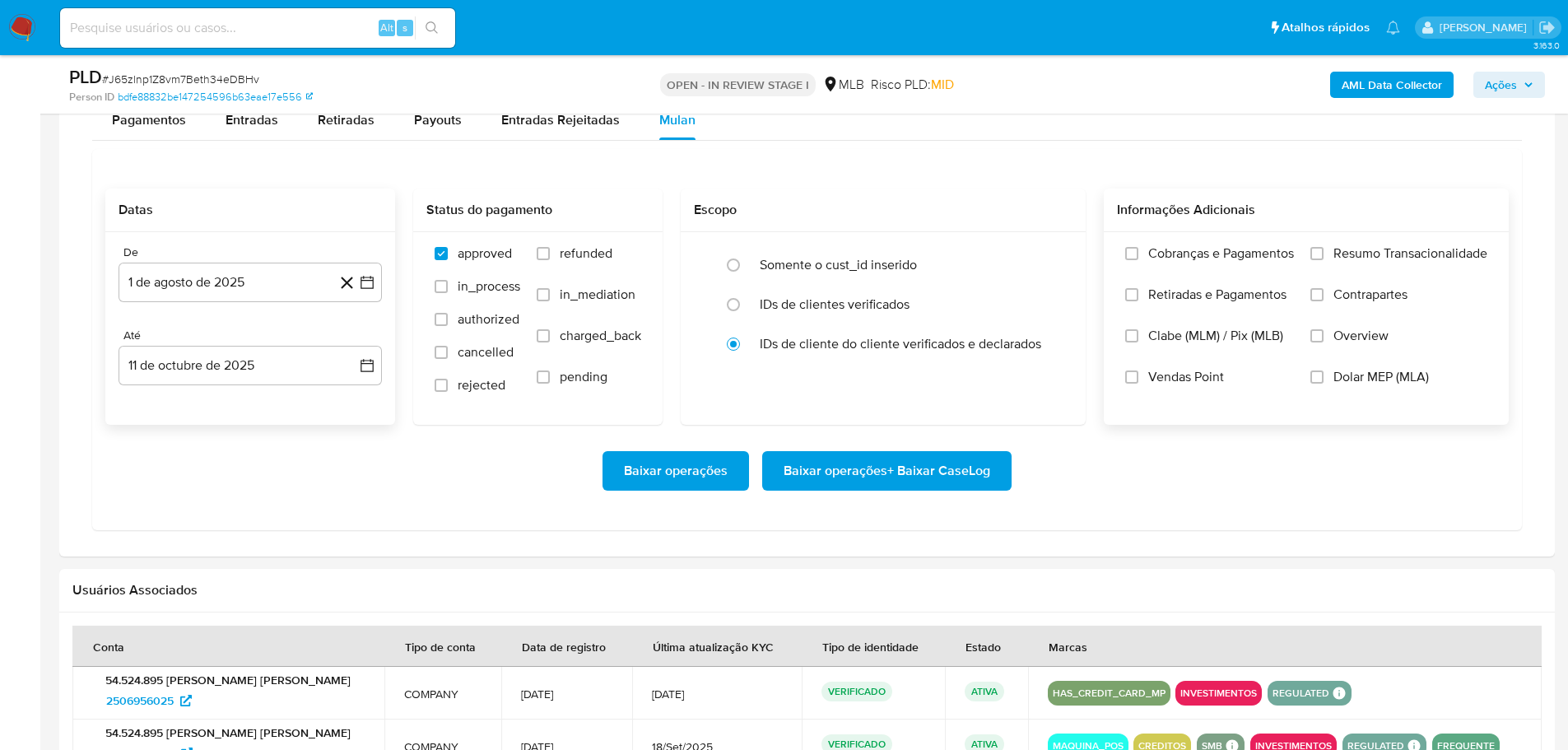
click at [1323, 259] on span at bounding box center [1317, 253] width 13 height 13
click at [1323, 259] on input "Resumo Transacionalidade" at bounding box center [1317, 253] width 13 height 13
click at [980, 457] on span "Baixar operações + Baixar CaseLog" at bounding box center [887, 471] width 207 height 36
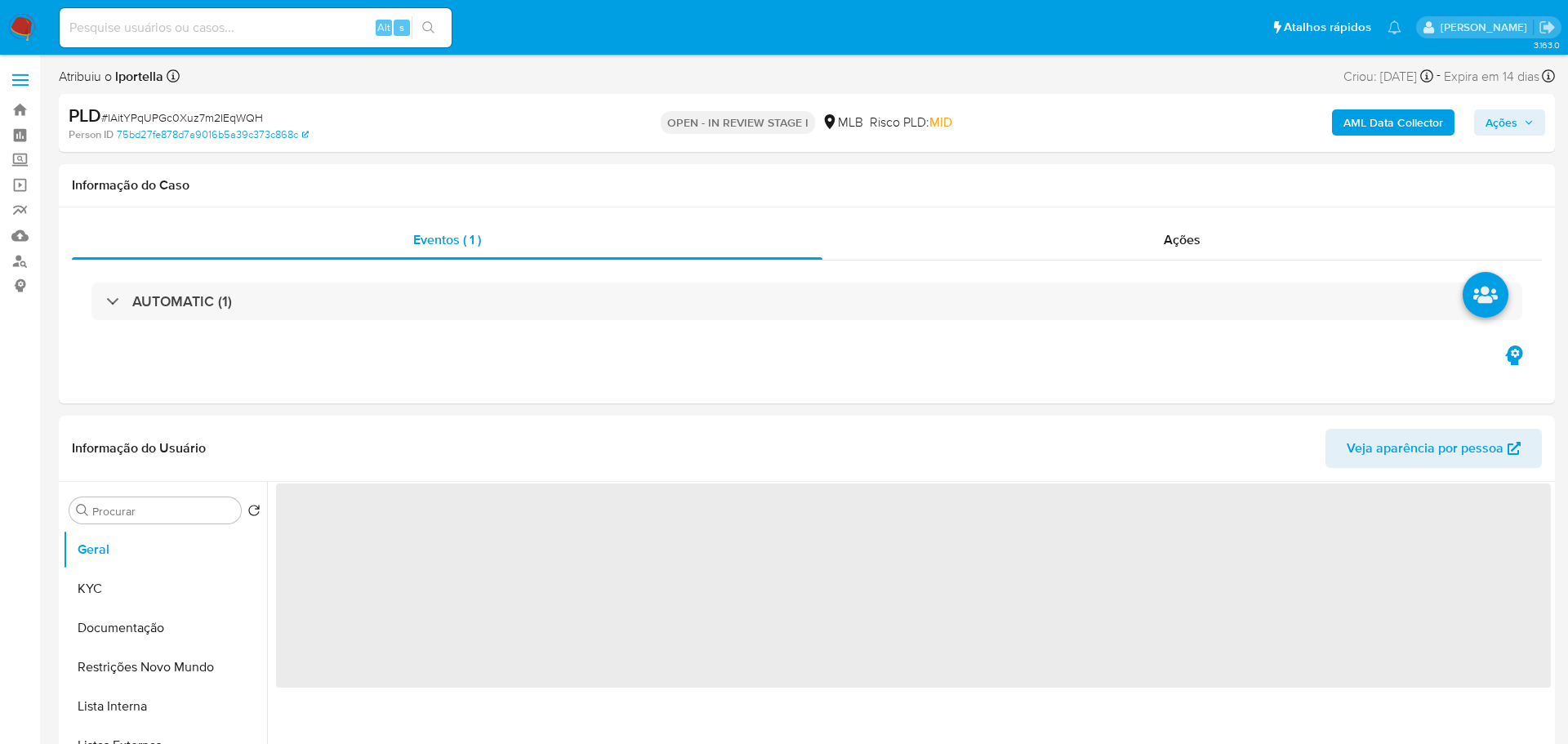
select select "10"
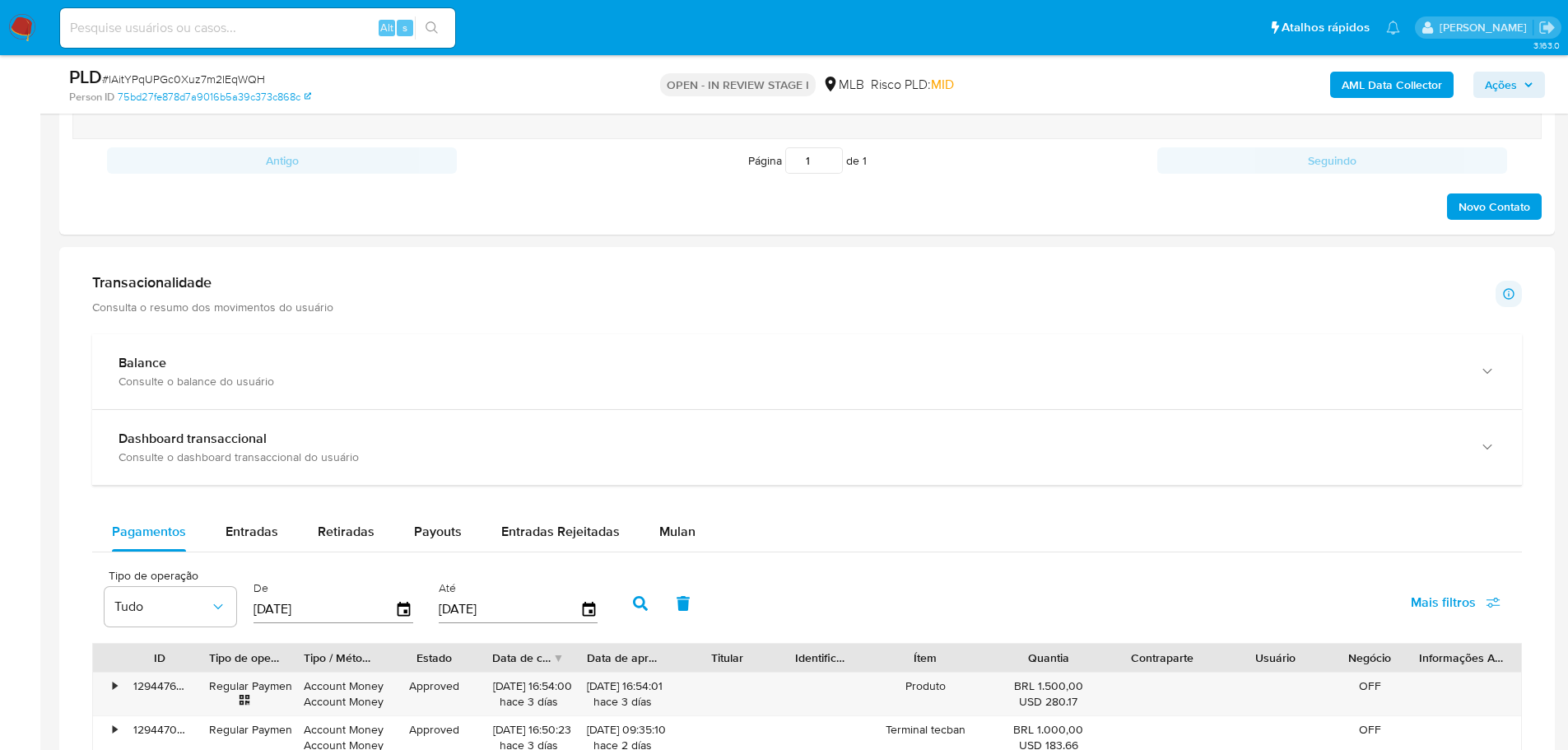
scroll to position [1317, 0]
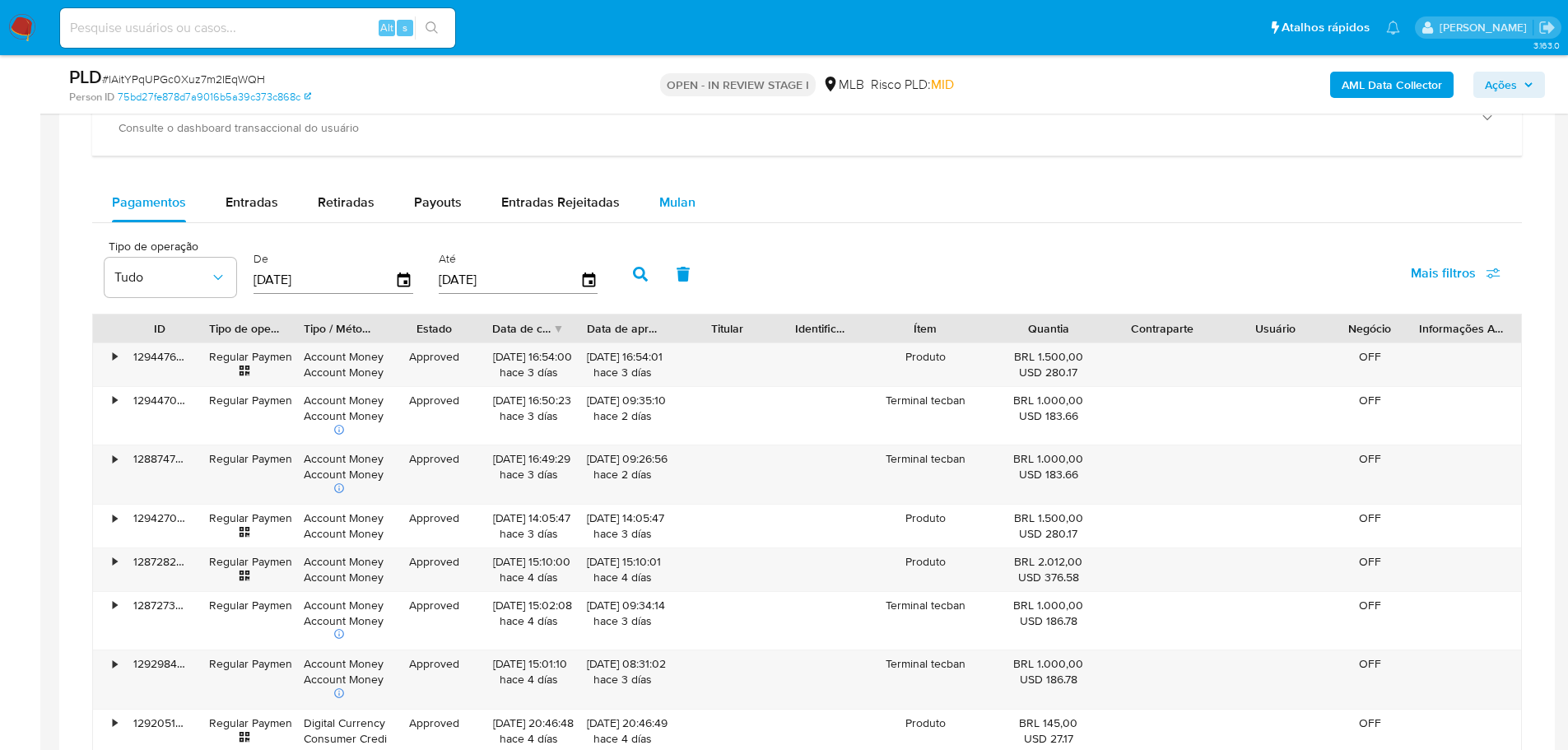
click at [667, 205] on span "Mulan" at bounding box center [677, 202] width 36 height 19
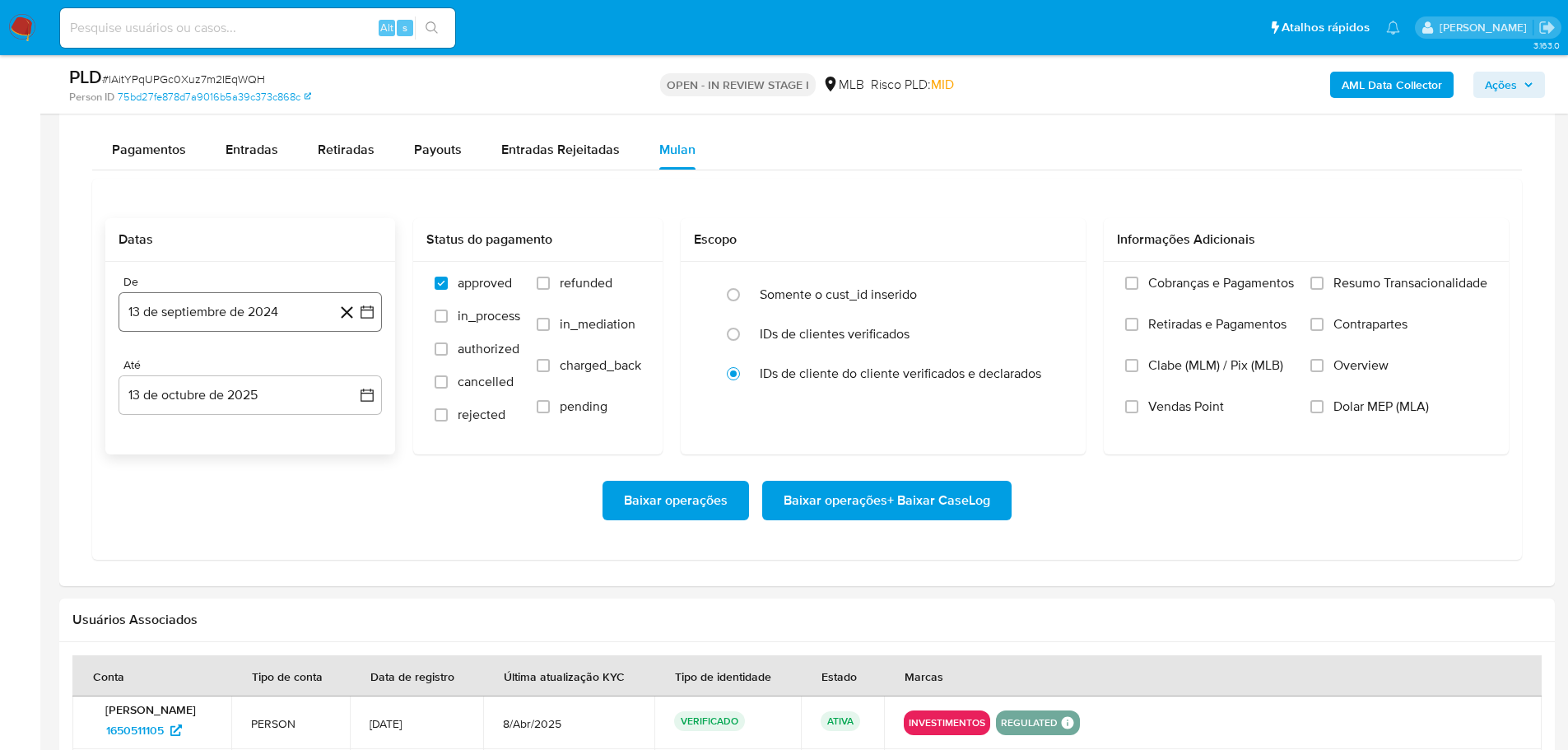
scroll to position [1400, 0]
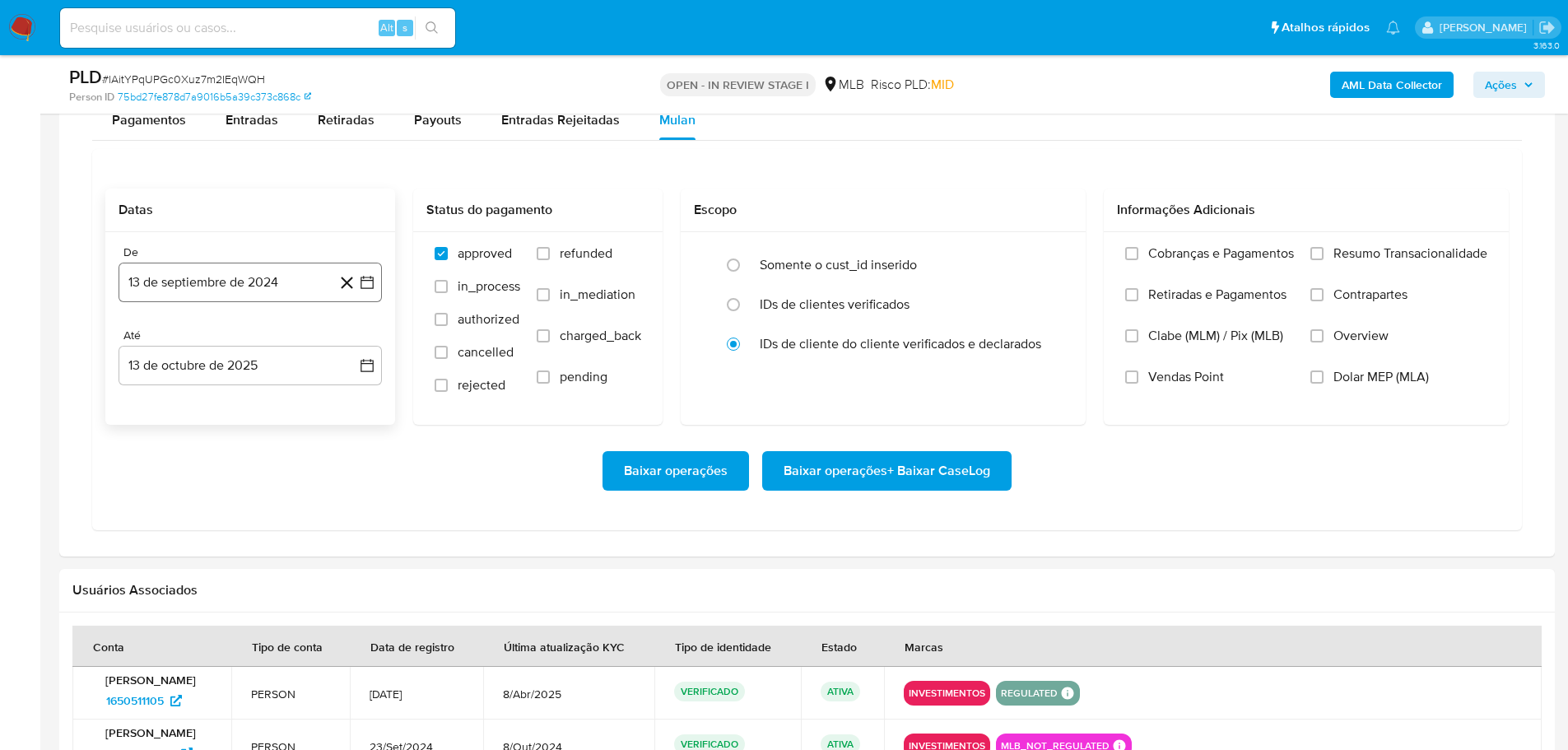
click at [177, 292] on button "13 de septiembre de 2024" at bounding box center [250, 283] width 264 height 40
click at [350, 340] on icon "Mes siguiente" at bounding box center [352, 341] width 20 height 20
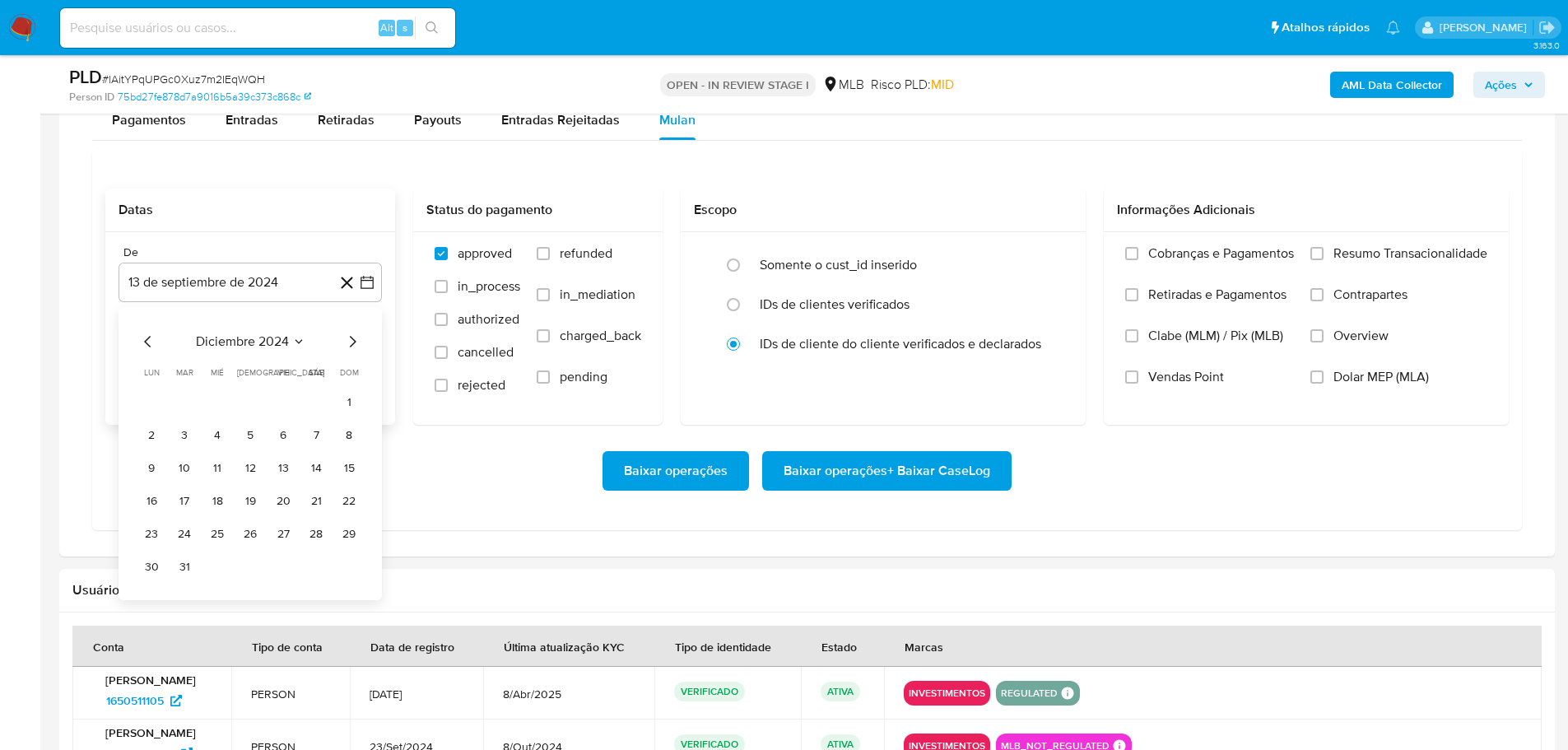
click at [350, 340] on icon "Mes siguiente" at bounding box center [352, 341] width 20 height 20
click at [351, 340] on icon "Mes siguiente" at bounding box center [352, 341] width 20 height 20
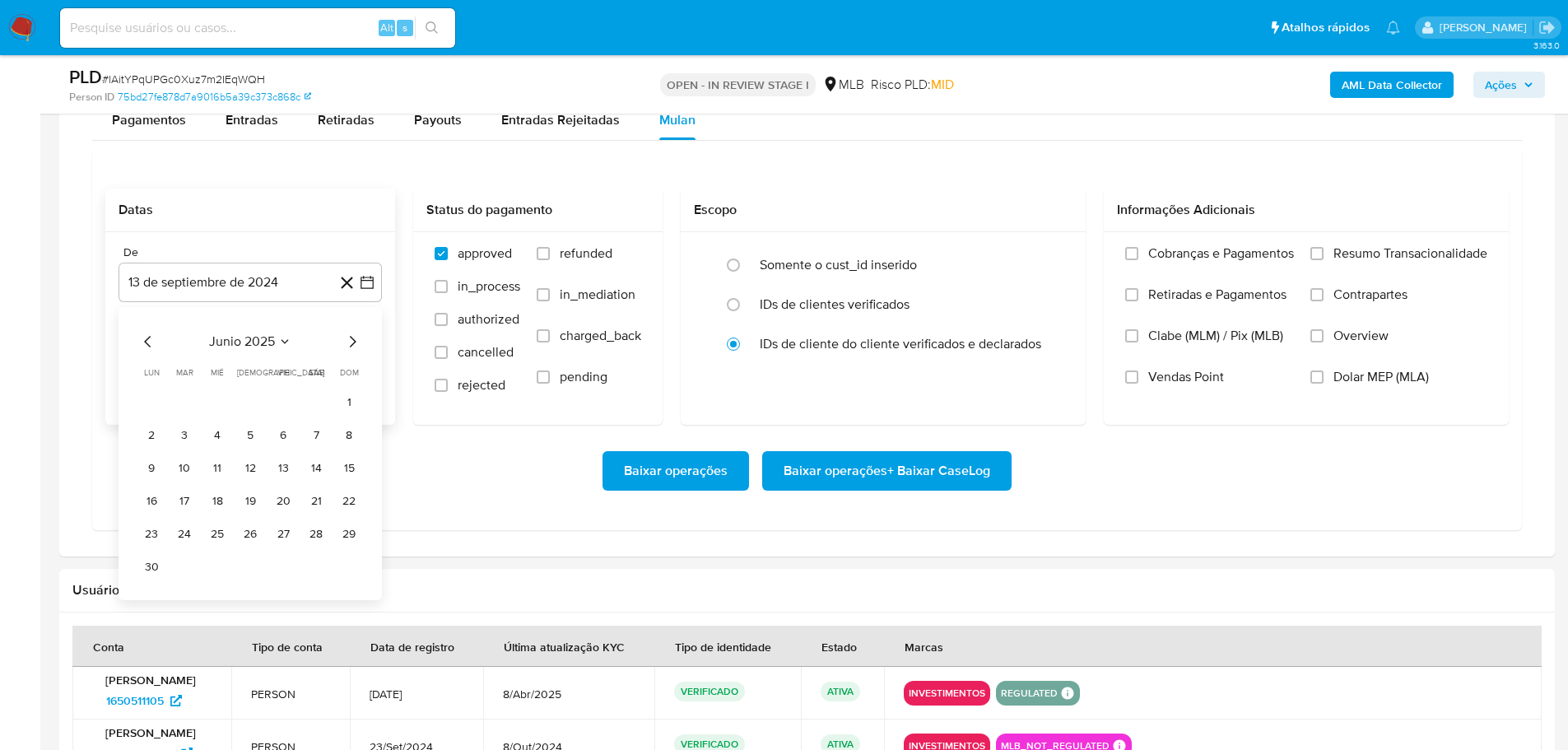
click at [351, 340] on icon "Mes siguiente" at bounding box center [352, 341] width 20 height 20
click at [287, 404] on button "1" at bounding box center [284, 403] width 26 height 26
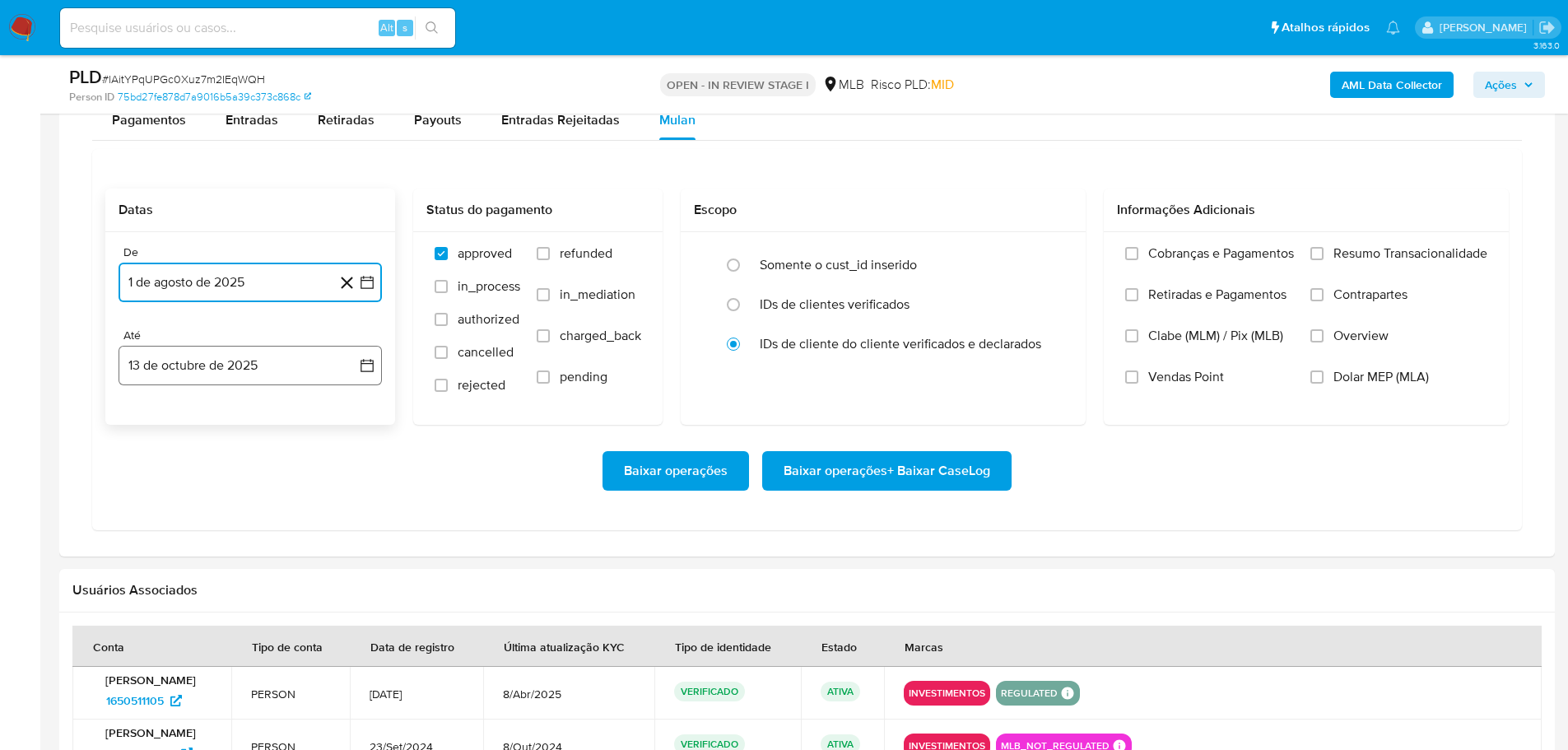
click at [267, 364] on button "13 de octubre de 2025" at bounding box center [250, 366] width 264 height 40
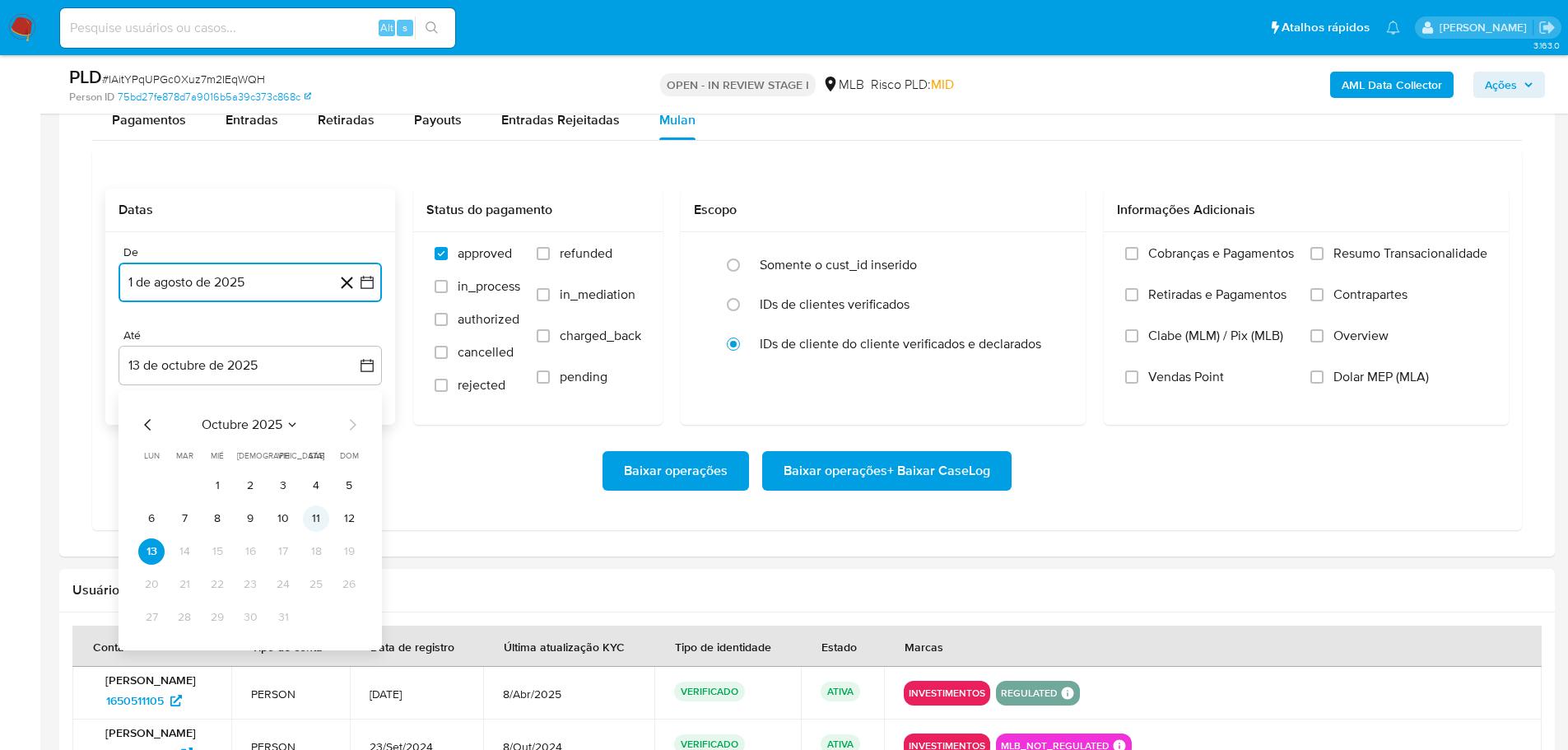
click at [319, 524] on button "11" at bounding box center [316, 519] width 26 height 26
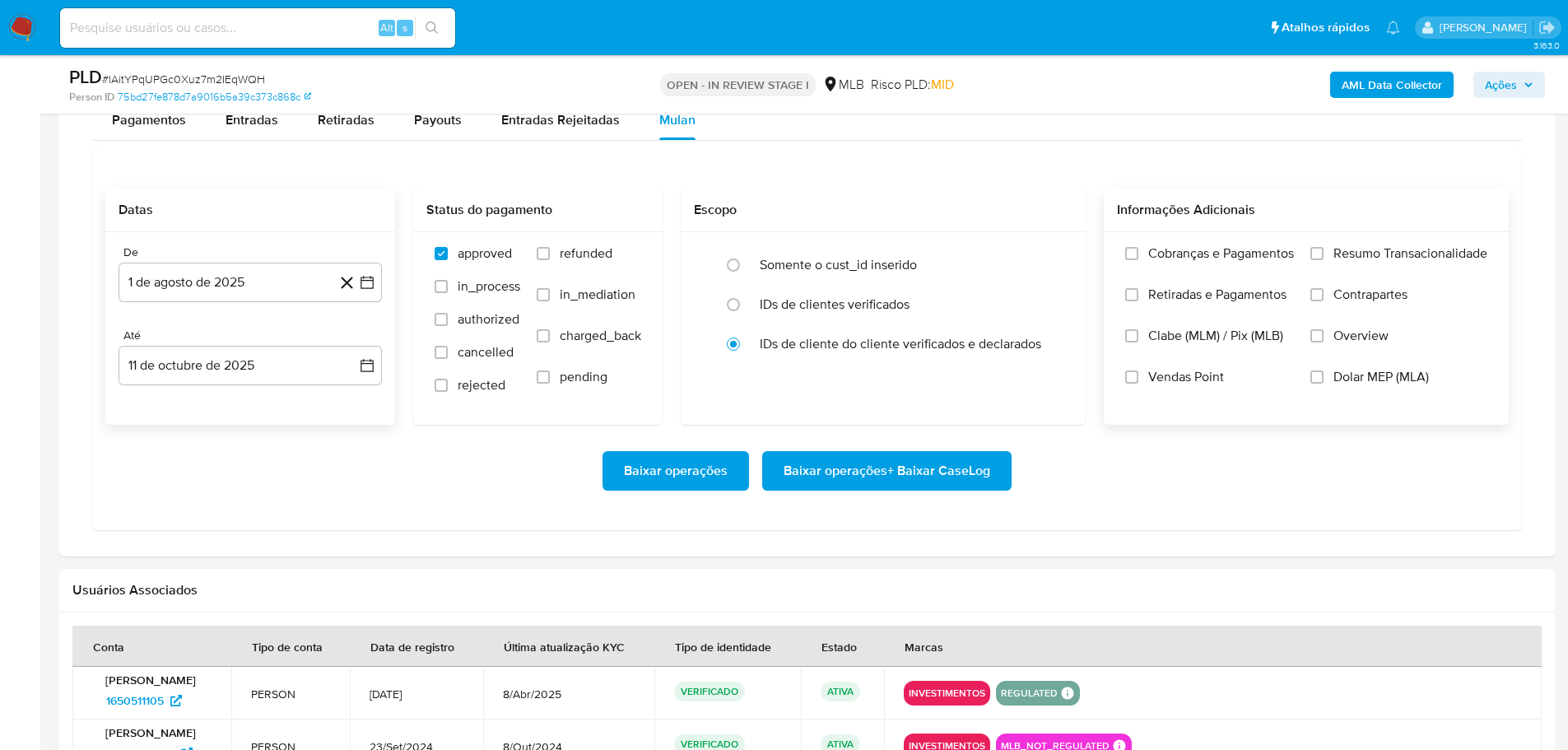
click at [1369, 257] on span "Resumo Transacionalidade" at bounding box center [1410, 253] width 154 height 16
click at [1324, 257] on input "Resumo Transacionalidade" at bounding box center [1317, 253] width 13 height 13
click at [859, 483] on span "Baixar operações + Baixar CaseLog" at bounding box center [887, 471] width 207 height 36
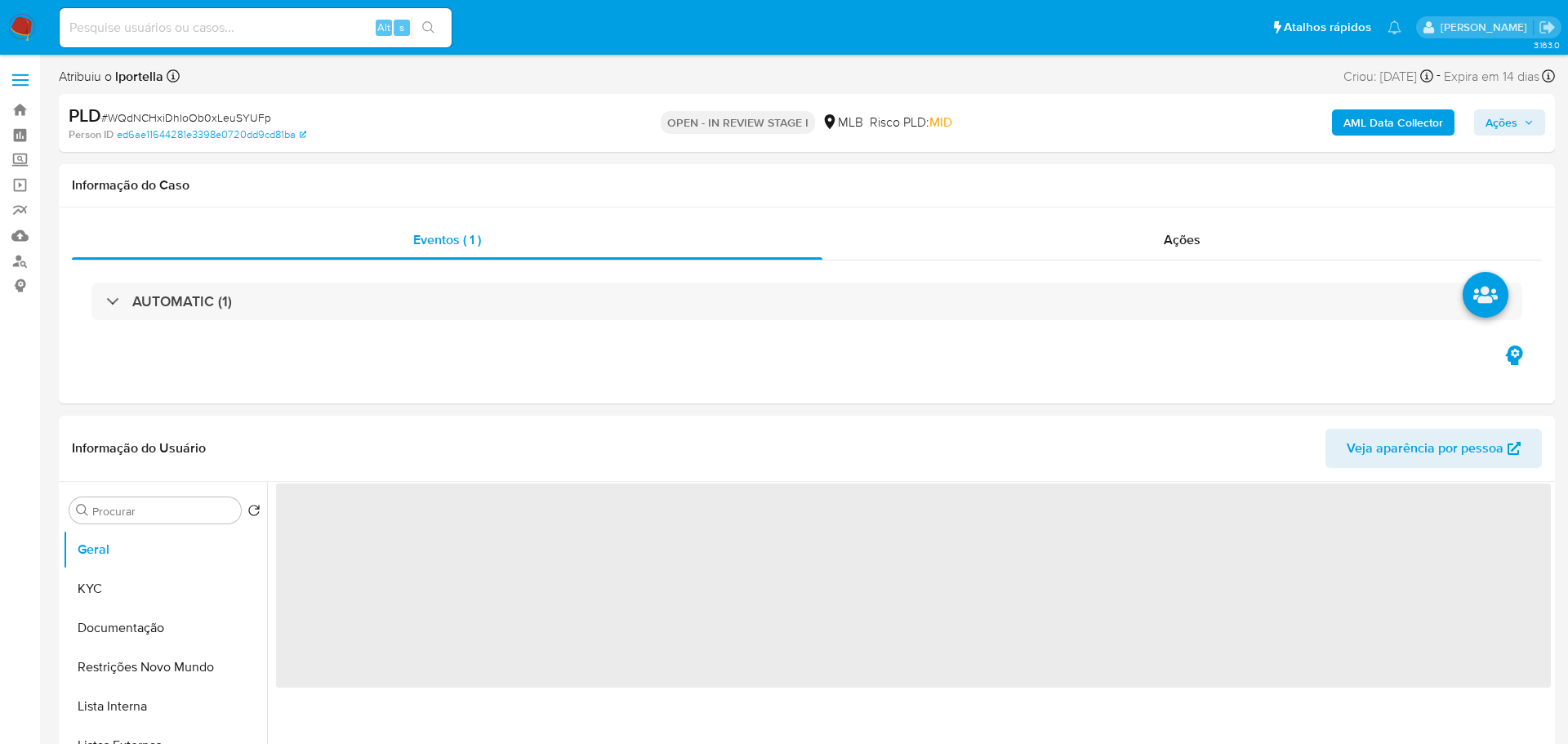
select select "10"
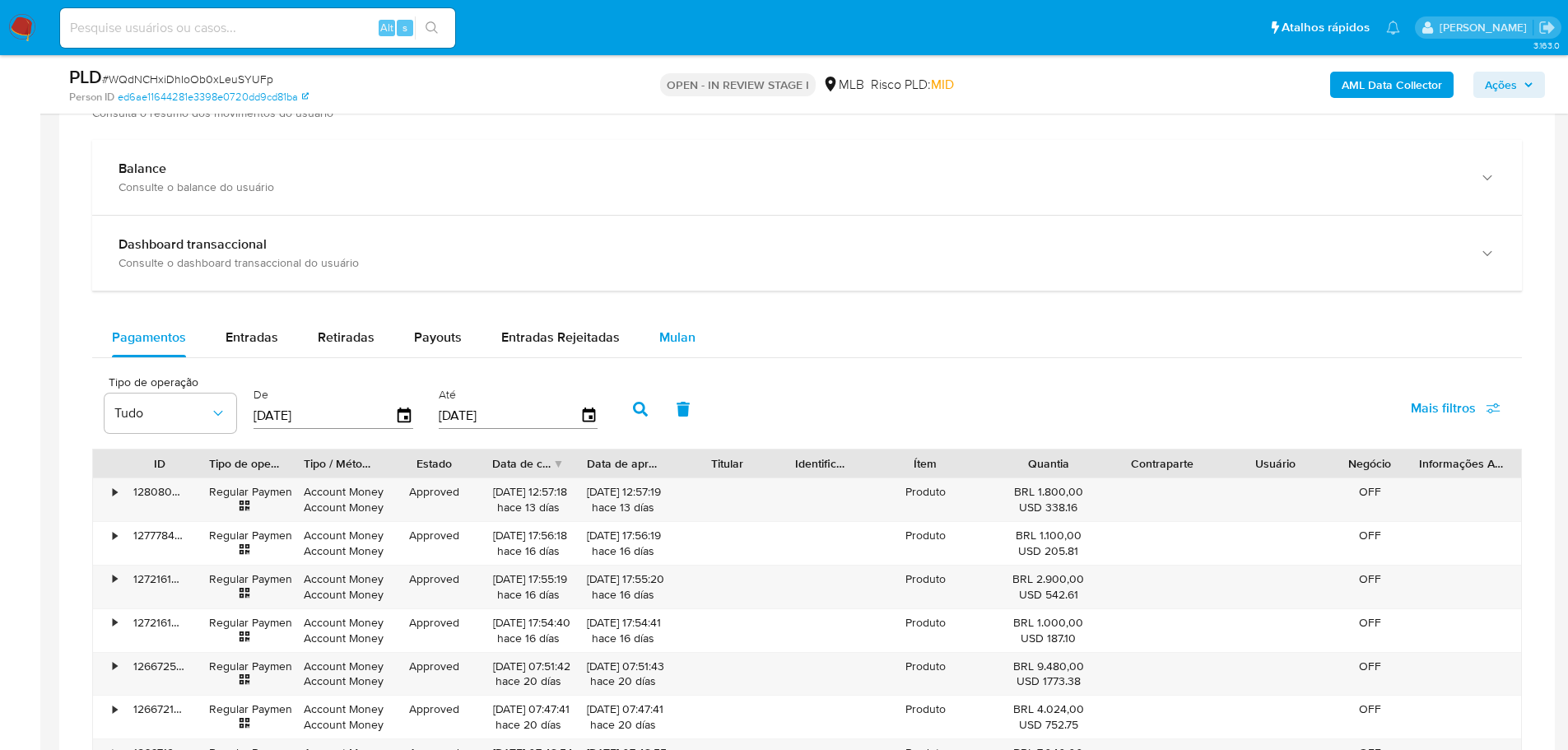
click at [642, 333] on button "Mulan" at bounding box center [677, 338] width 76 height 40
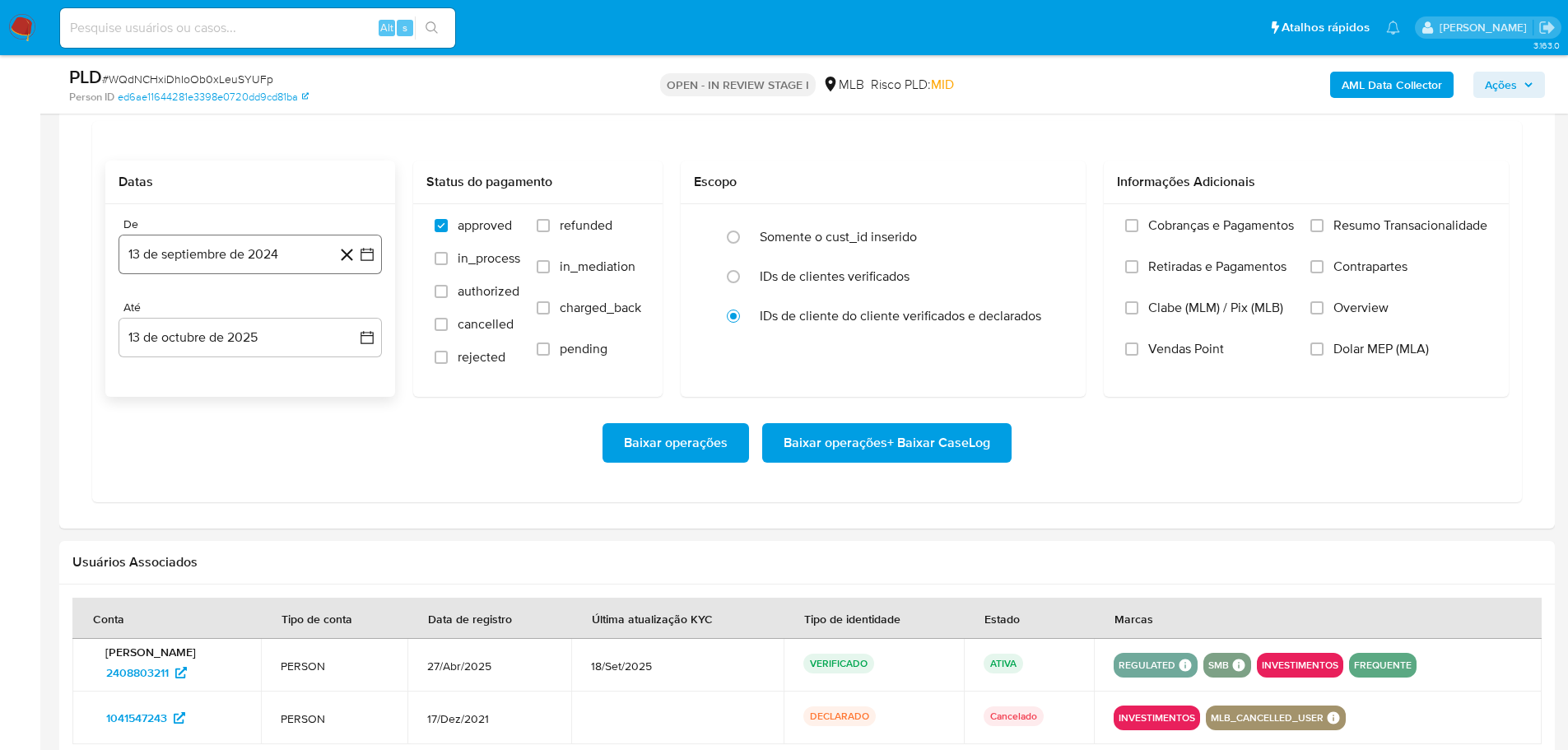
scroll to position [1317, 0]
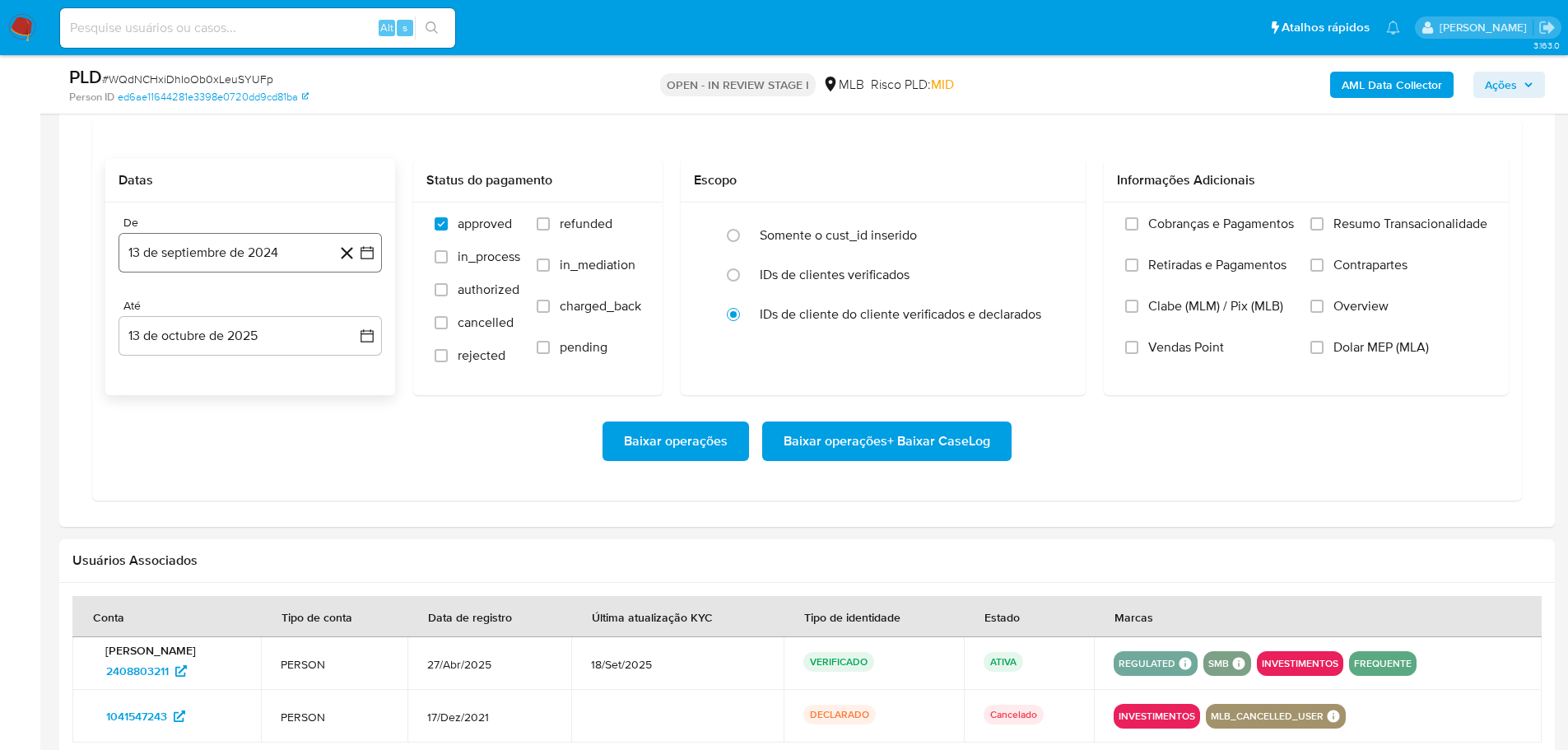
click at [235, 259] on button "13 de septiembre de 2024" at bounding box center [250, 253] width 264 height 40
click at [356, 308] on icon "Mes siguiente" at bounding box center [352, 311] width 20 height 20
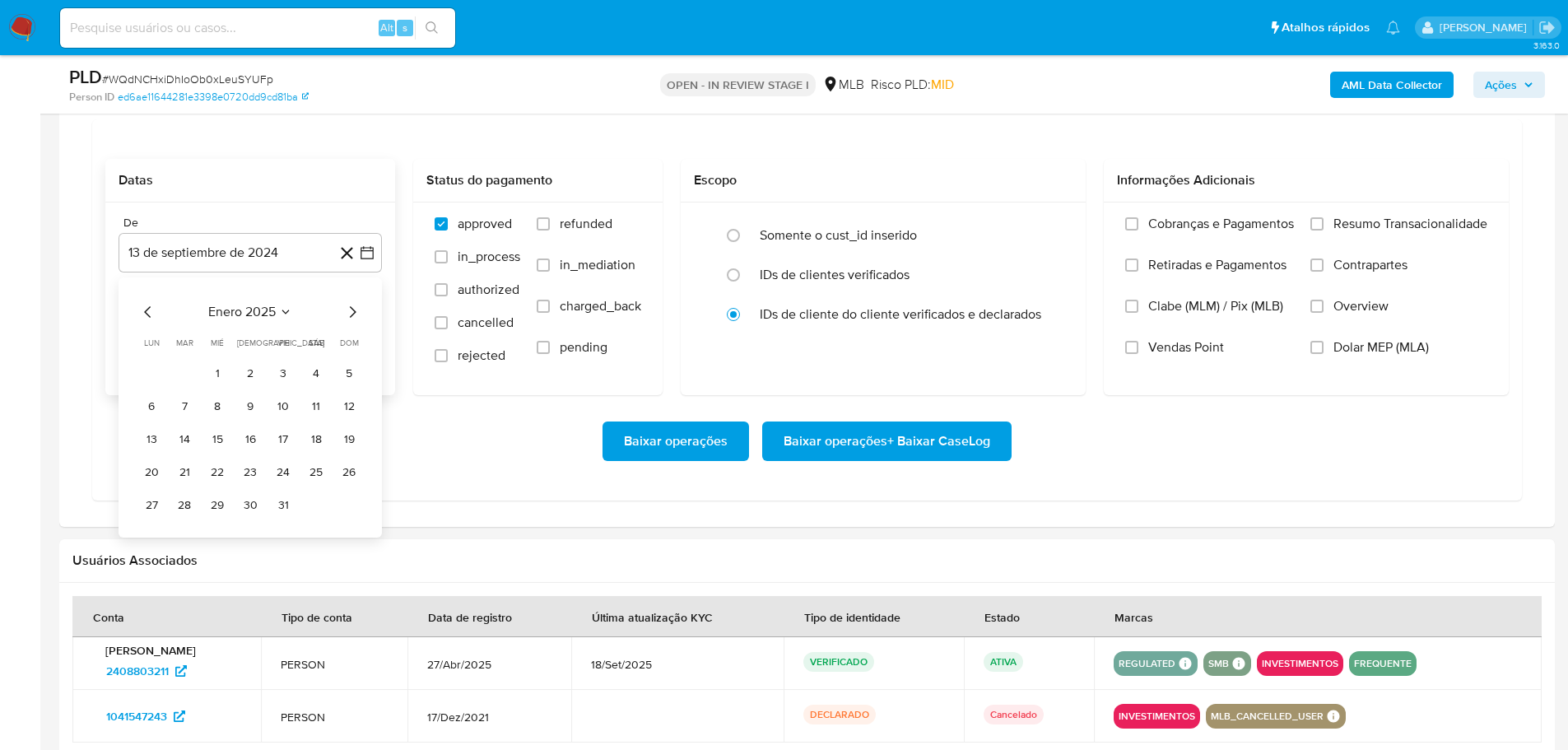
click at [356, 308] on icon "Mes siguiente" at bounding box center [352, 311] width 20 height 20
click at [353, 313] on icon "Mes siguiente" at bounding box center [352, 311] width 20 height 20
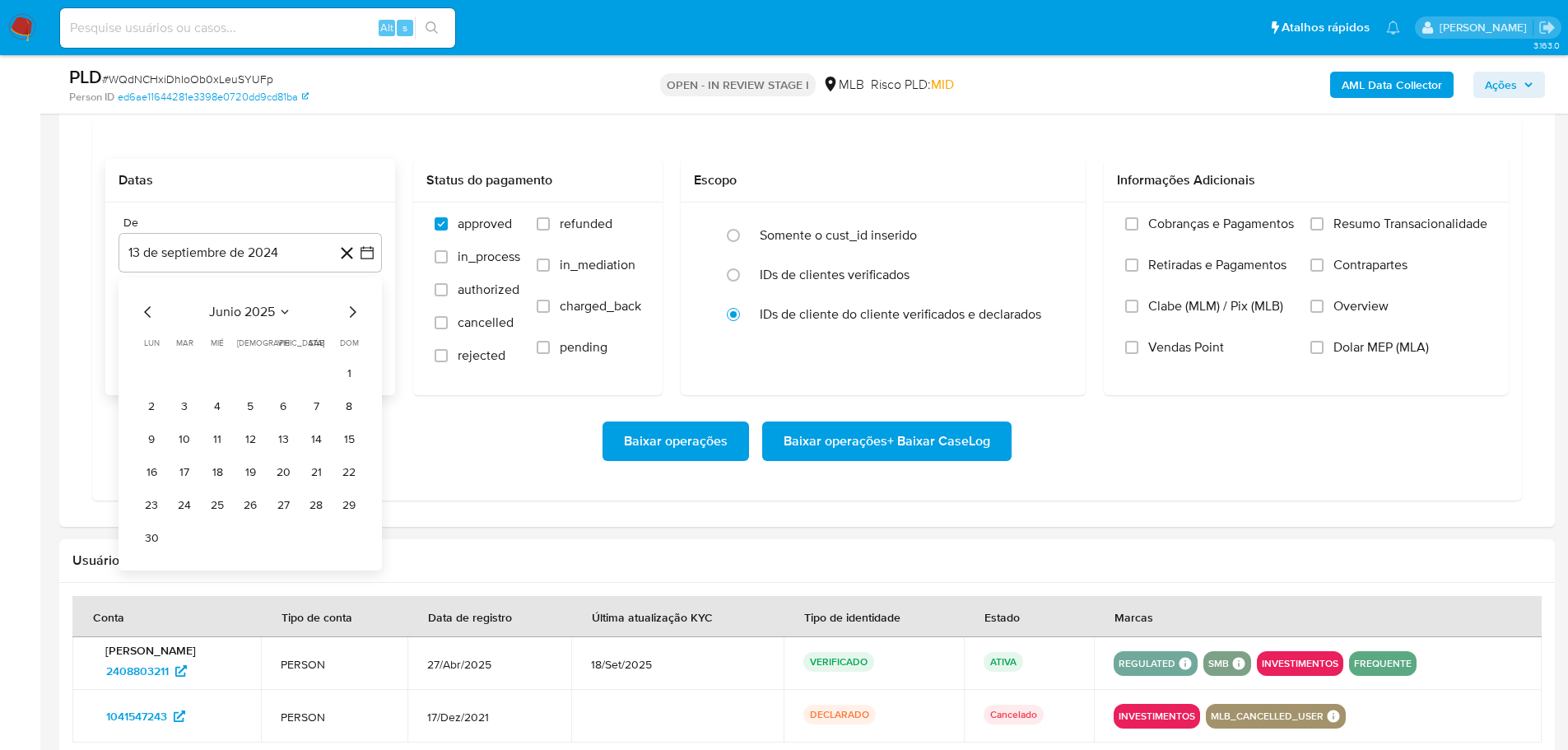
click at [351, 311] on icon "Mes siguiente" at bounding box center [352, 311] width 20 height 20
click at [271, 375] on button "1" at bounding box center [284, 373] width 26 height 26
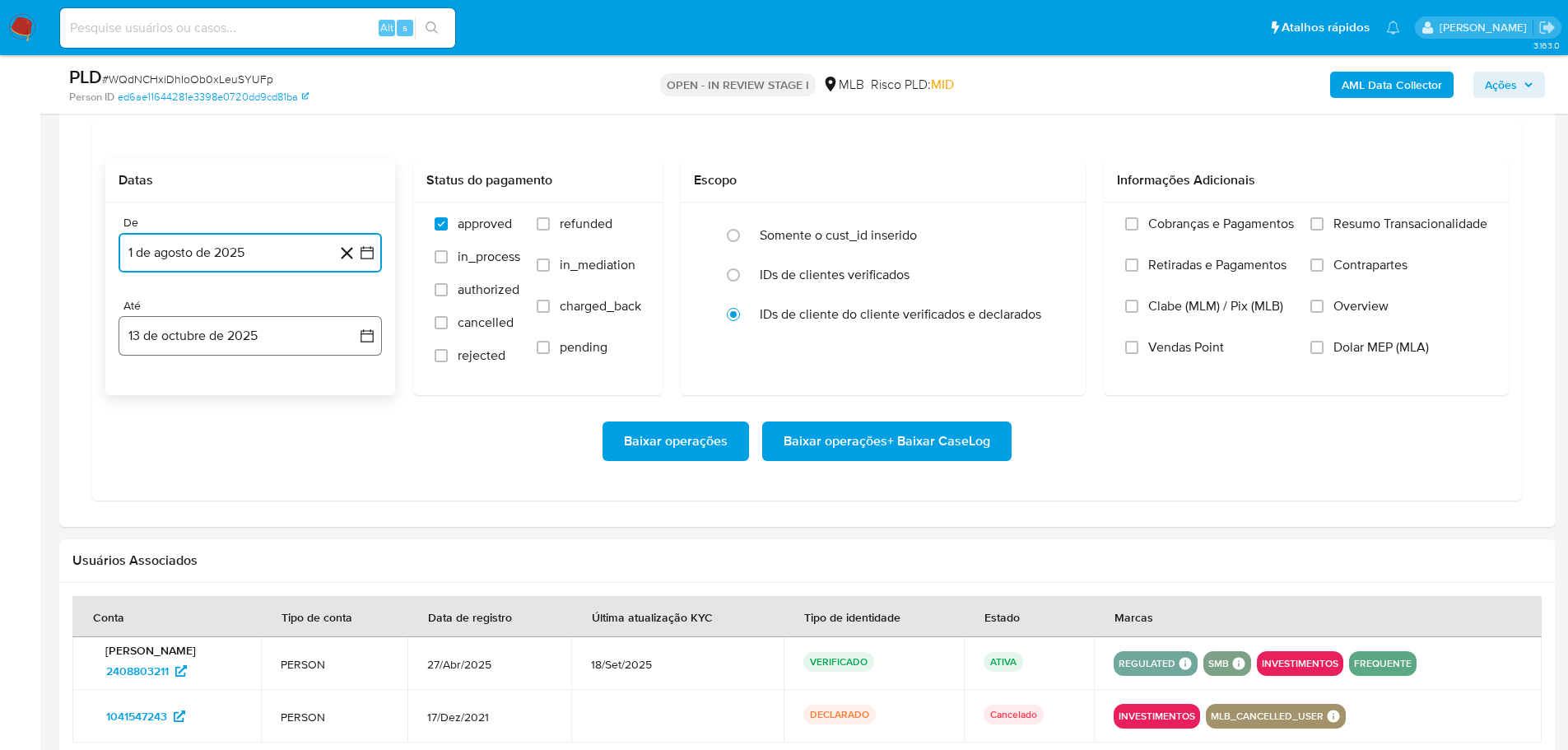
click at [257, 340] on button "13 de octubre de 2025" at bounding box center [250, 336] width 264 height 40
click at [307, 494] on button "11" at bounding box center [316, 489] width 26 height 26
click at [1328, 230] on label "Resumo Transacionalidade" at bounding box center [1399, 236] width 177 height 42
click at [1324, 230] on input "Resumo Transacionalidade" at bounding box center [1317, 224] width 13 height 13
click at [929, 447] on span "Baixar operações + Baixar CaseLog" at bounding box center [887, 441] width 207 height 36
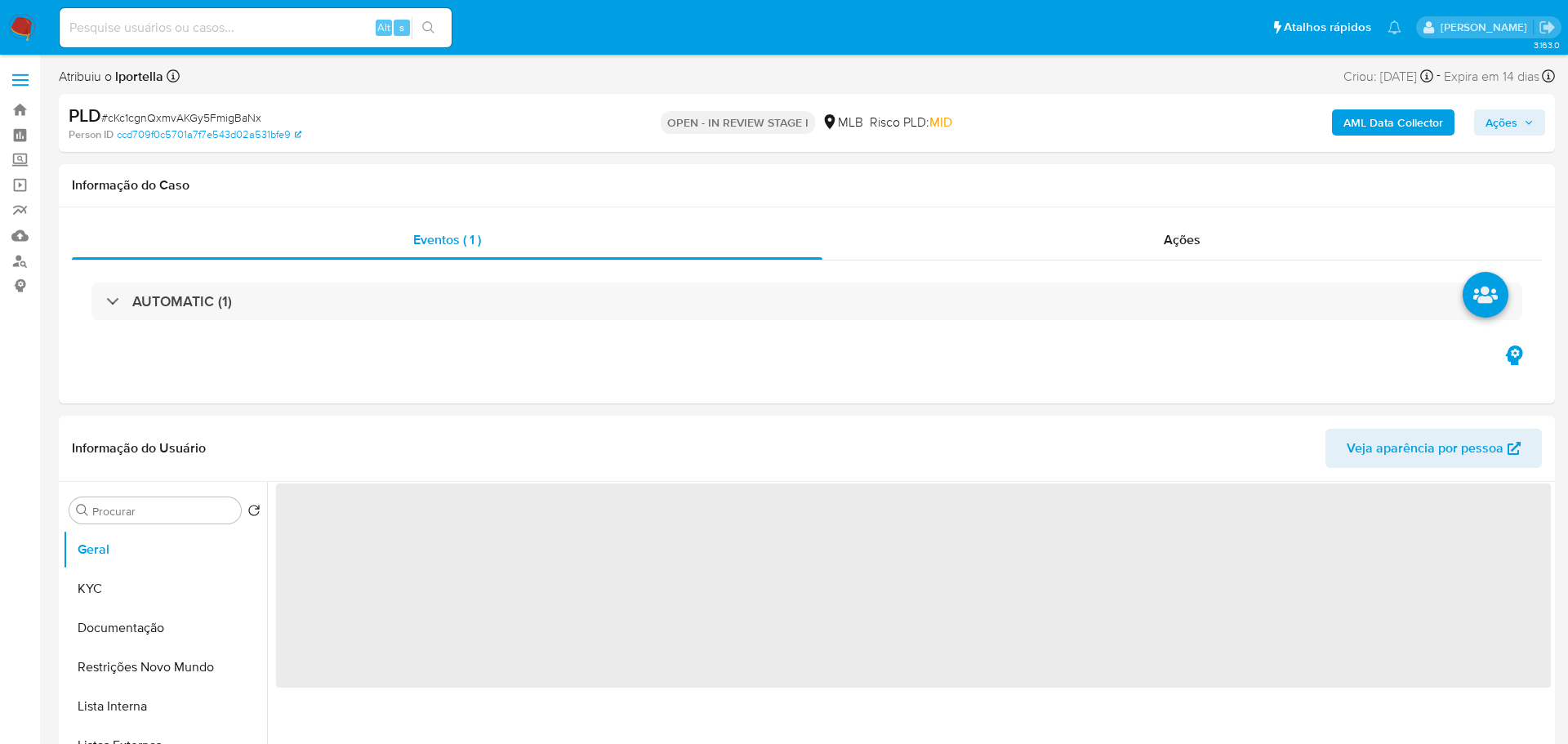
select select "10"
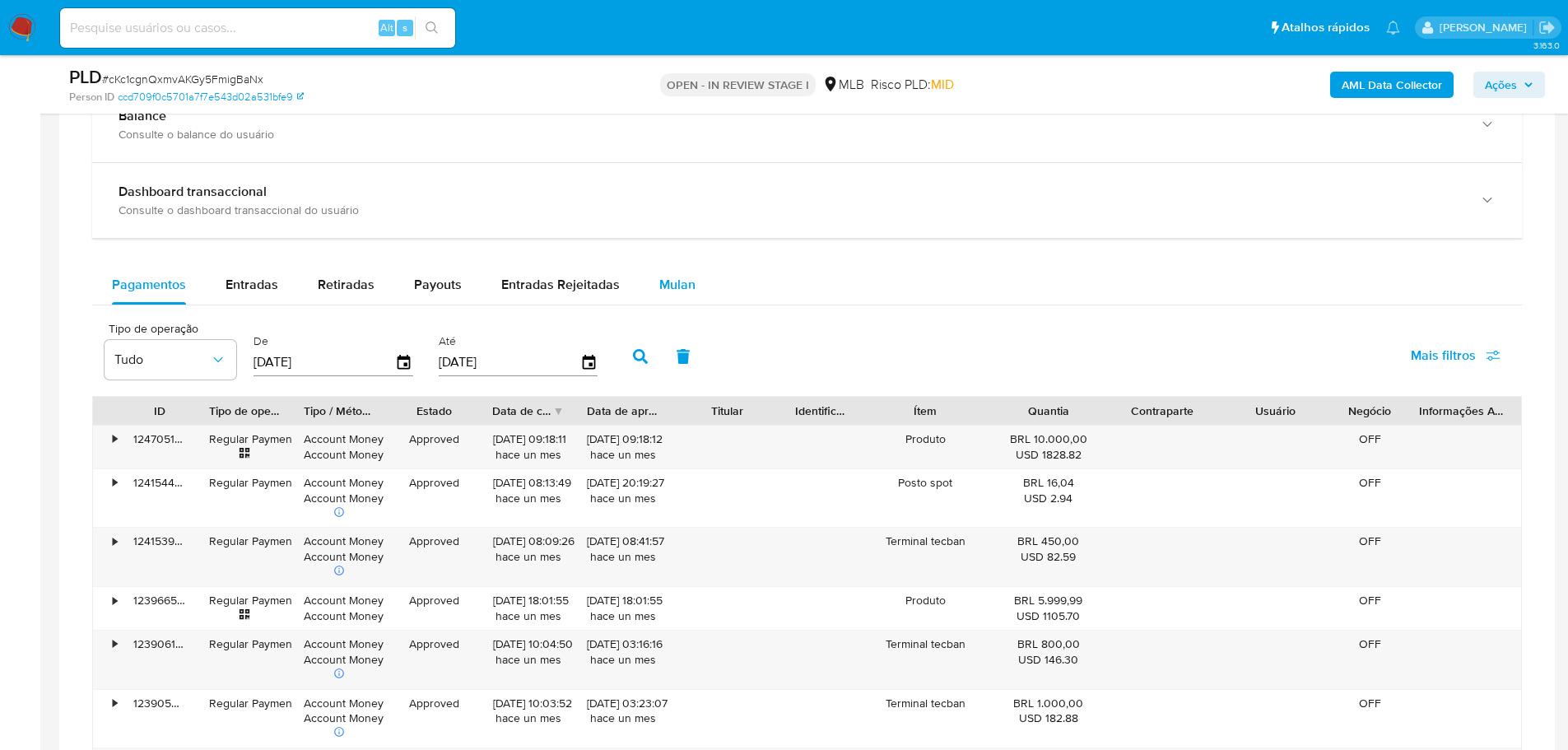
click at [667, 289] on span "Mulan" at bounding box center [677, 285] width 36 height 19
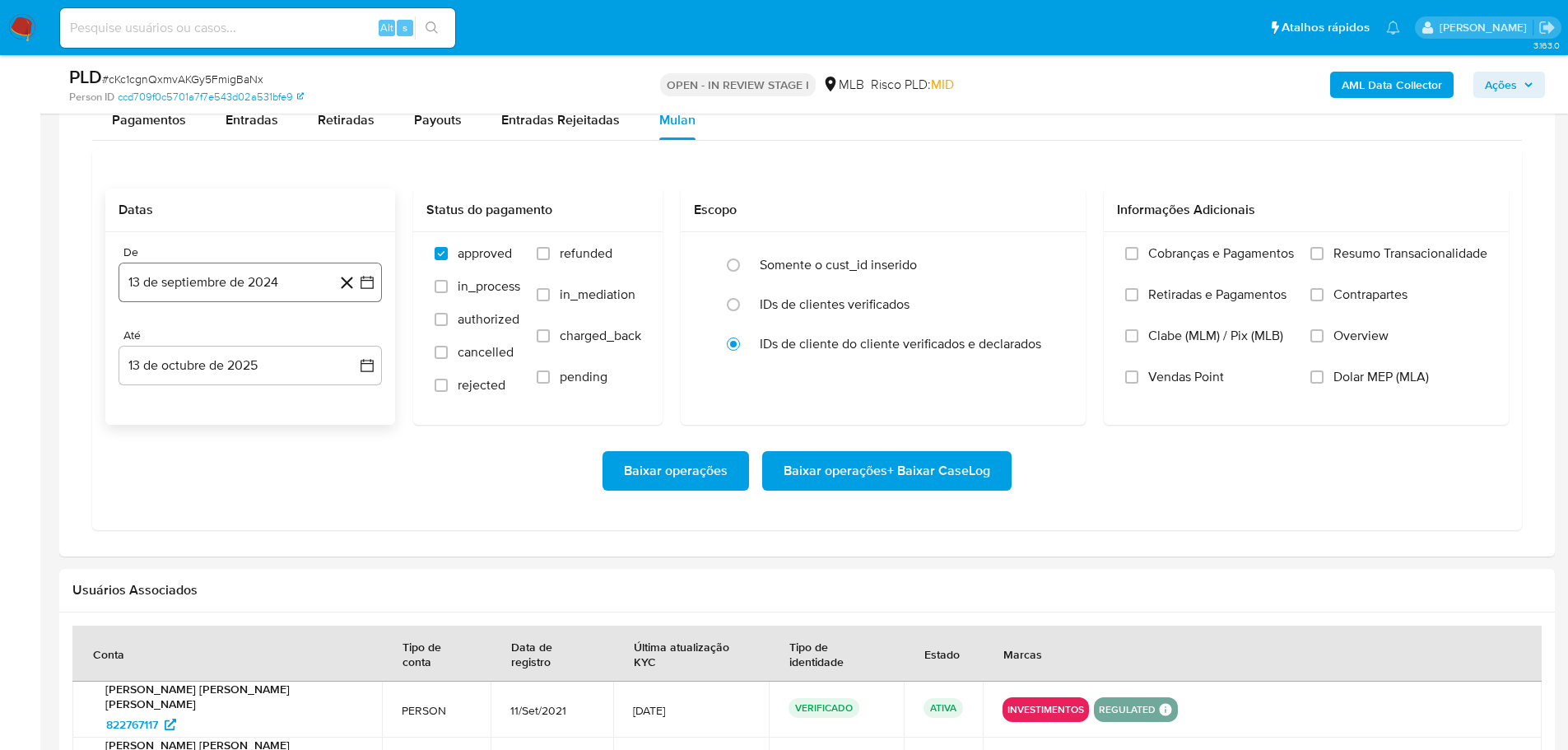
click at [227, 277] on button "13 de septiembre de 2024" at bounding box center [250, 283] width 264 height 40
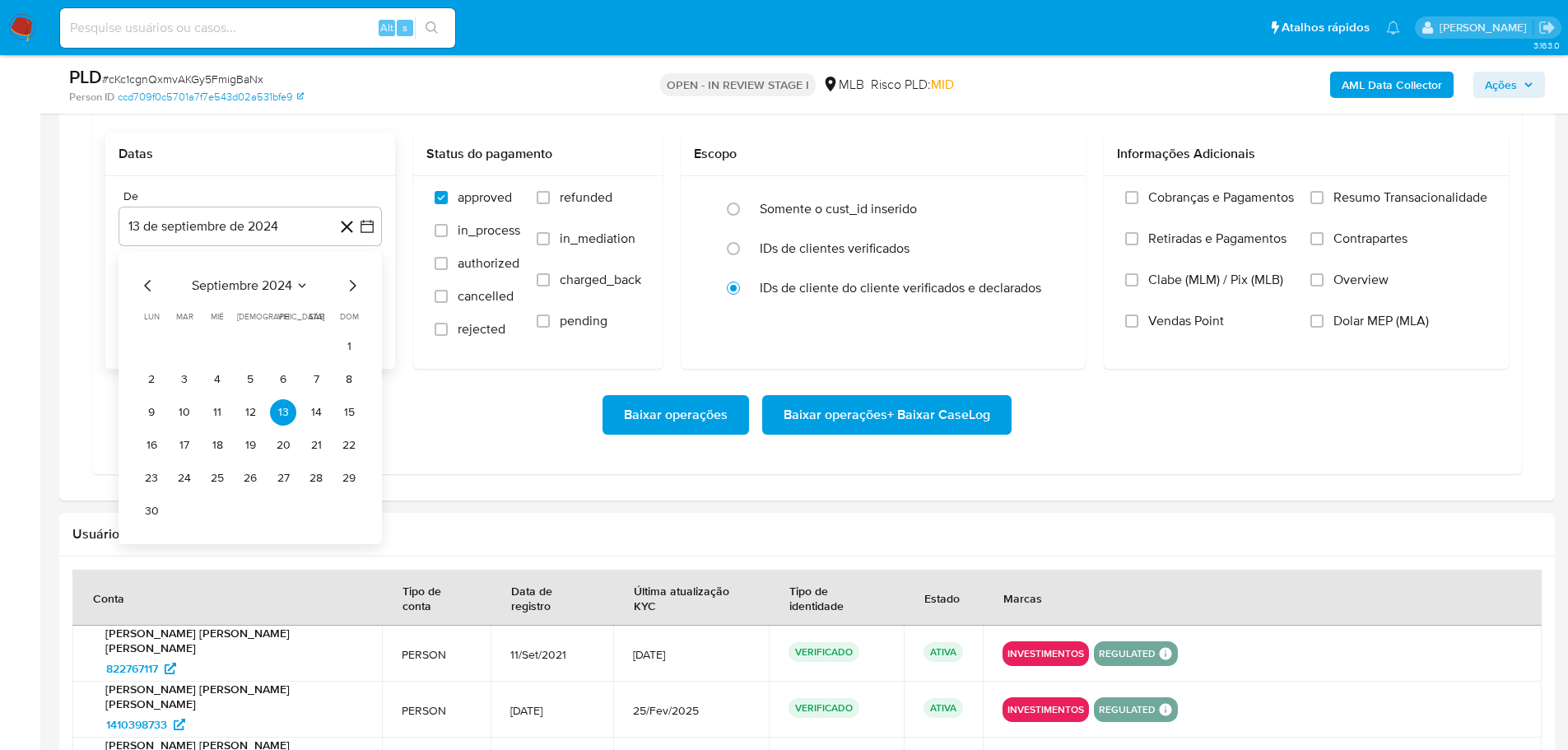
scroll to position [1482, 0]
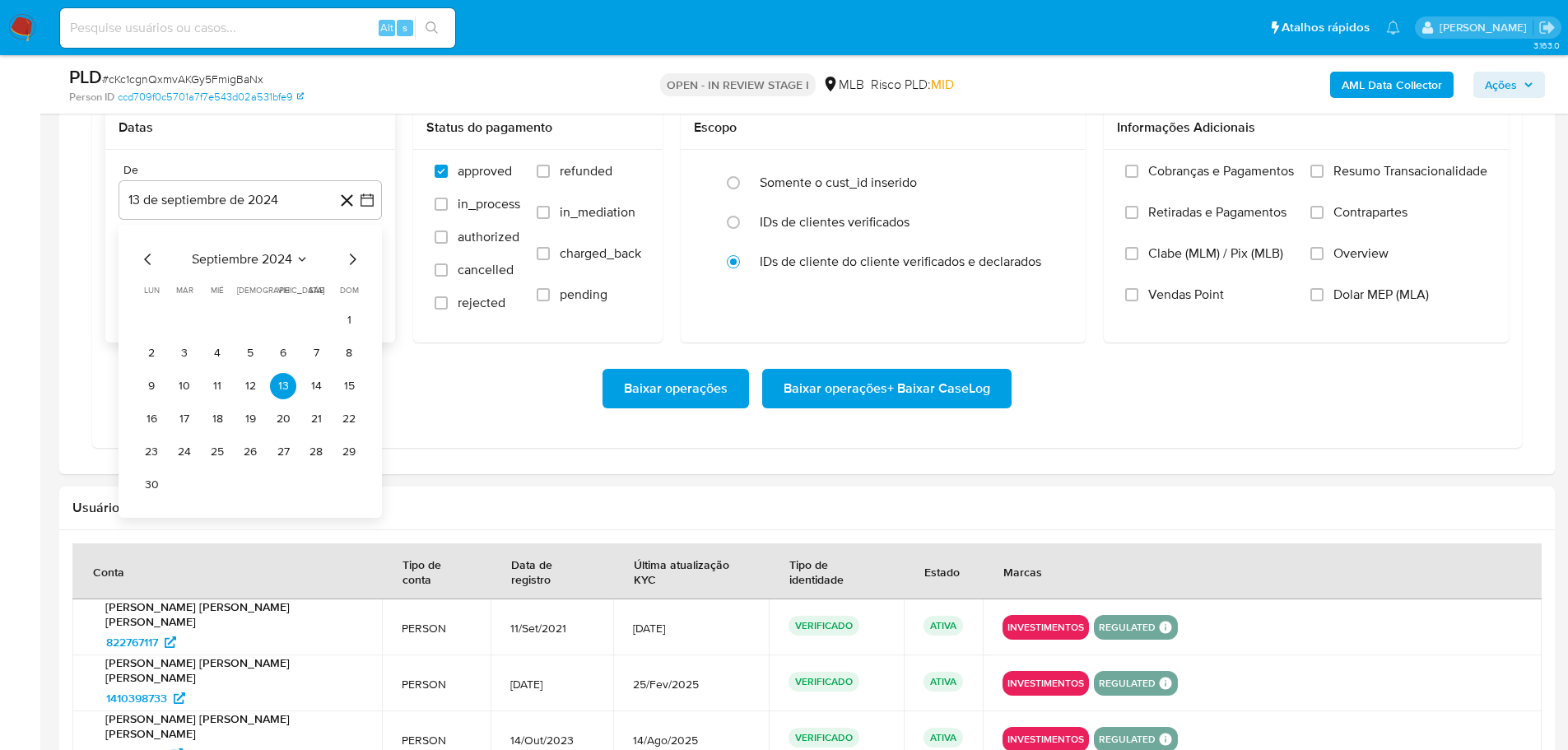
click at [351, 265] on icon "Mes siguiente" at bounding box center [352, 259] width 20 height 20
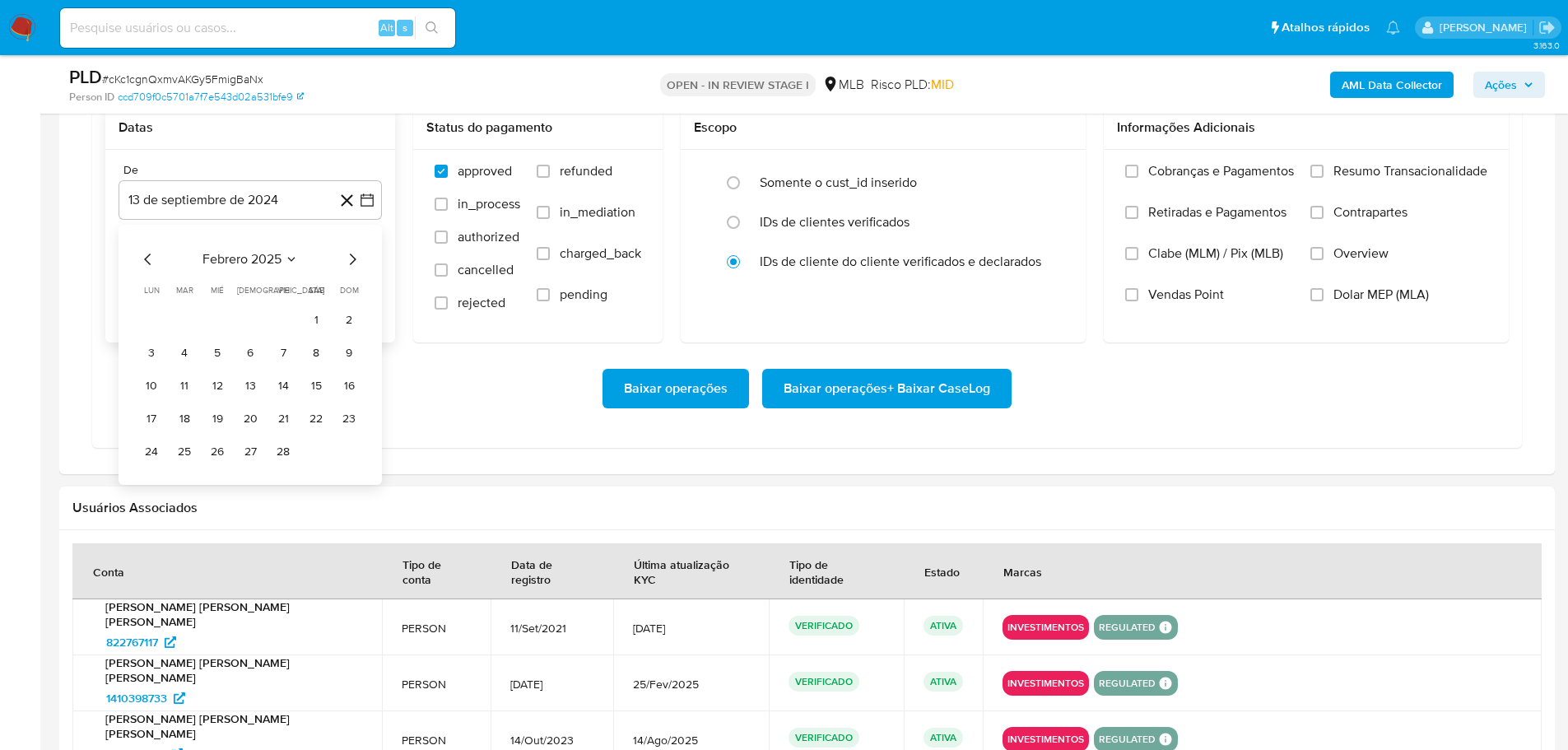
click at [351, 265] on icon "Mes siguiente" at bounding box center [352, 259] width 20 height 20
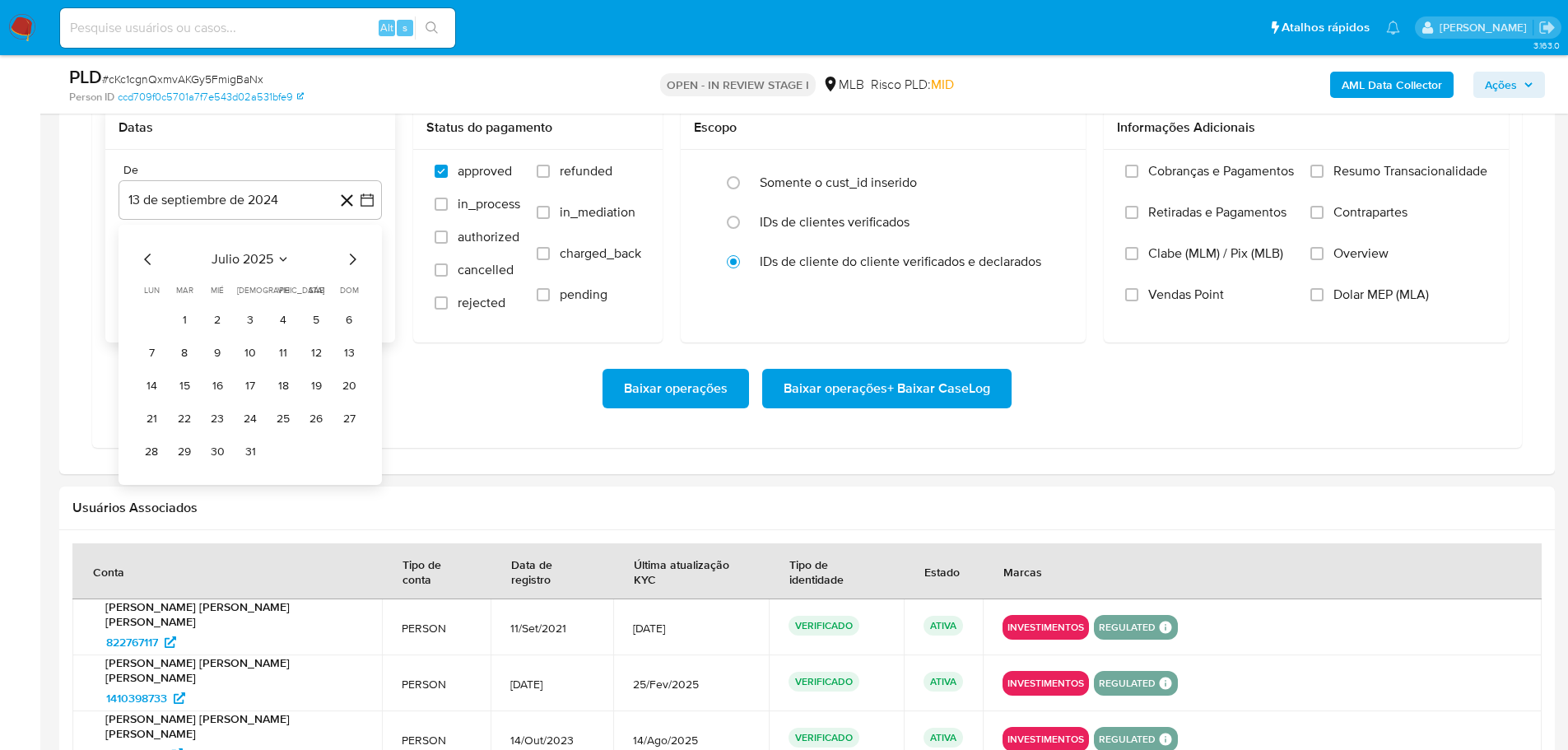
click at [351, 265] on icon "Mes siguiente" at bounding box center [352, 259] width 20 height 20
click at [277, 320] on button "1" at bounding box center [284, 321] width 26 height 26
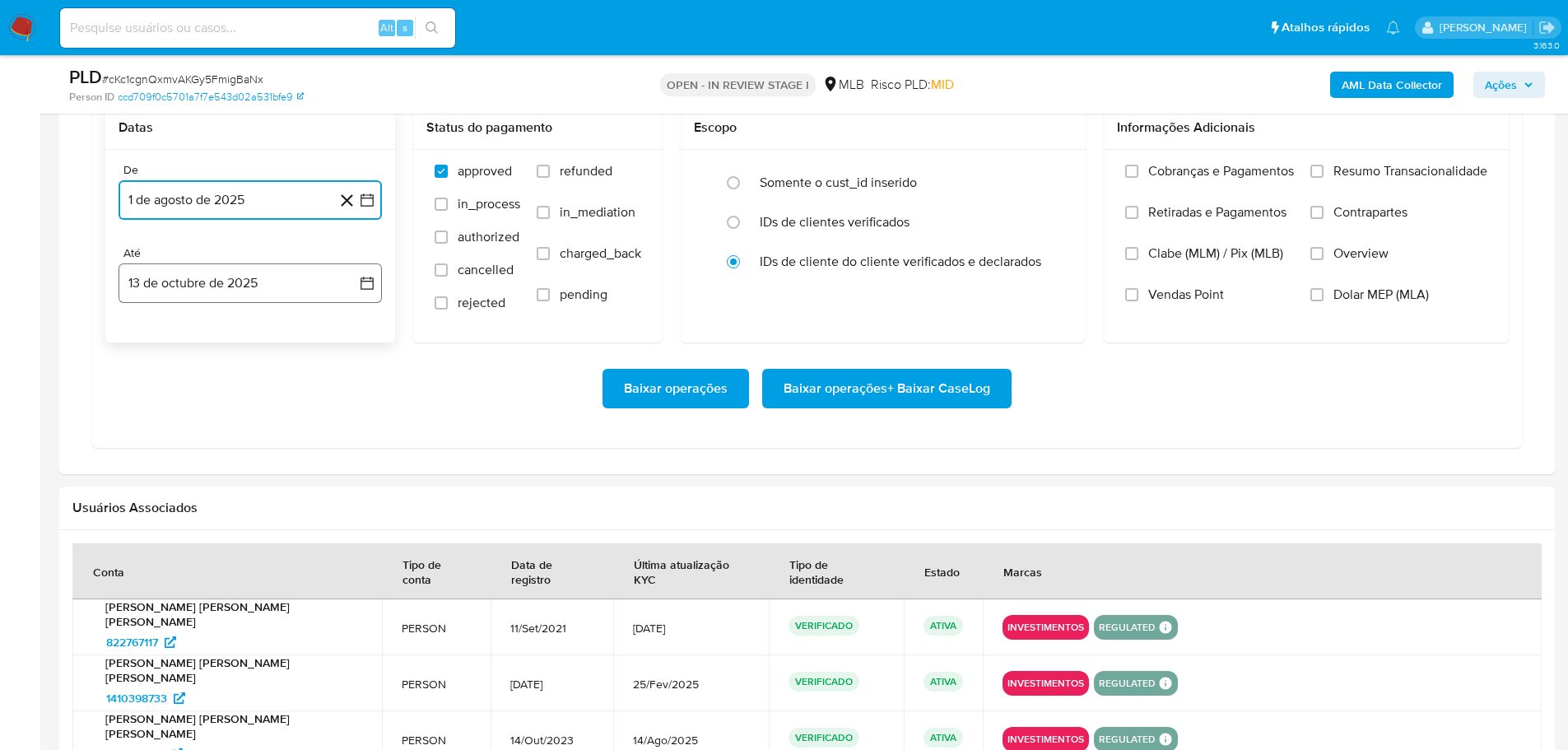
click at [277, 300] on button "13 de octubre de 2025" at bounding box center [250, 284] width 264 height 40
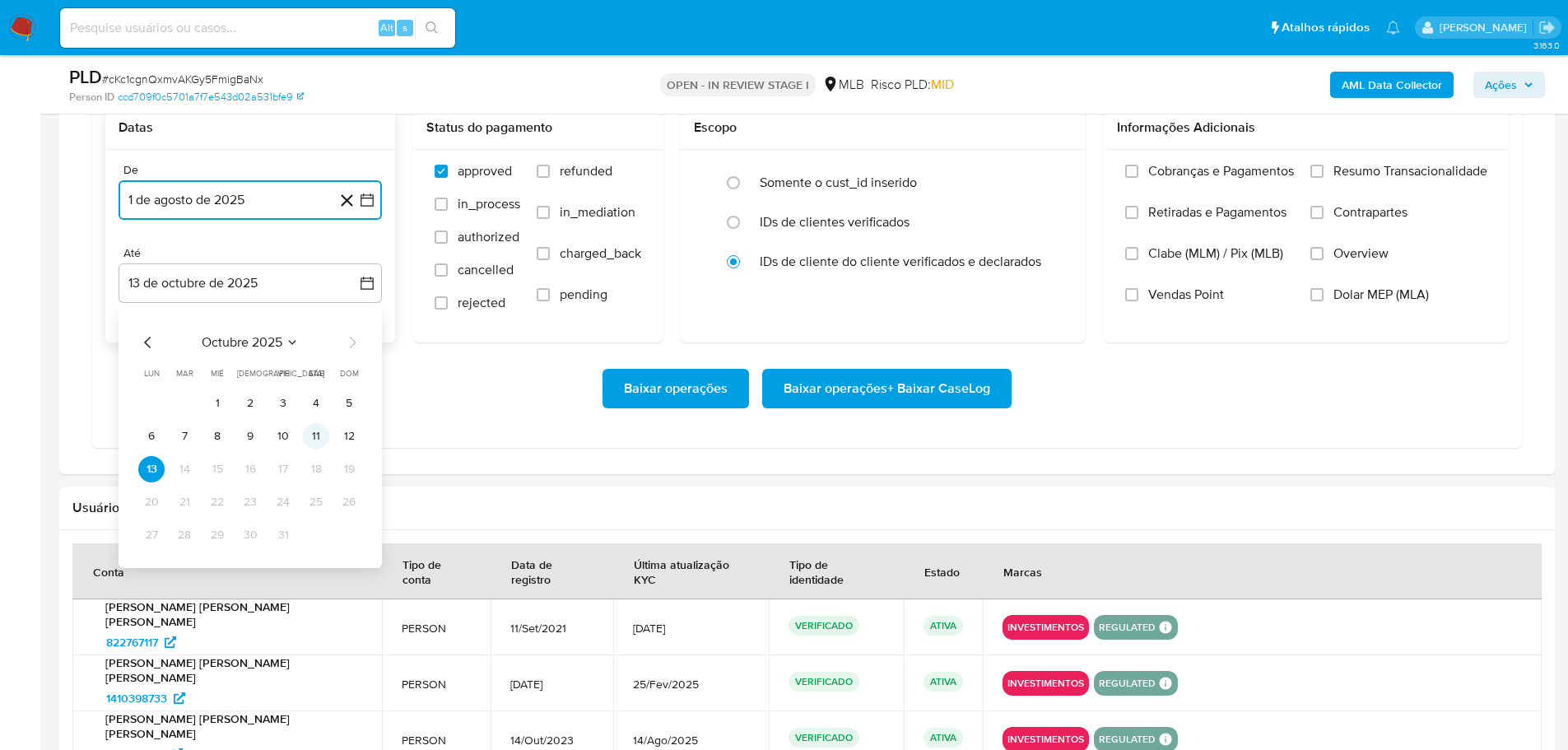
click at [311, 436] on button "11" at bounding box center [316, 436] width 26 height 26
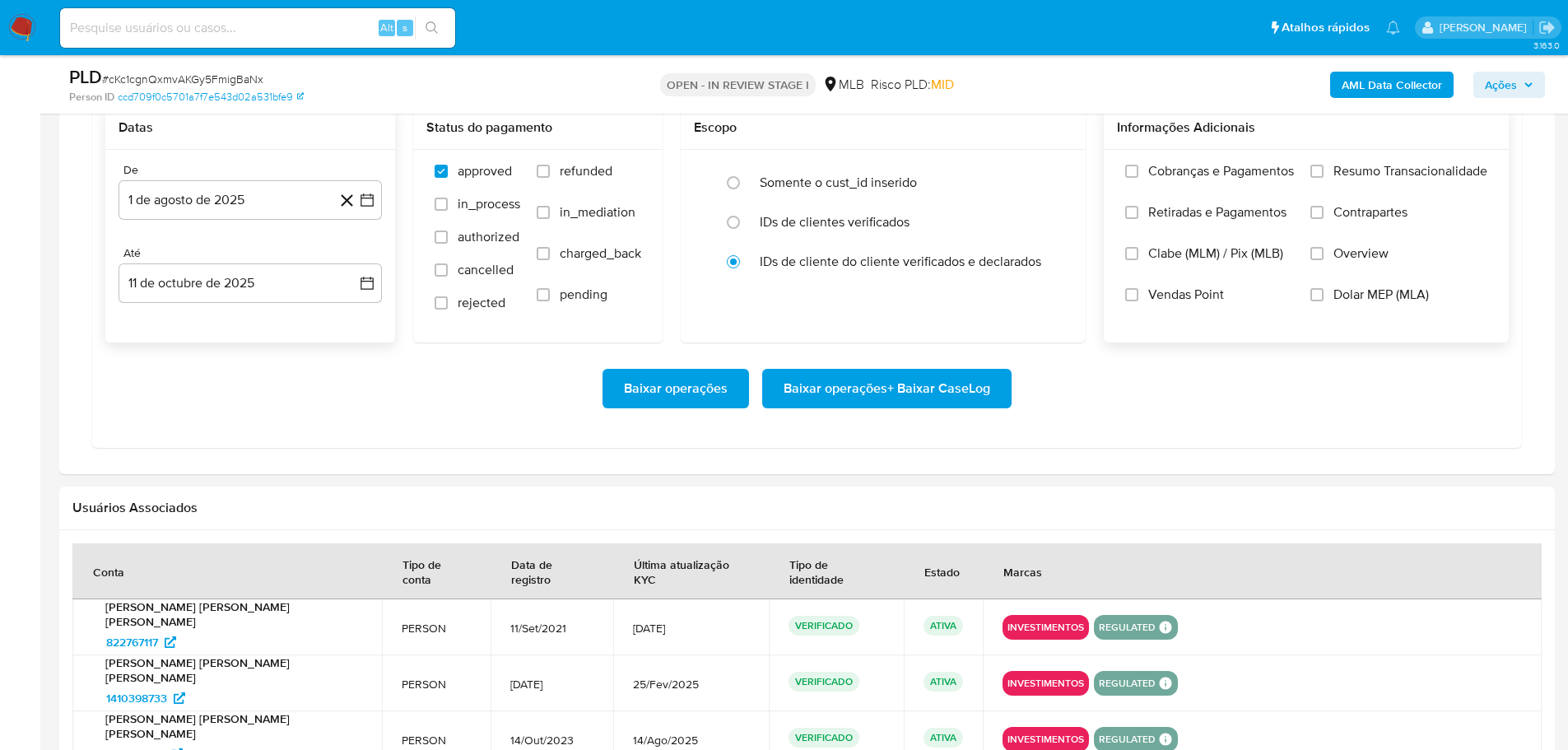
click at [1324, 170] on label "Resumo Transacionalidade" at bounding box center [1399, 183] width 177 height 42
click at [1324, 170] on input "Resumo Transacionalidade" at bounding box center [1317, 171] width 13 height 13
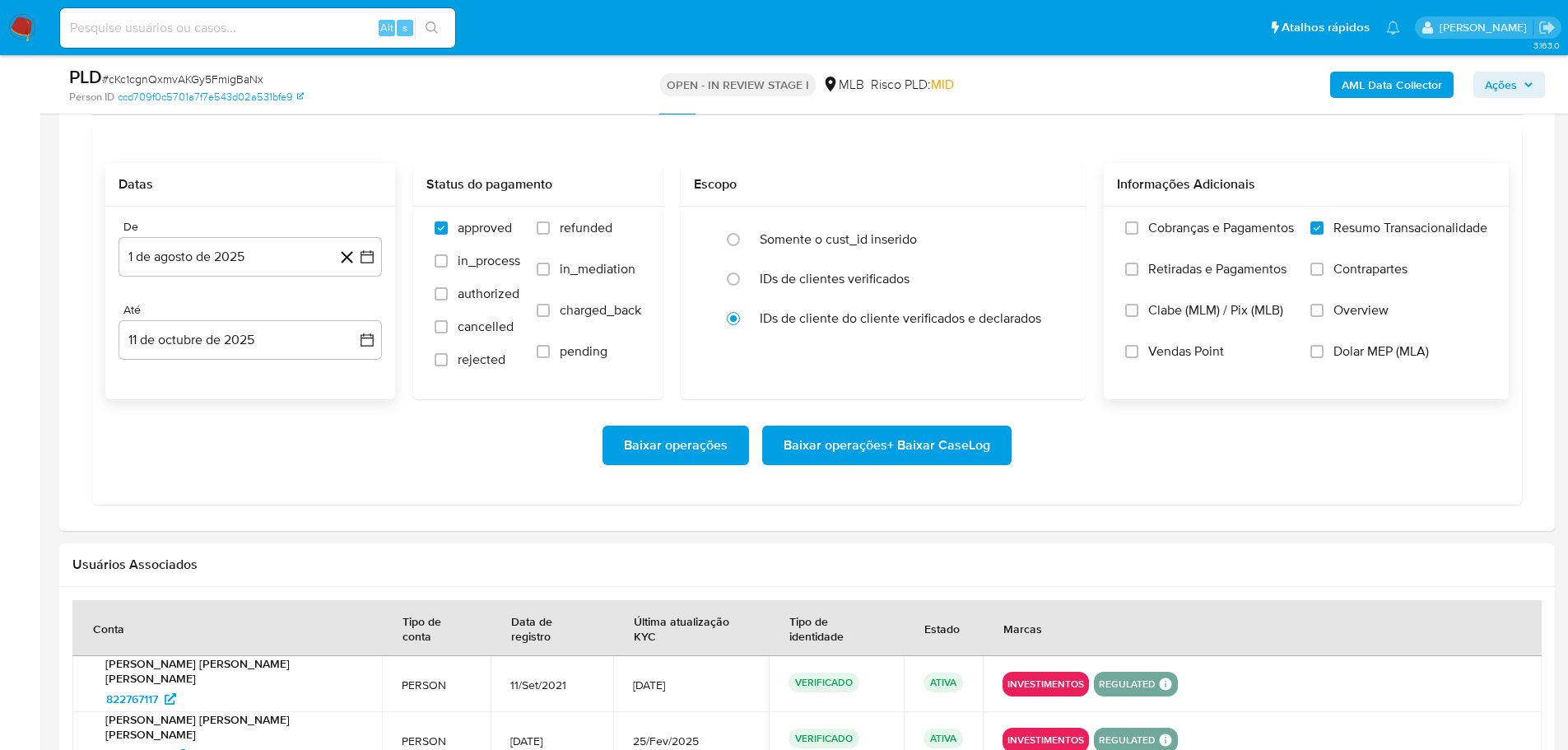
scroll to position [1400, 0]
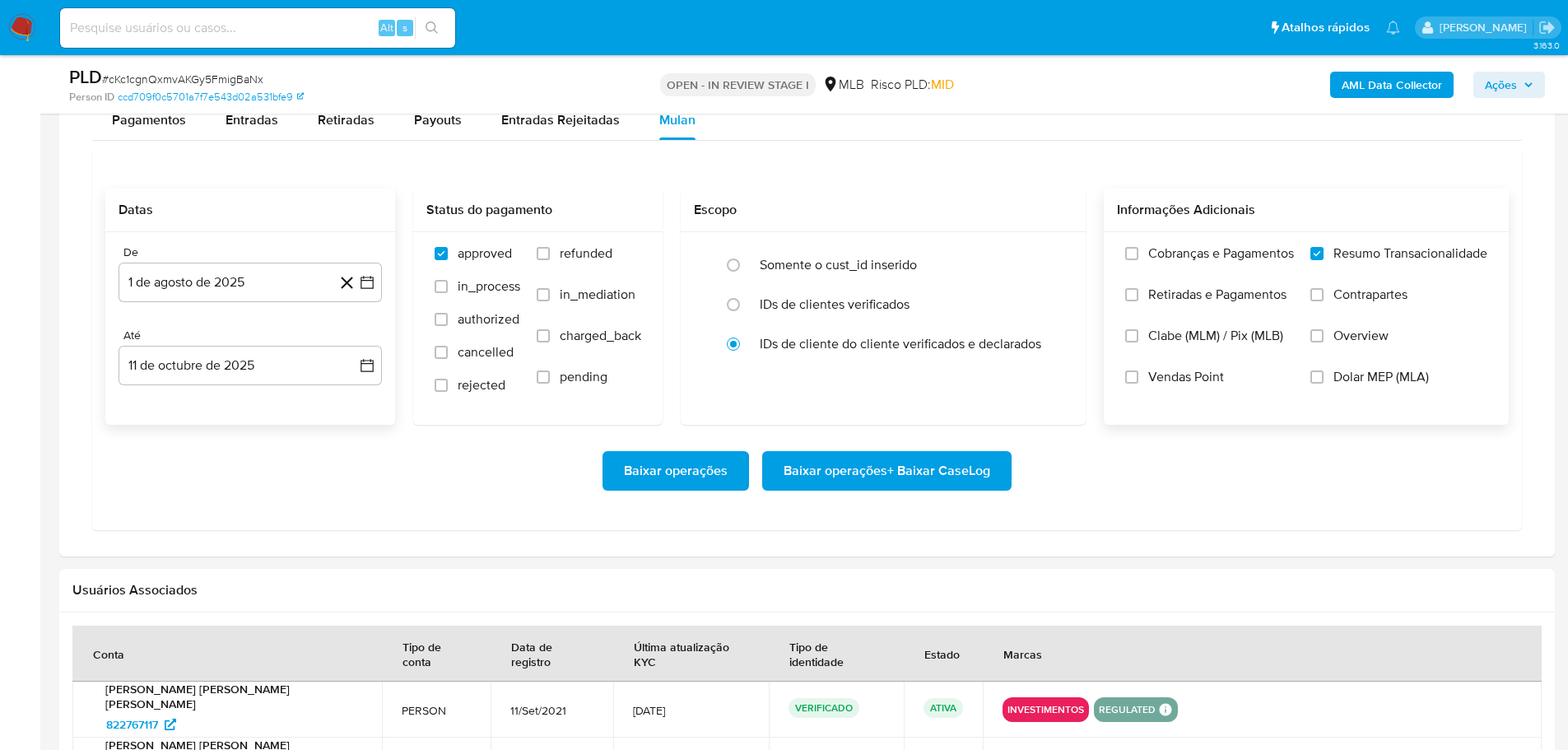
click at [875, 483] on span "Baixar operações + Baixar CaseLog" at bounding box center [887, 471] width 207 height 36
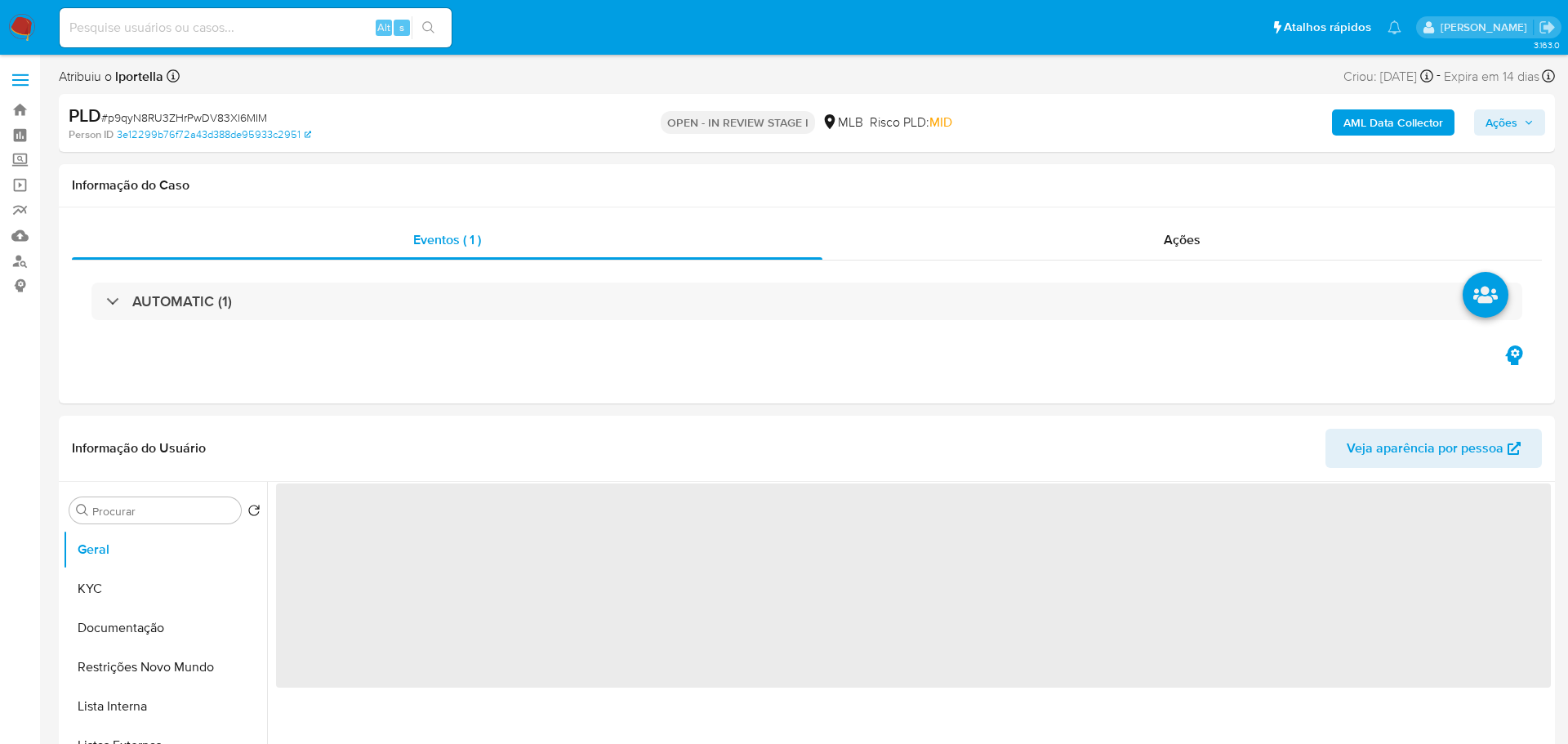
select select "10"
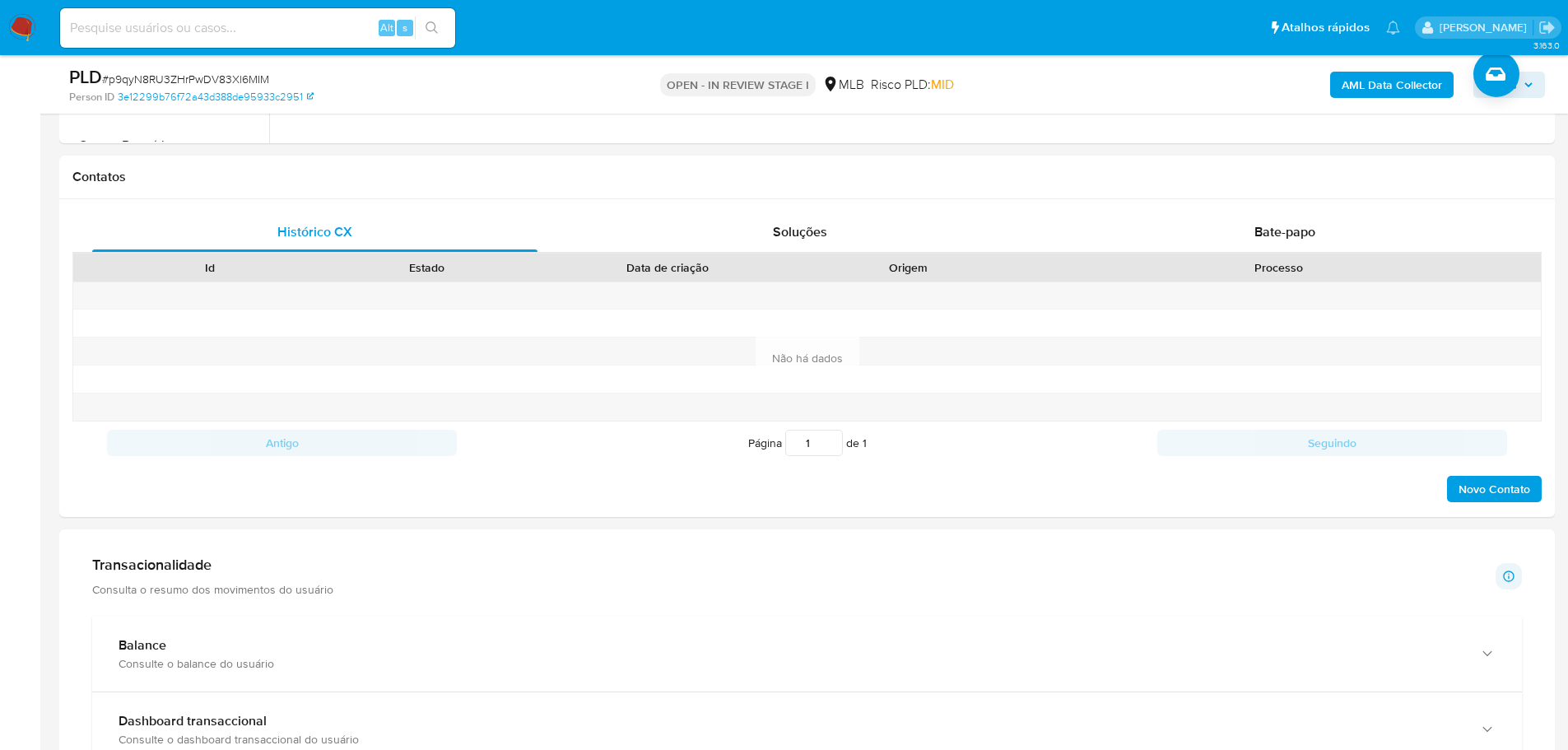
scroll to position [1071, 0]
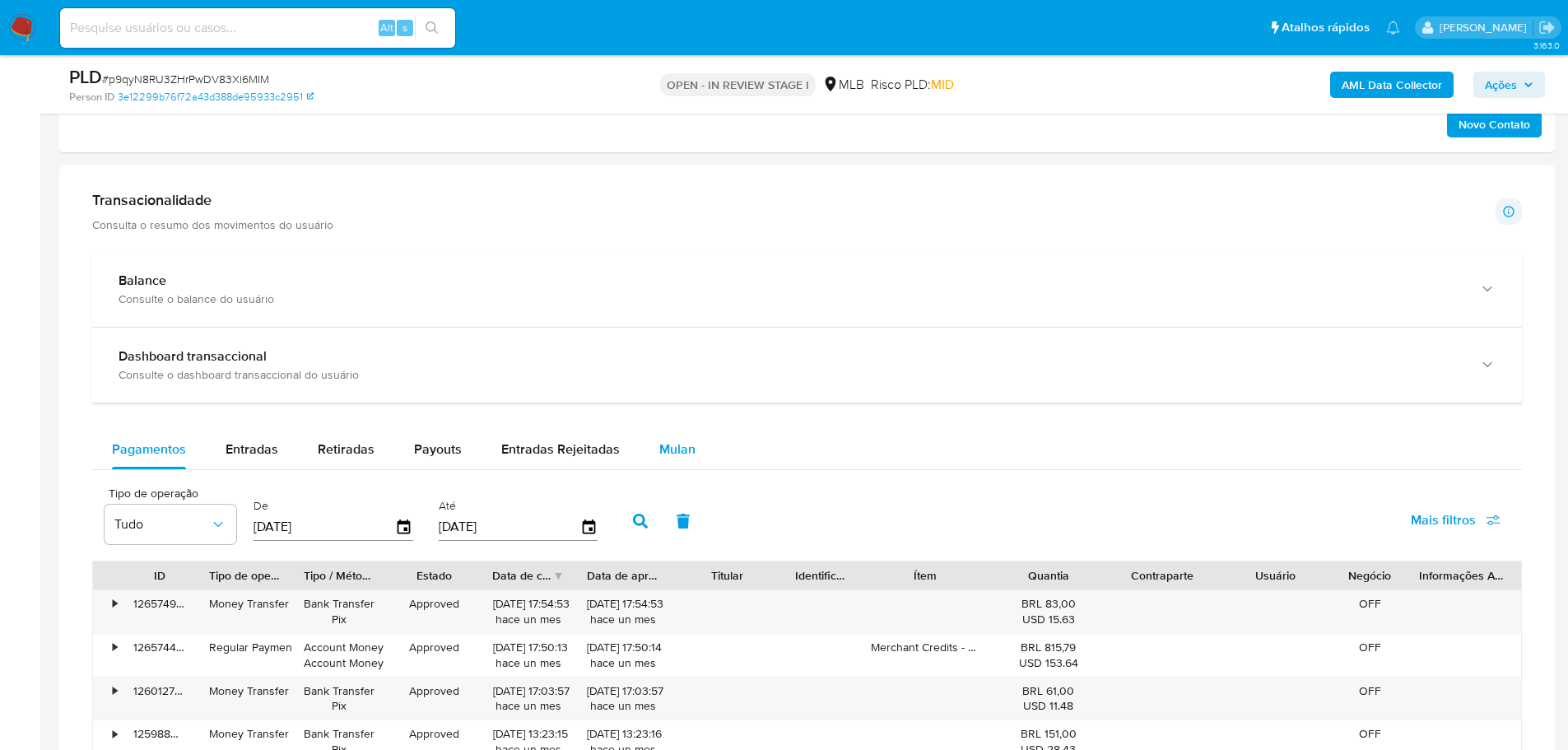
drag, startPoint x: 697, startPoint y: 433, endPoint x: 685, endPoint y: 441, distance: 14.4
click at [698, 434] on button "Mulan" at bounding box center [677, 449] width 76 height 40
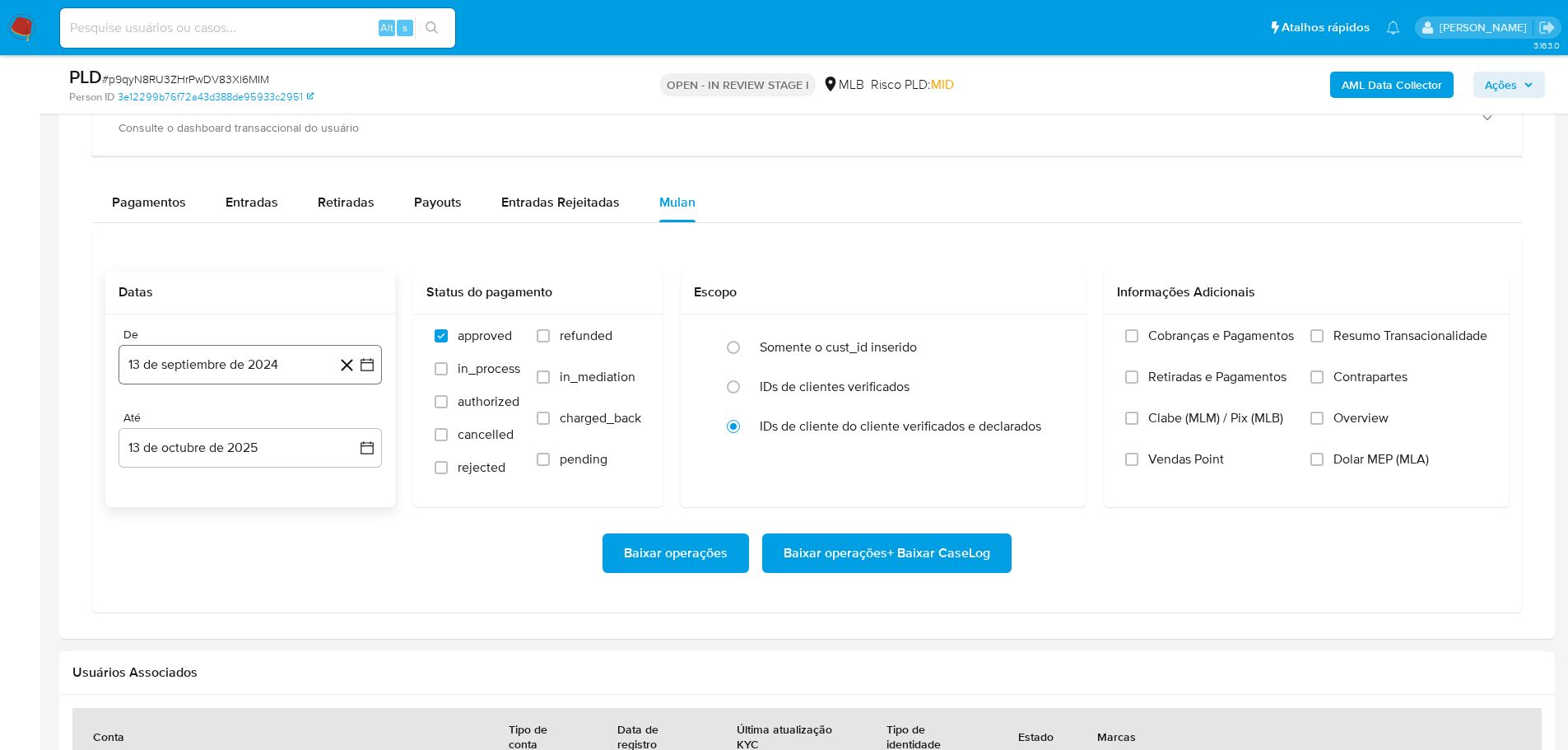
click at [212, 359] on button "13 de septiembre de 2024" at bounding box center [250, 365] width 264 height 40
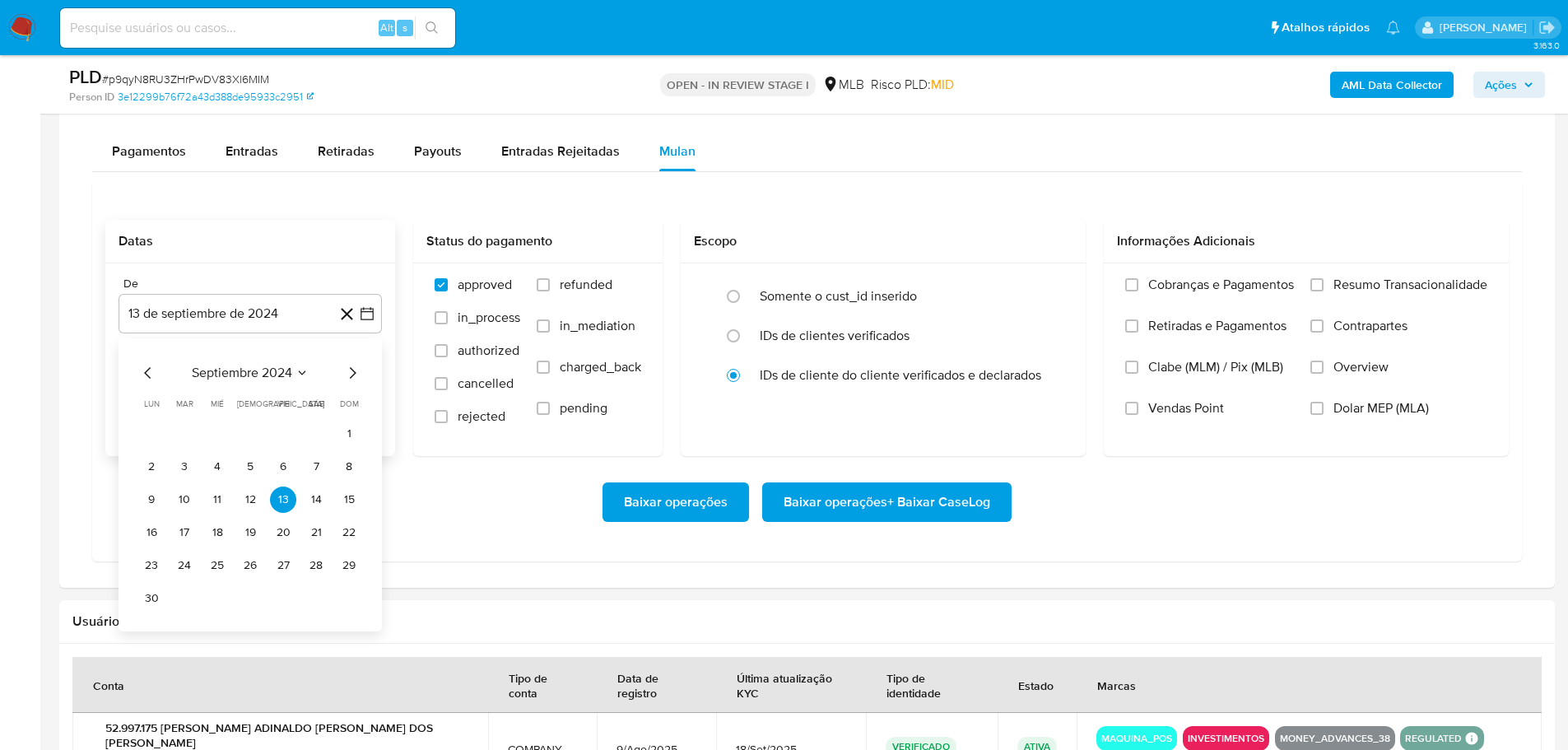
scroll to position [1482, 0]
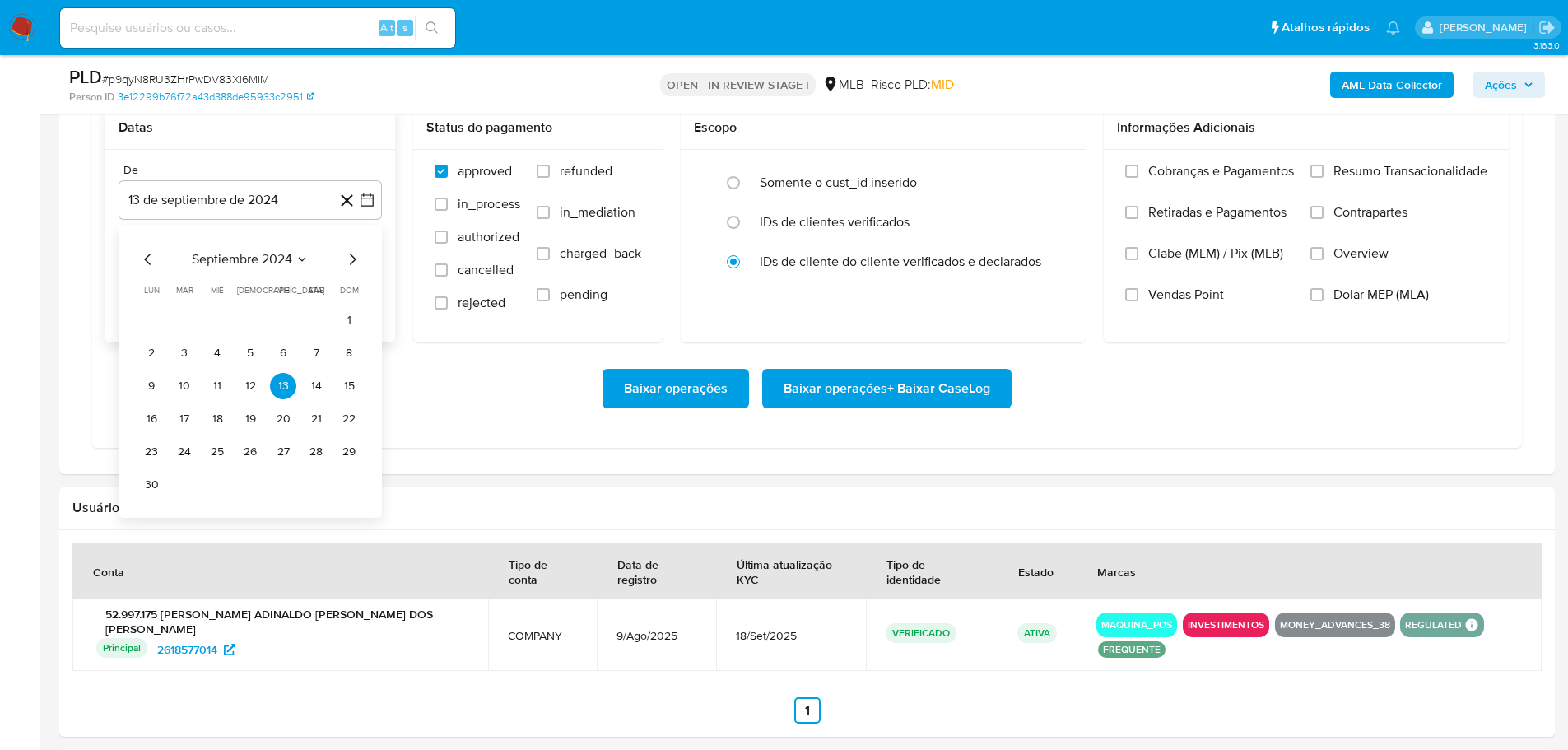
click at [346, 254] on icon "Mes siguiente" at bounding box center [352, 259] width 20 height 20
click at [350, 255] on icon "Mes siguiente" at bounding box center [352, 259] width 20 height 20
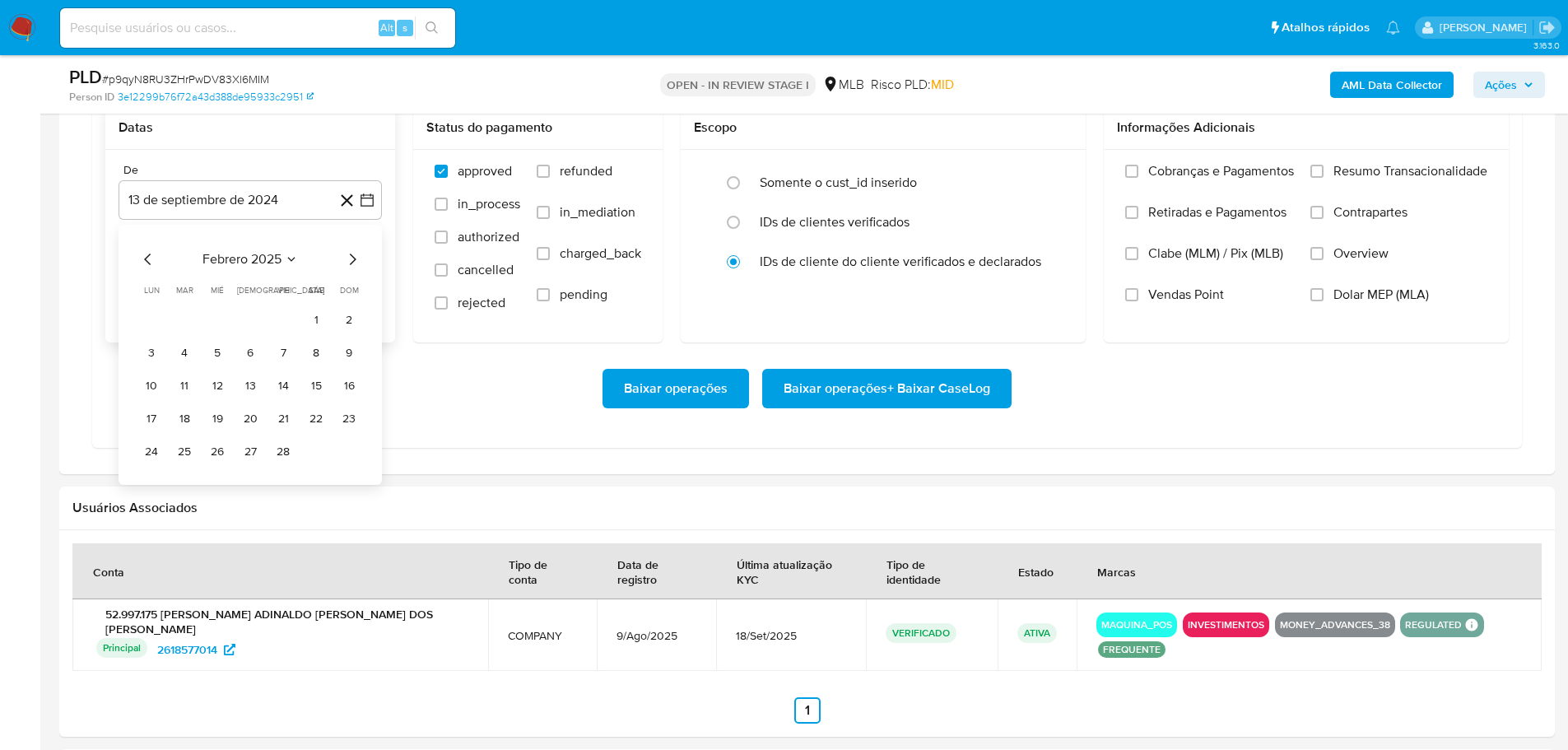
click at [350, 256] on icon "Mes siguiente" at bounding box center [352, 259] width 20 height 20
click at [350, 257] on icon "Mes siguiente" at bounding box center [352, 259] width 20 height 20
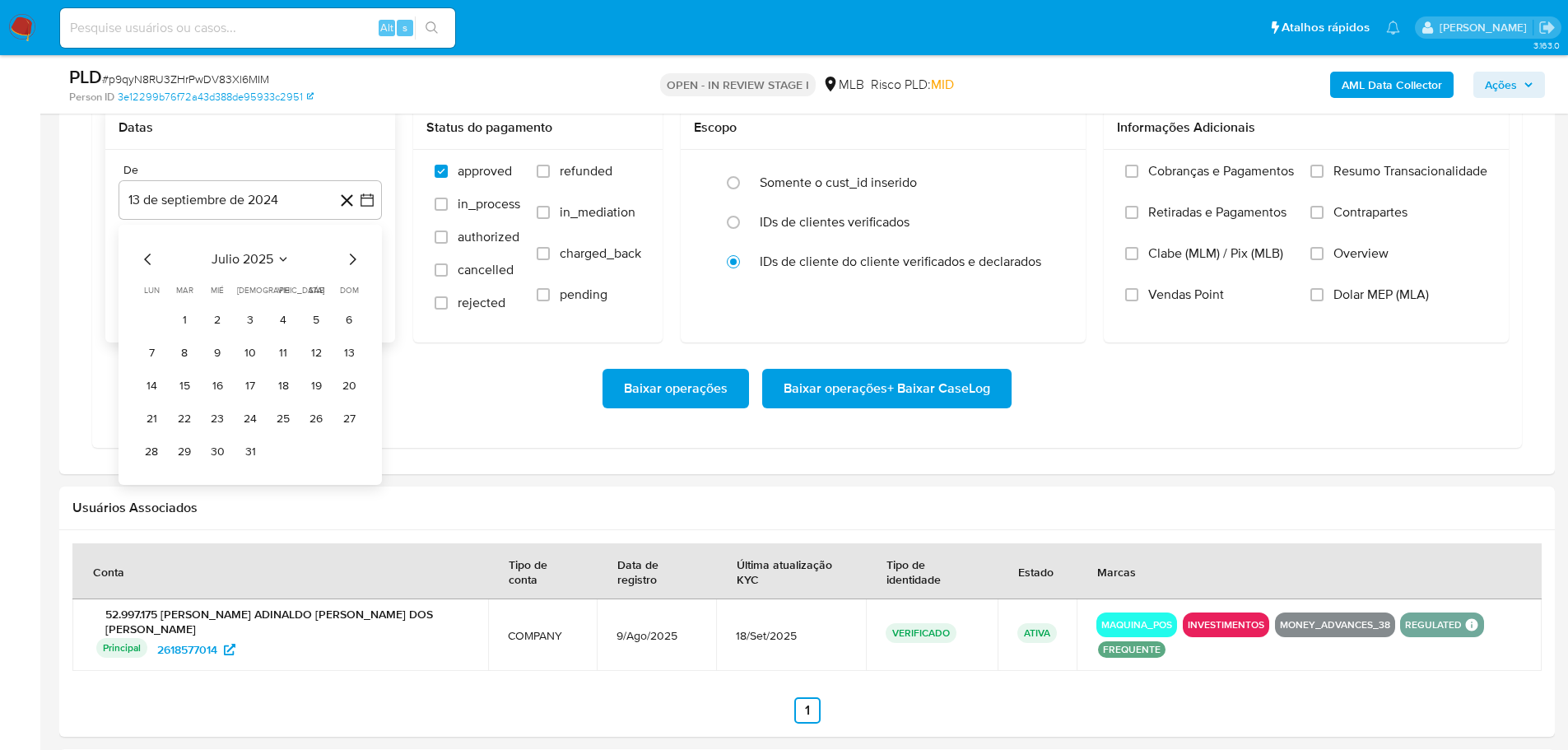
click at [350, 257] on icon "Mes siguiente" at bounding box center [352, 259] width 20 height 20
drag, startPoint x: 288, startPoint y: 322, endPoint x: 283, endPoint y: 285, distance: 37.3
click at [287, 322] on button "1" at bounding box center [284, 321] width 26 height 26
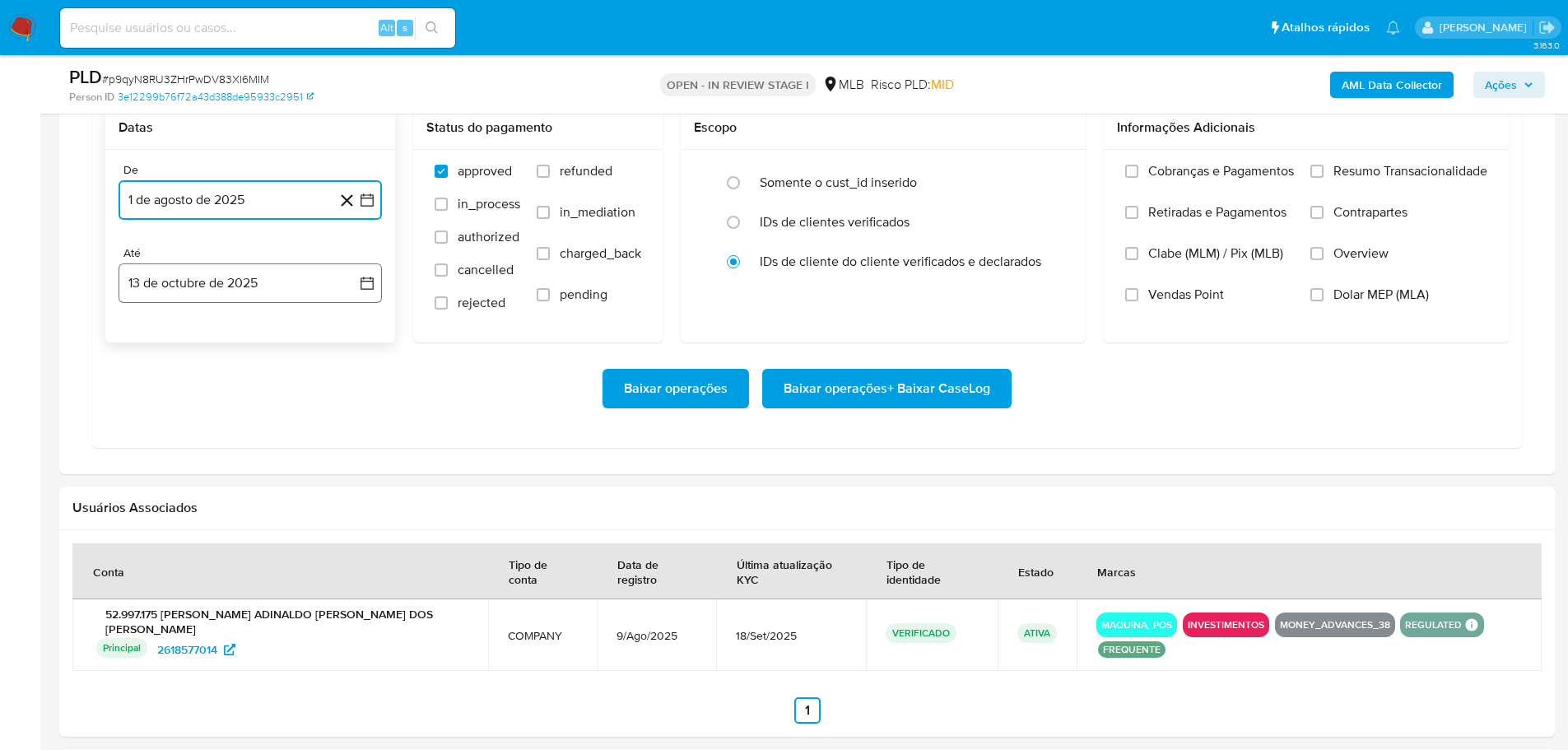
click at [283, 285] on button "13 de octubre de 2025" at bounding box center [250, 284] width 264 height 40
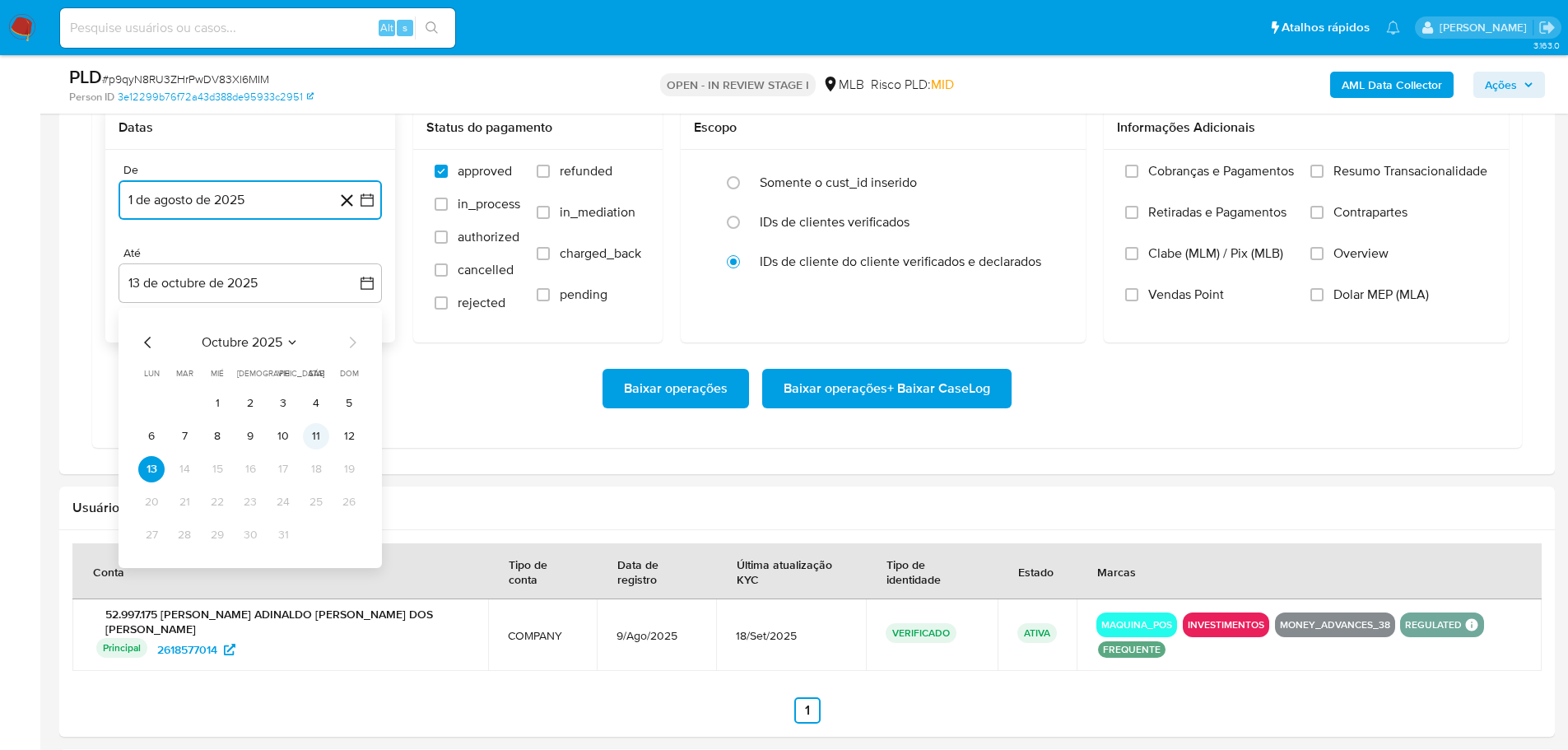
click at [322, 437] on button "11" at bounding box center [316, 436] width 26 height 26
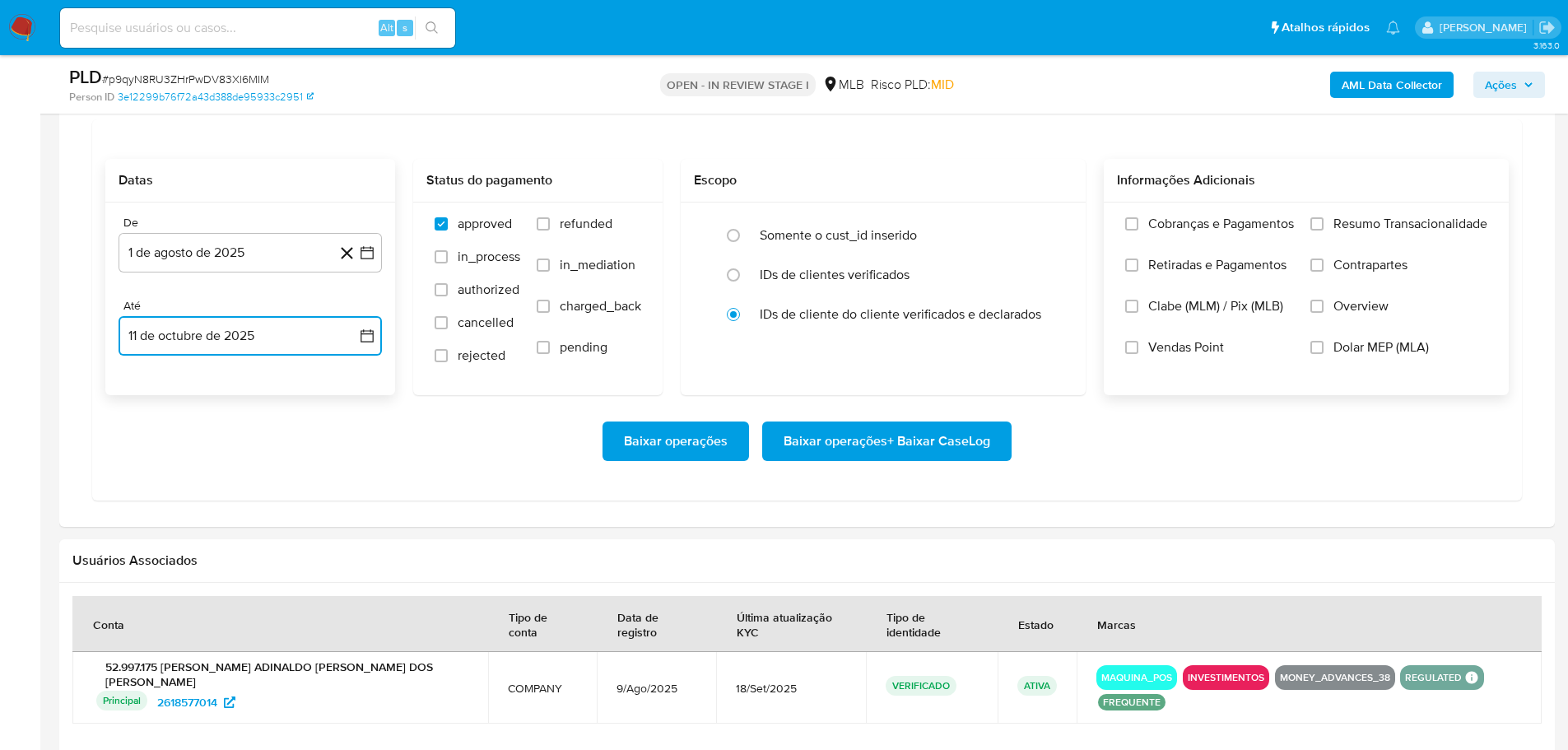
scroll to position [1400, 0]
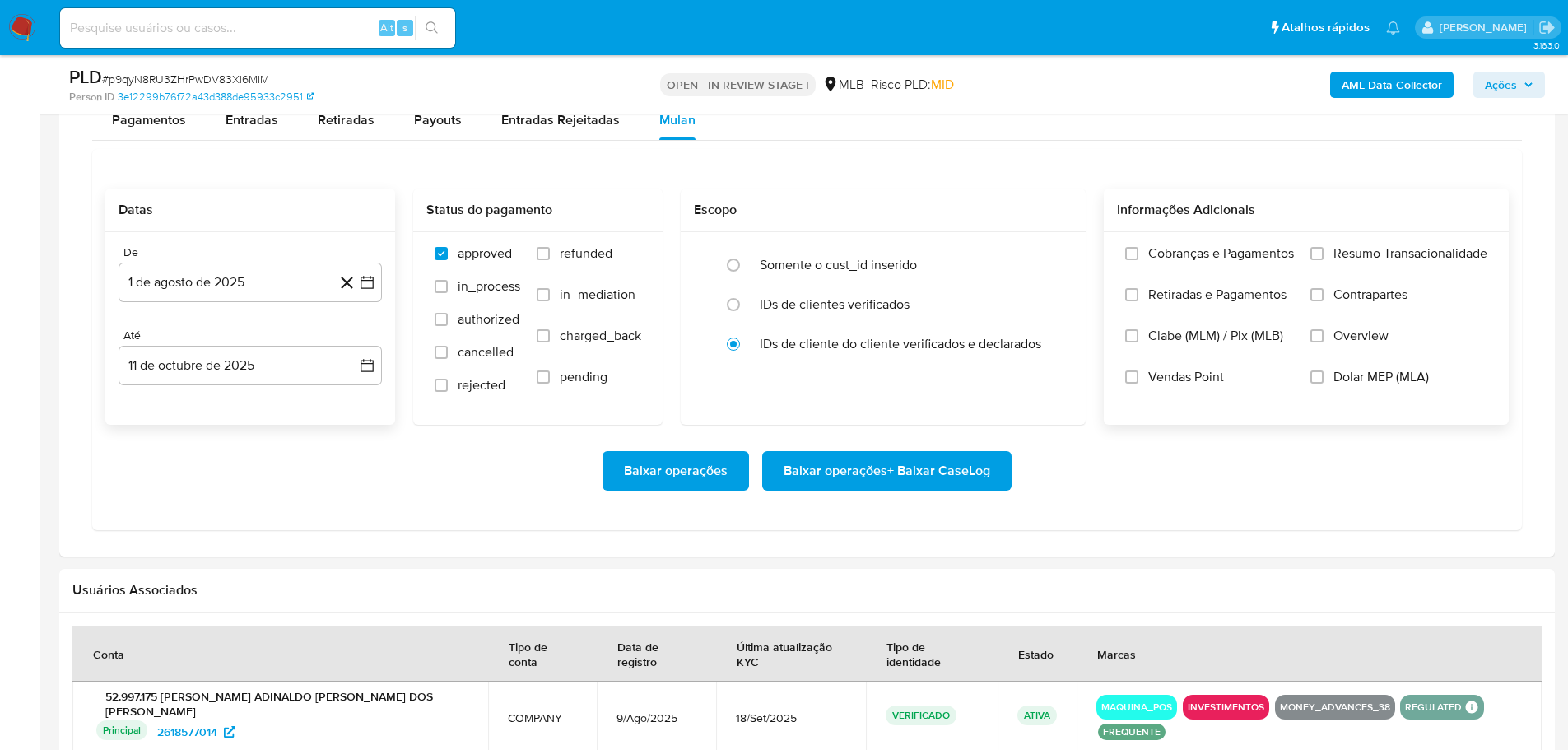
drag, startPoint x: 1326, startPoint y: 248, endPoint x: 1296, endPoint y: 282, distance: 45.3
click at [1326, 250] on label "Resumo Transacionalidade" at bounding box center [1399, 266] width 177 height 42
click at [1324, 250] on input "Resumo Transacionalidade" at bounding box center [1317, 253] width 13 height 13
click at [829, 467] on span "Baixar operações + Baixar CaseLog" at bounding box center [887, 471] width 207 height 36
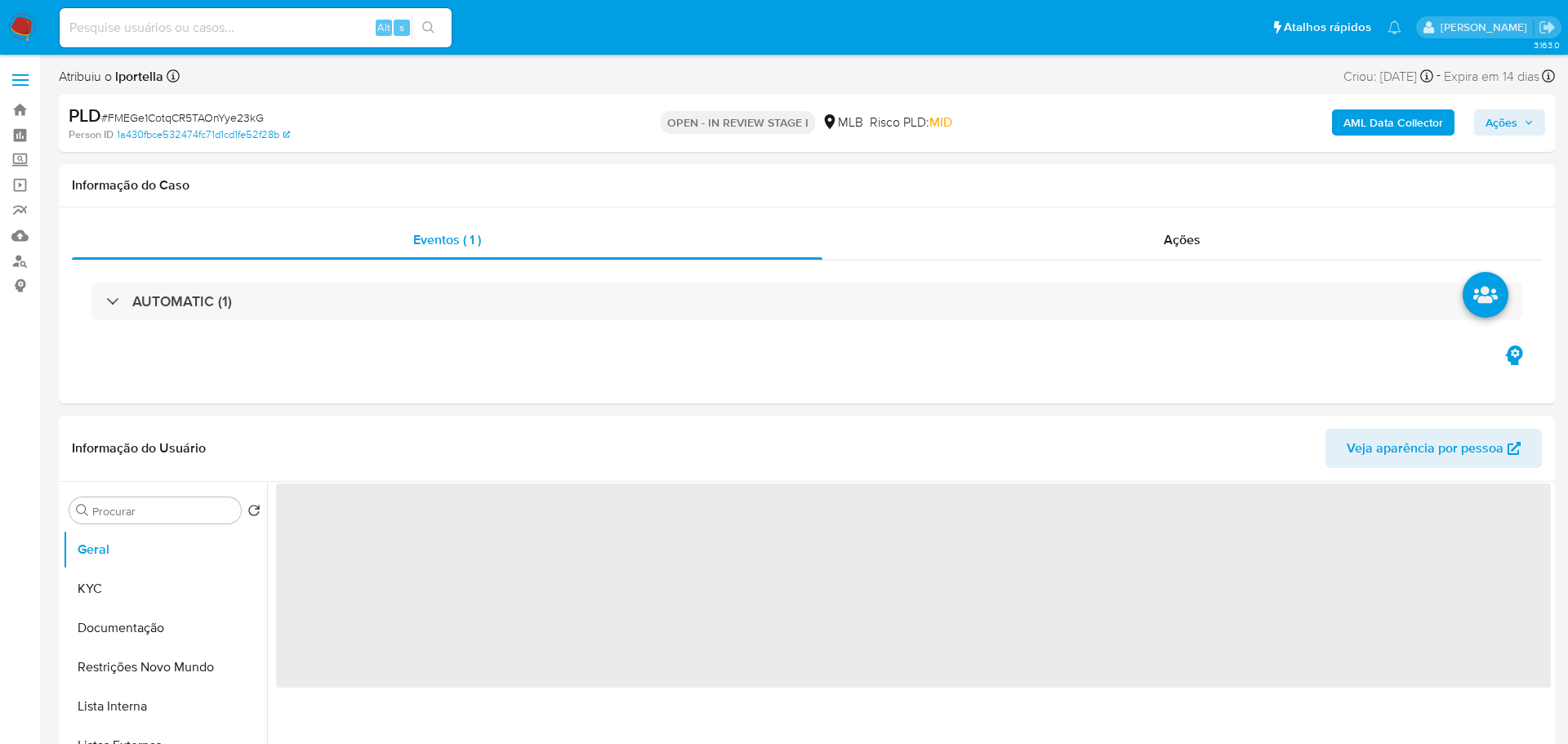
select select "10"
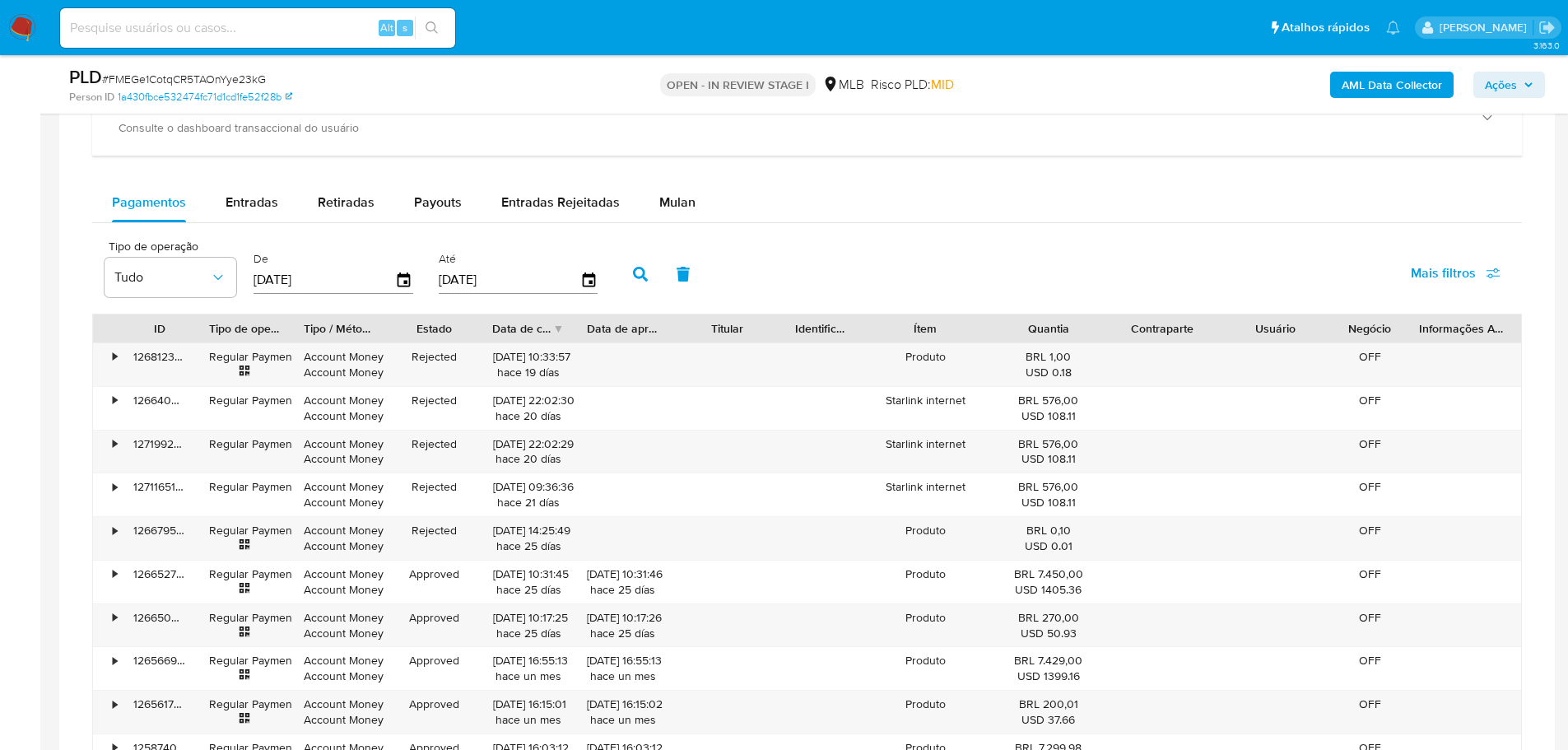
drag, startPoint x: 685, startPoint y: 209, endPoint x: 648, endPoint y: 225, distance: 40.3
click at [683, 208] on span "Mulan" at bounding box center [677, 202] width 36 height 19
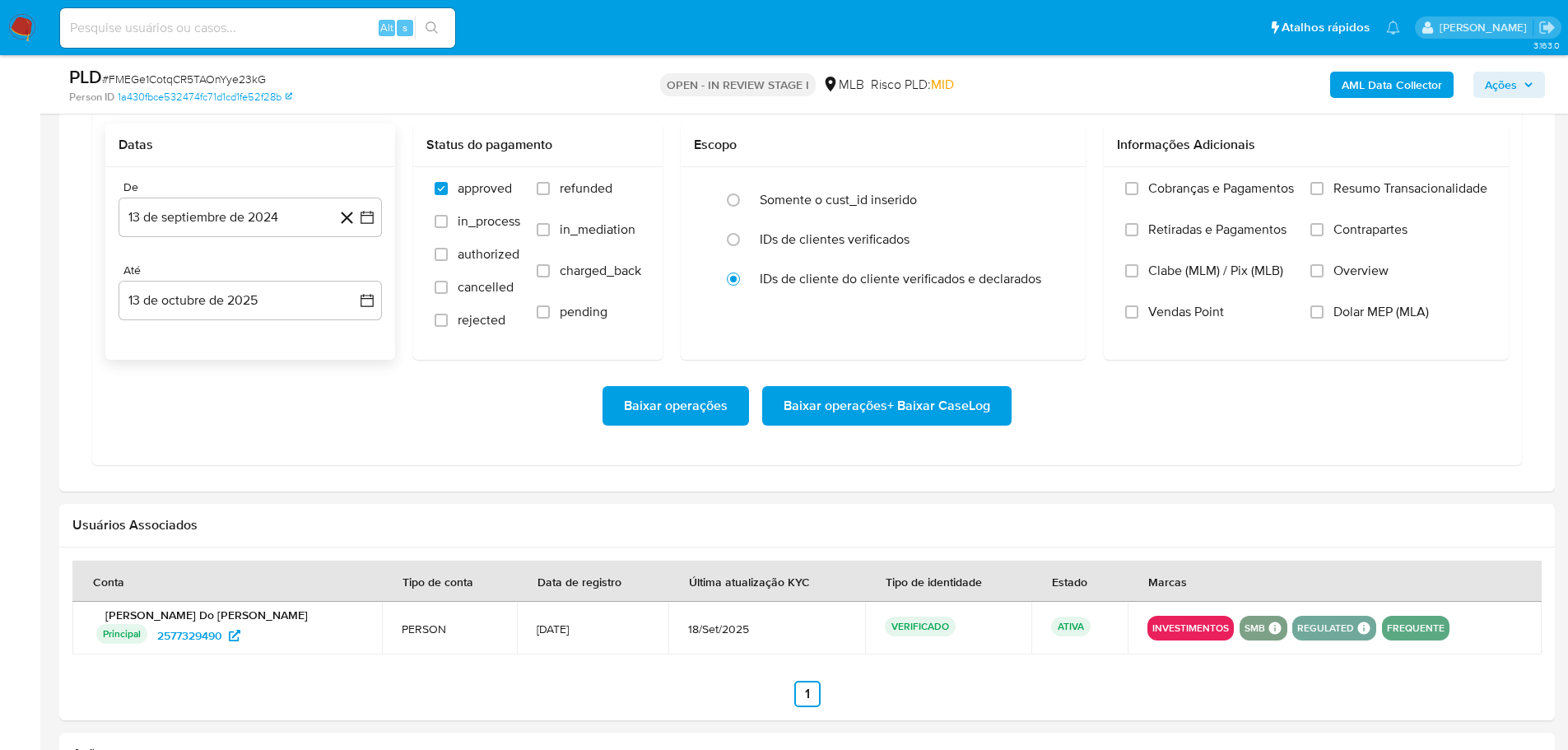
scroll to position [1482, 0]
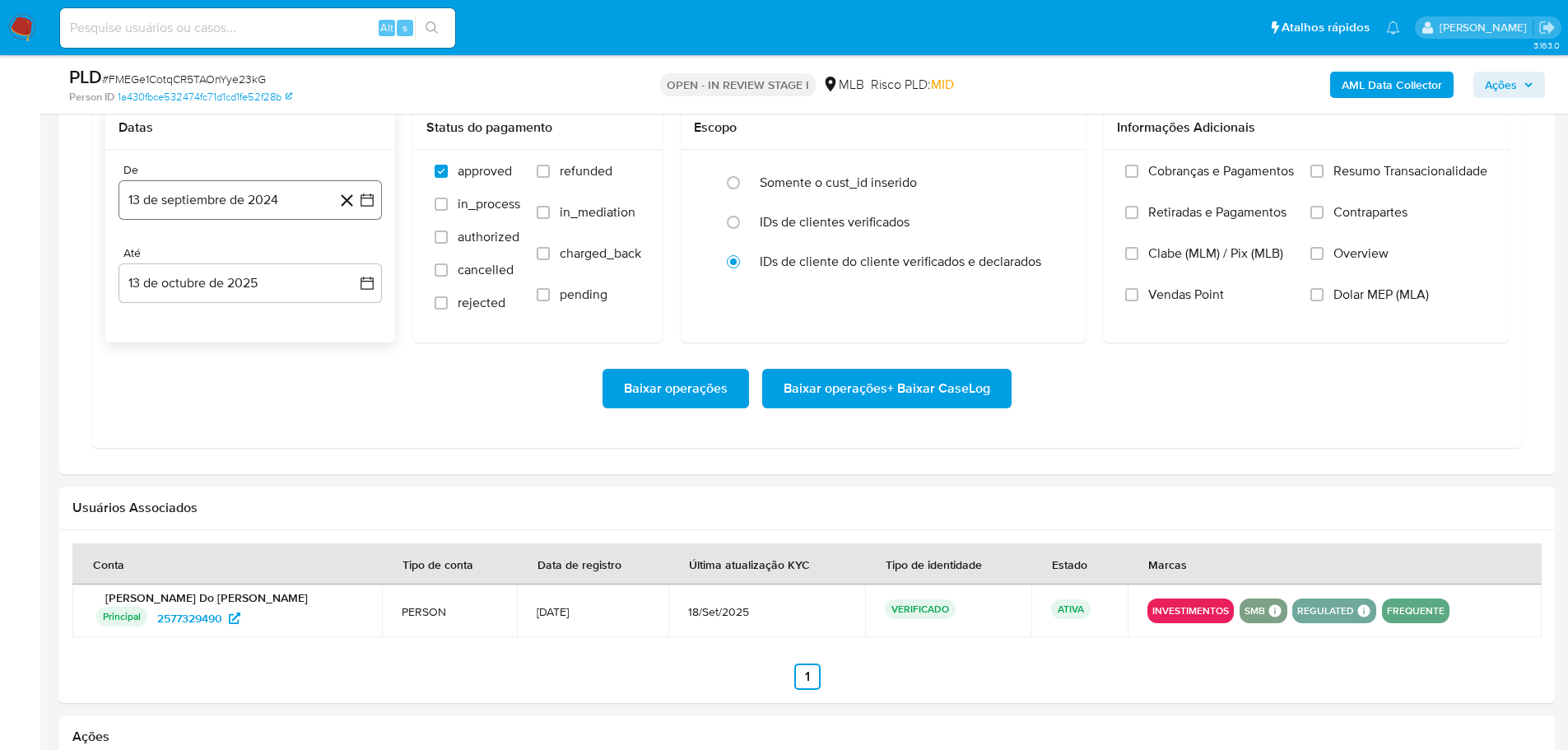
click at [161, 207] on button "13 de septiembre de 2024" at bounding box center [250, 201] width 264 height 40
click at [353, 258] on icon "Mes siguiente" at bounding box center [352, 259] width 20 height 20
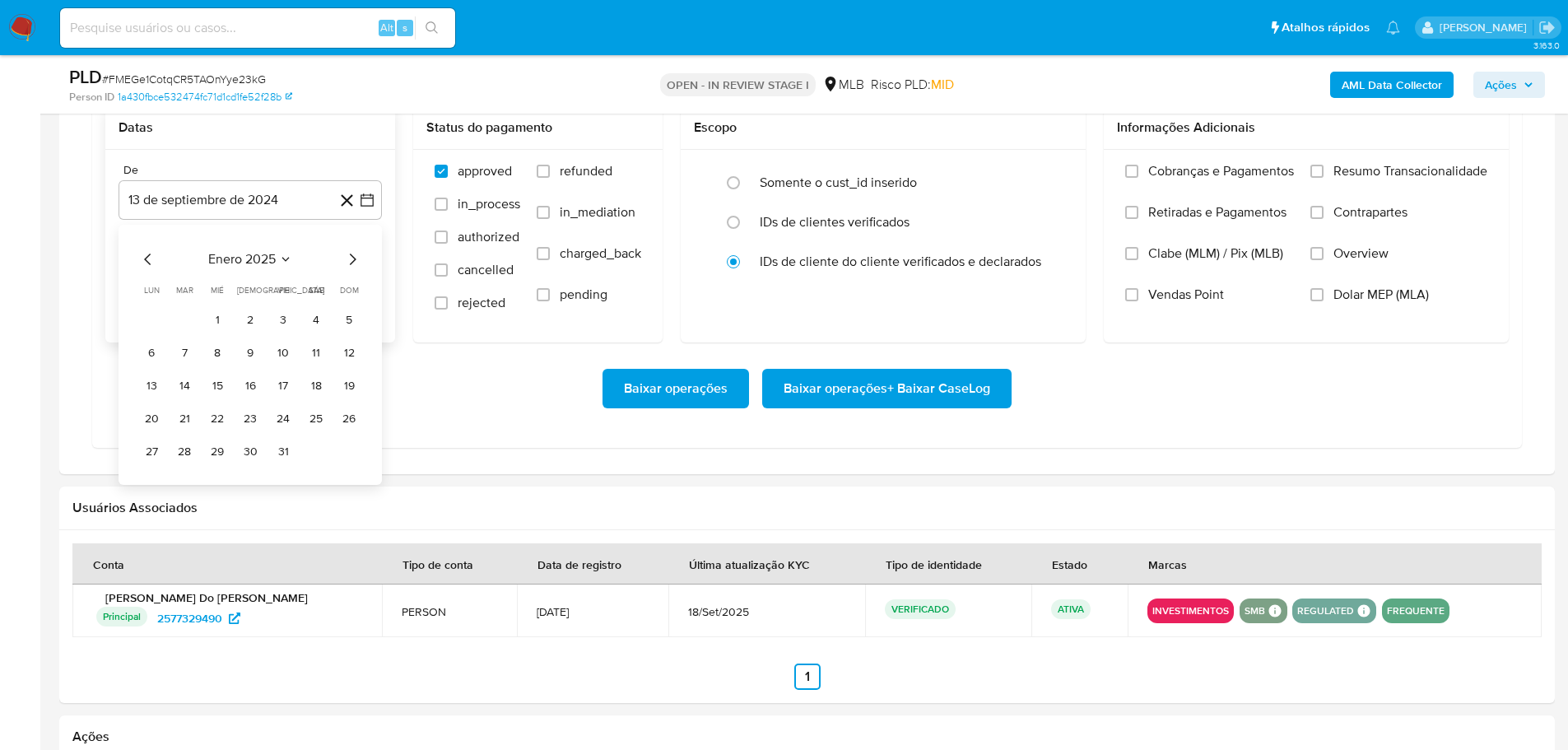
click at [353, 258] on icon "Mes siguiente" at bounding box center [352, 259] width 20 height 20
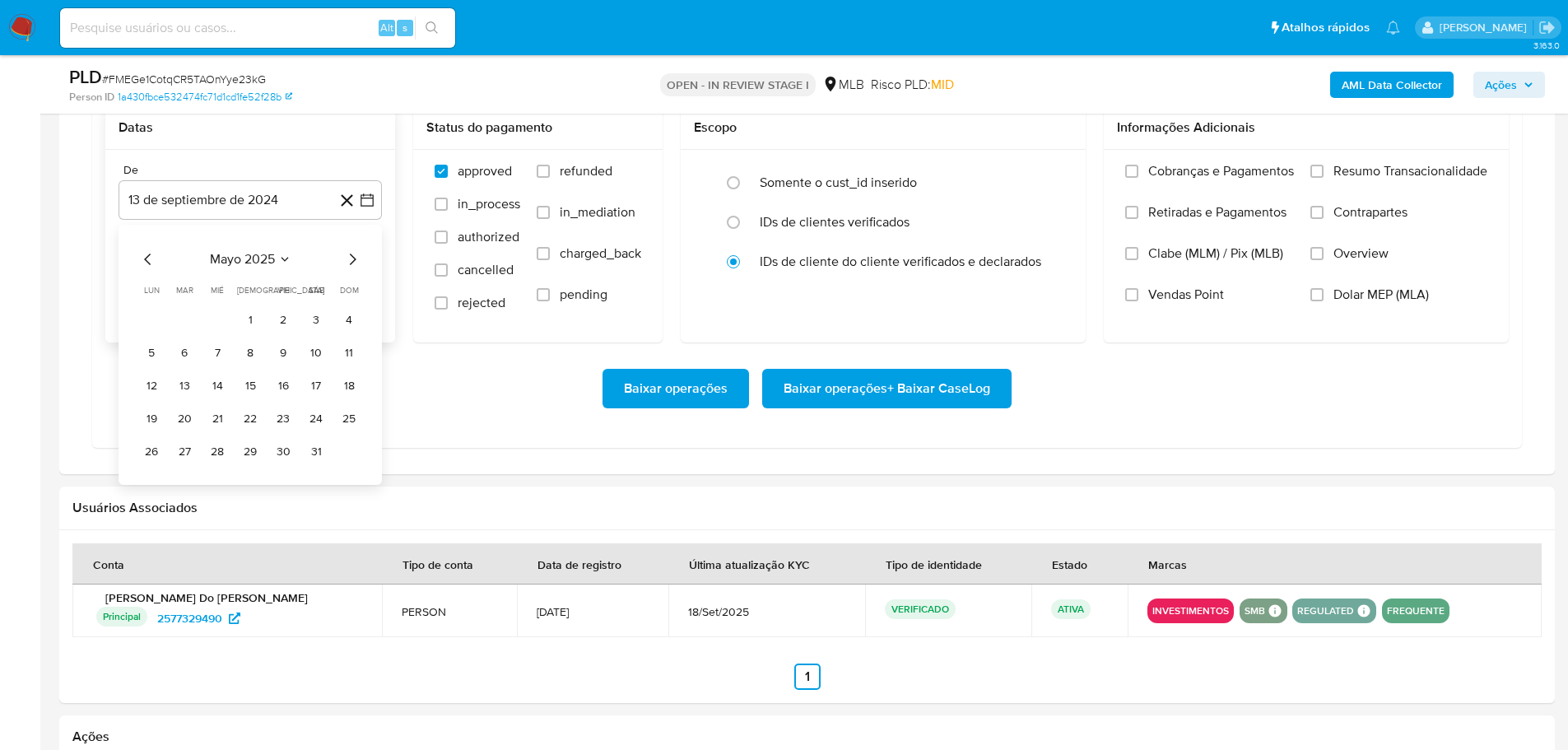
click at [353, 258] on icon "Mes siguiente" at bounding box center [352, 259] width 20 height 20
click at [287, 311] on button "1" at bounding box center [284, 321] width 26 height 26
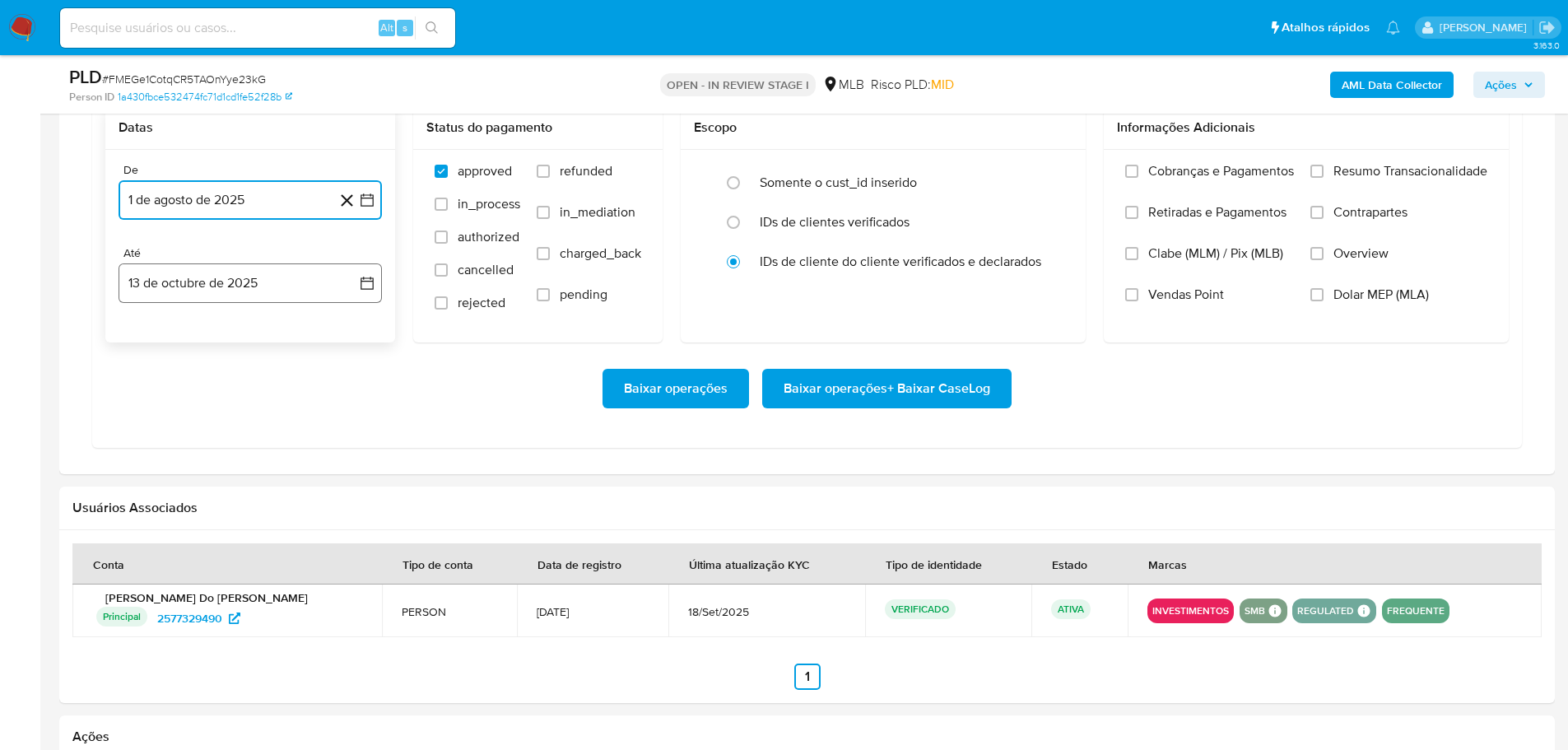
click at [287, 293] on button "13 de octubre de 2025" at bounding box center [250, 284] width 264 height 40
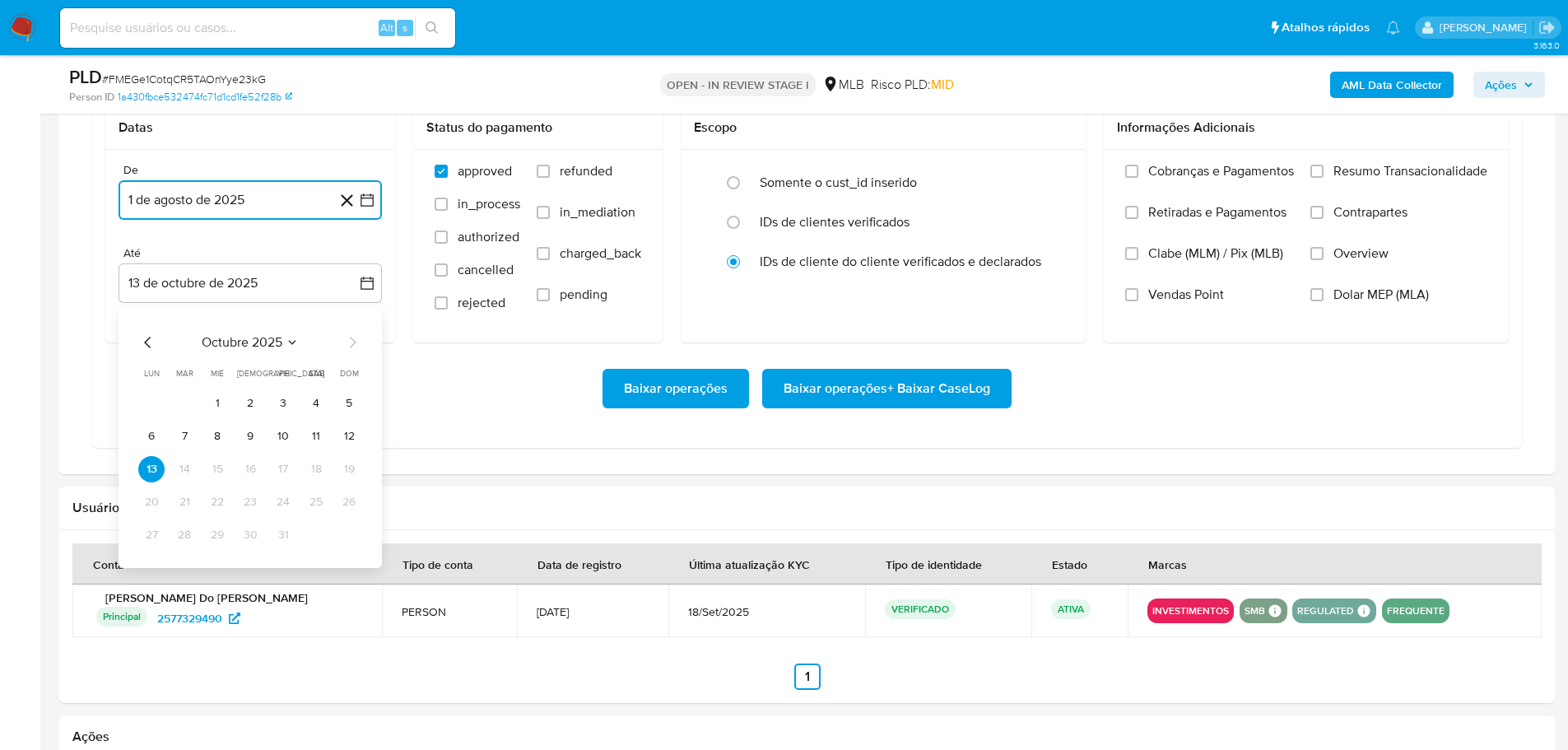
click at [317, 433] on button "11" at bounding box center [316, 436] width 26 height 26
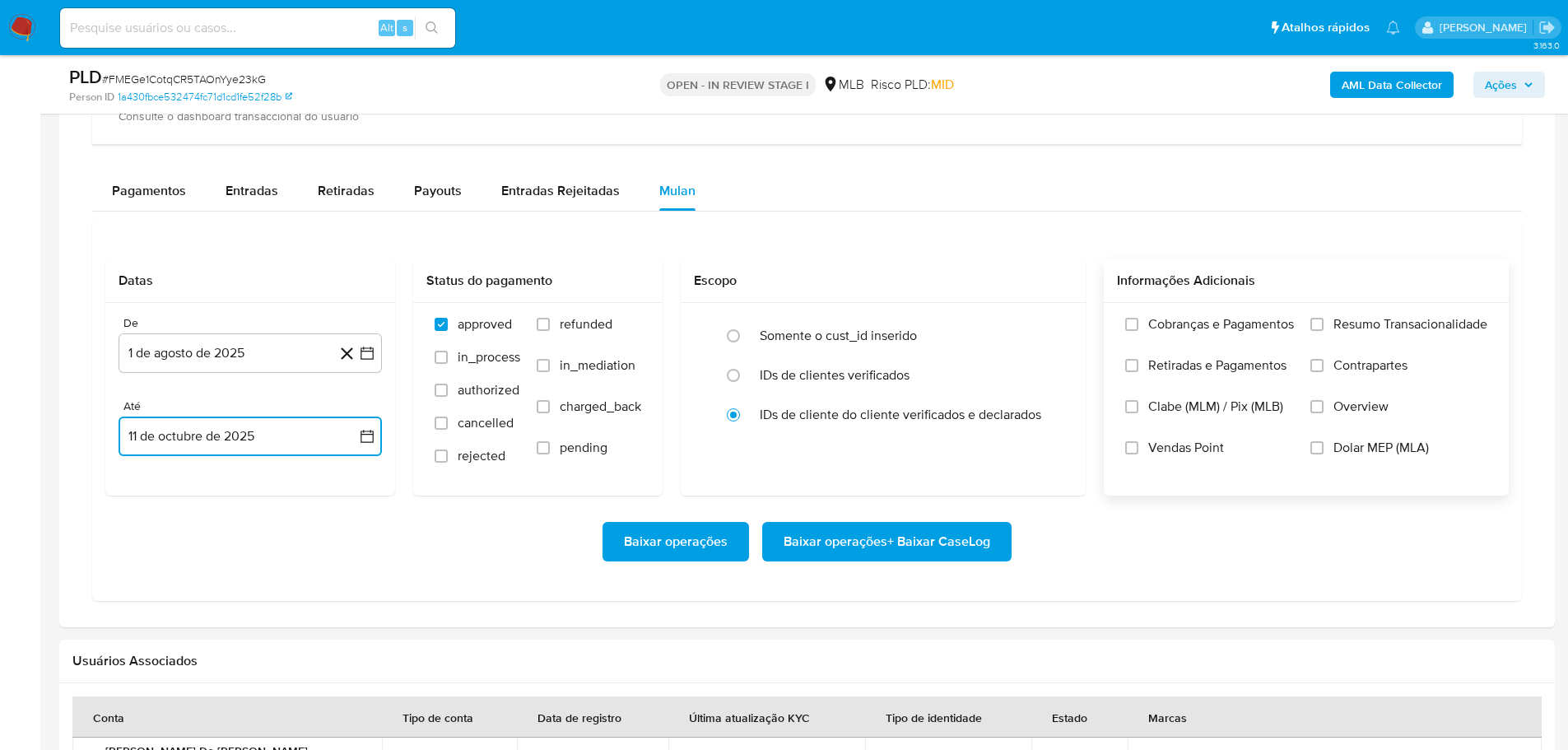
scroll to position [1317, 0]
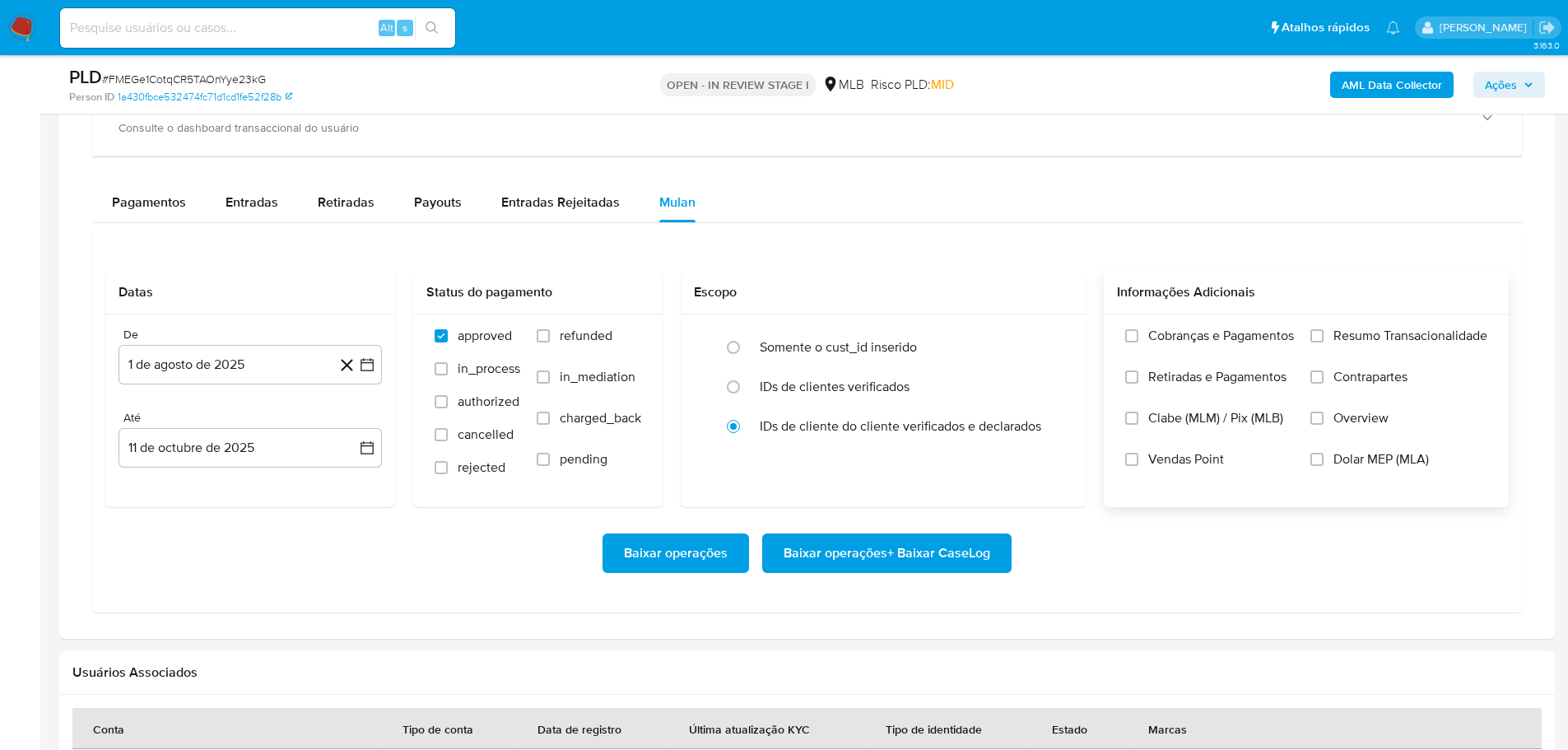
click at [1325, 330] on label "Resumo Transacionalidade" at bounding box center [1399, 348] width 177 height 42
click at [1324, 330] on input "Resumo Transacionalidade" at bounding box center [1317, 336] width 13 height 13
click at [882, 546] on span "Baixar operações + Baixar CaseLog" at bounding box center [887, 553] width 207 height 36
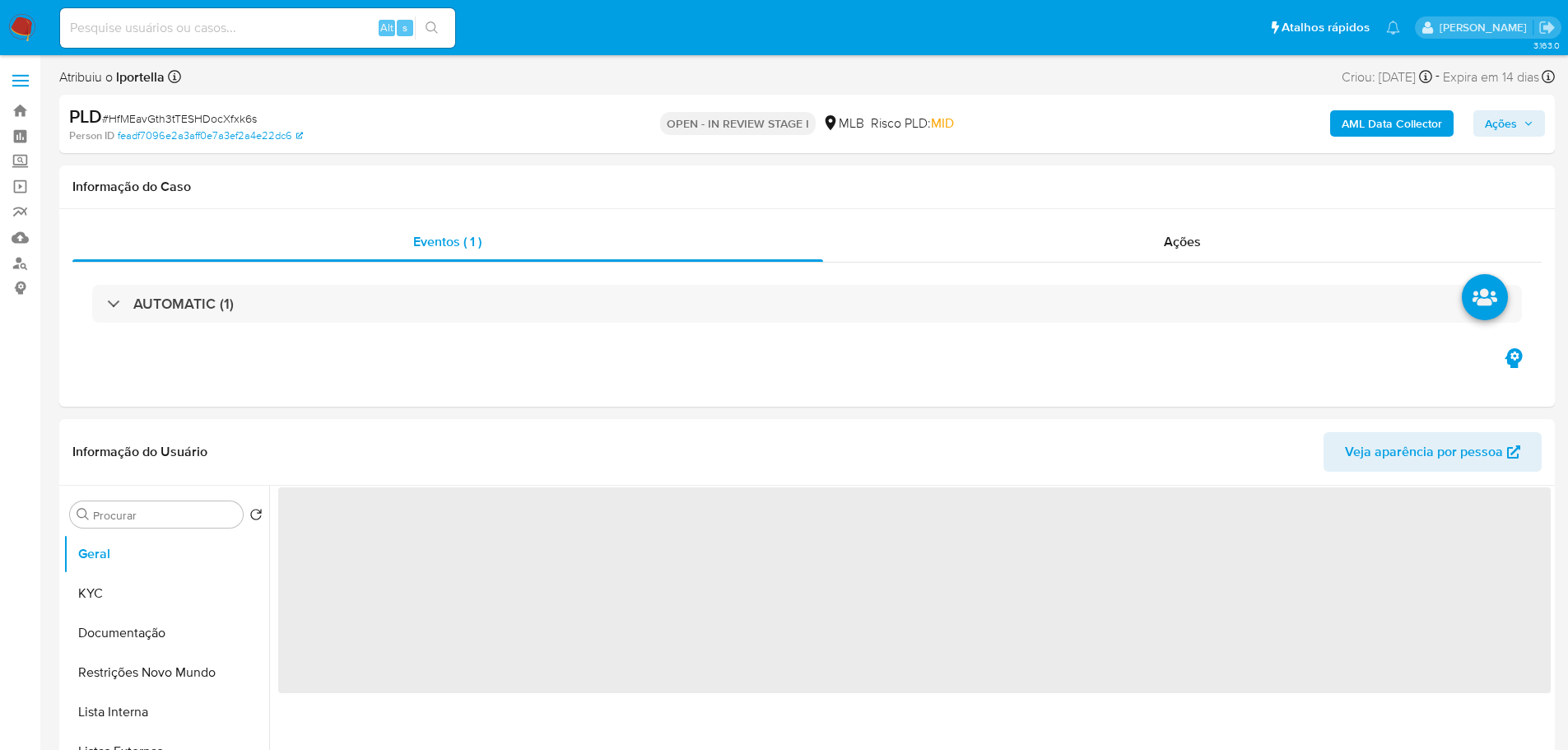
select select "10"
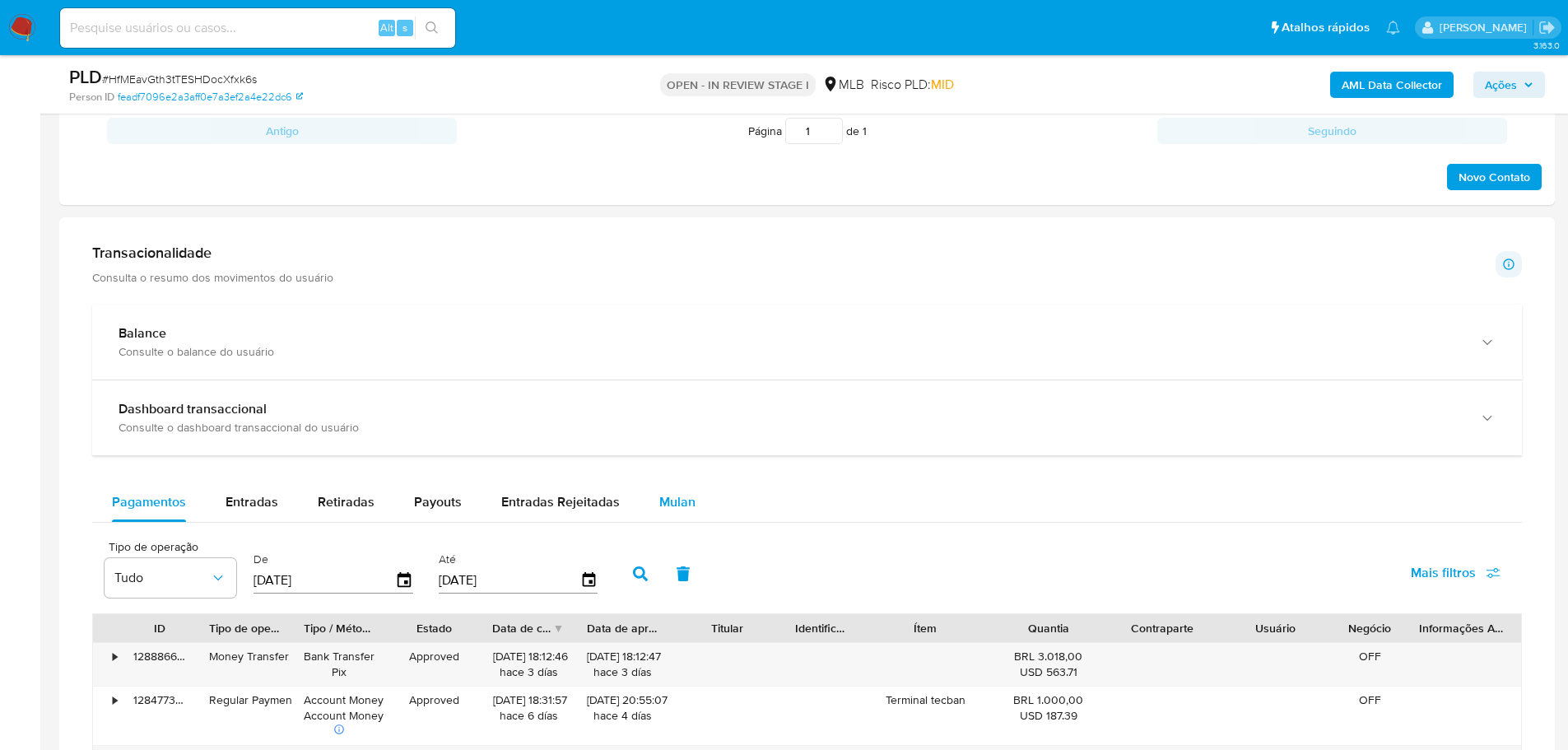
click at [681, 486] on div "Mulan" at bounding box center [677, 502] width 36 height 40
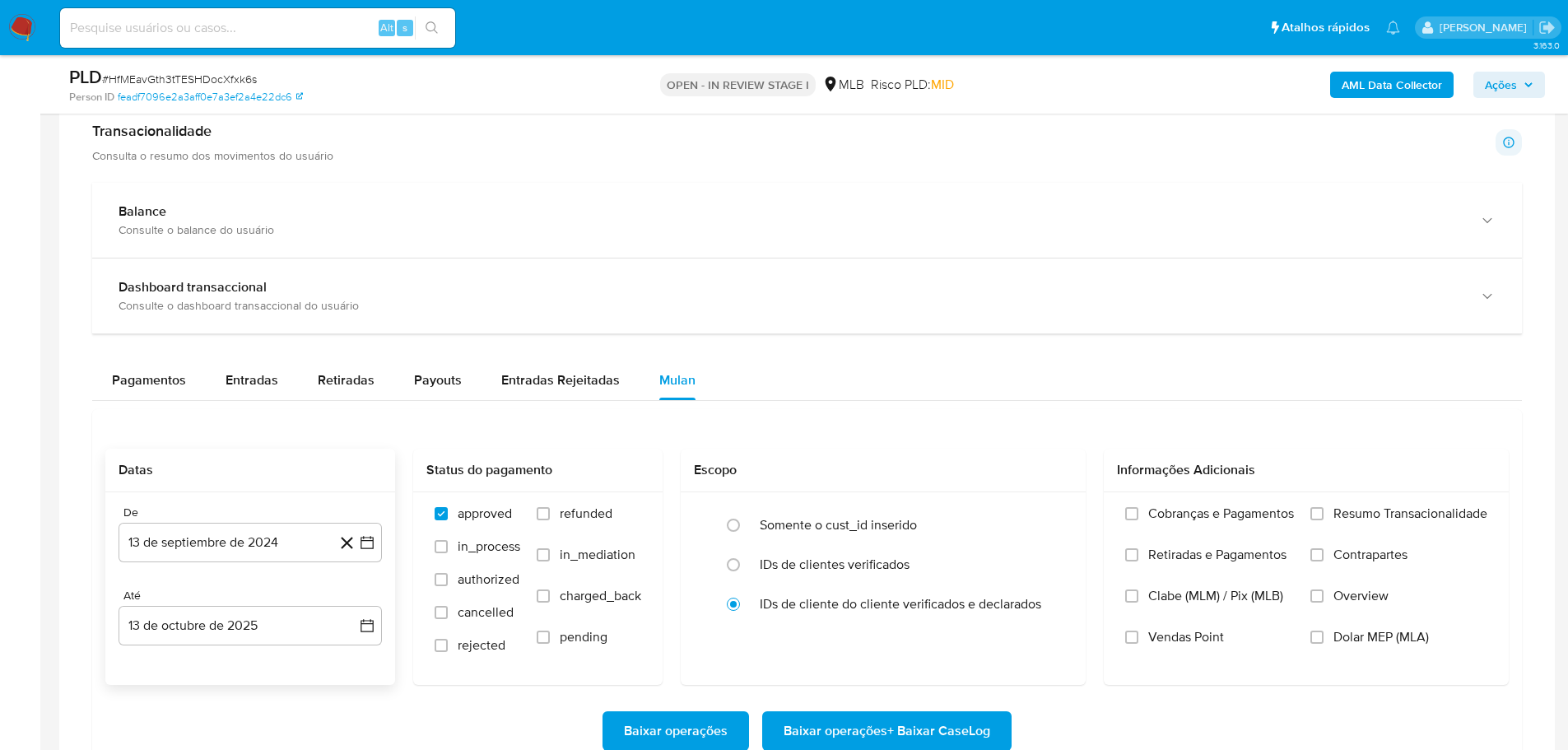
scroll to position [1153, 0]
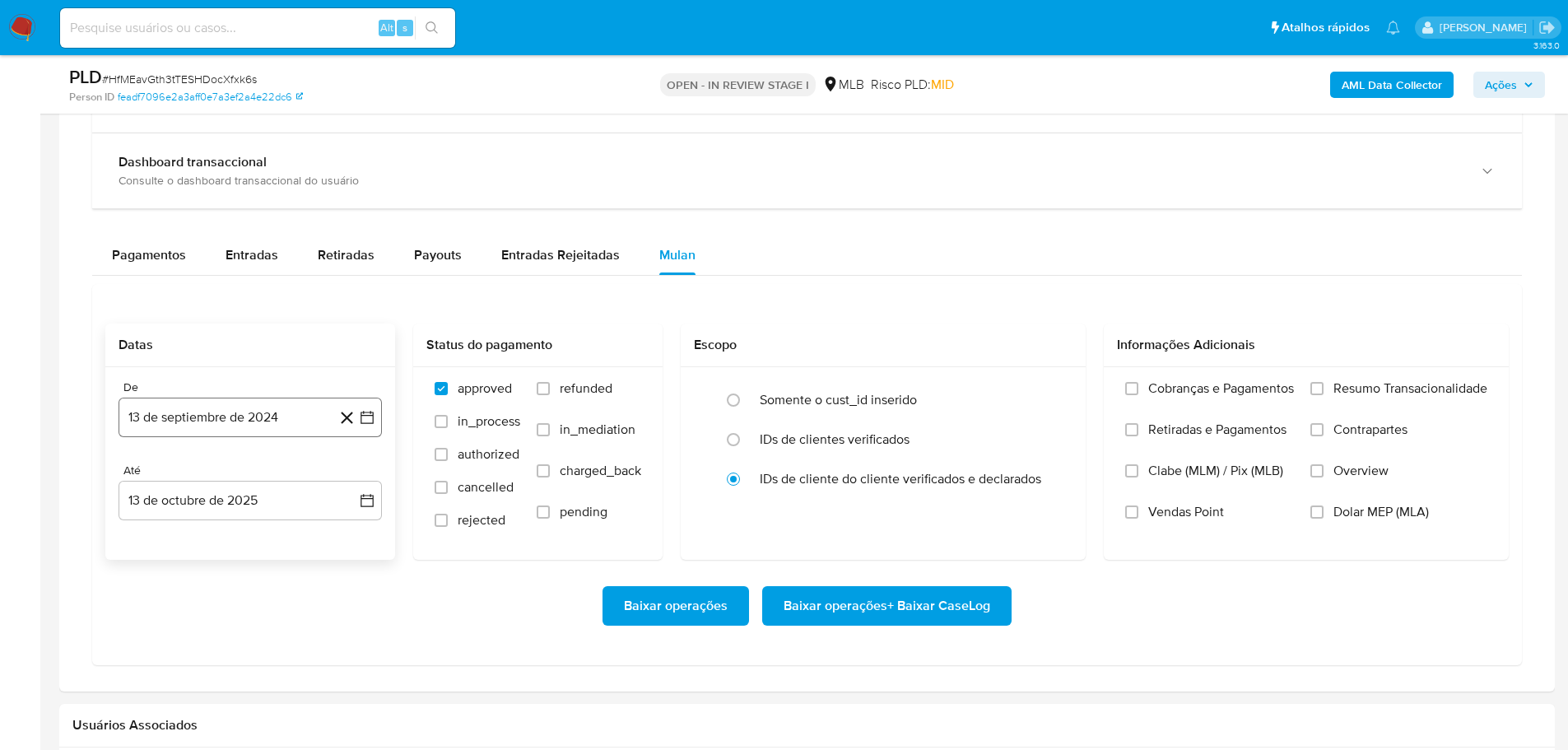
click at [211, 424] on button "13 de septiembre de 2024" at bounding box center [250, 417] width 264 height 40
click at [354, 474] on icon "Mes siguiente" at bounding box center [352, 477] width 20 height 20
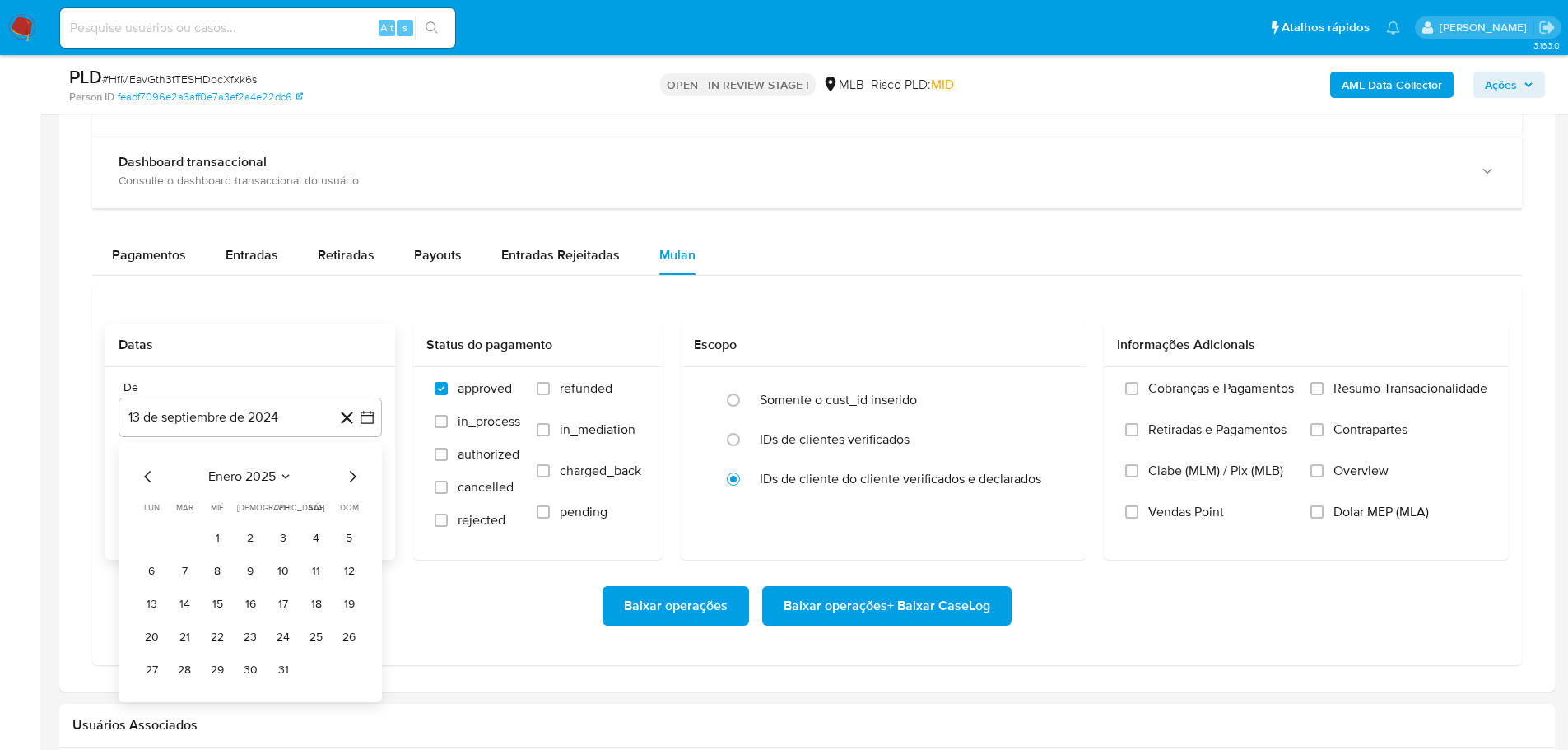
click at [354, 474] on icon "Mes siguiente" at bounding box center [352, 477] width 20 height 20
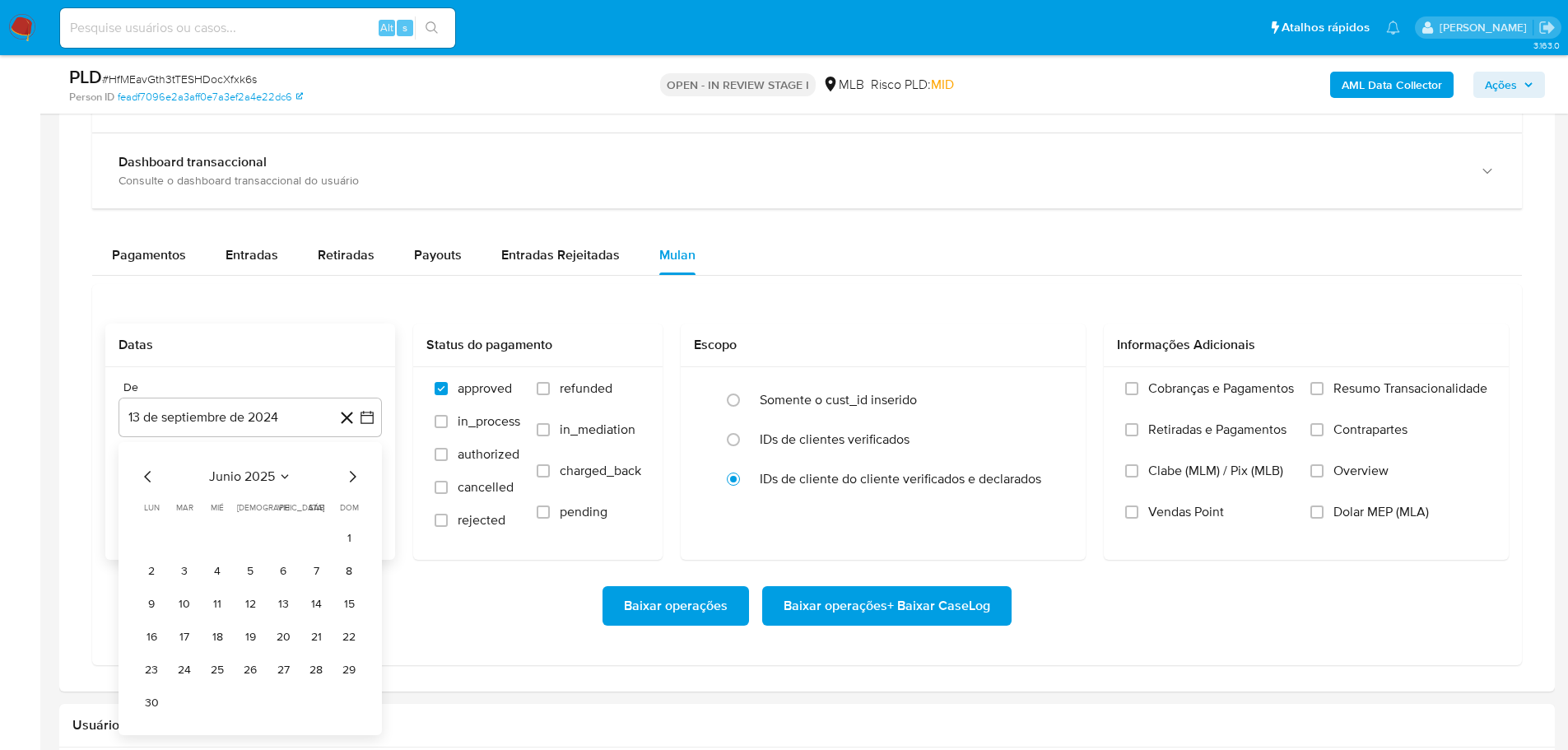
click at [354, 474] on icon "Mes siguiente" at bounding box center [352, 477] width 20 height 20
click at [150, 473] on icon "Mes anterior" at bounding box center [148, 477] width 20 height 20
click at [292, 533] on button "1" at bounding box center [284, 538] width 26 height 26
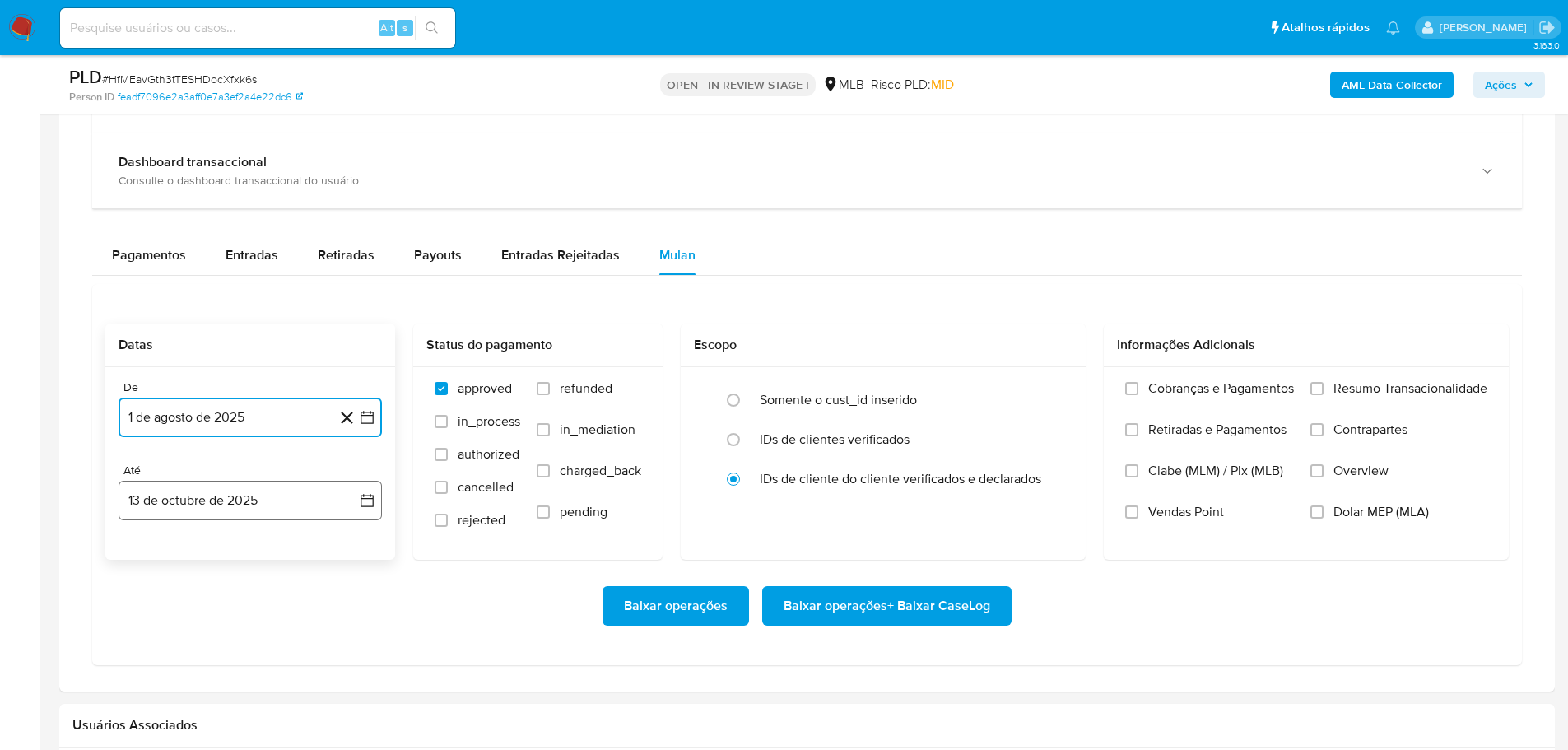
click at [287, 512] on button "13 de octubre de 2025" at bounding box center [250, 500] width 264 height 40
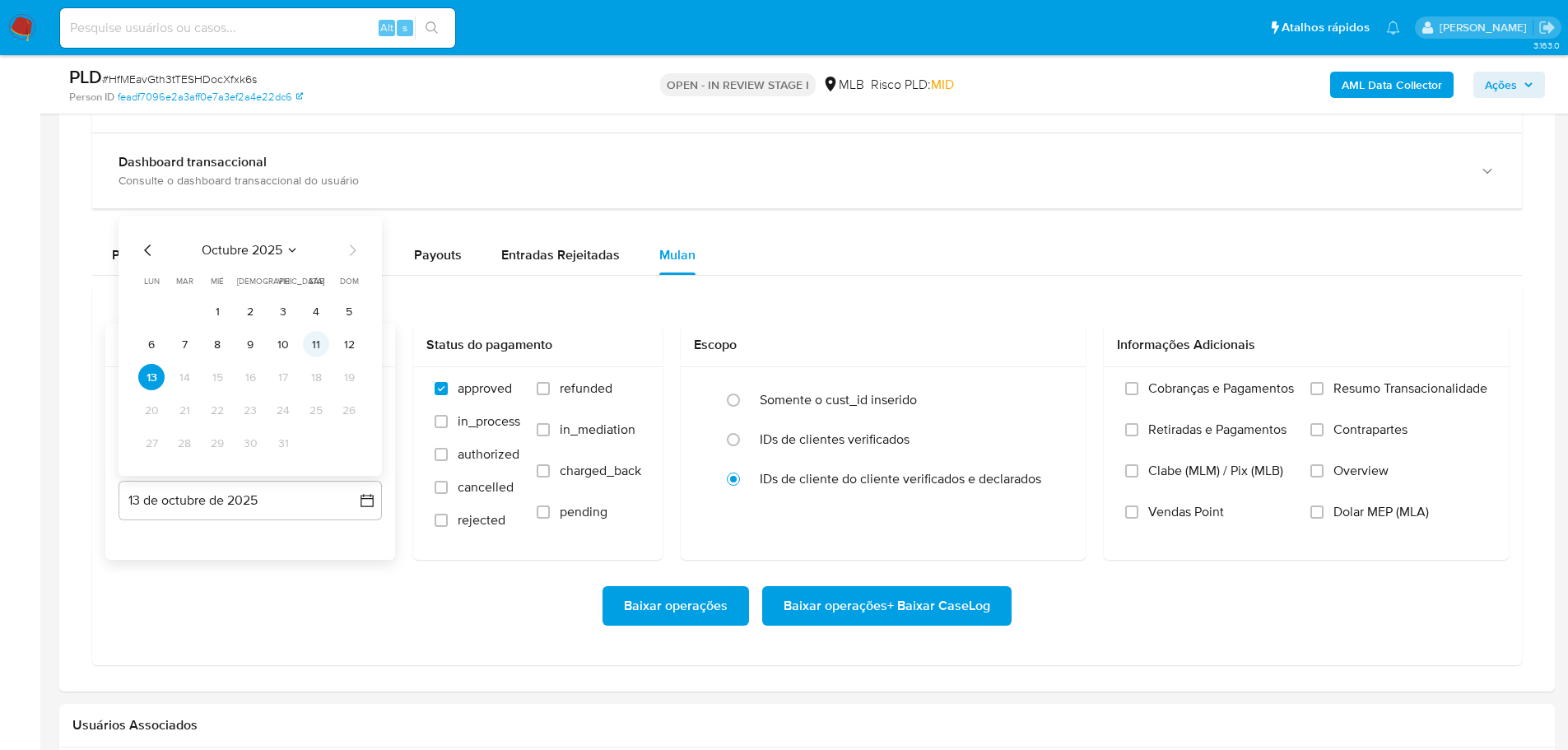
click at [319, 347] on button "11" at bounding box center [316, 344] width 26 height 26
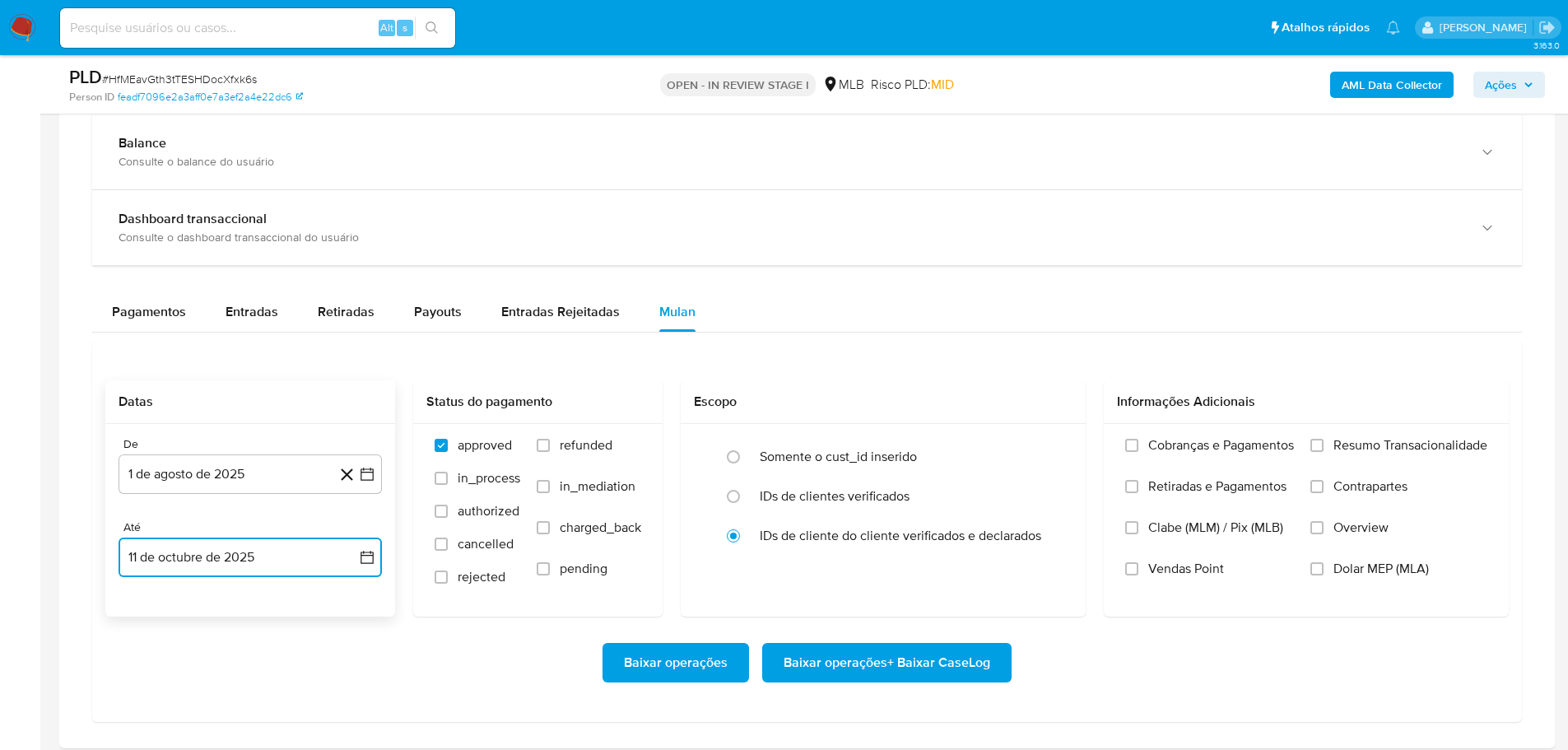
scroll to position [1071, 0]
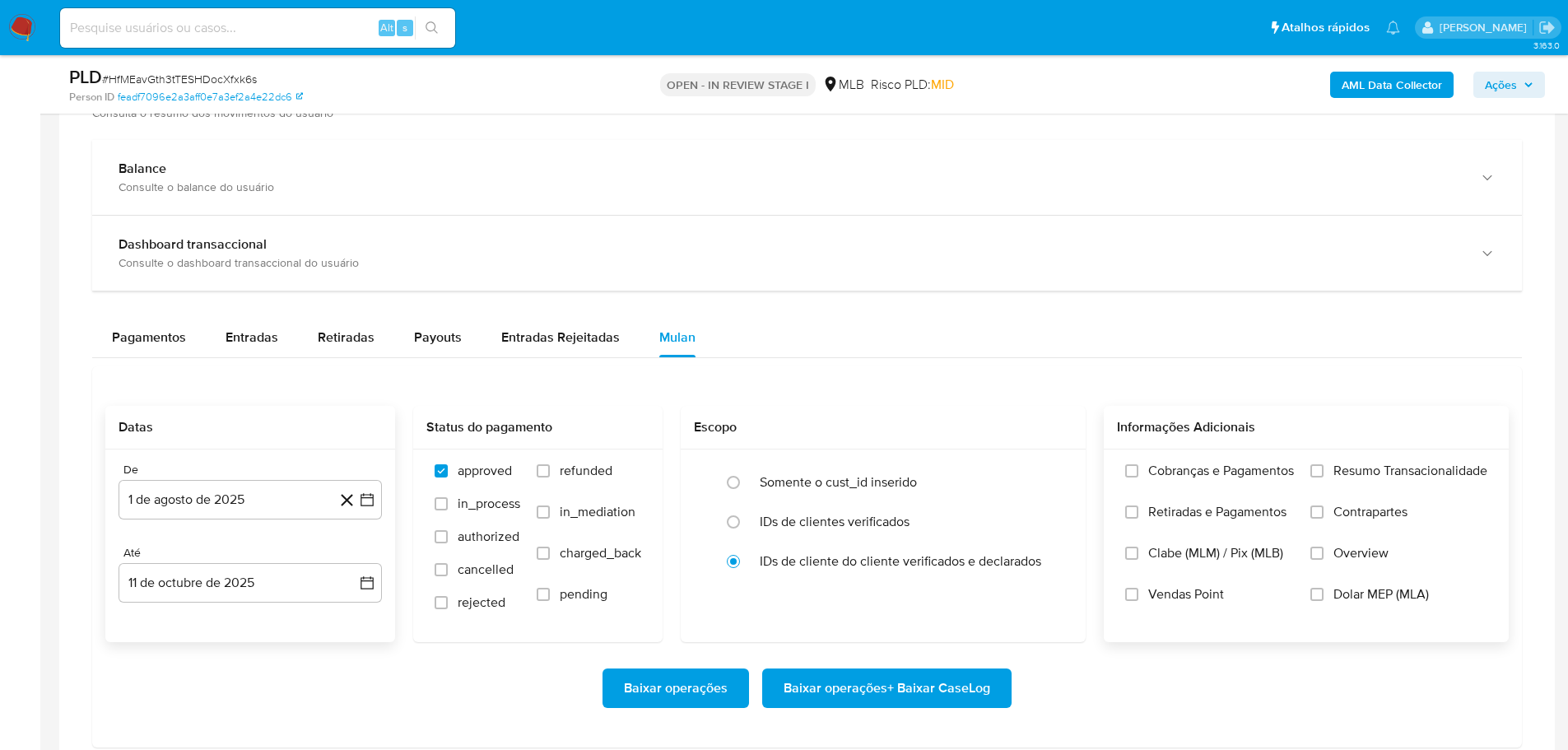
click at [1345, 476] on span "Resumo Transacionalidade" at bounding box center [1410, 470] width 154 height 16
click at [1324, 476] on input "Resumo Transacionalidade" at bounding box center [1317, 471] width 13 height 13
click at [879, 681] on span "Baixar operações + Baixar CaseLog" at bounding box center [887, 689] width 207 height 36
